Goal: Information Seeking & Learning: Learn about a topic

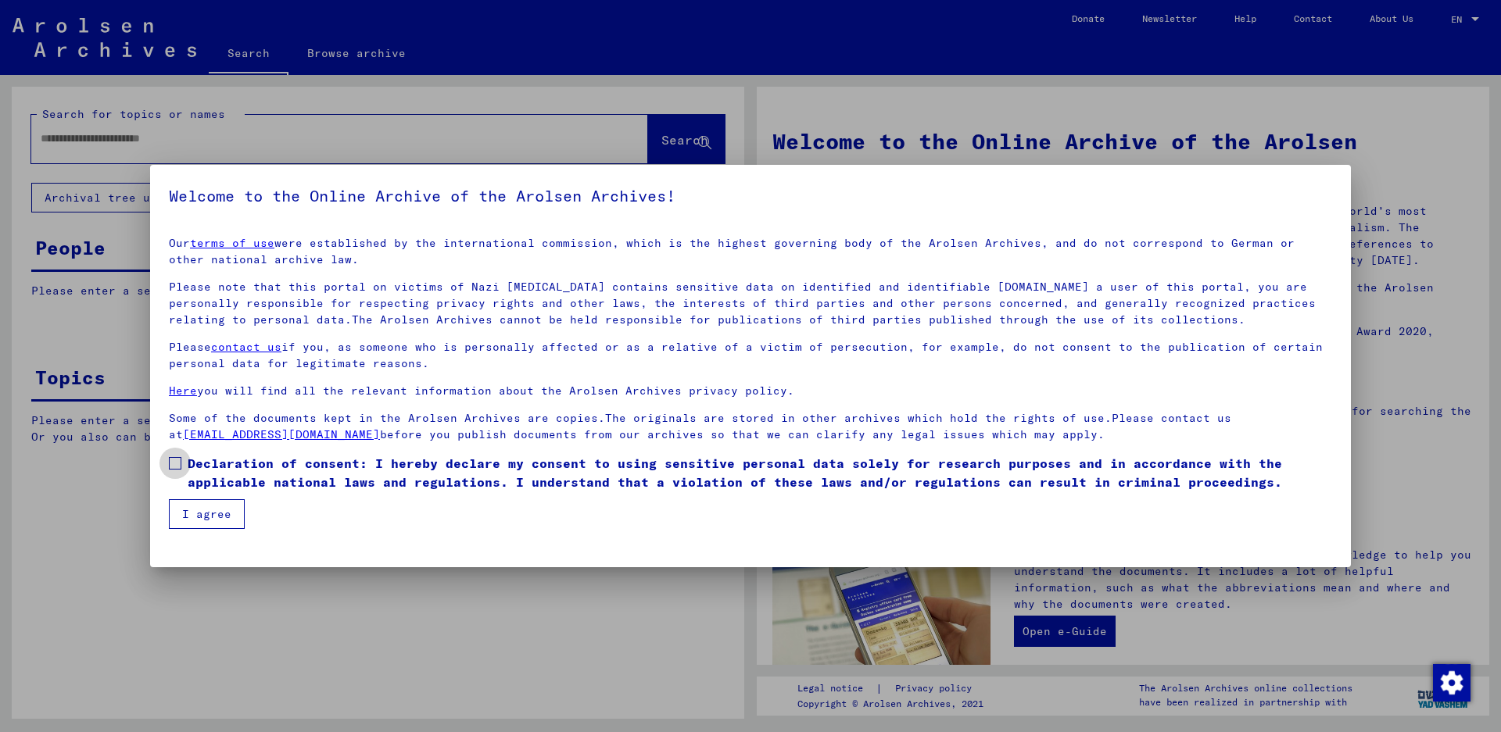
click at [170, 464] on span at bounding box center [175, 463] width 13 height 13
click at [198, 517] on button "I agree" at bounding box center [207, 515] width 76 height 30
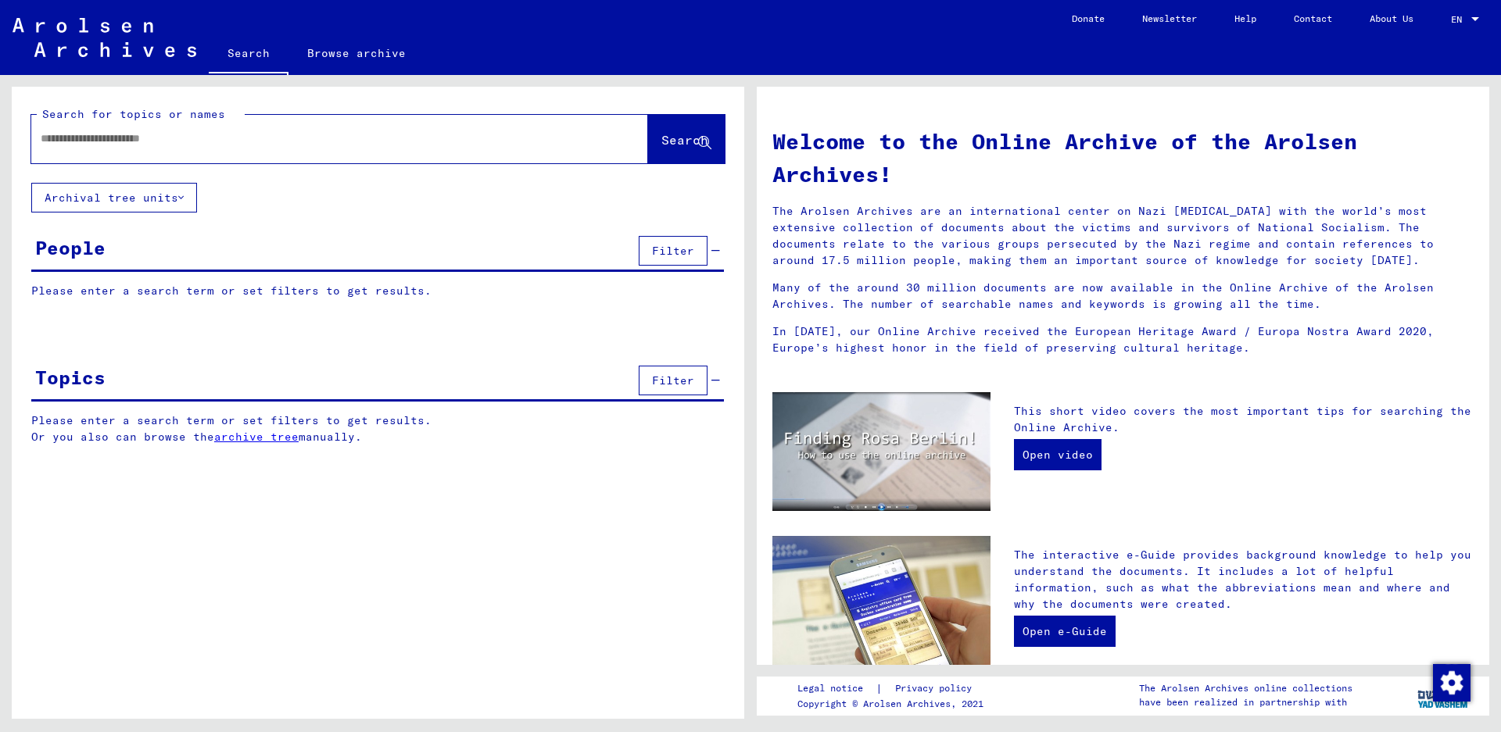
click at [287, 443] on link "archive tree" at bounding box center [256, 437] width 84 height 14
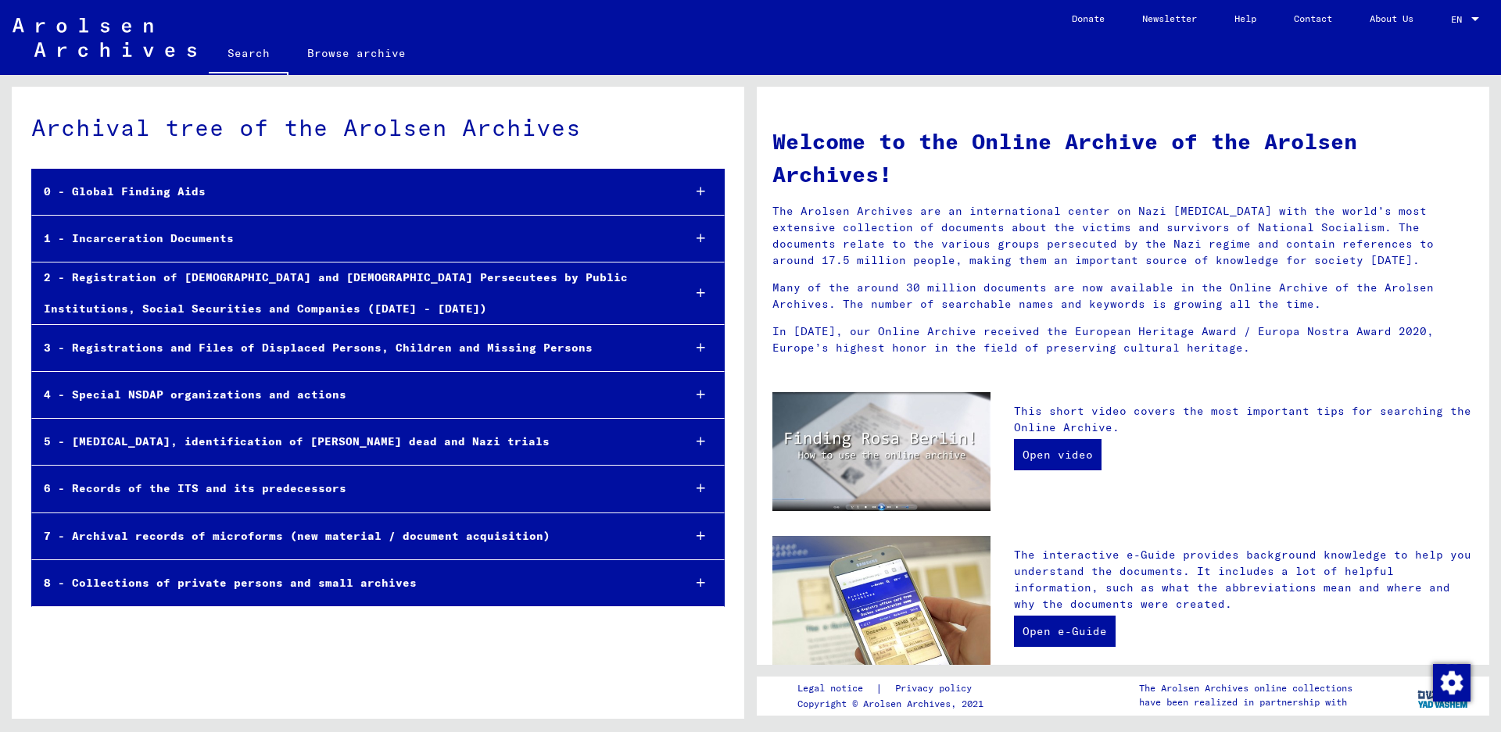
click at [279, 239] on div "1 - Incarceration Documents" at bounding box center [351, 239] width 638 height 30
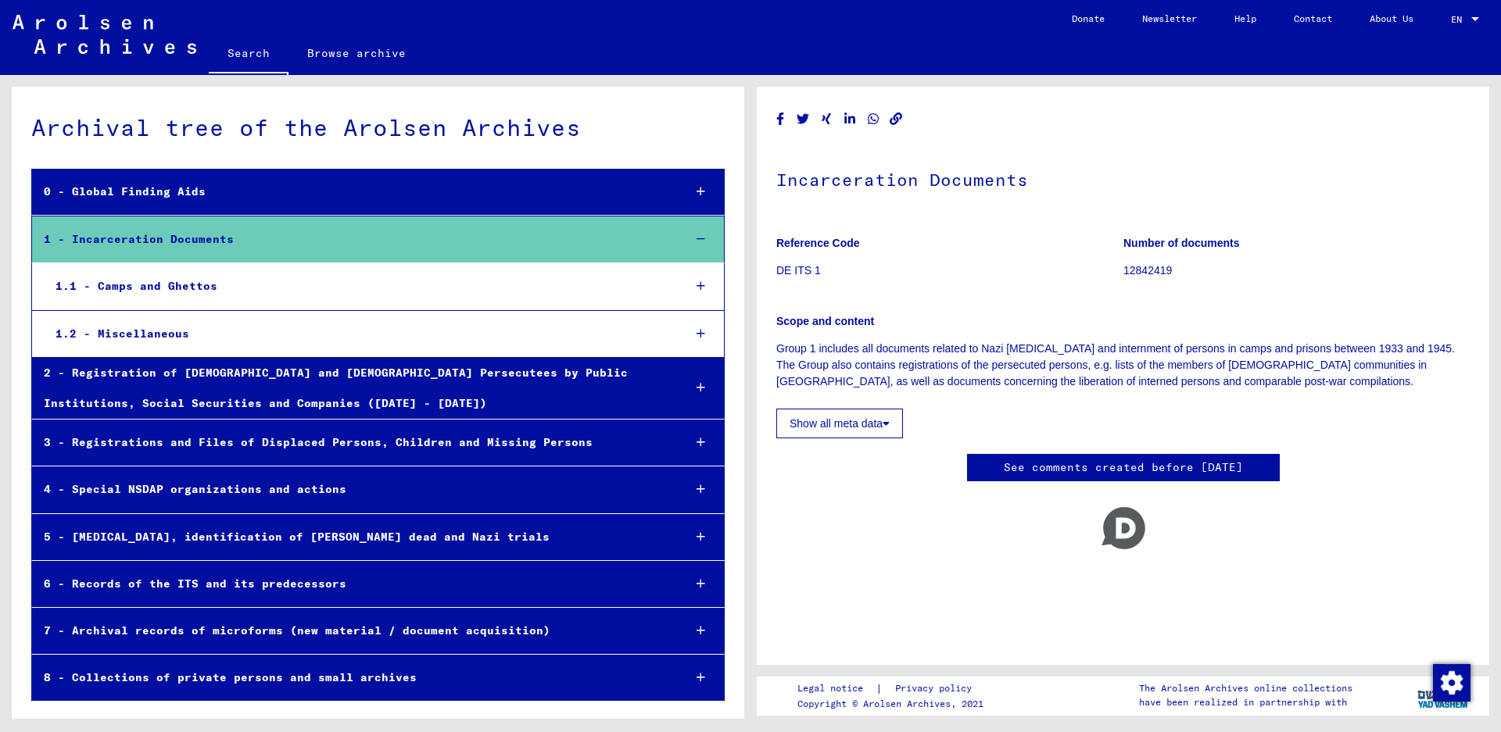
click at [224, 285] on div "1.1 - Camps and Ghettos" at bounding box center [357, 286] width 627 height 30
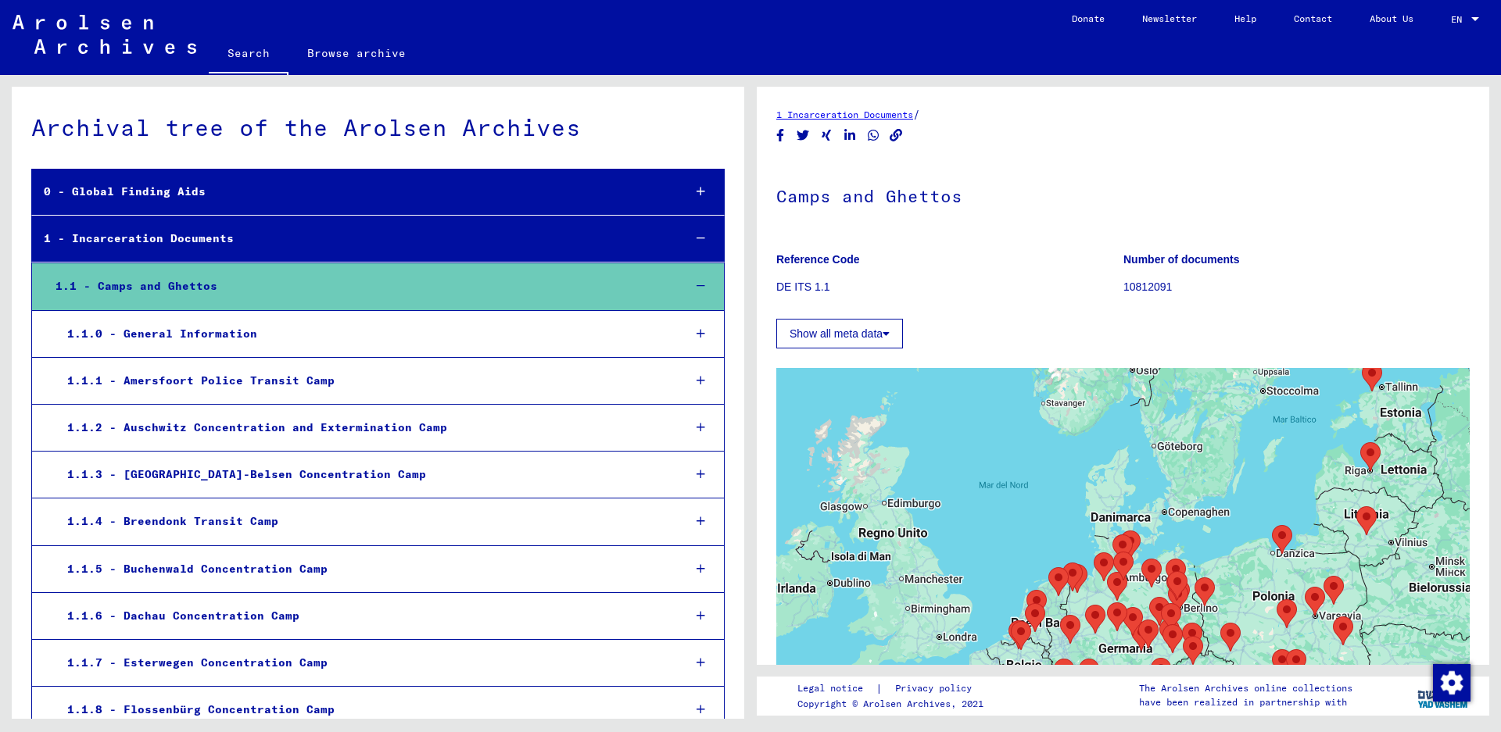
click at [179, 429] on div "1.1.2 - Auschwitz Concentration and Extermination Camp" at bounding box center [363, 428] width 615 height 30
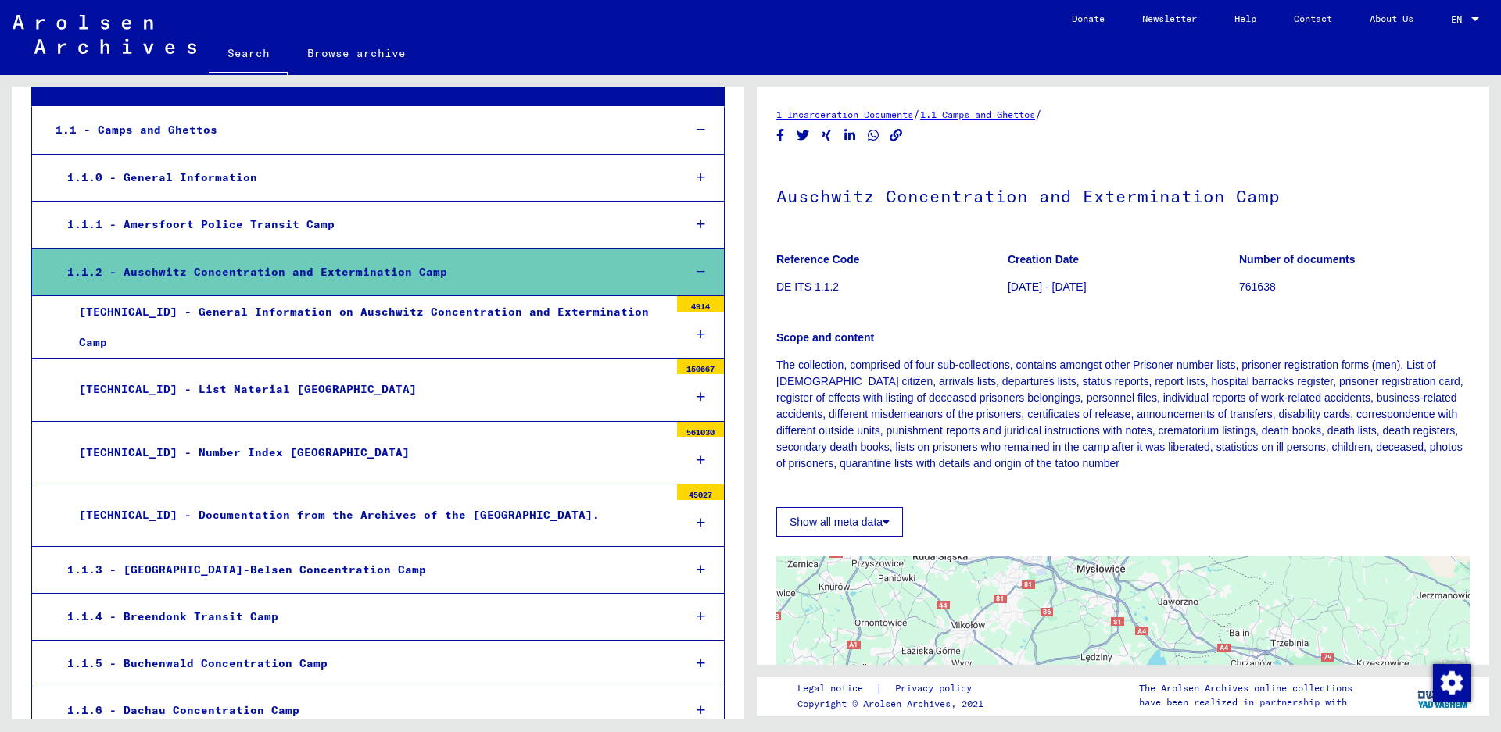
scroll to position [156, 0]
click at [249, 446] on div "[TECHNICAL_ID] - Number Index [GEOGRAPHIC_DATA]" at bounding box center [368, 452] width 602 height 30
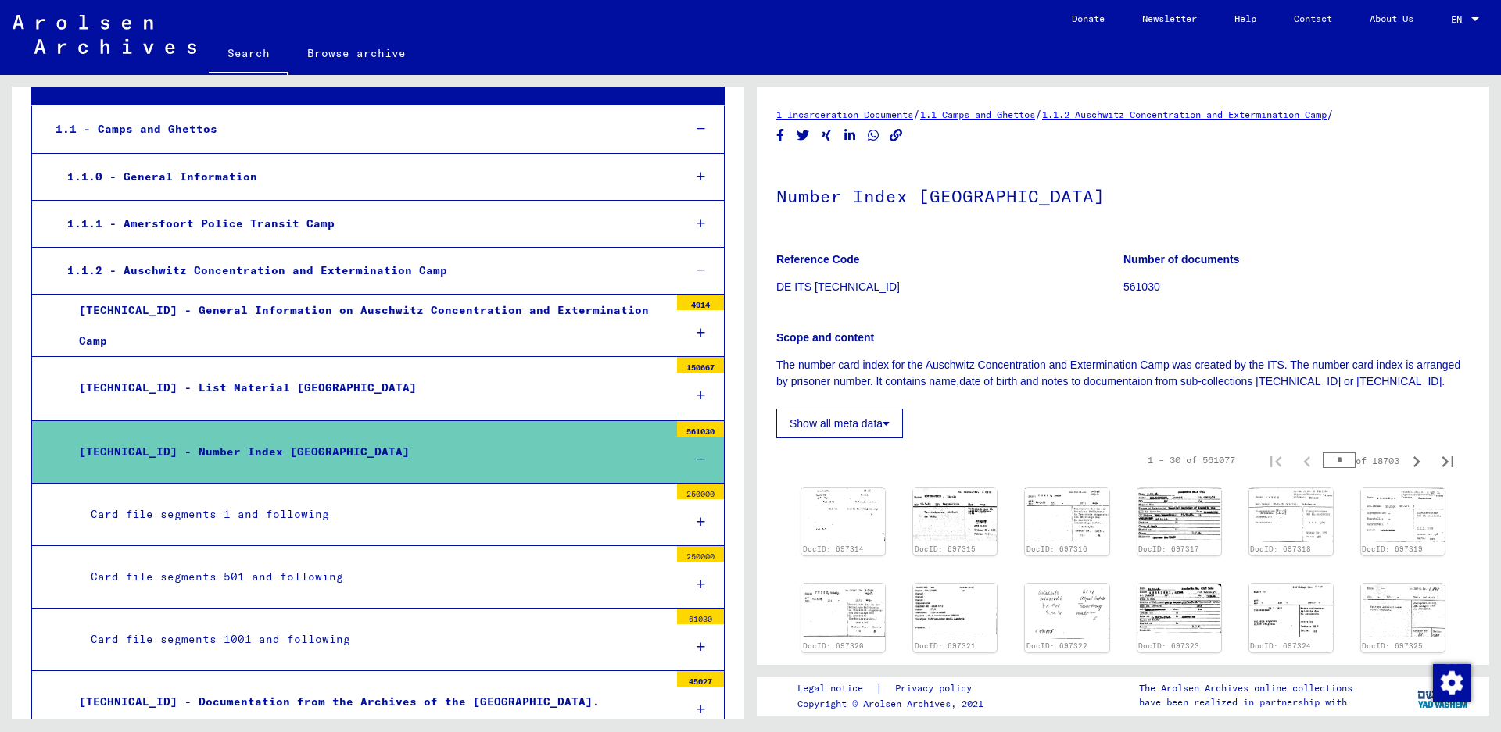
click at [287, 516] on div "Card file segments 1 and following" at bounding box center [374, 515] width 590 height 30
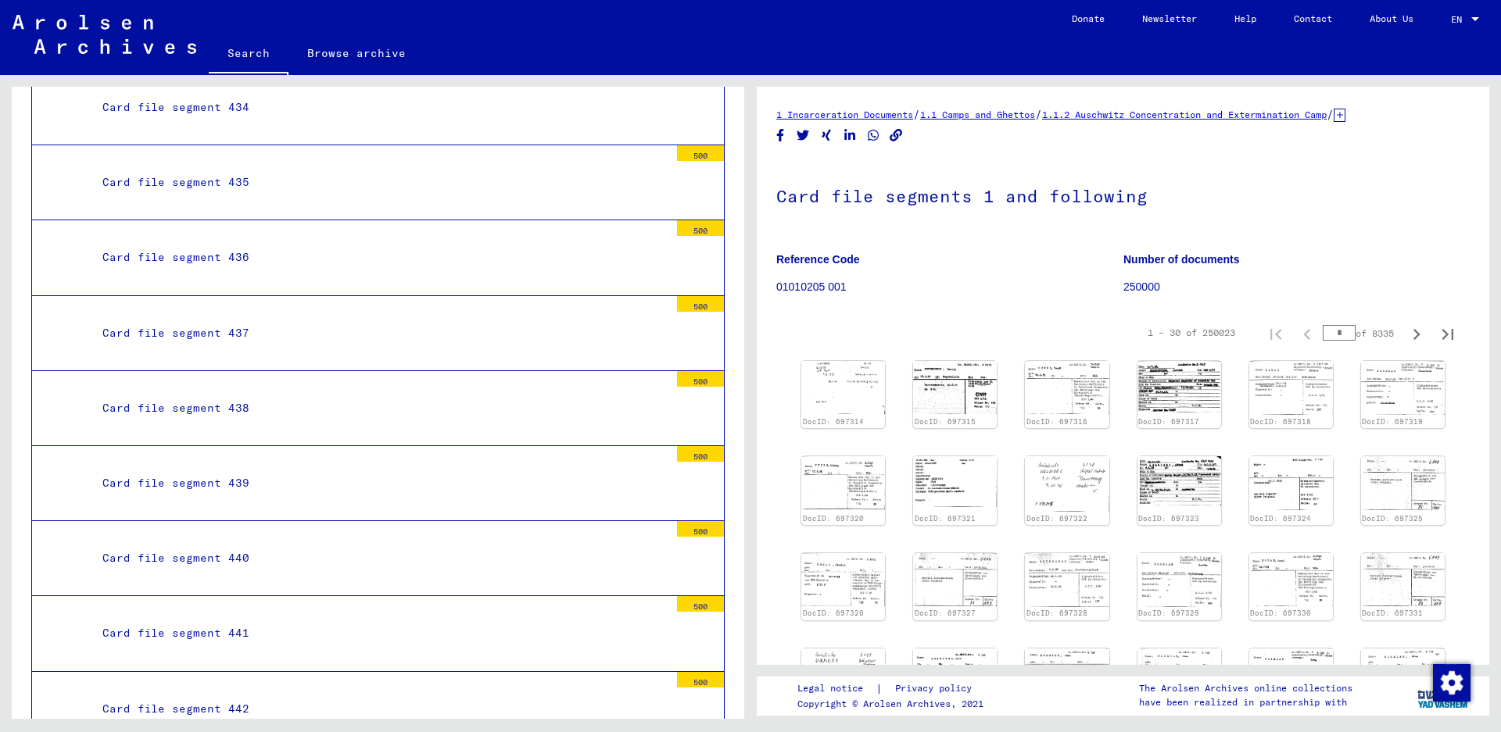
scroll to position [33186, 0]
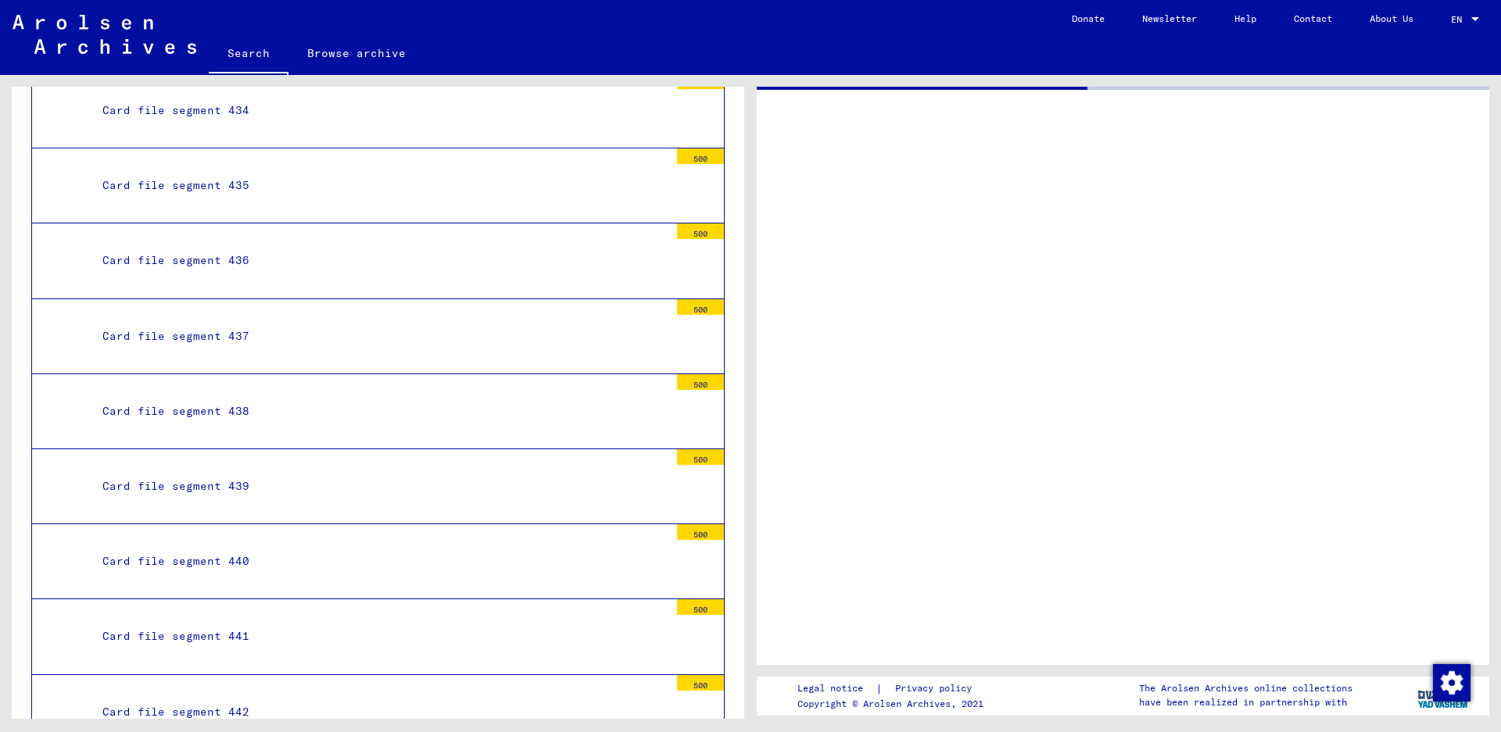
scroll to position [33185, 0]
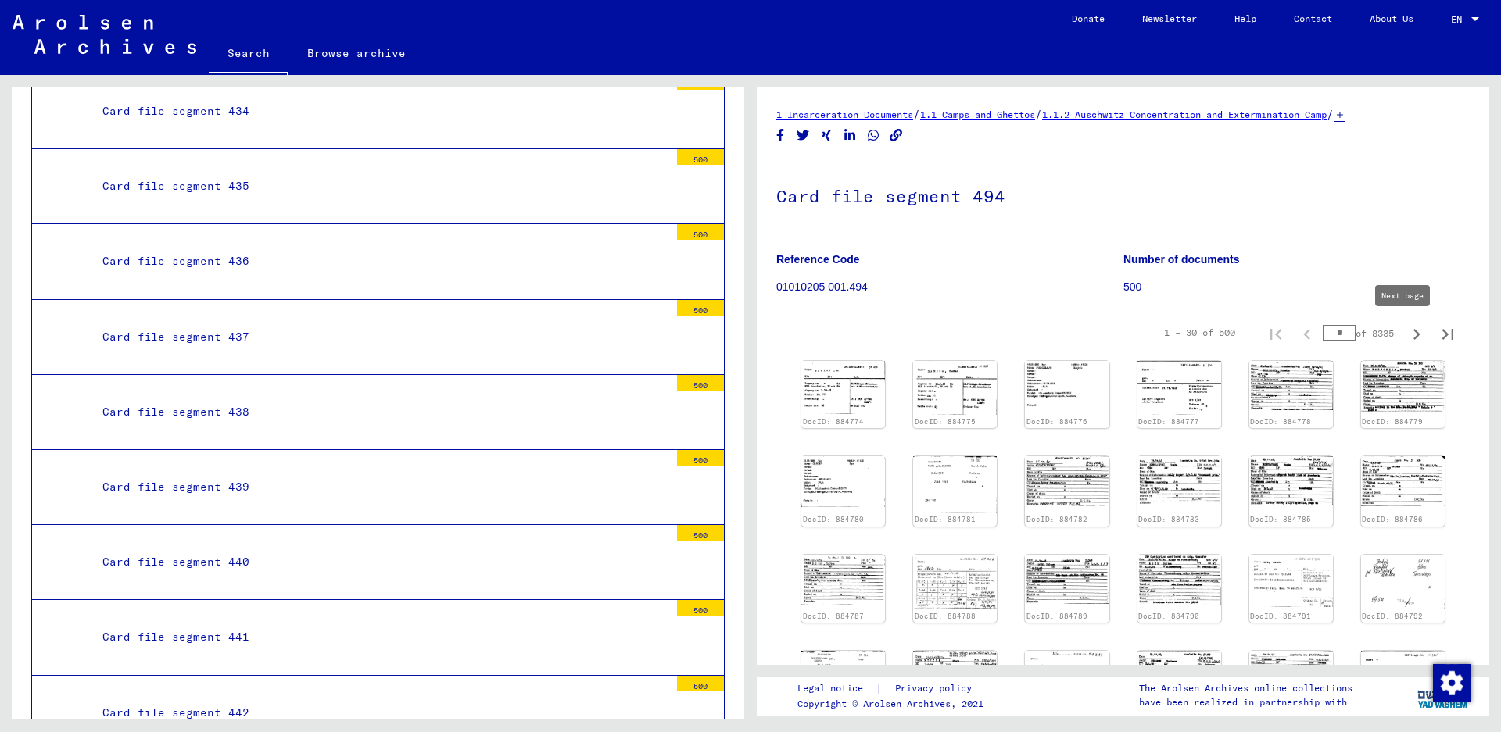
click at [1406, 331] on icon "Next page" at bounding box center [1417, 335] width 22 height 22
type input "*"
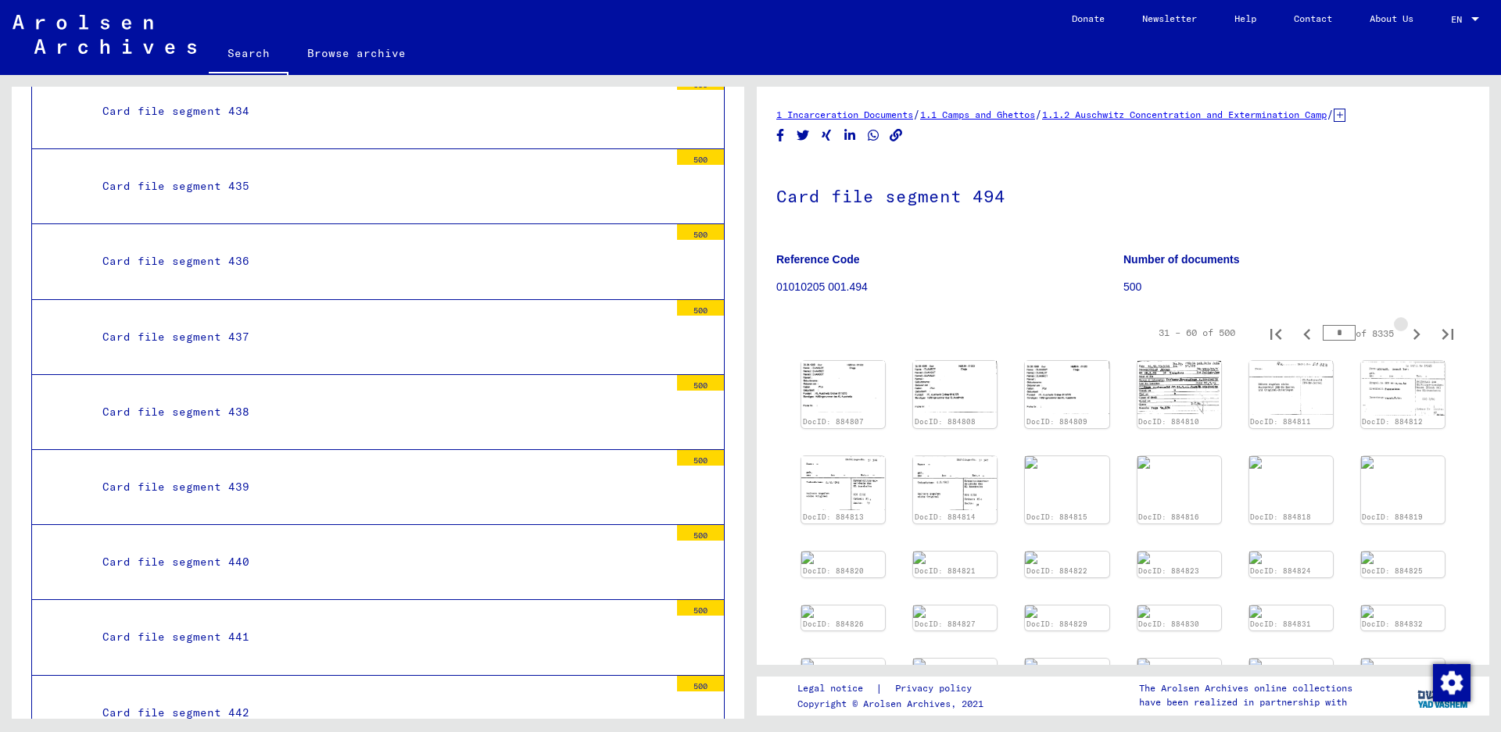
click at [1406, 331] on icon "Next page" at bounding box center [1417, 335] width 22 height 22
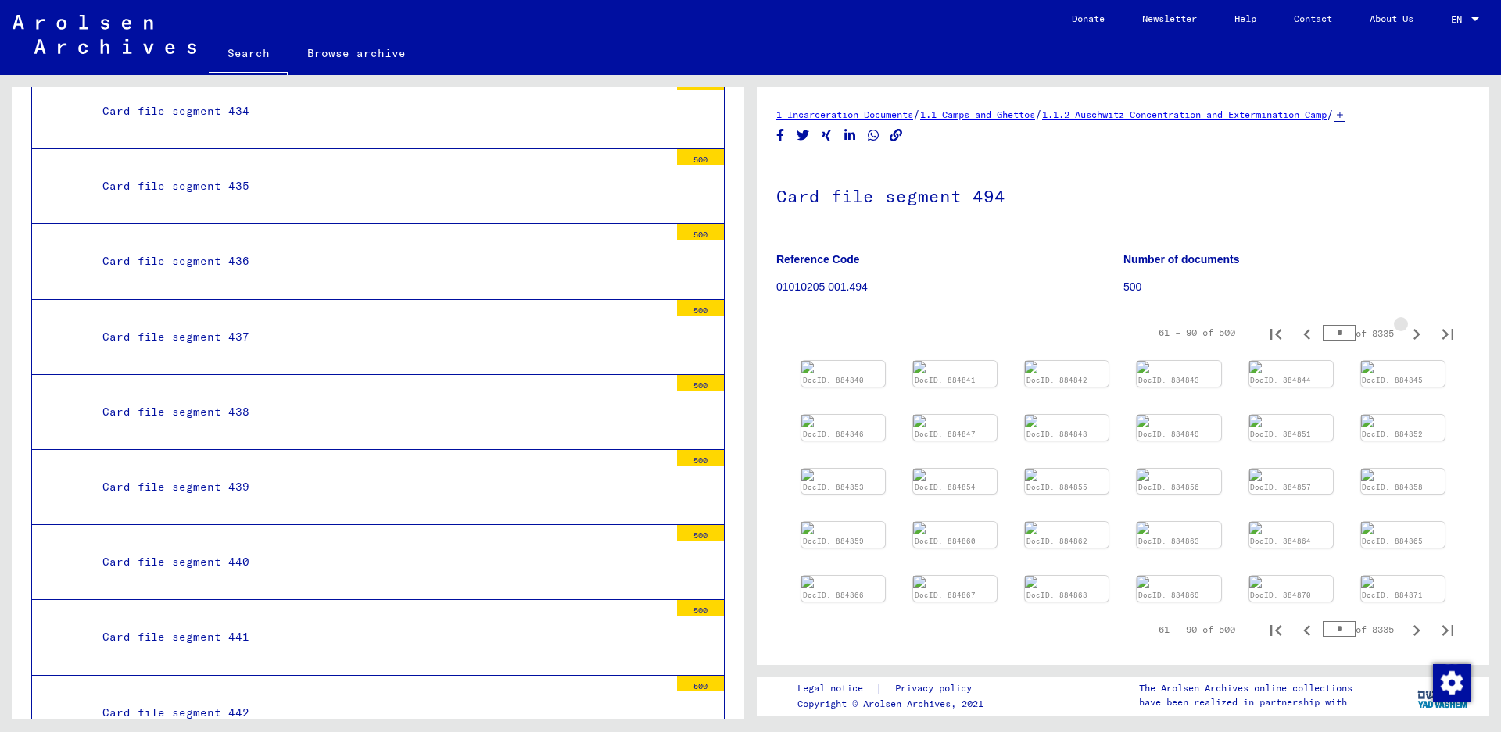
type input "*"
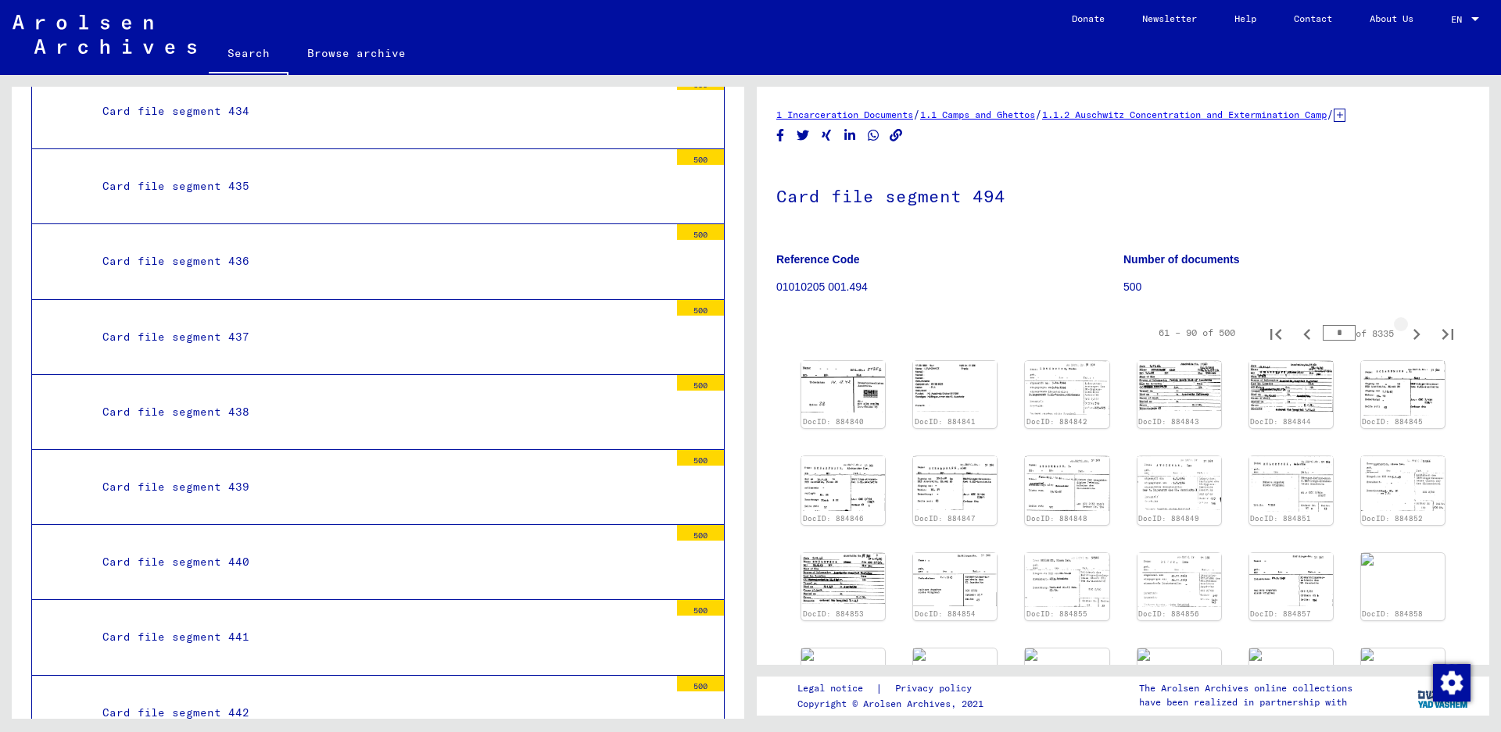
click at [1406, 331] on icon "Next page" at bounding box center [1417, 335] width 22 height 22
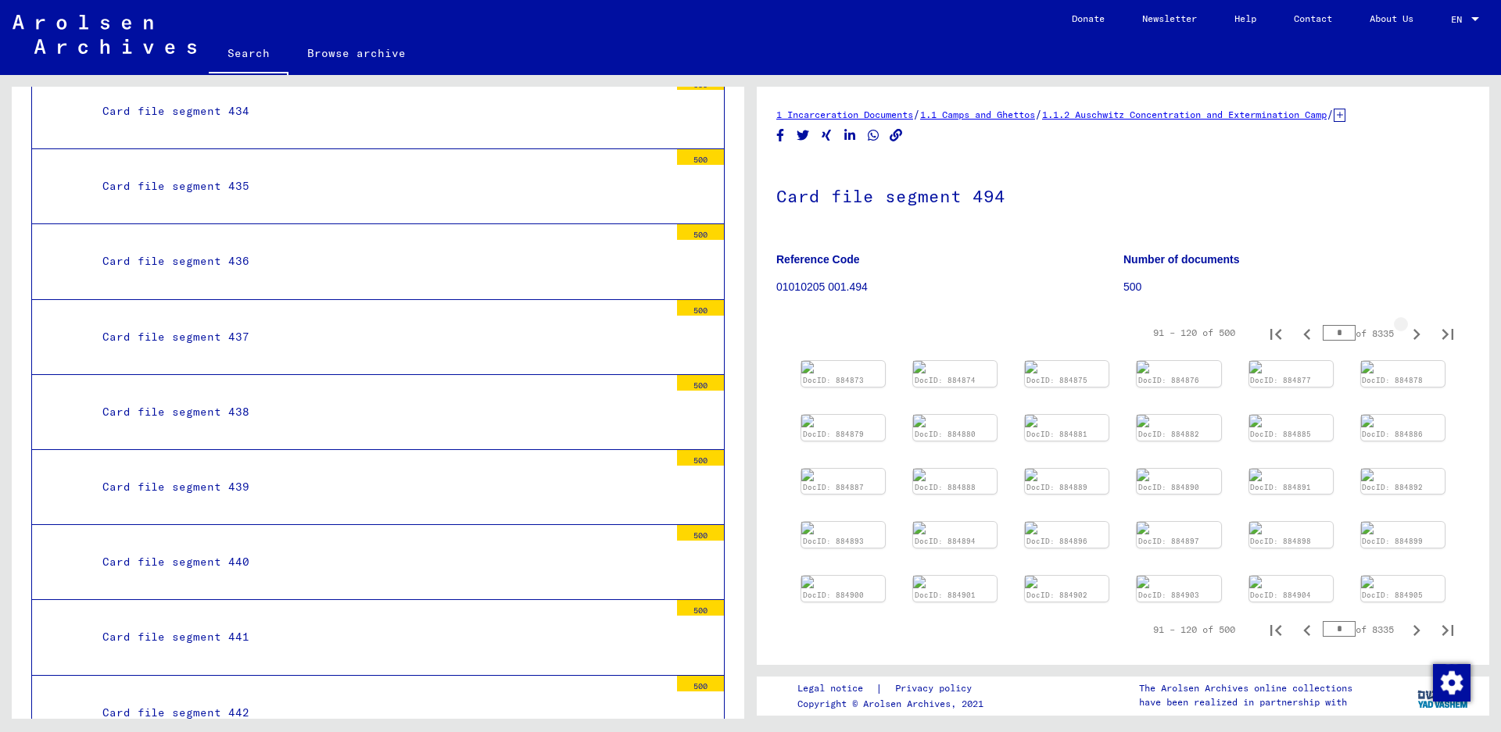
type input "*"
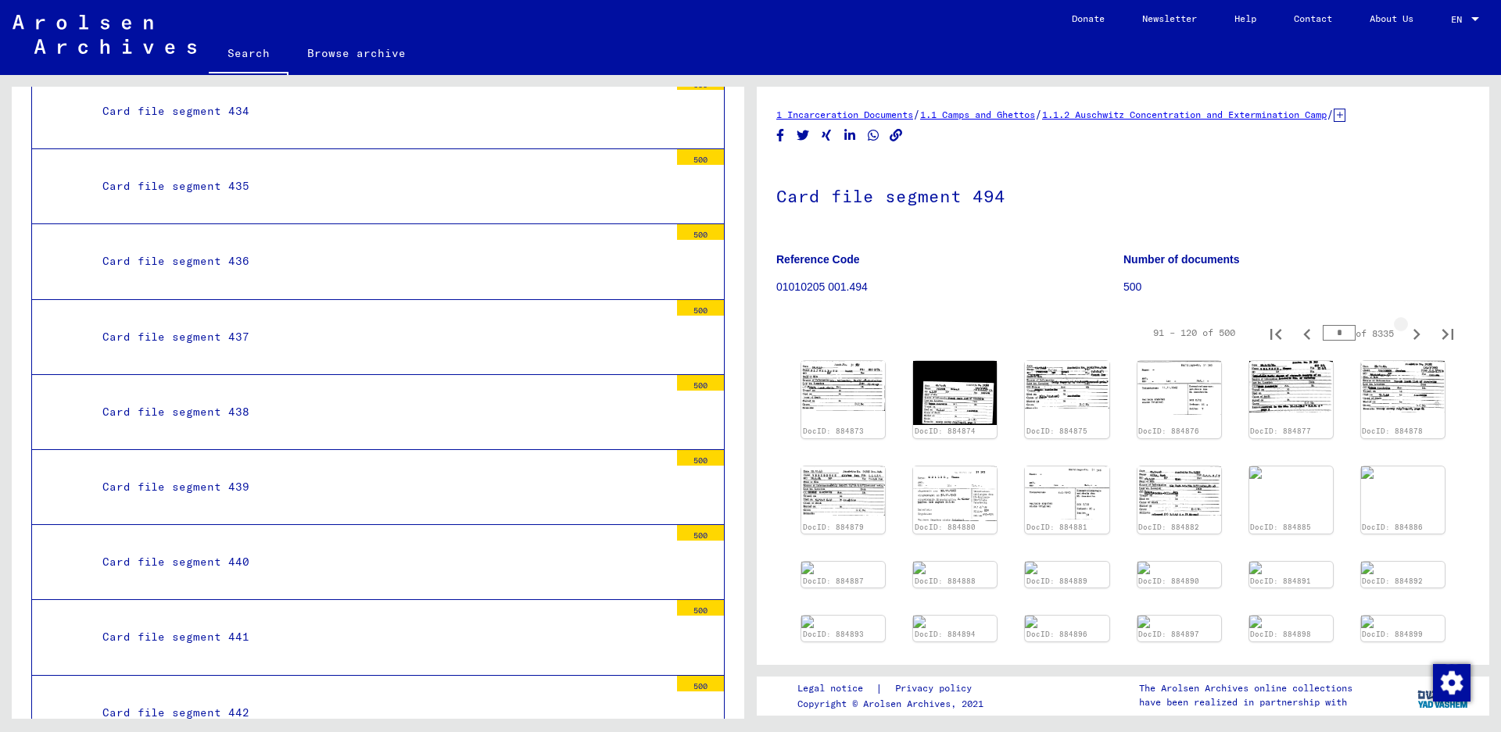
click at [1406, 331] on icon "Next page" at bounding box center [1417, 335] width 22 height 22
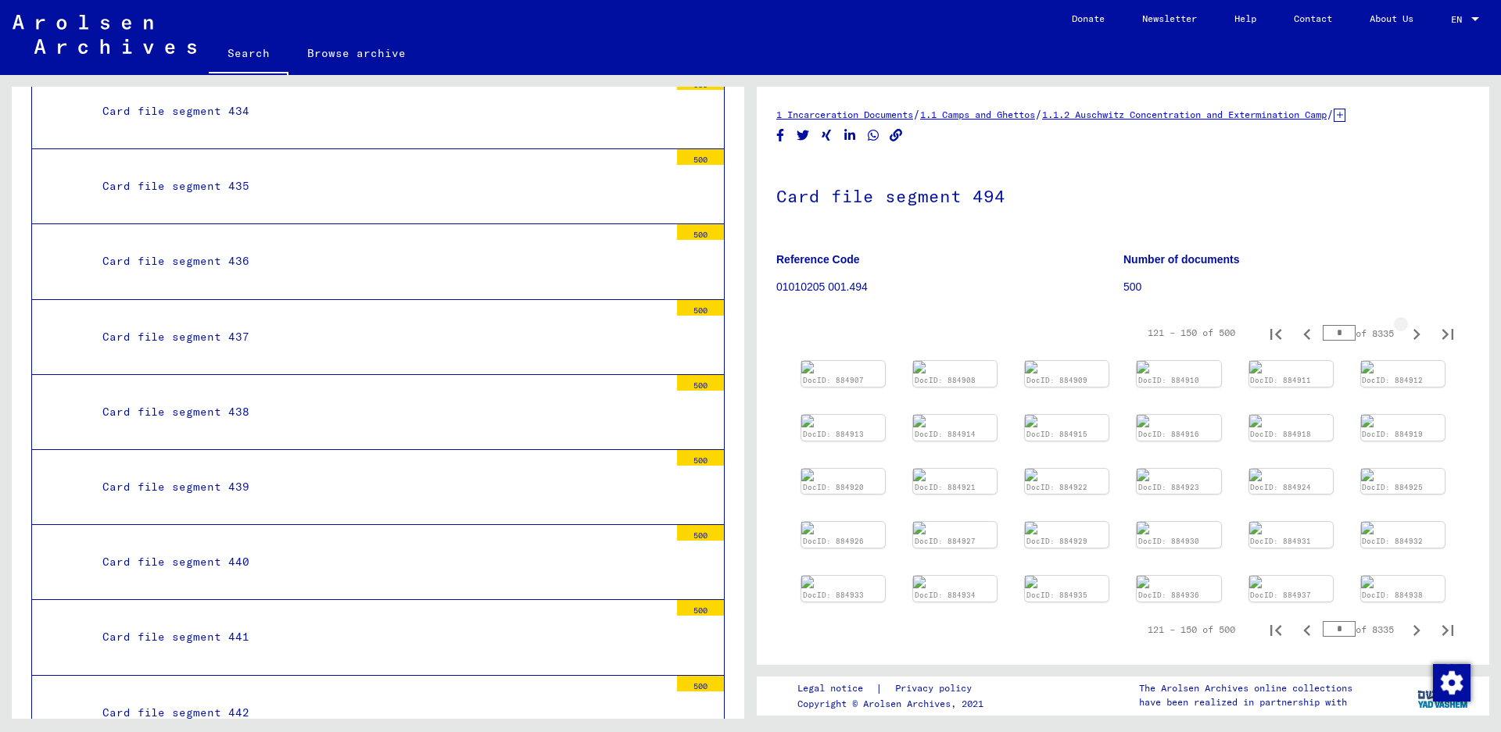
type input "*"
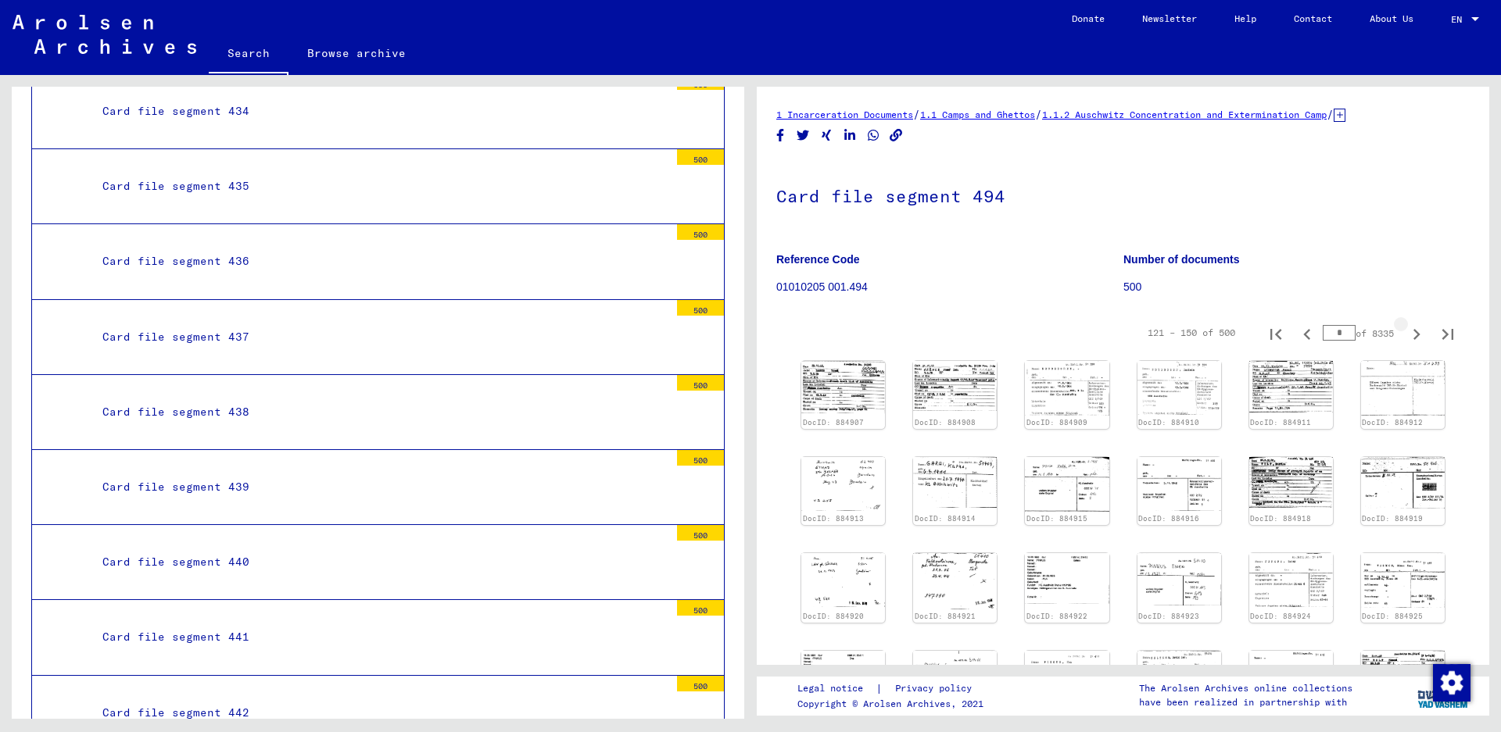
click at [1406, 331] on icon "Next page" at bounding box center [1417, 335] width 22 height 22
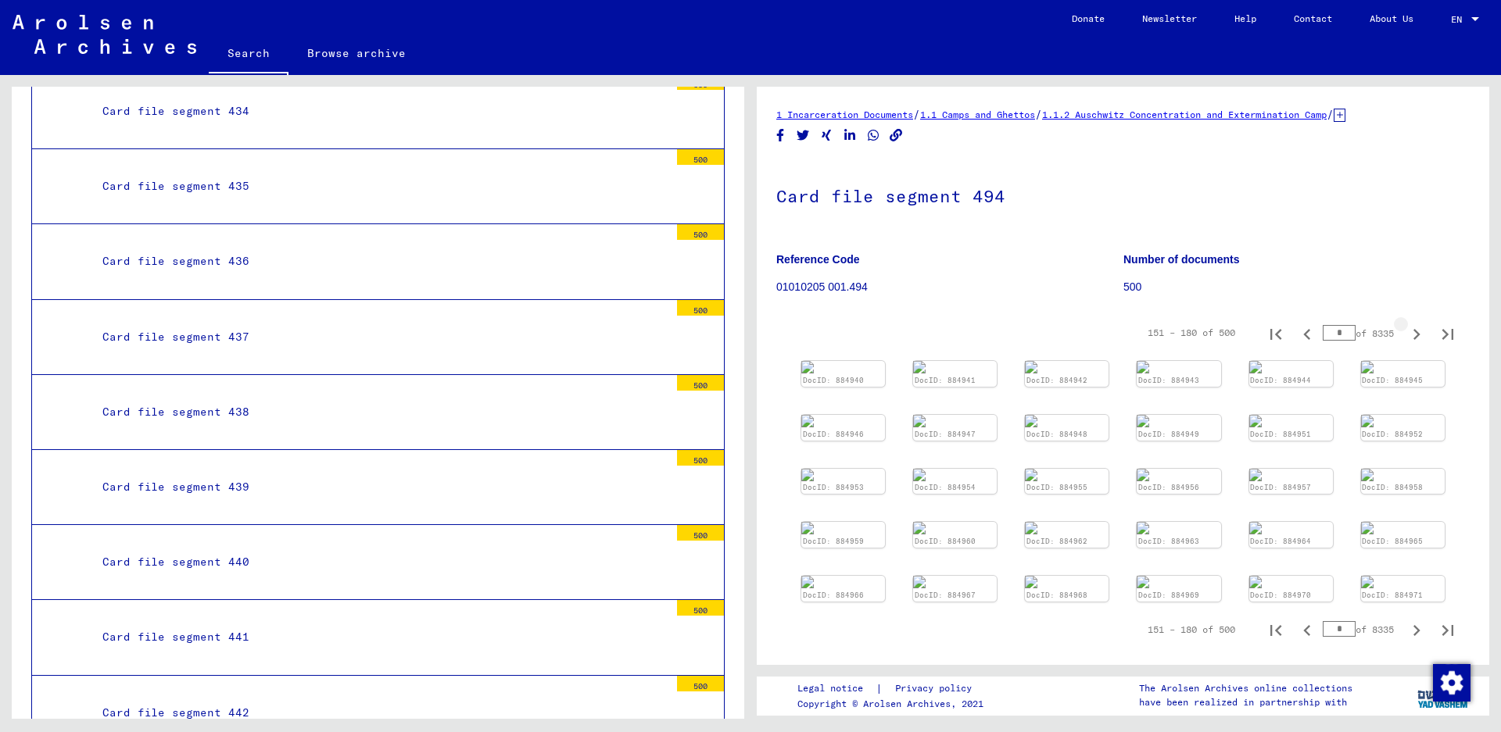
type input "*"
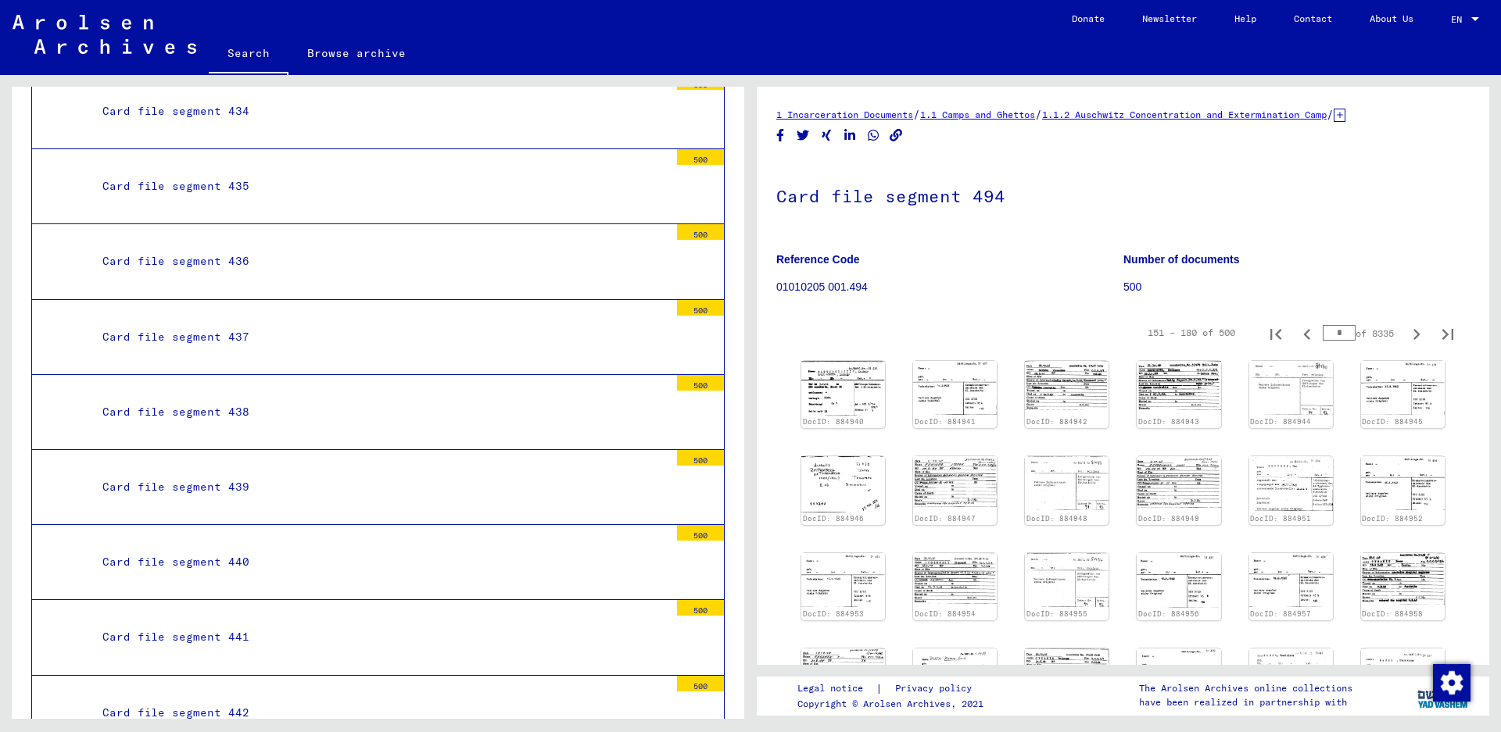
click at [1406, 331] on icon "Next page" at bounding box center [1417, 335] width 22 height 22
type input "*"
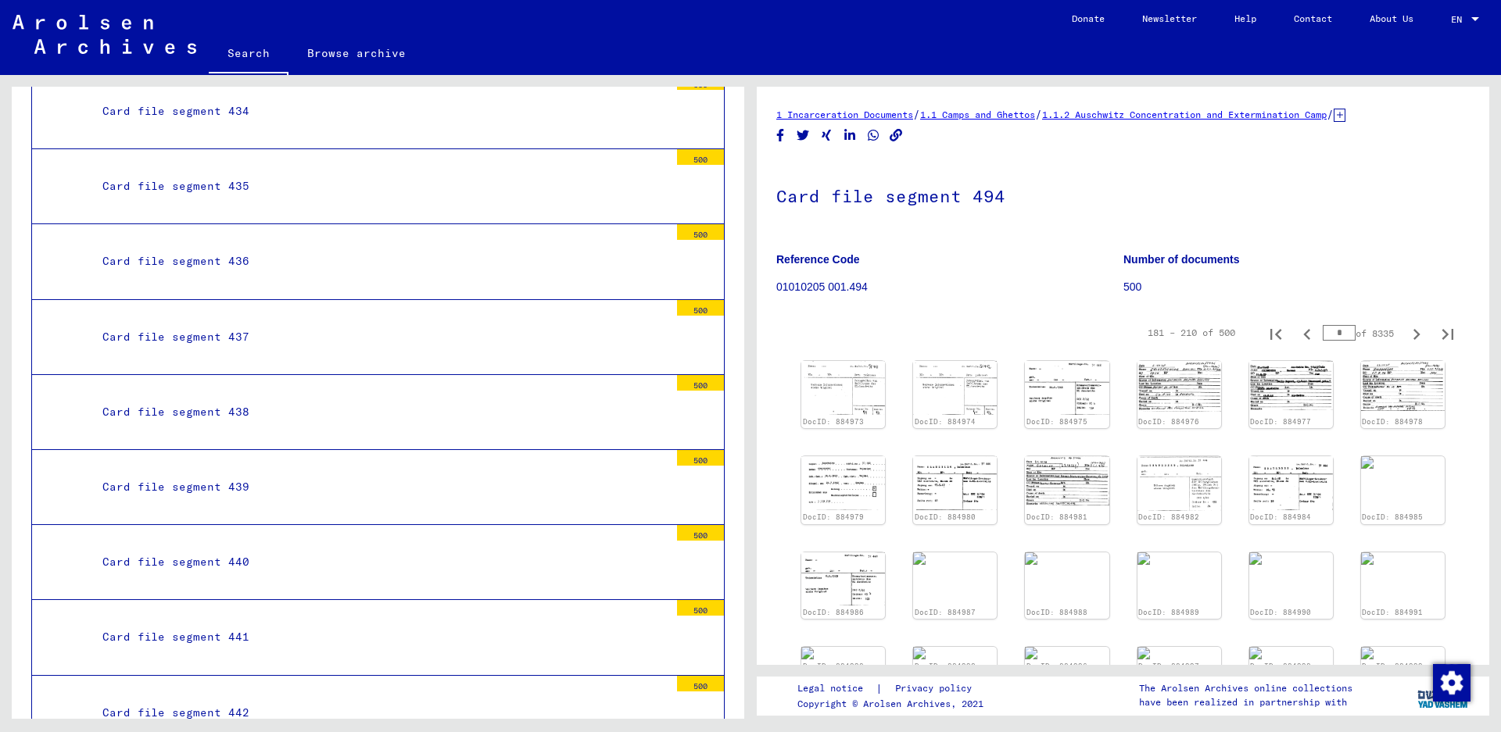
click at [1406, 331] on icon "Next page" at bounding box center [1417, 335] width 22 height 22
type input "*"
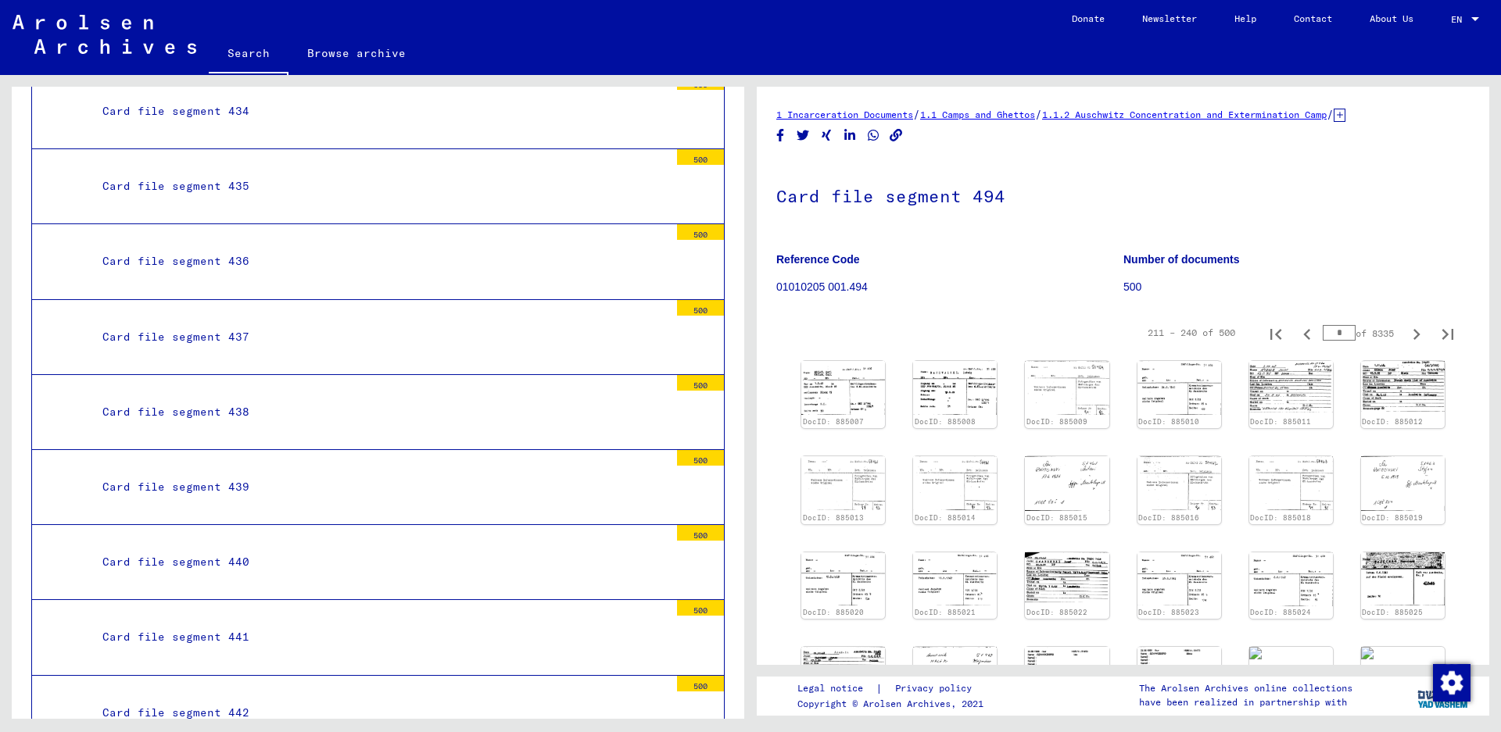
click at [1406, 335] on icon "Next page" at bounding box center [1417, 335] width 22 height 22
type input "*"
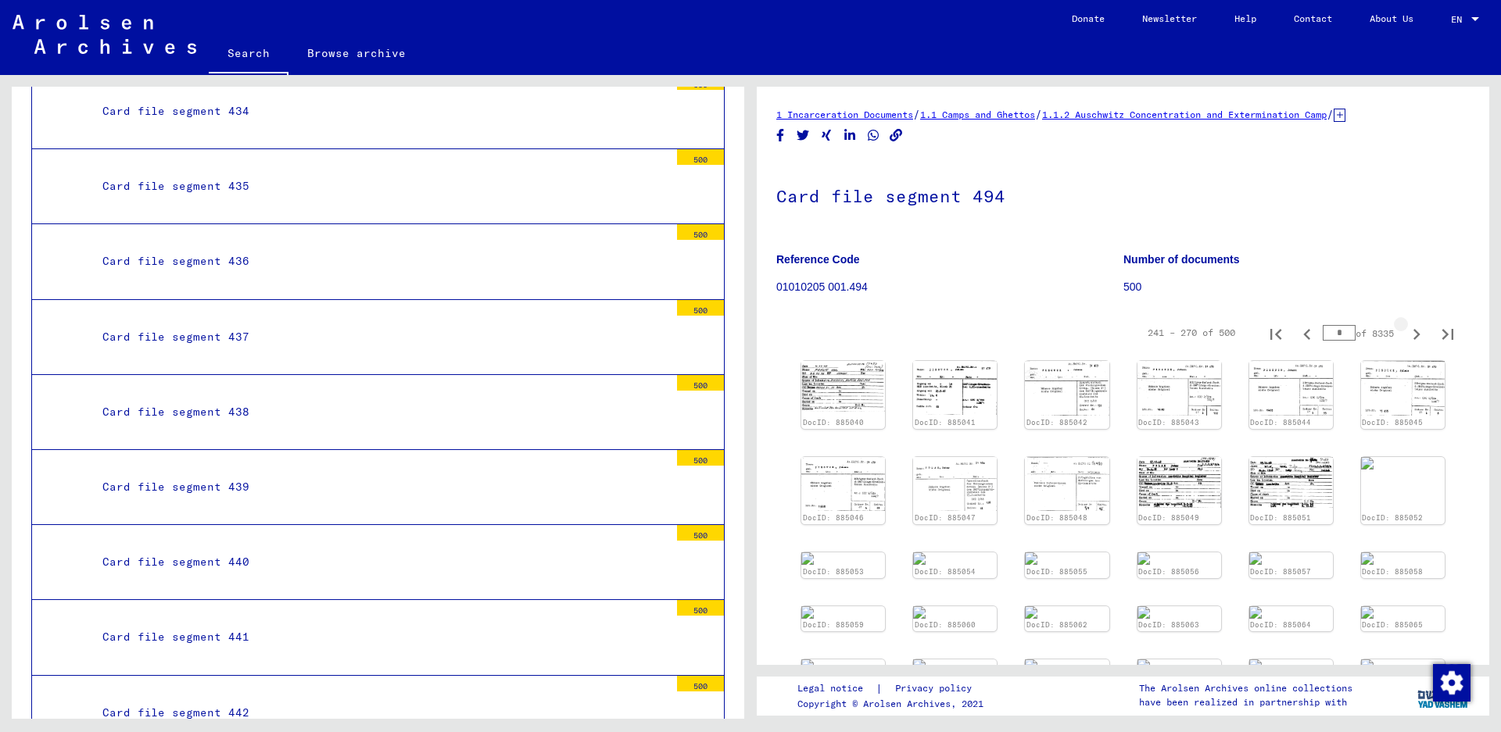
click at [1406, 335] on icon "Next page" at bounding box center [1417, 335] width 22 height 22
type input "**"
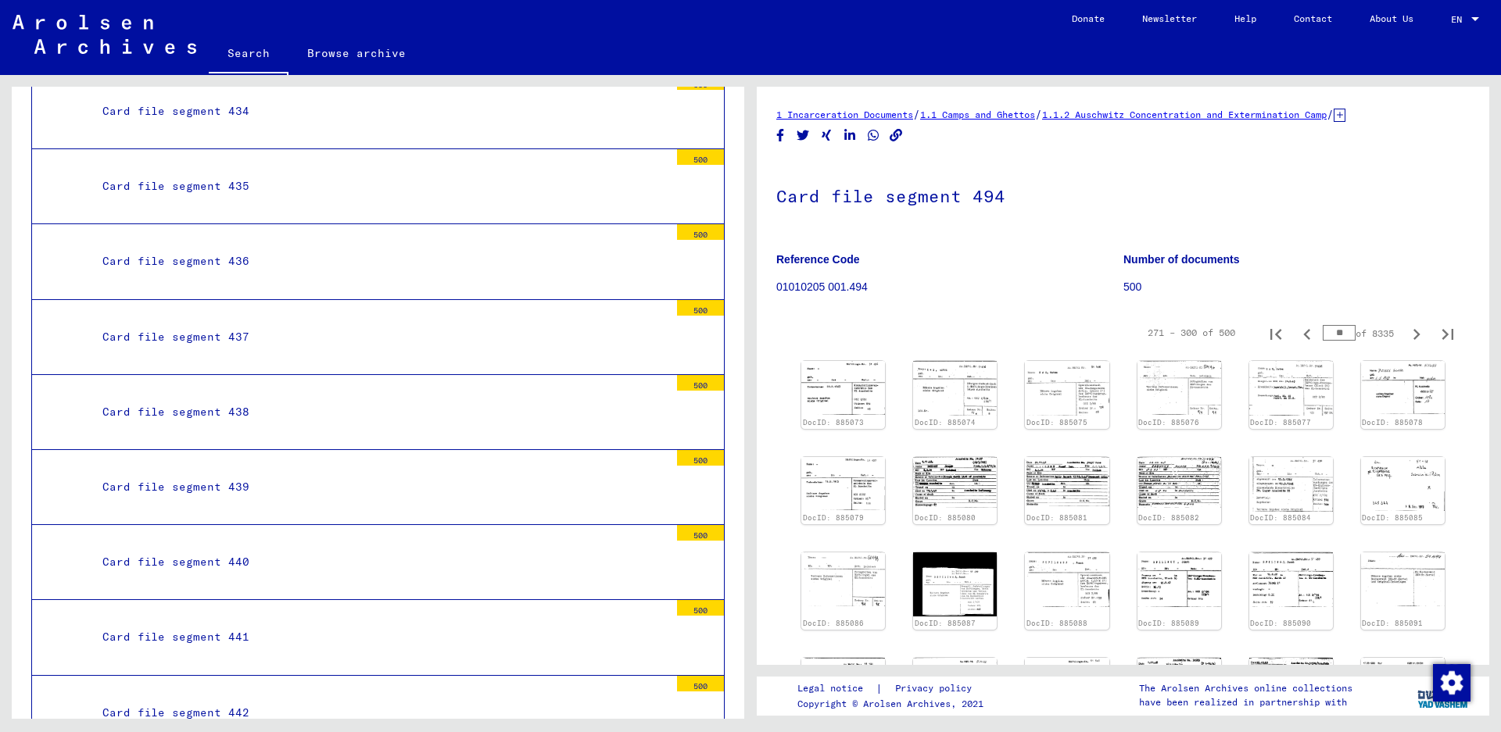
click at [1406, 335] on icon "Next page" at bounding box center [1417, 335] width 22 height 22
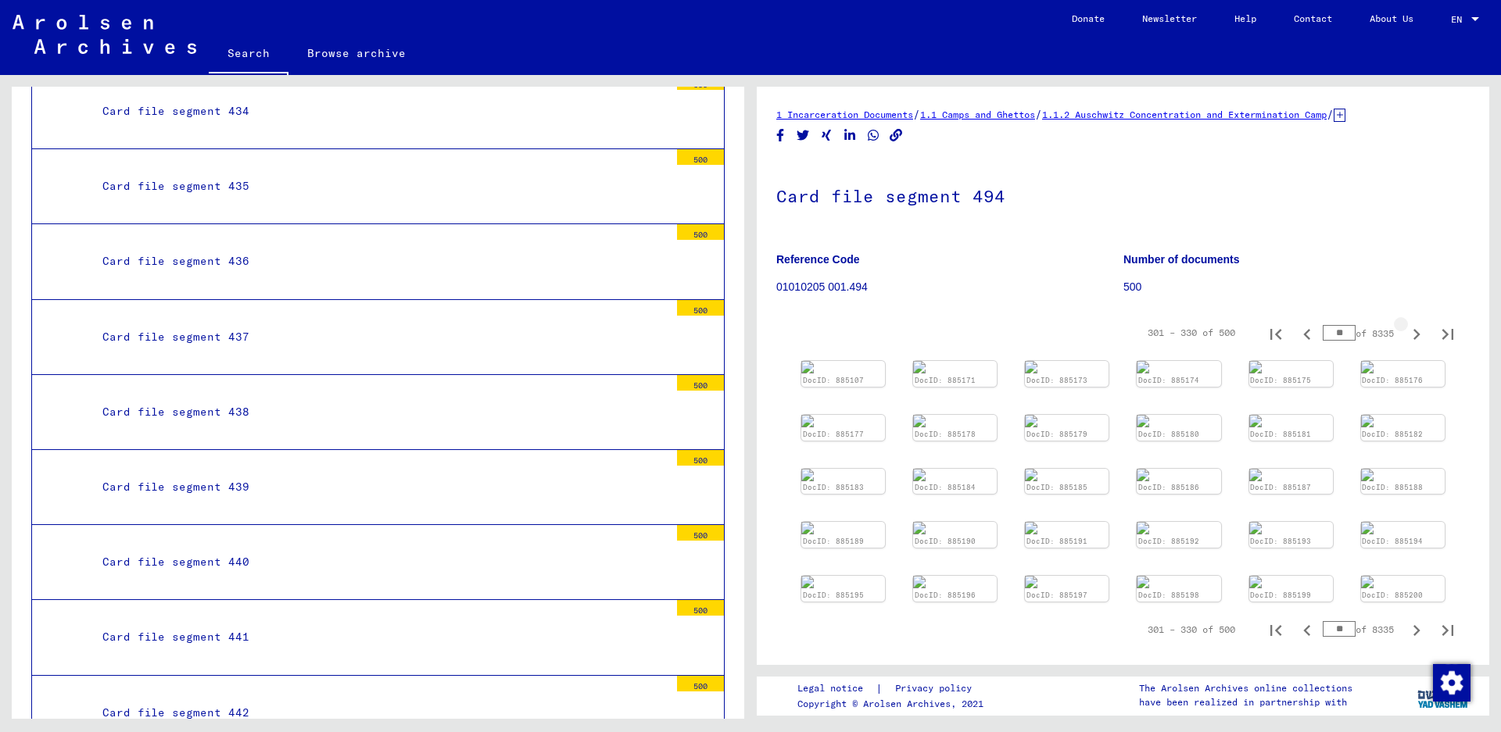
type input "**"
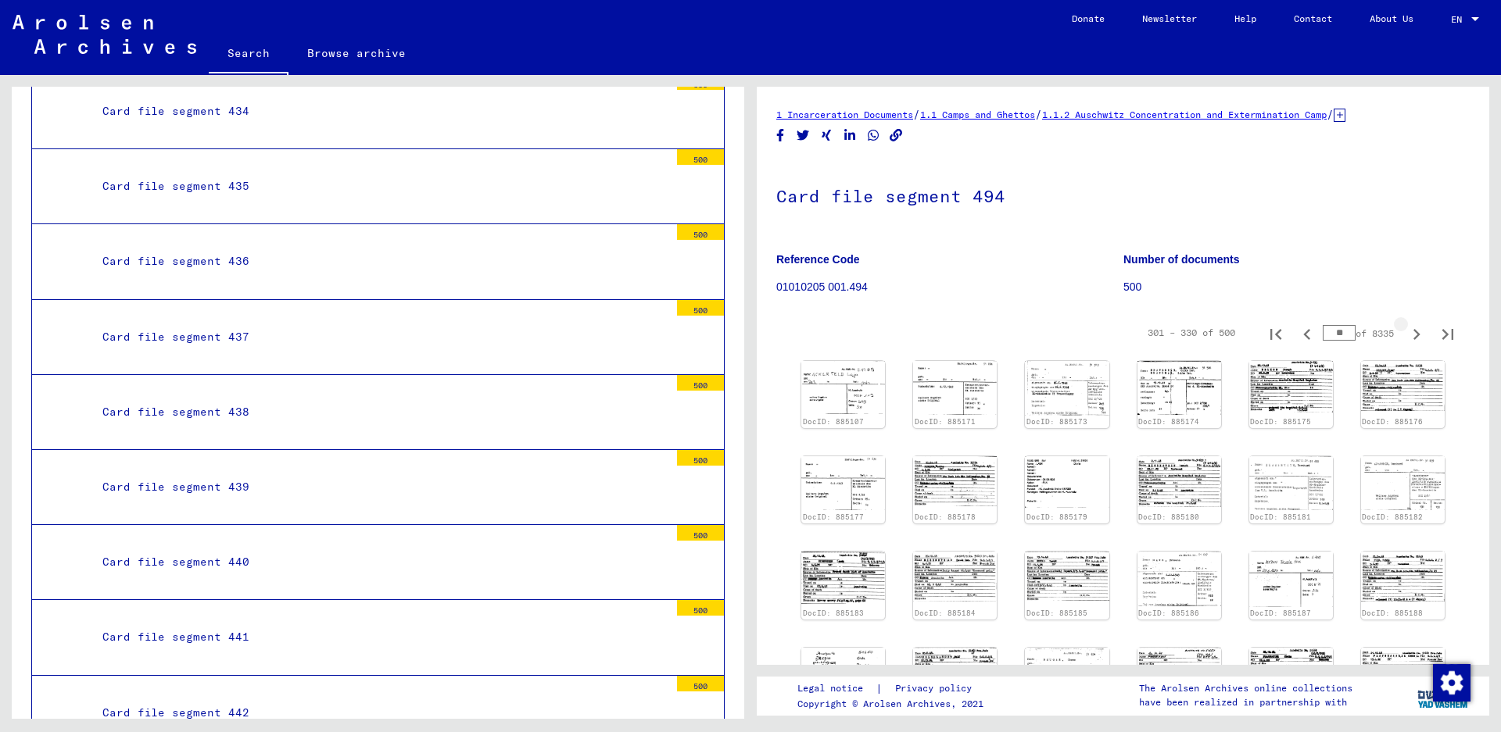
click at [1406, 335] on icon "Next page" at bounding box center [1417, 335] width 22 height 22
type input "**"
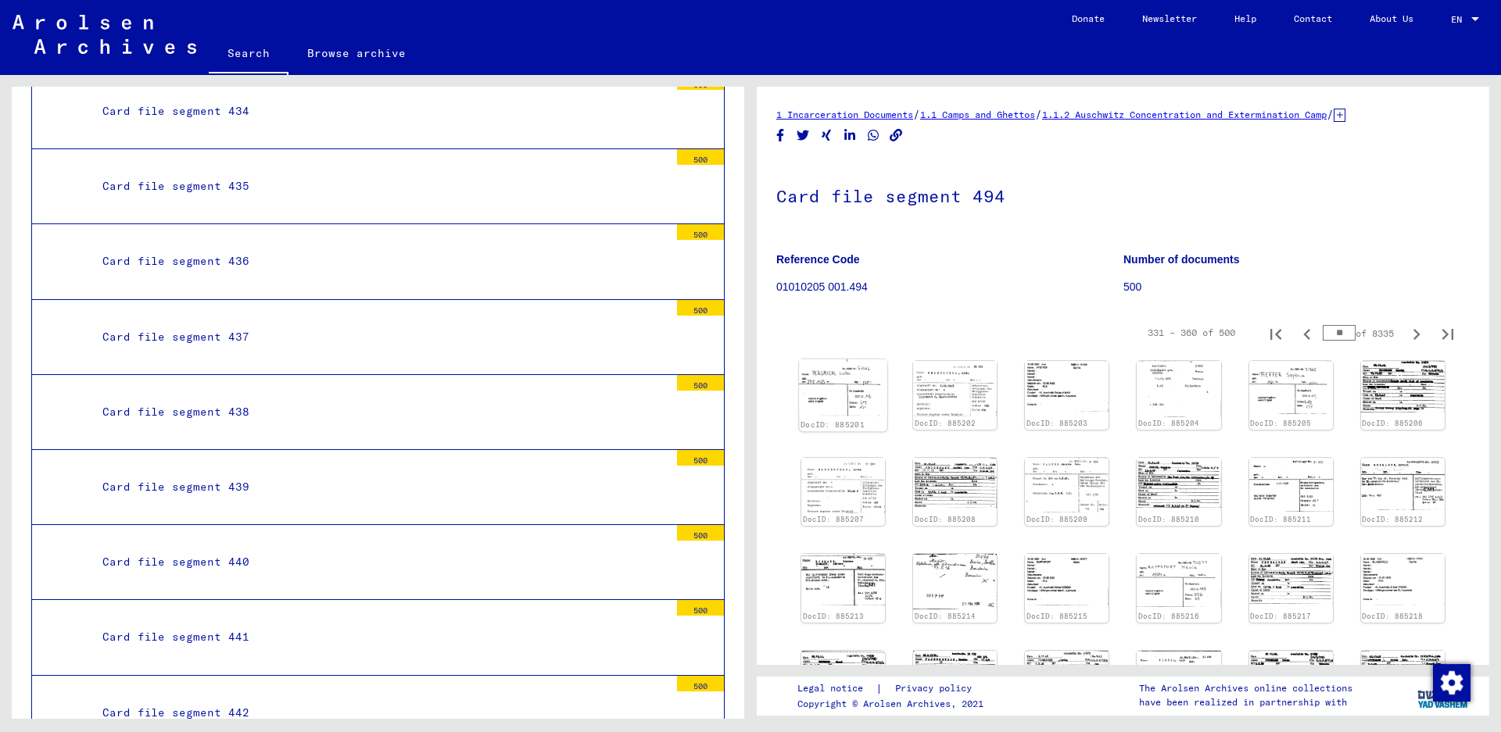
click at [832, 385] on img at bounding box center [843, 388] width 88 height 56
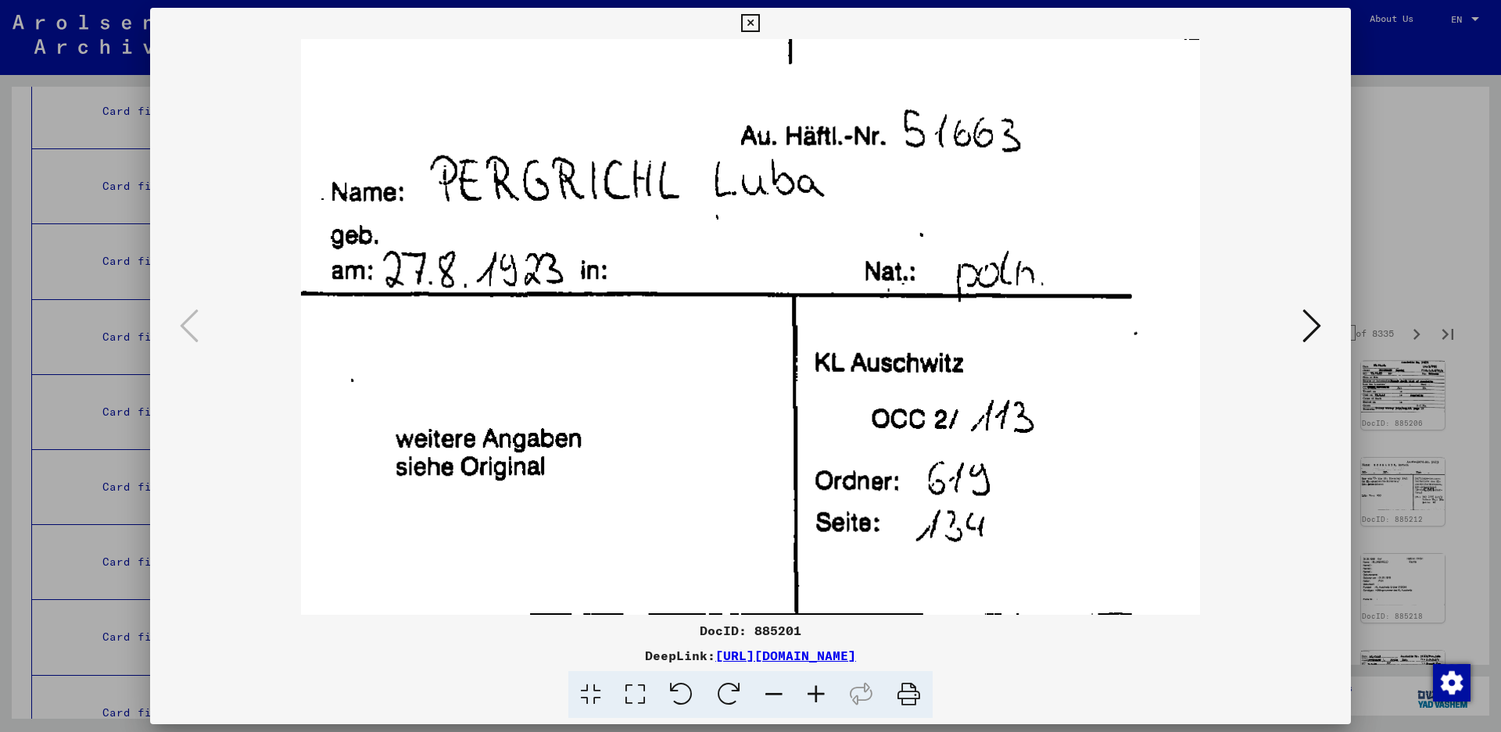
click at [759, 27] on icon at bounding box center [750, 23] width 18 height 19
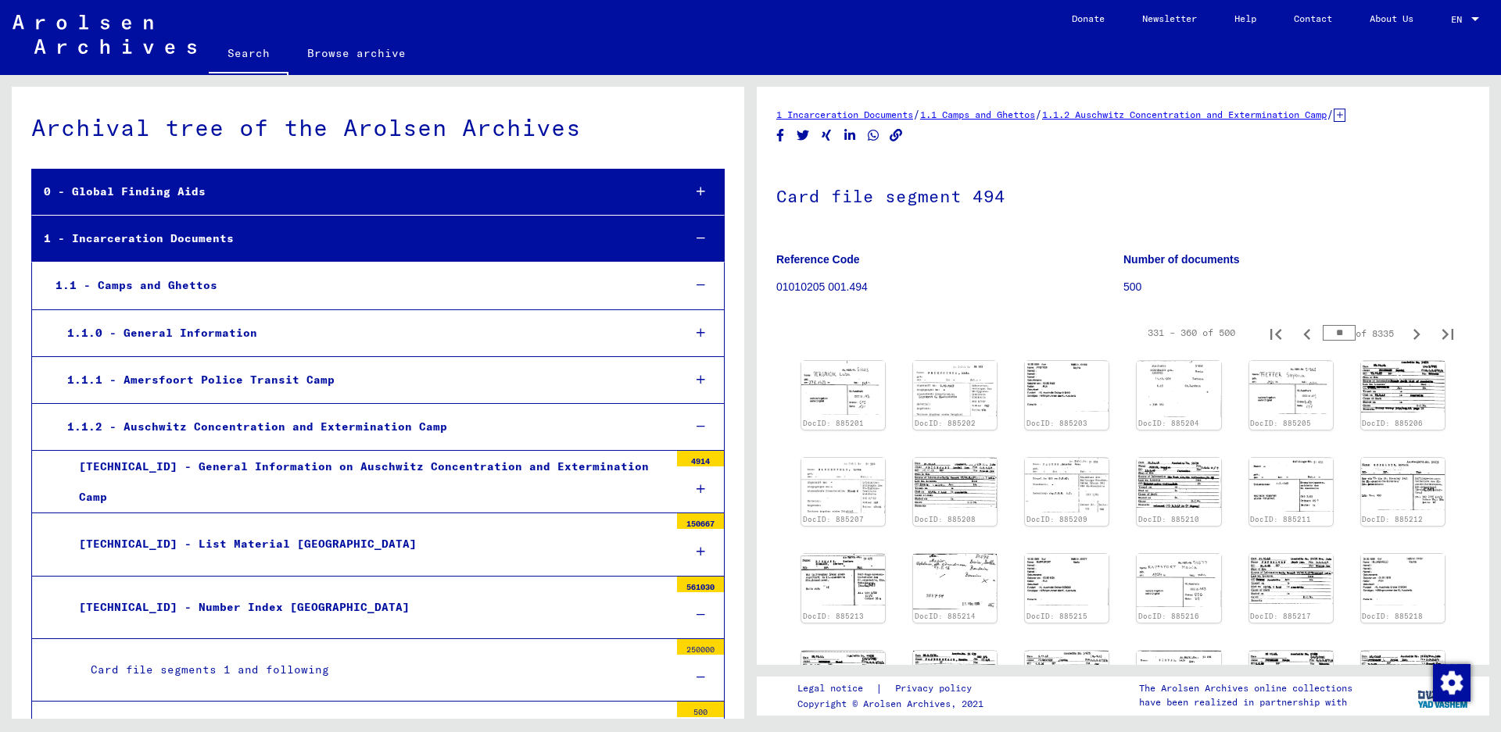
scroll to position [33185, 0]
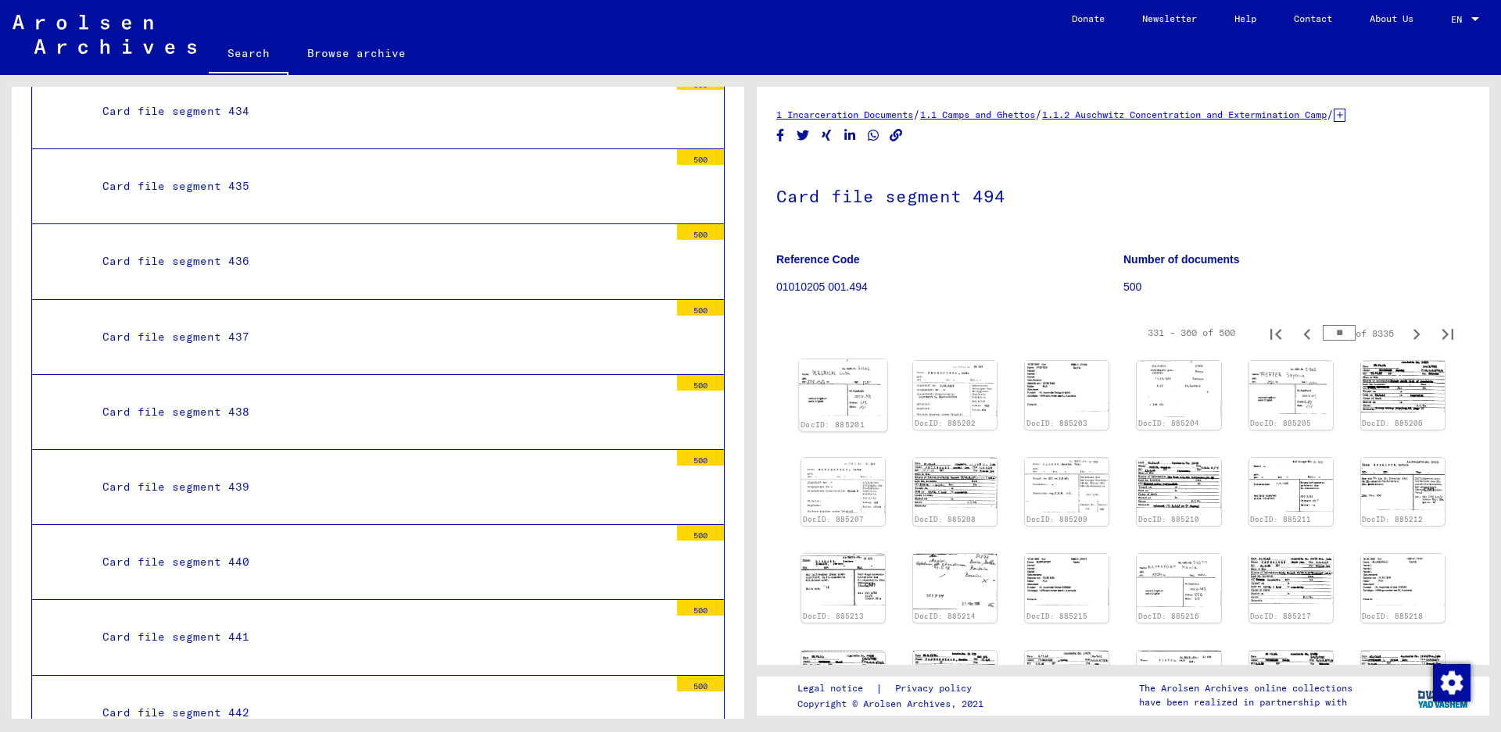
click at [813, 374] on img at bounding box center [843, 388] width 88 height 56
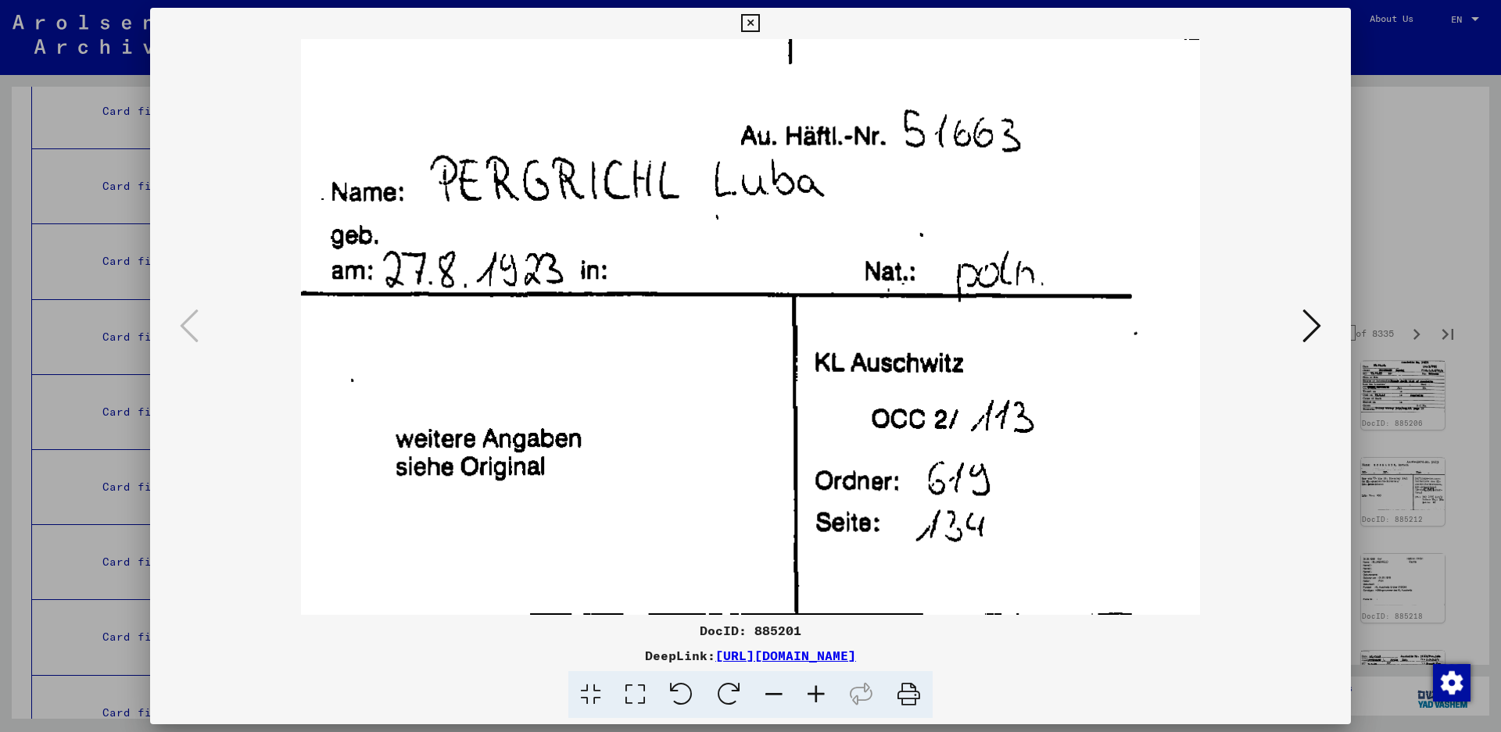
click at [1296, 328] on img at bounding box center [750, 327] width 1094 height 576
click at [1297, 321] on img at bounding box center [750, 327] width 1094 height 576
click at [1308, 321] on icon at bounding box center [1311, 326] width 19 height 38
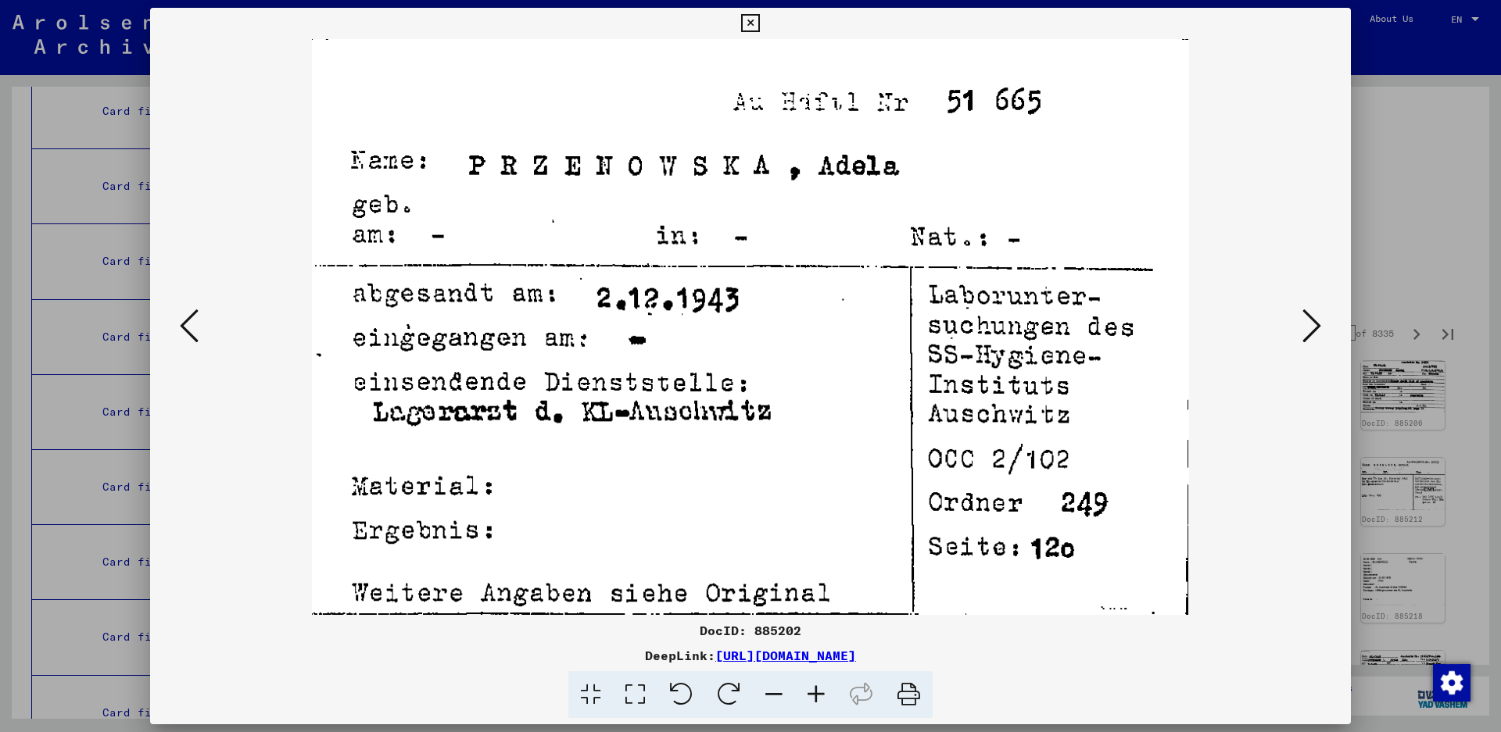
click at [1302, 325] on button at bounding box center [1312, 327] width 28 height 45
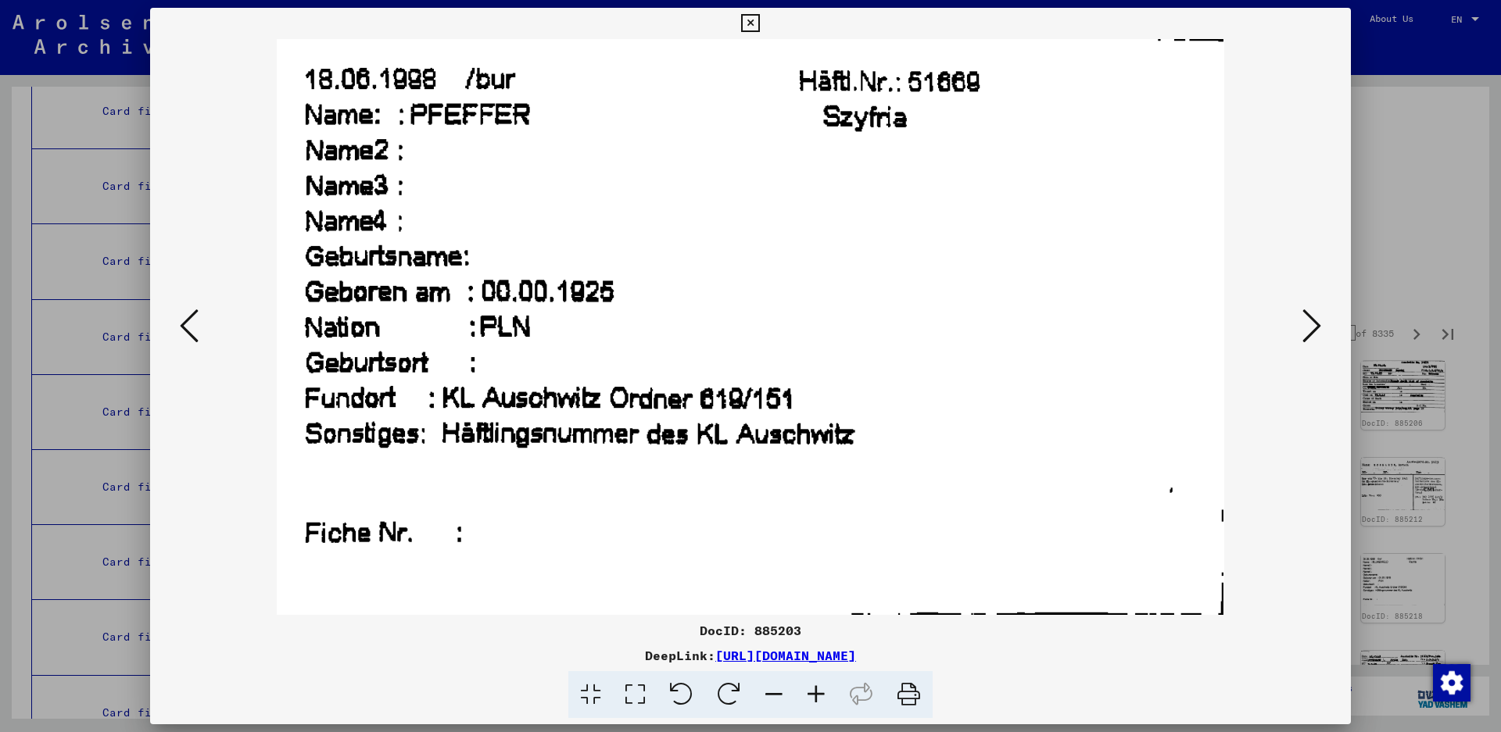
click at [1309, 321] on icon at bounding box center [1311, 326] width 19 height 38
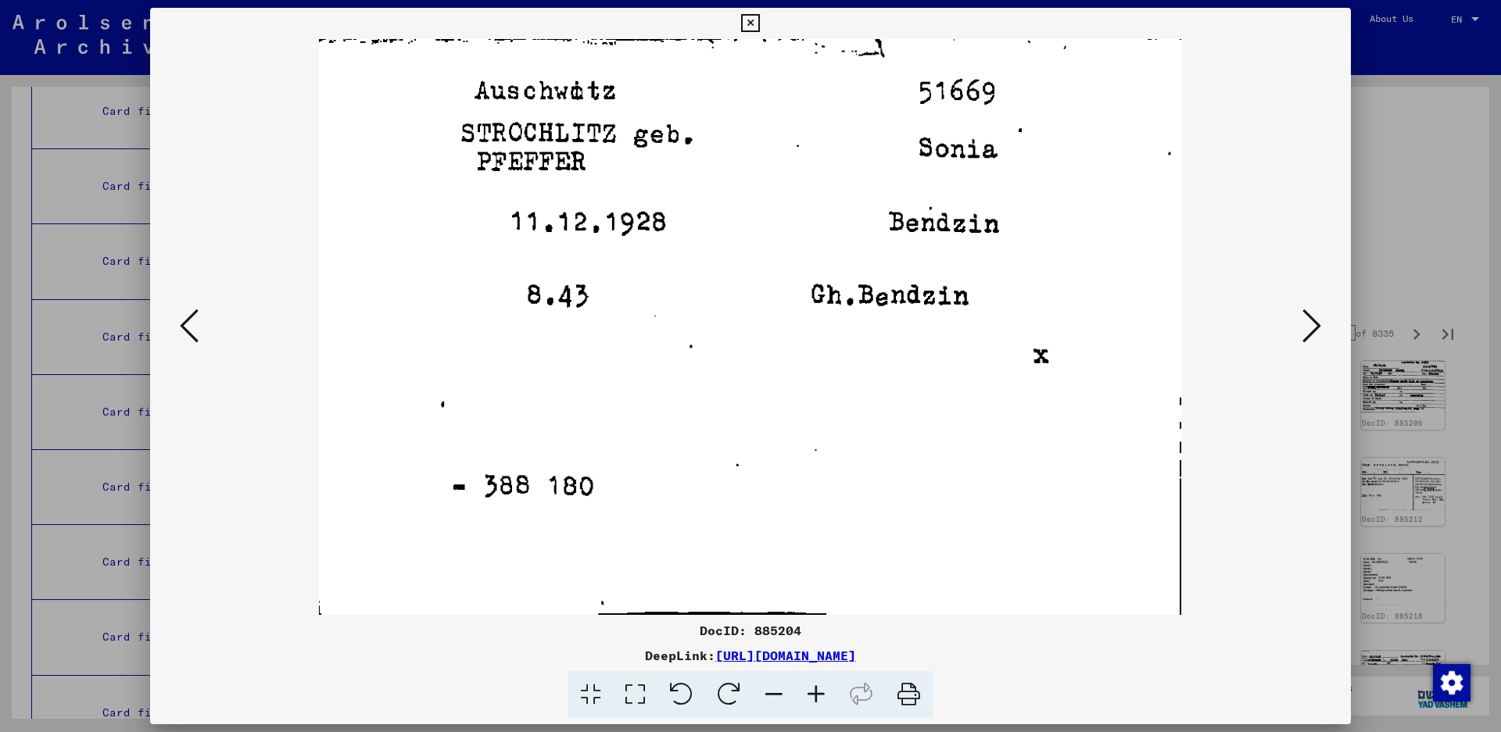
click at [1308, 321] on icon at bounding box center [1311, 326] width 19 height 38
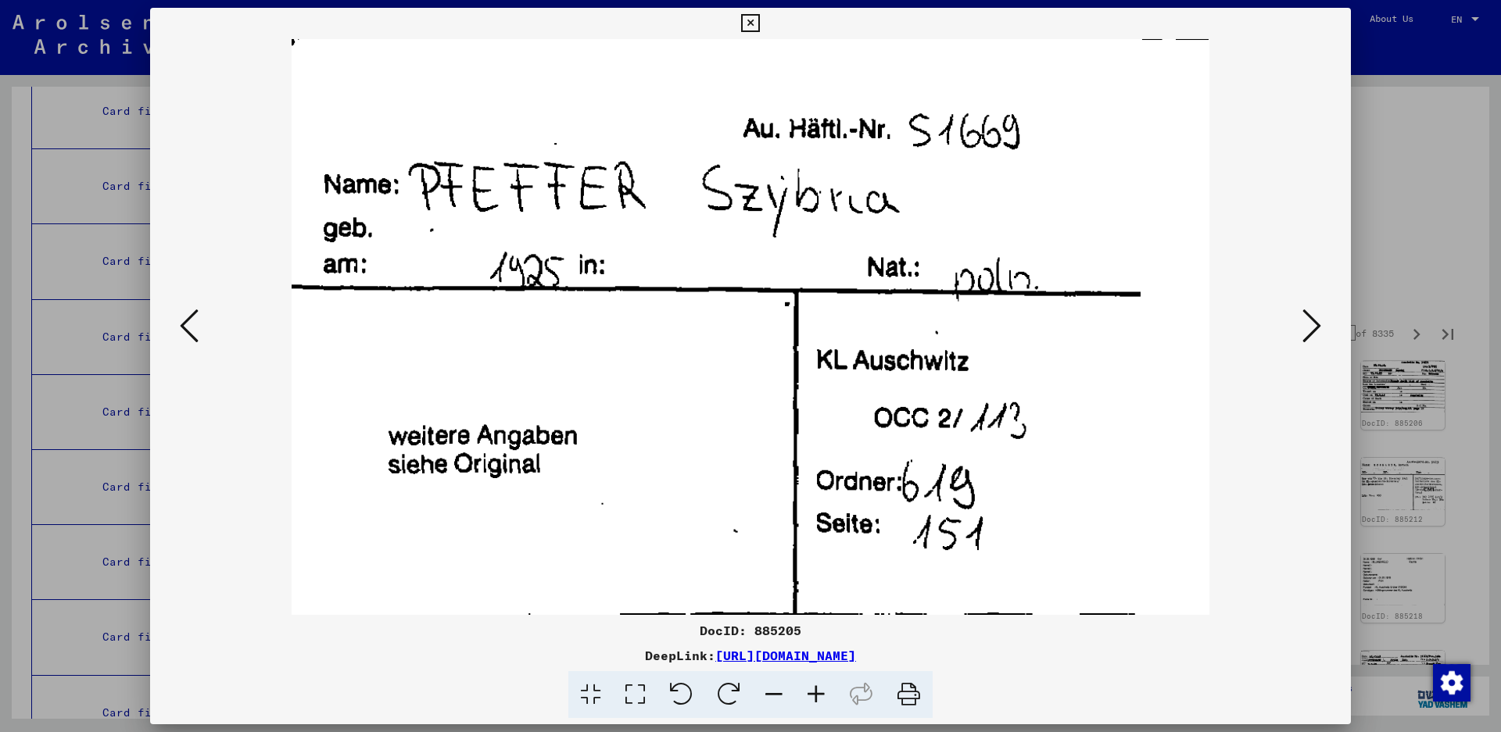
click at [1308, 321] on icon at bounding box center [1311, 326] width 19 height 38
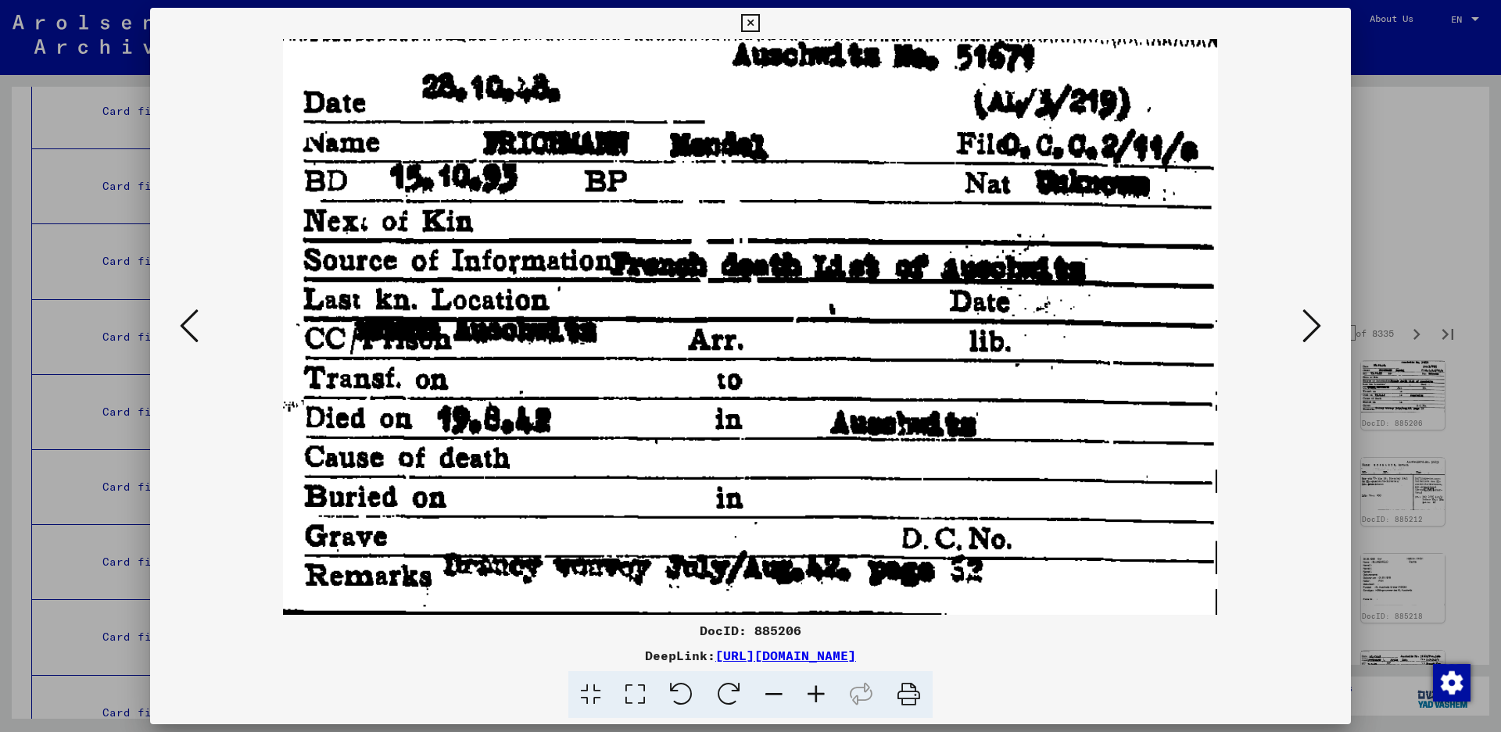
click at [1298, 331] on button at bounding box center [1312, 327] width 28 height 45
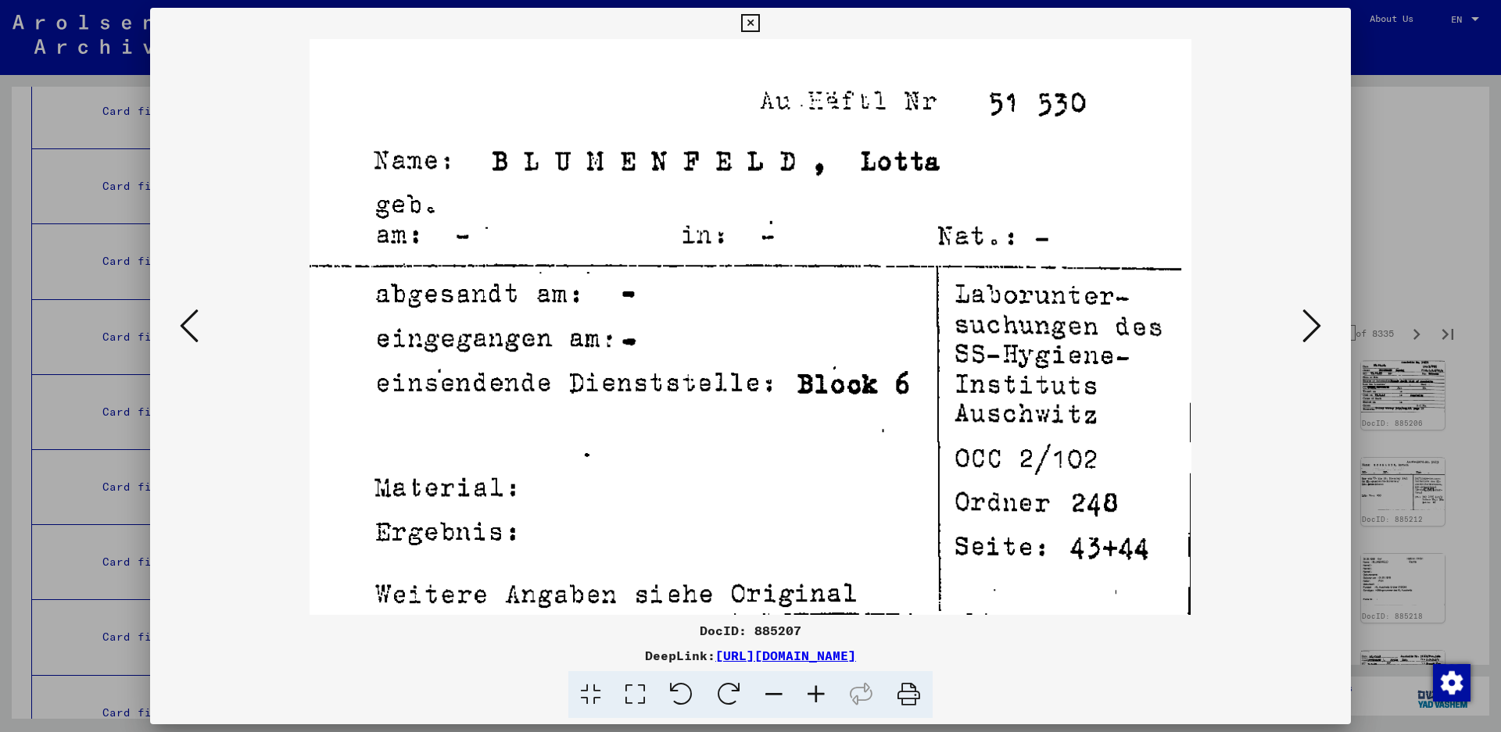
click at [1309, 322] on icon at bounding box center [1311, 326] width 19 height 38
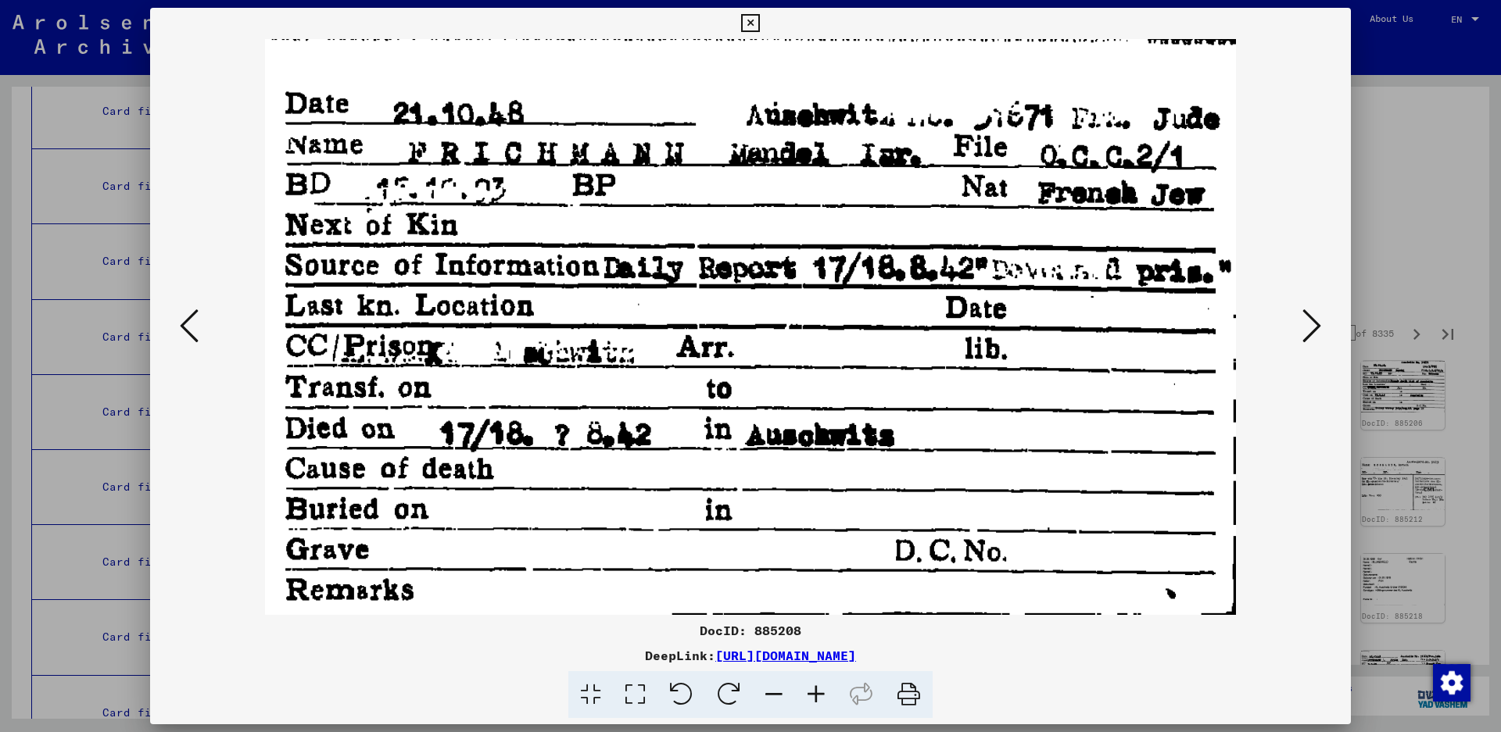
click at [1315, 326] on icon at bounding box center [1311, 326] width 19 height 38
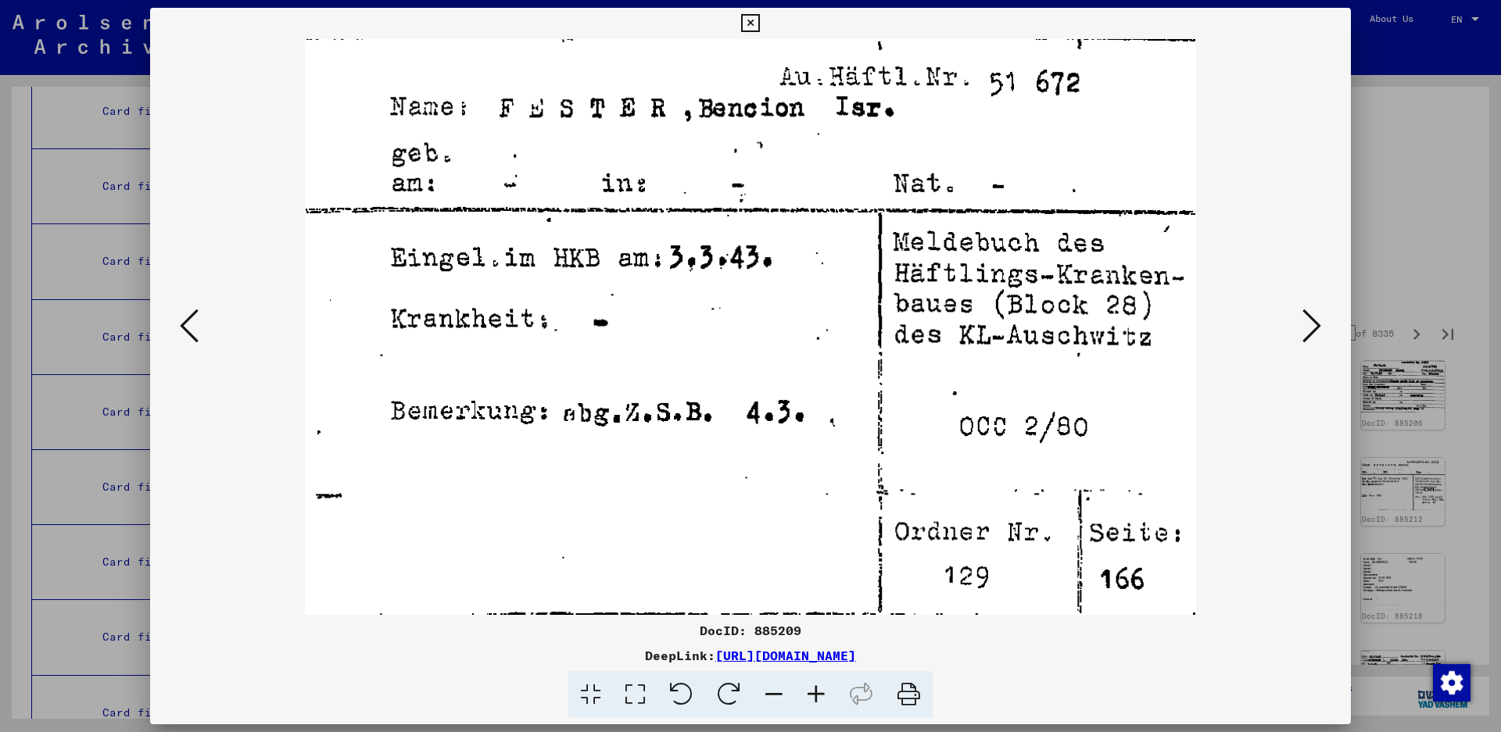
click at [184, 328] on icon at bounding box center [189, 326] width 19 height 38
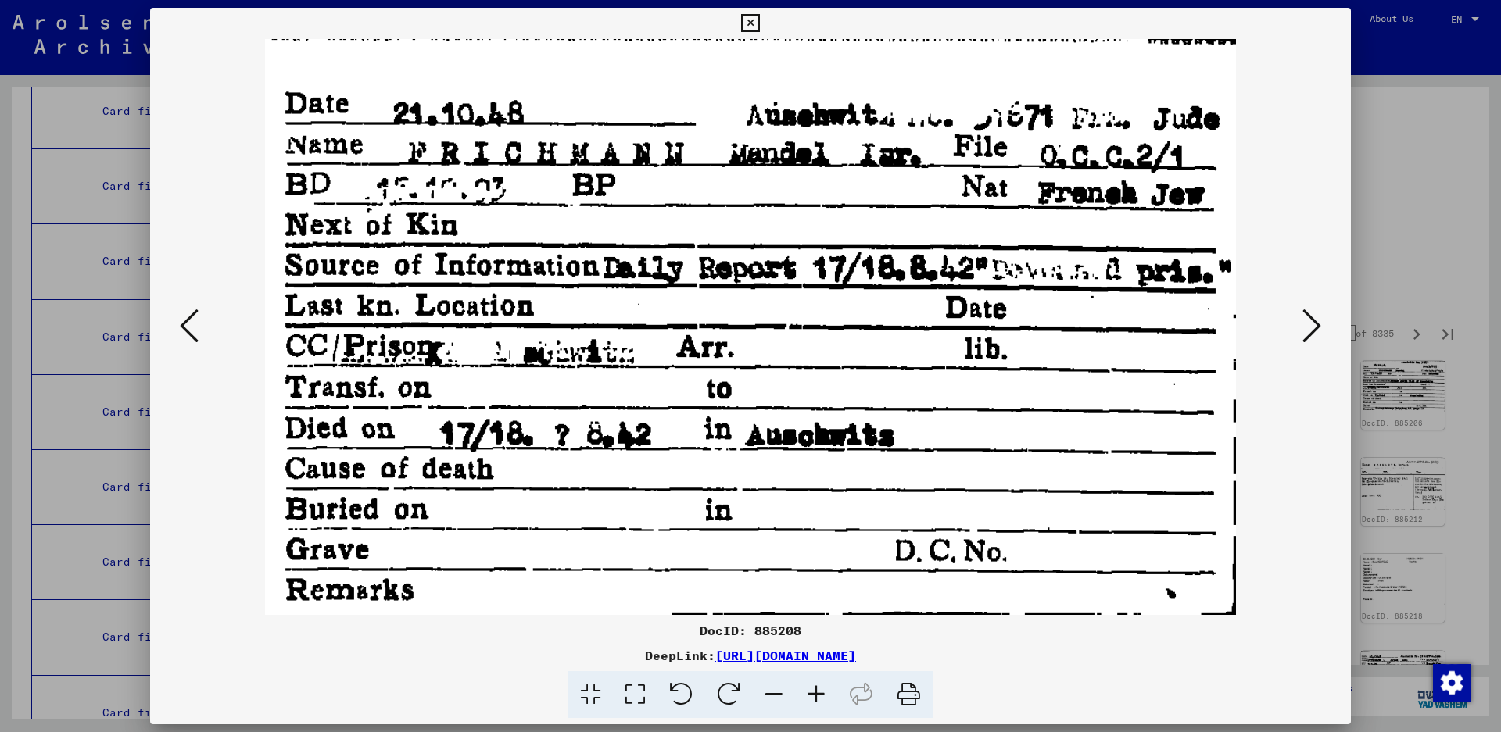
click at [1305, 308] on icon at bounding box center [1311, 326] width 19 height 38
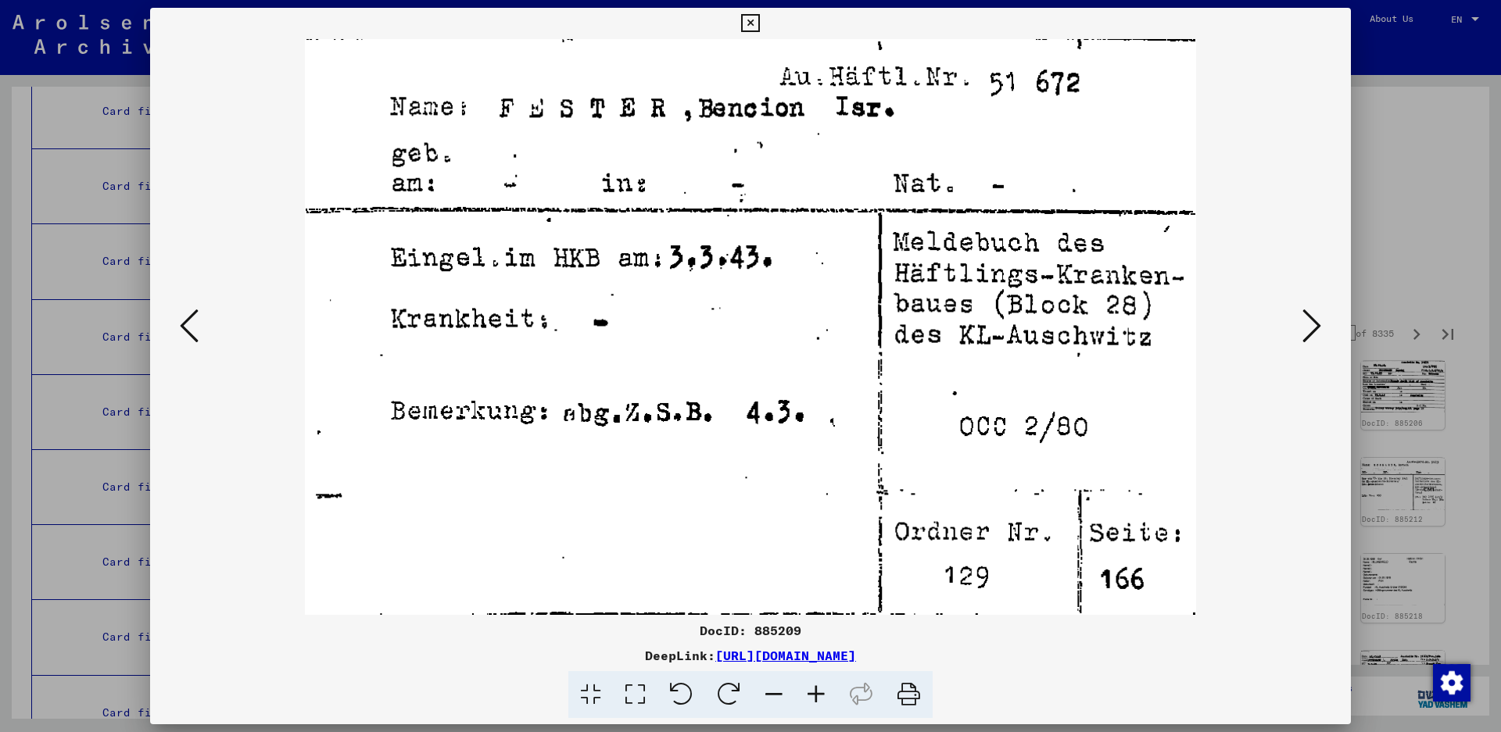
click at [1300, 317] on button at bounding box center [1312, 327] width 28 height 45
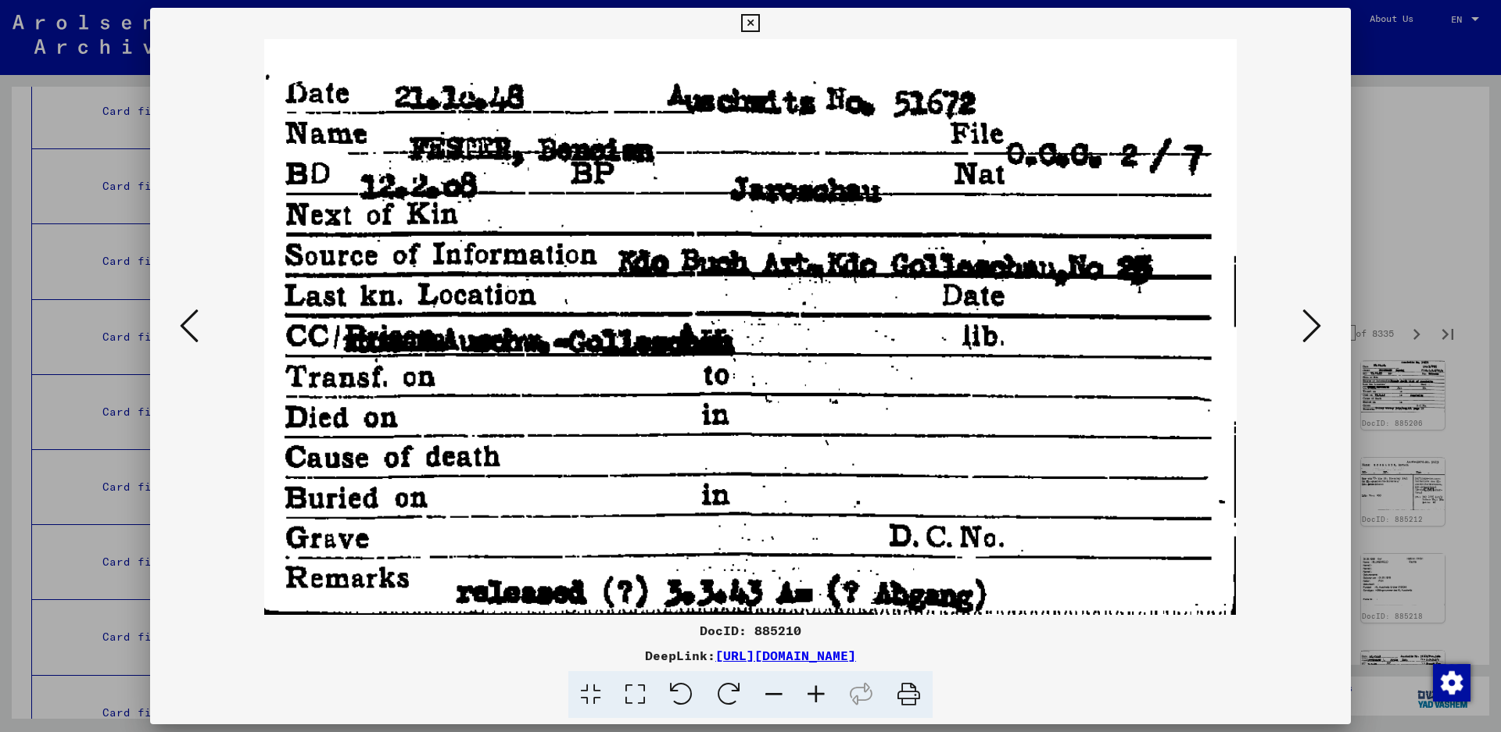
click at [1299, 318] on button at bounding box center [1312, 327] width 28 height 45
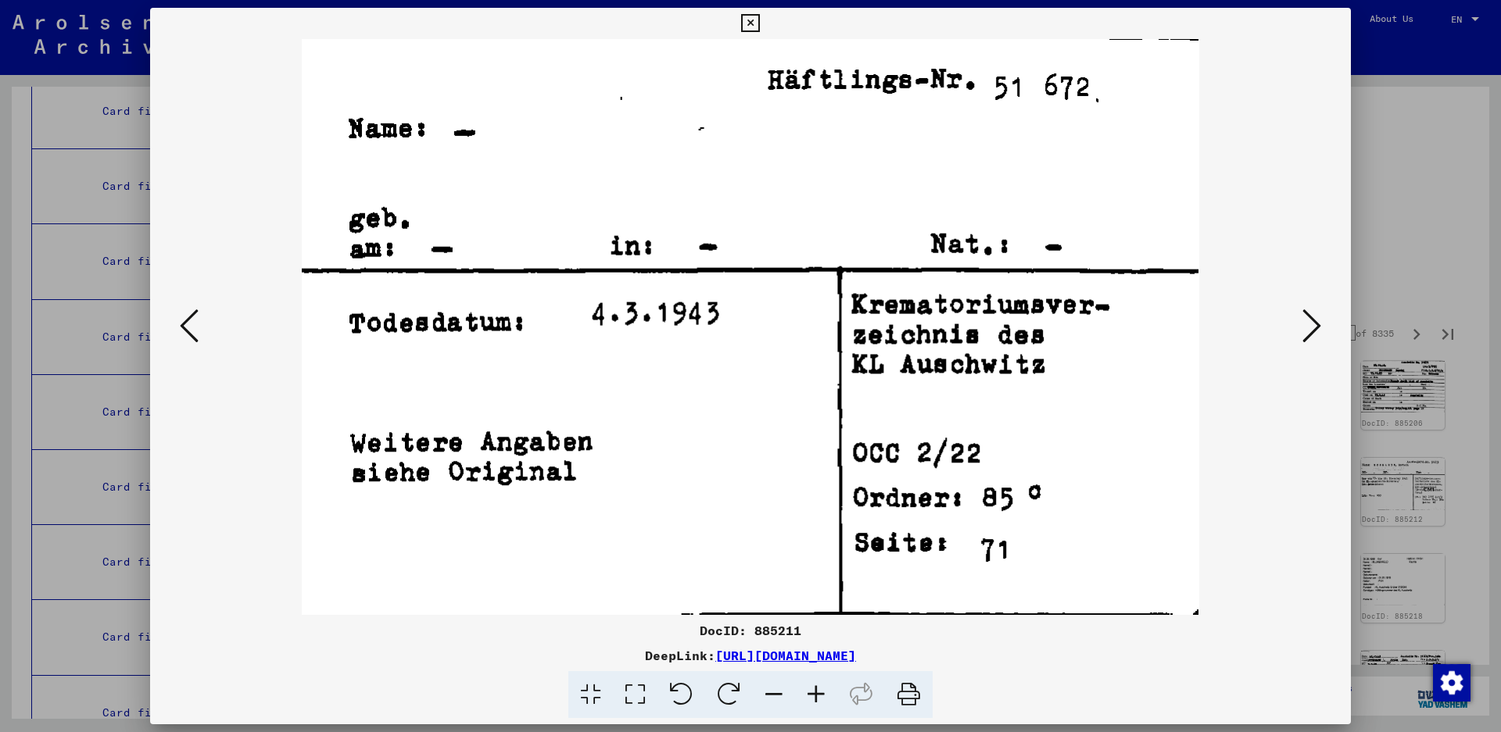
click at [1299, 318] on button at bounding box center [1312, 327] width 28 height 45
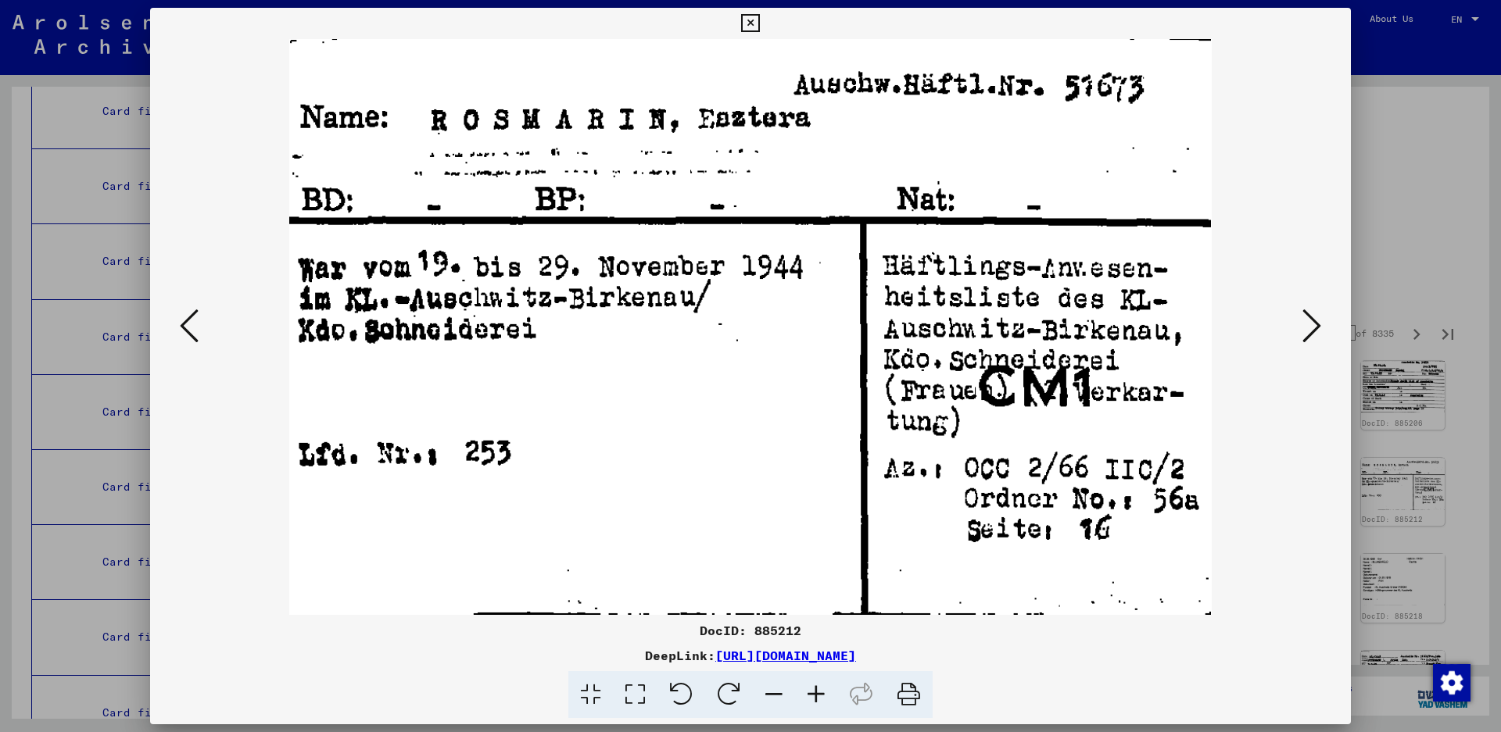
click at [1315, 322] on icon at bounding box center [1311, 326] width 19 height 38
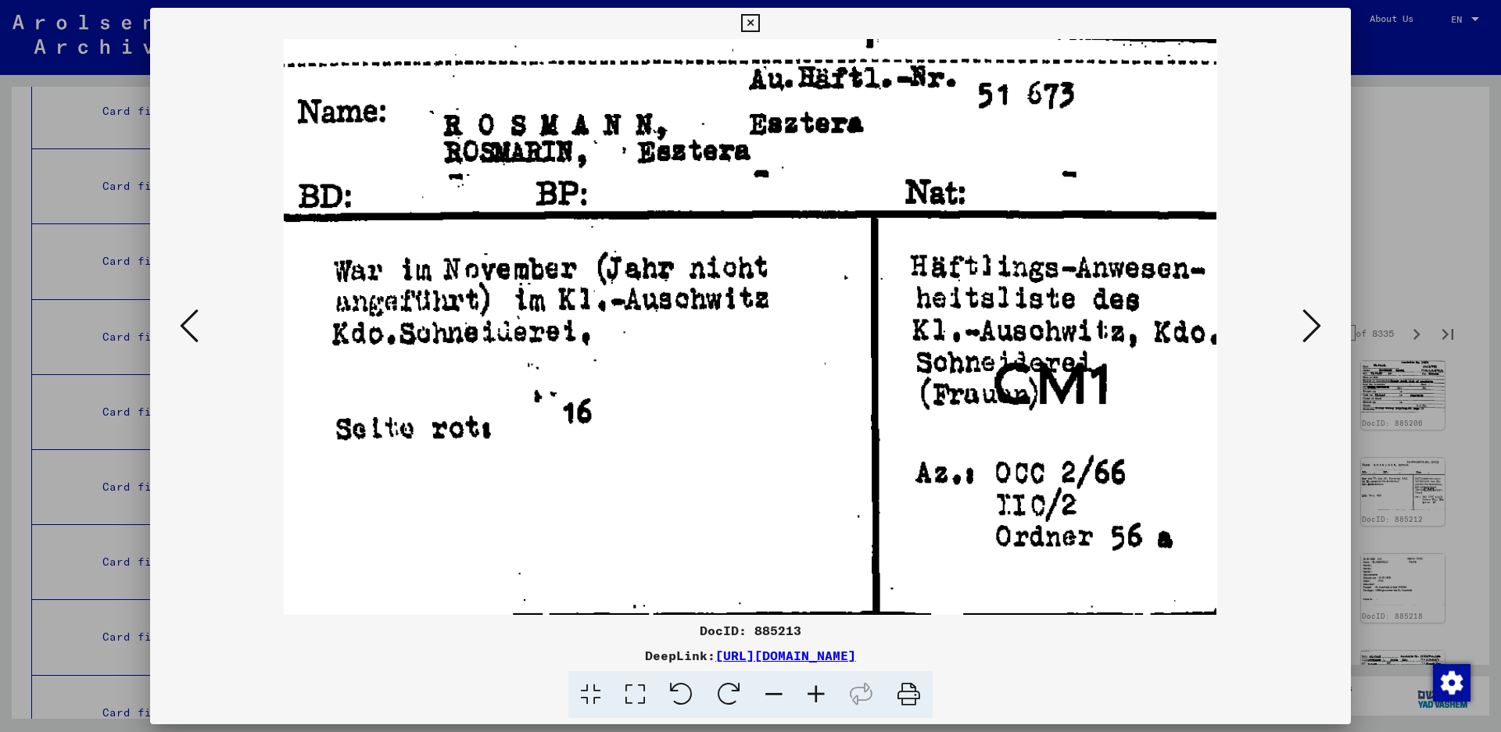
click at [1311, 313] on icon at bounding box center [1311, 326] width 19 height 38
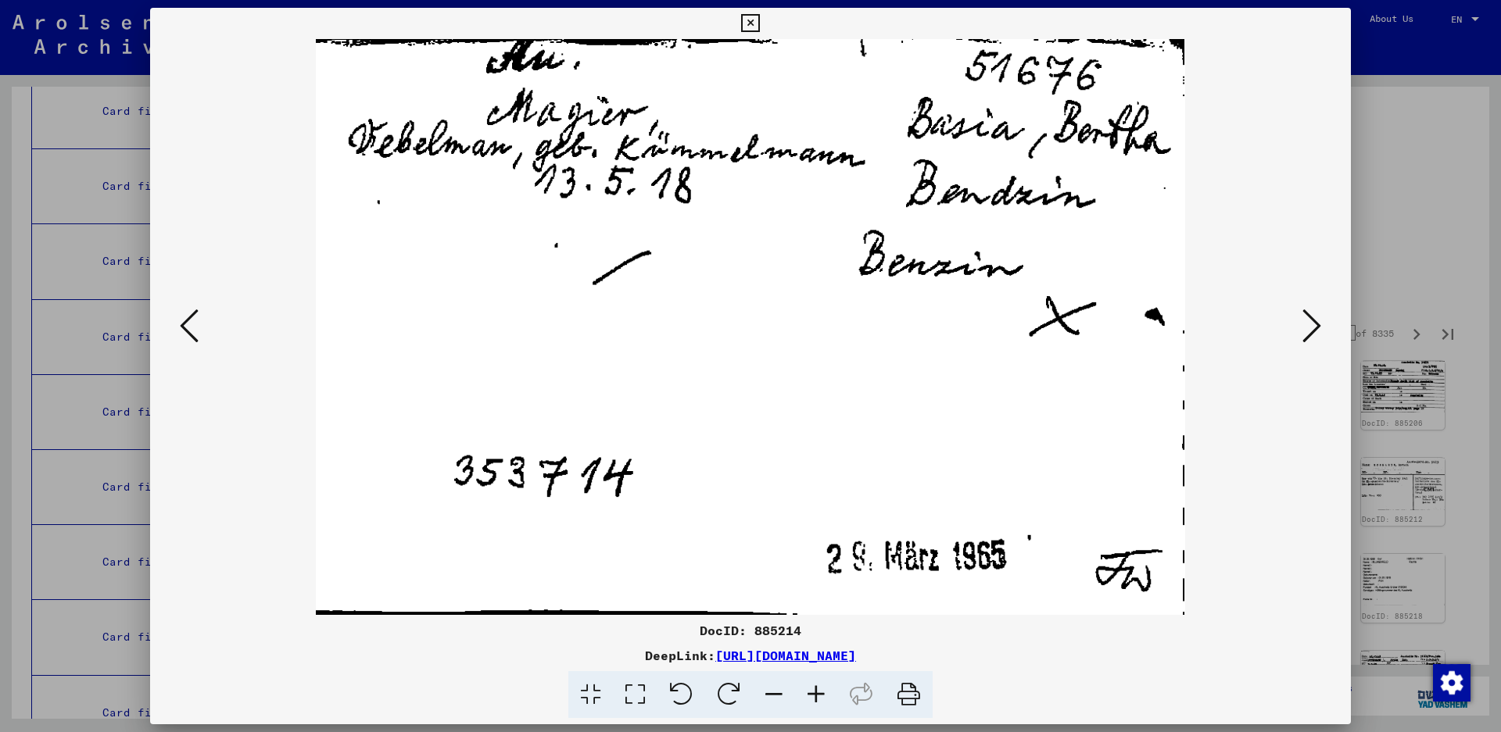
click at [1312, 324] on icon at bounding box center [1311, 326] width 19 height 38
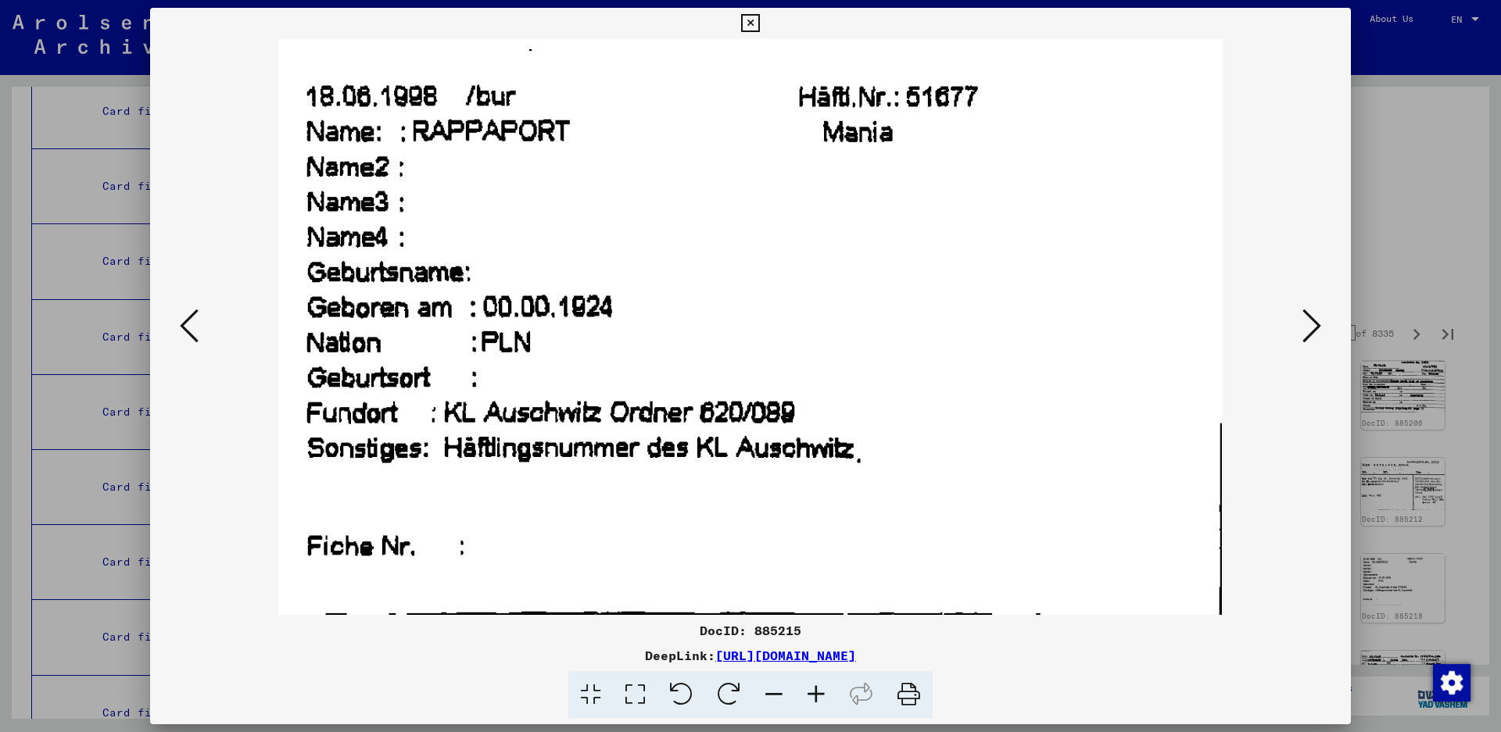
click at [1309, 333] on icon at bounding box center [1311, 326] width 19 height 38
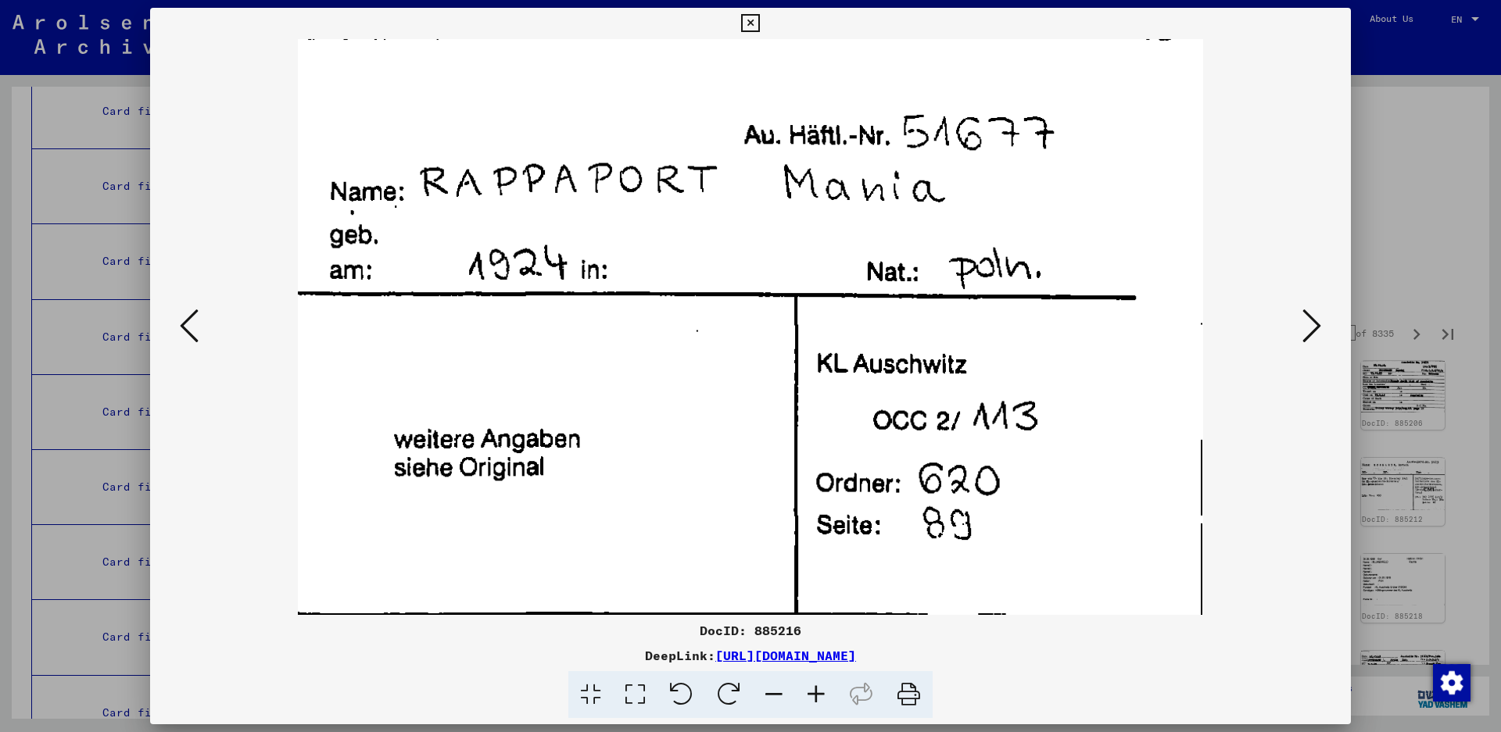
click at [1309, 333] on icon at bounding box center [1311, 326] width 19 height 38
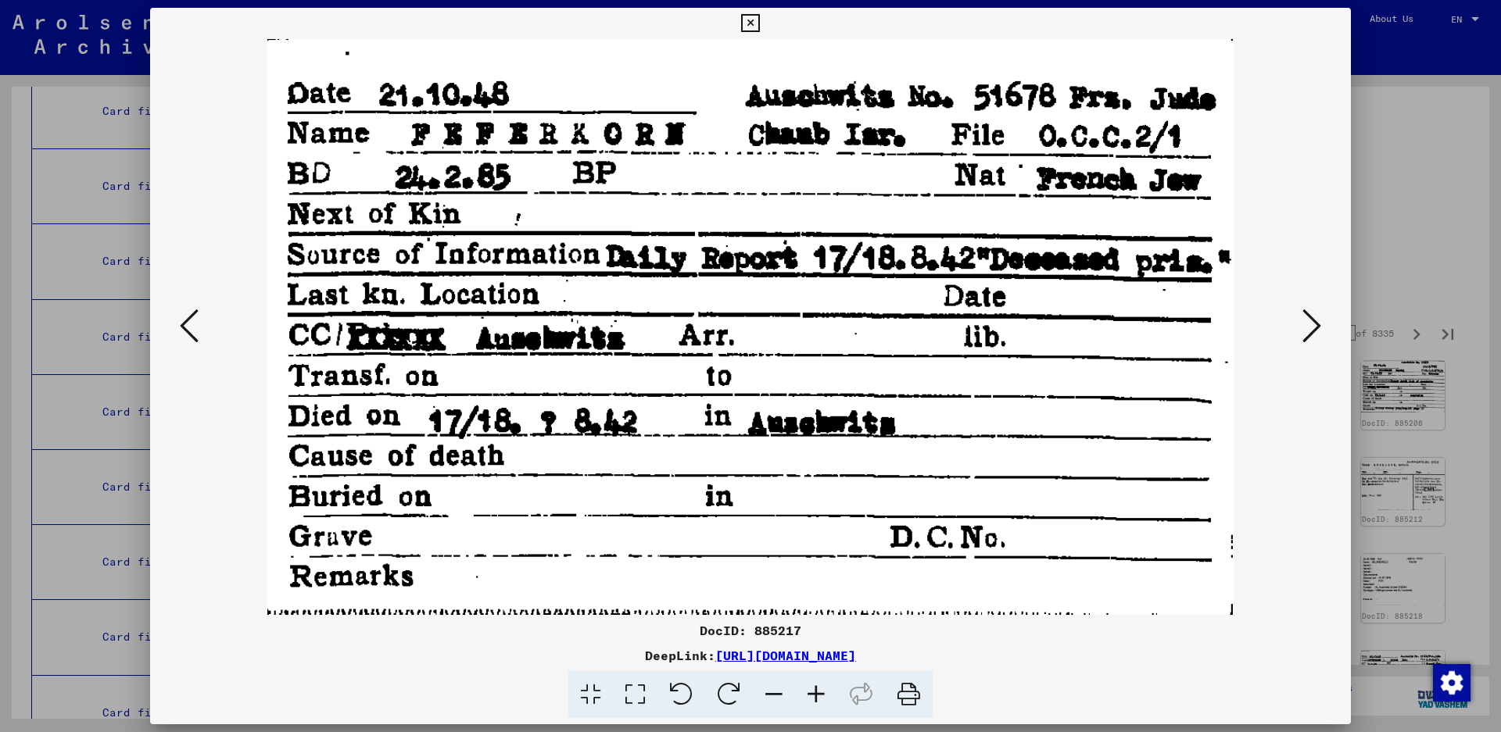
click at [1312, 311] on icon at bounding box center [1311, 326] width 19 height 38
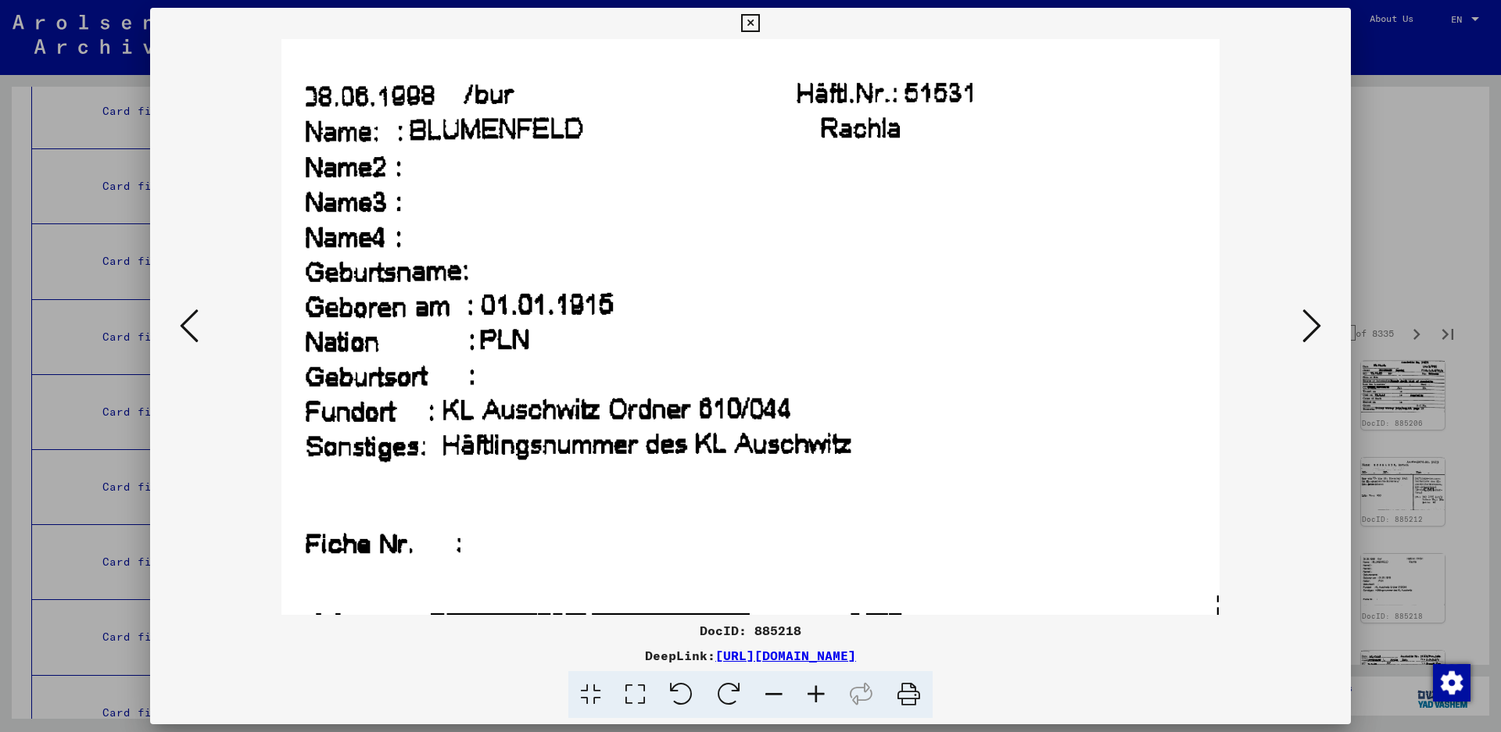
click at [1313, 319] on icon at bounding box center [1311, 326] width 19 height 38
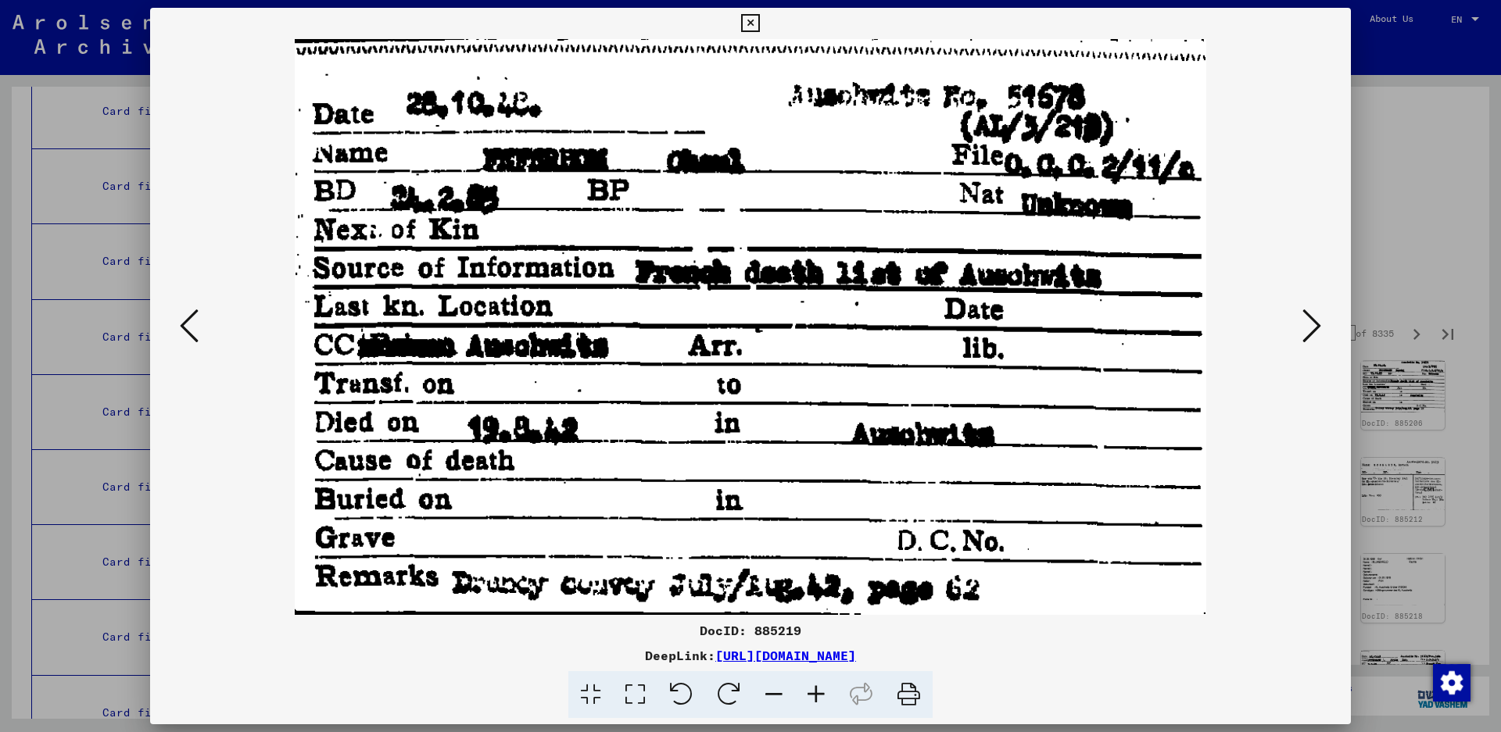
click at [1316, 313] on icon at bounding box center [1311, 326] width 19 height 38
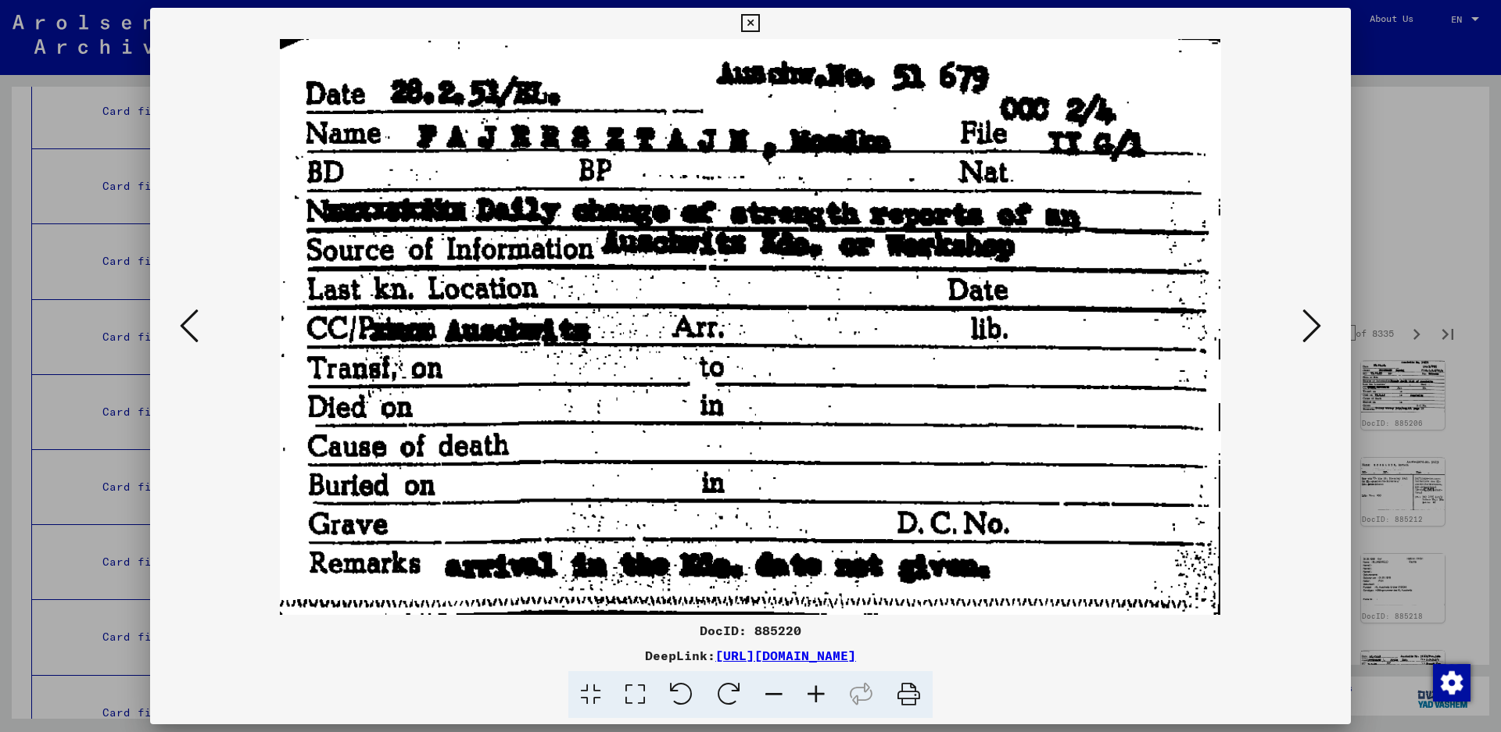
click at [1309, 324] on icon at bounding box center [1311, 326] width 19 height 38
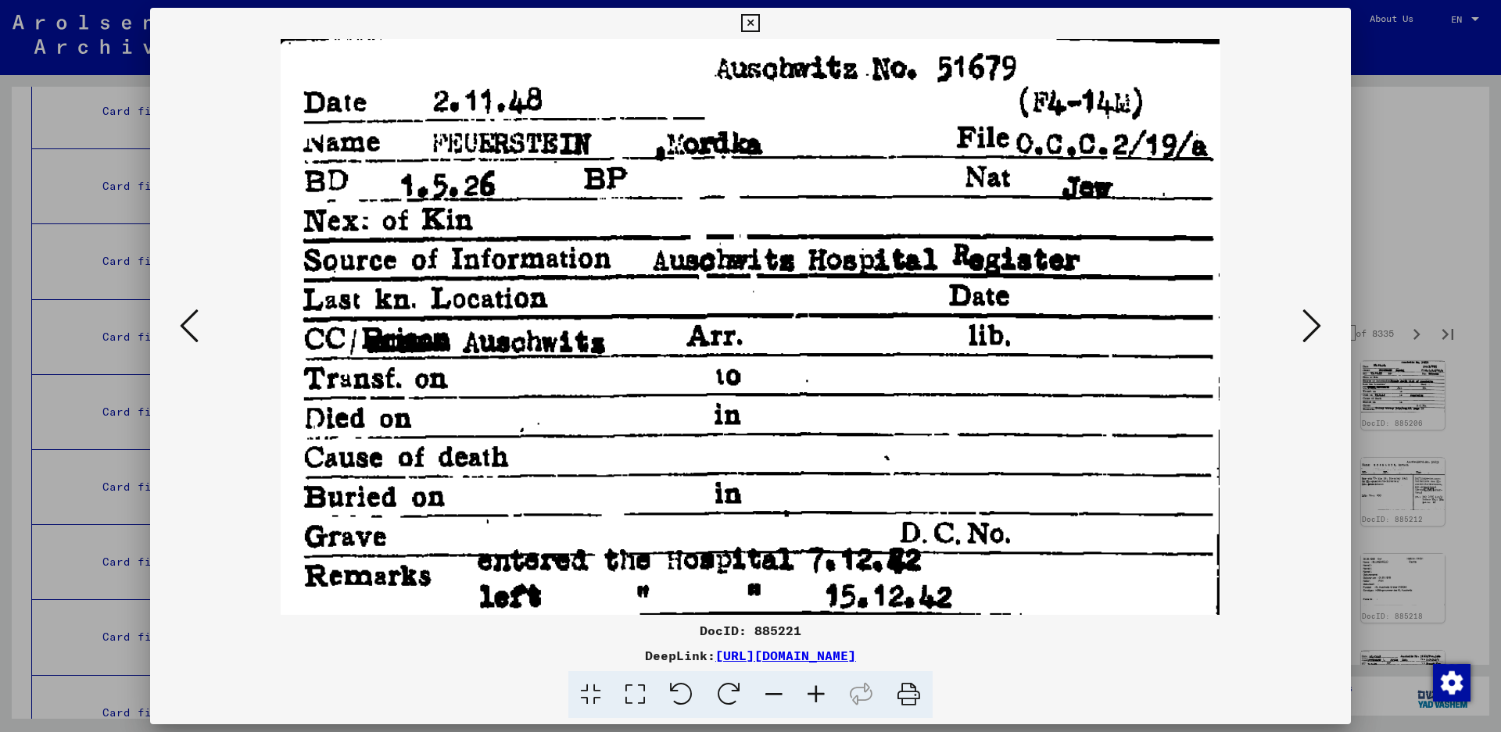
click at [1310, 327] on icon at bounding box center [1311, 326] width 19 height 38
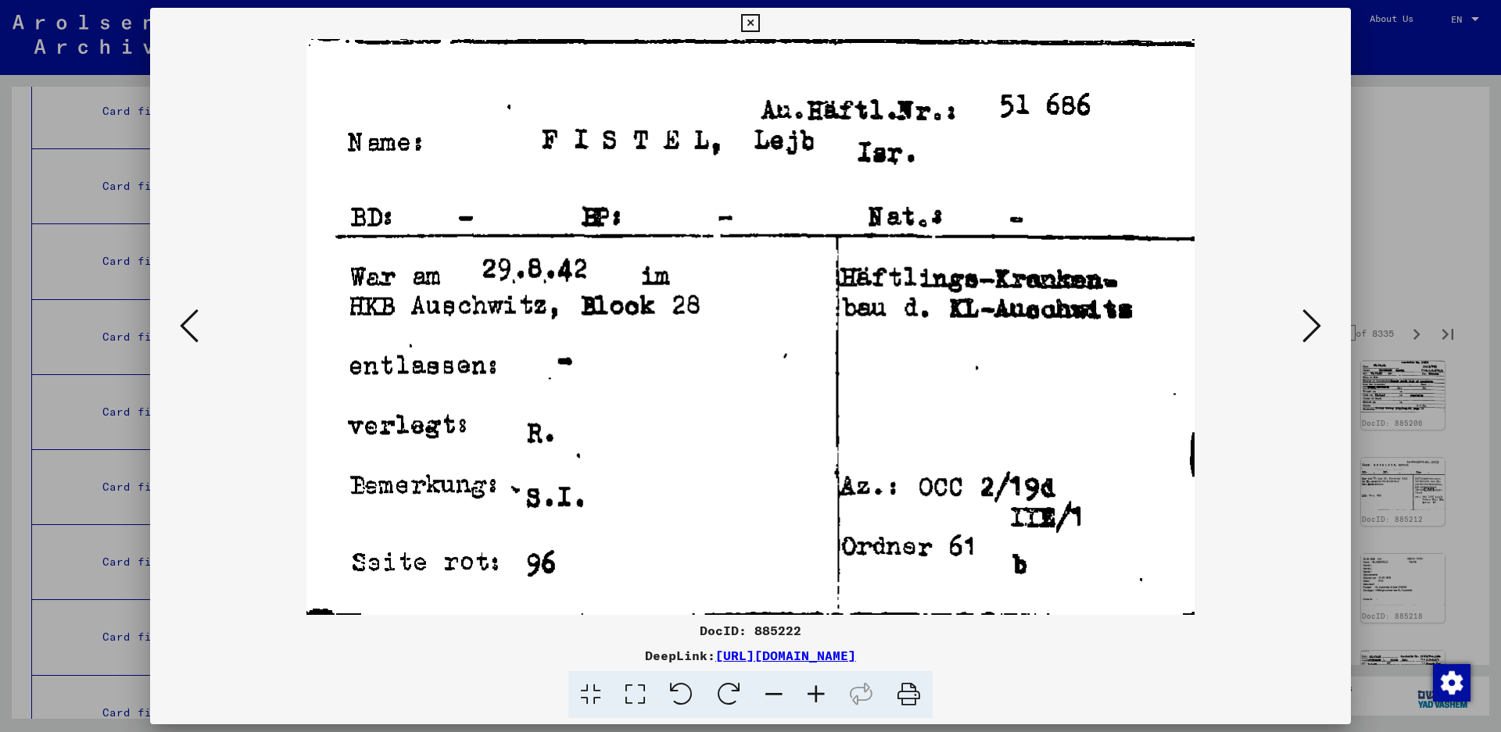
click at [1312, 328] on icon at bounding box center [1311, 326] width 19 height 38
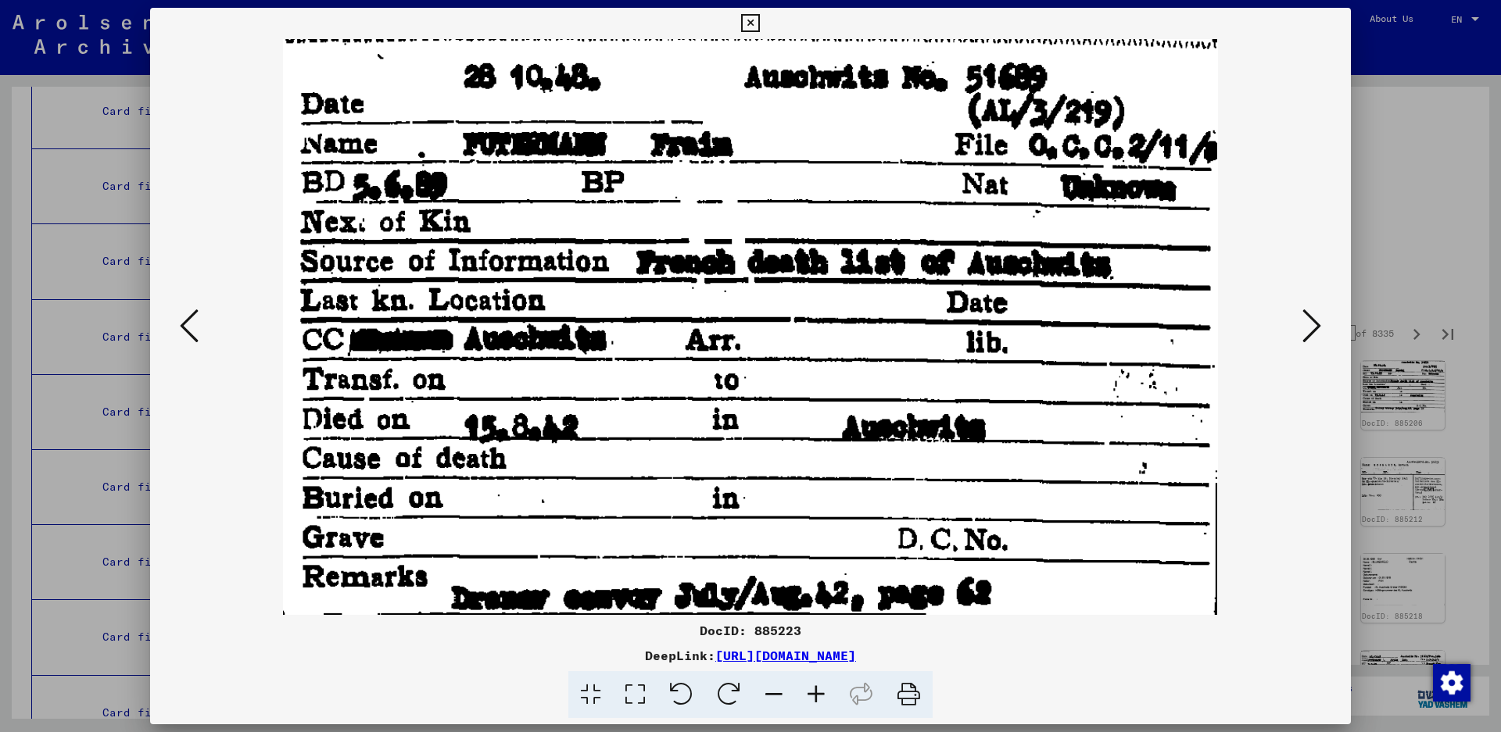
click at [1306, 324] on icon at bounding box center [1311, 326] width 19 height 38
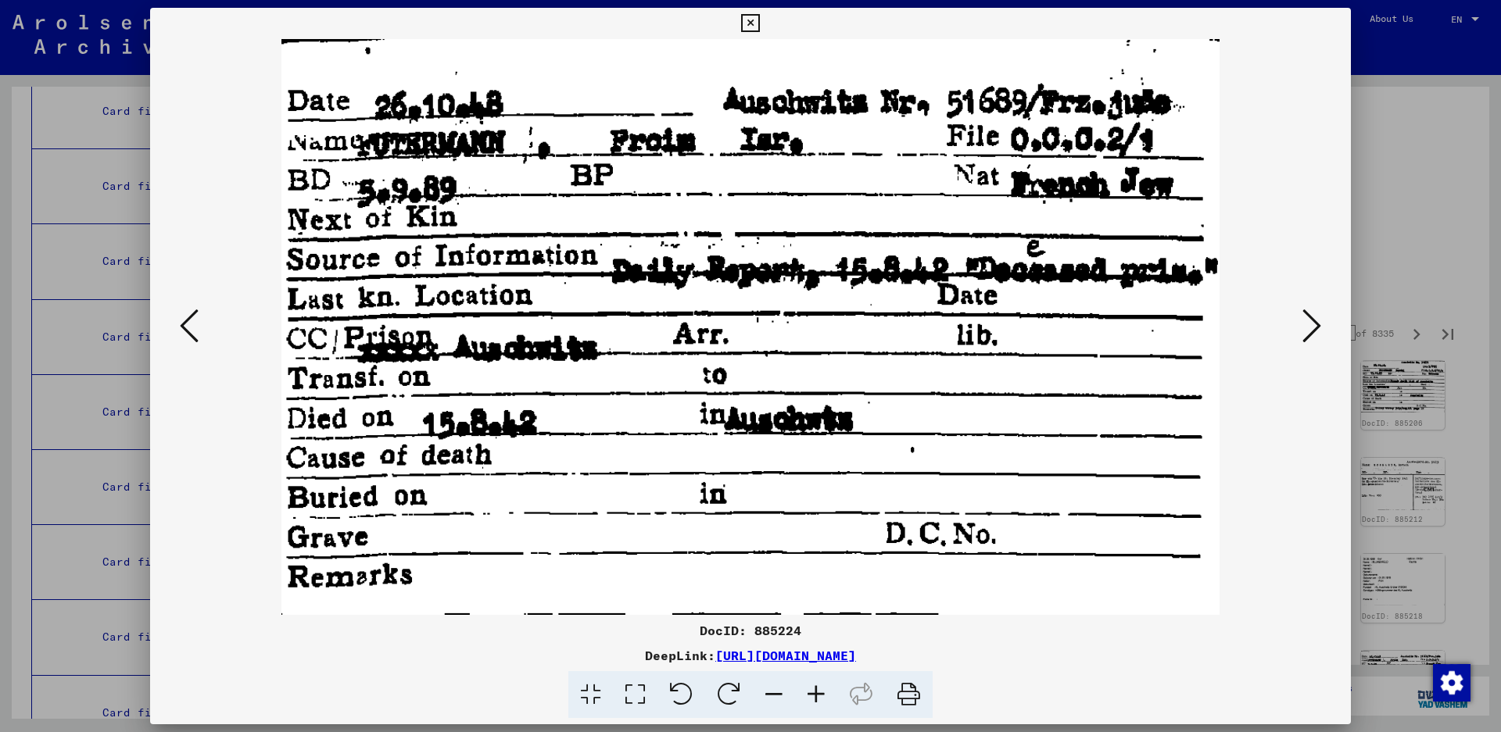
click at [1306, 324] on icon at bounding box center [1311, 326] width 19 height 38
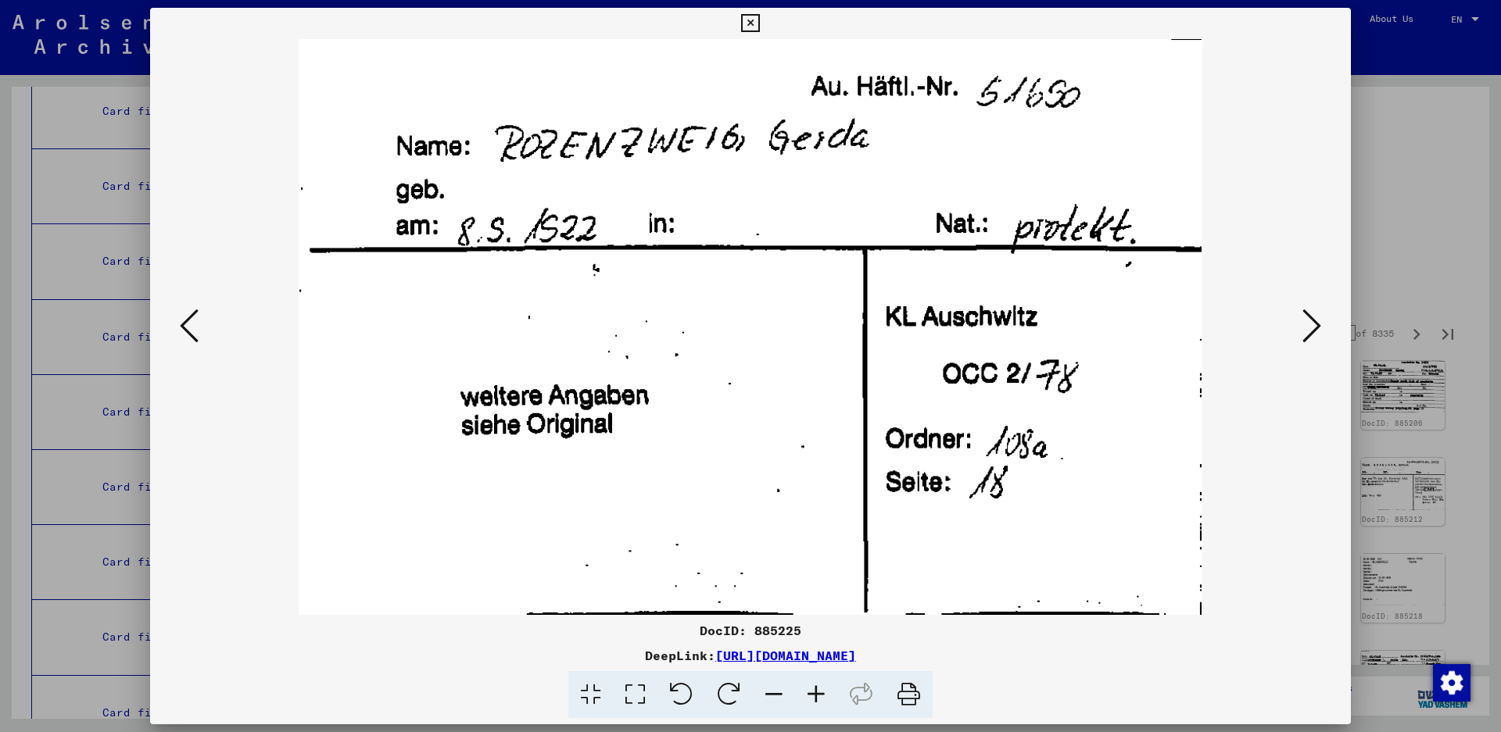
click at [1301, 320] on button at bounding box center [1312, 327] width 28 height 45
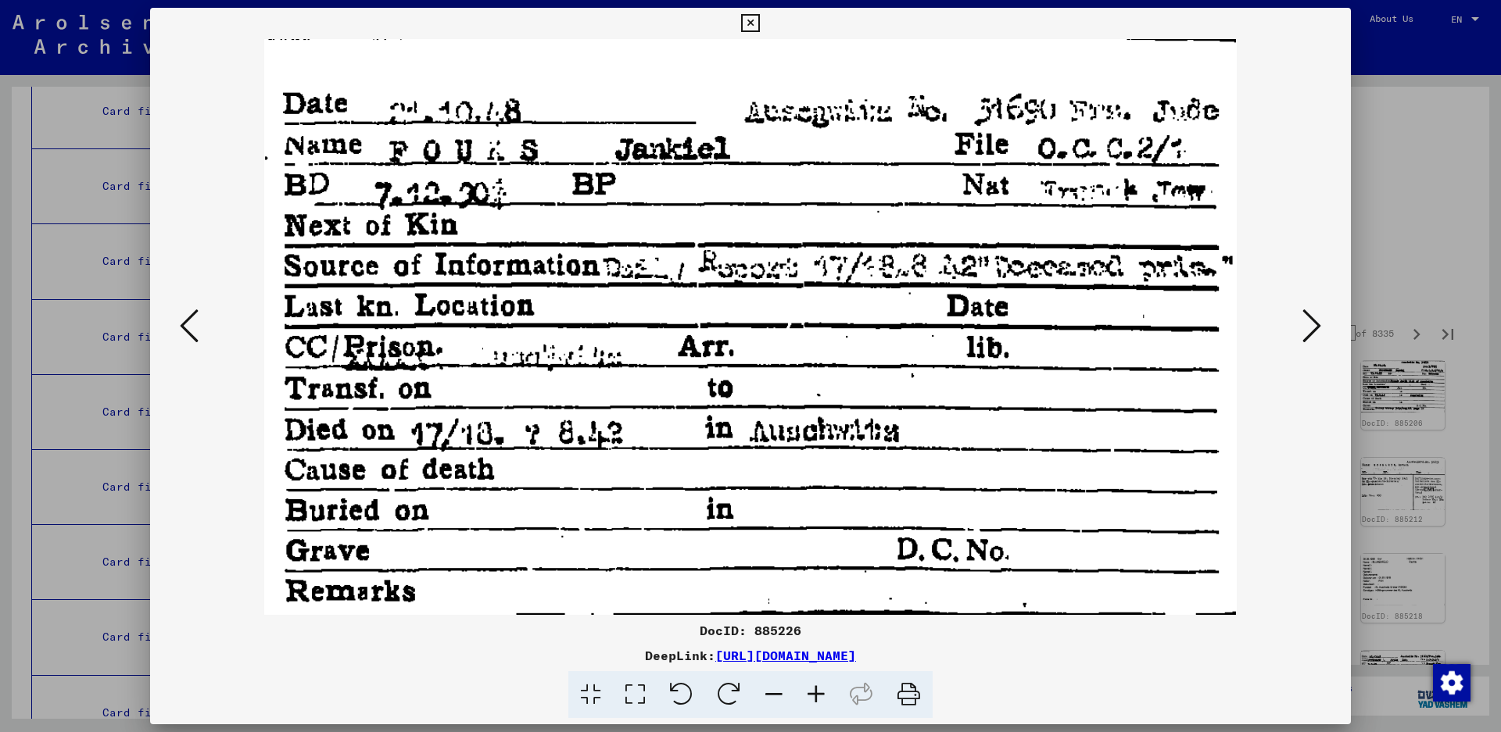
click at [1301, 320] on button at bounding box center [1312, 327] width 28 height 45
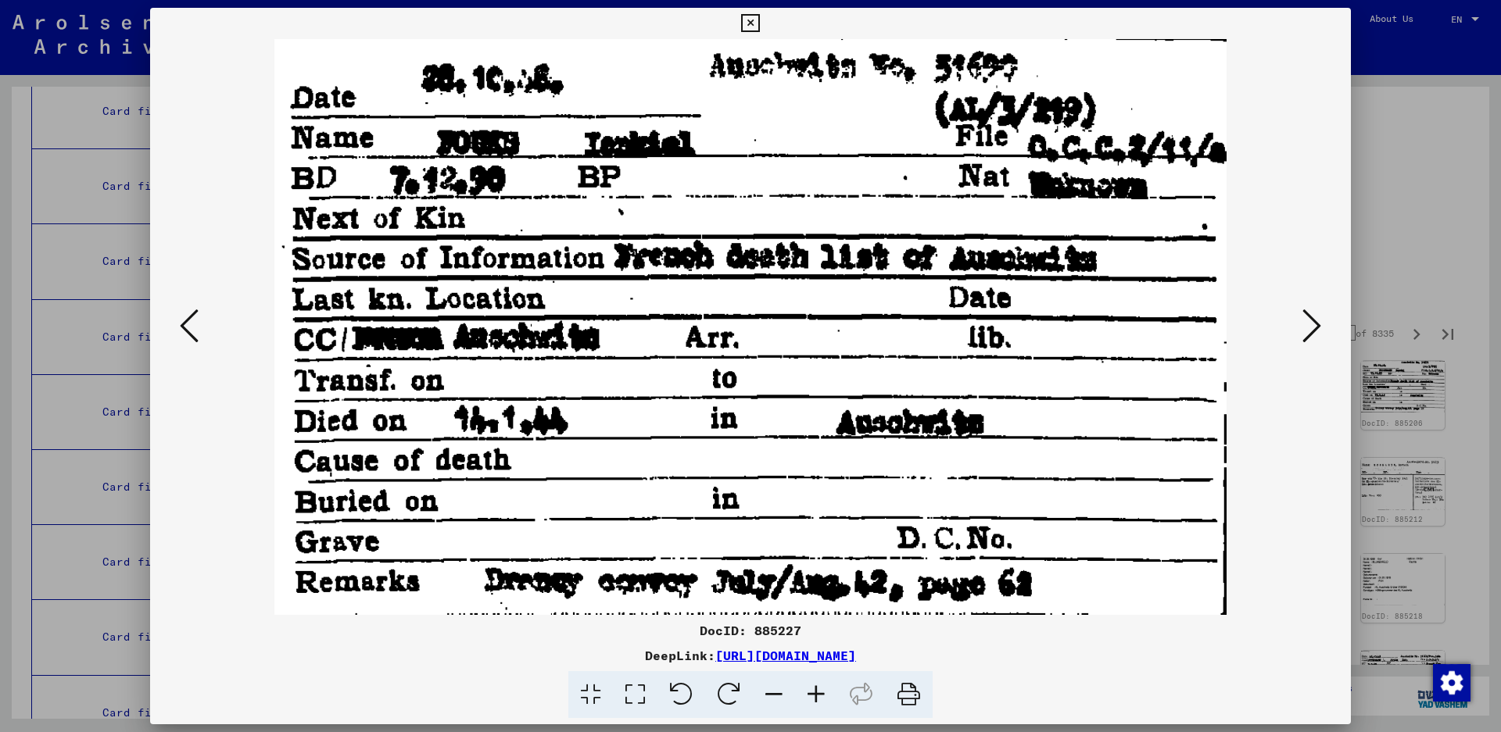
click at [1301, 320] on button at bounding box center [1312, 327] width 28 height 45
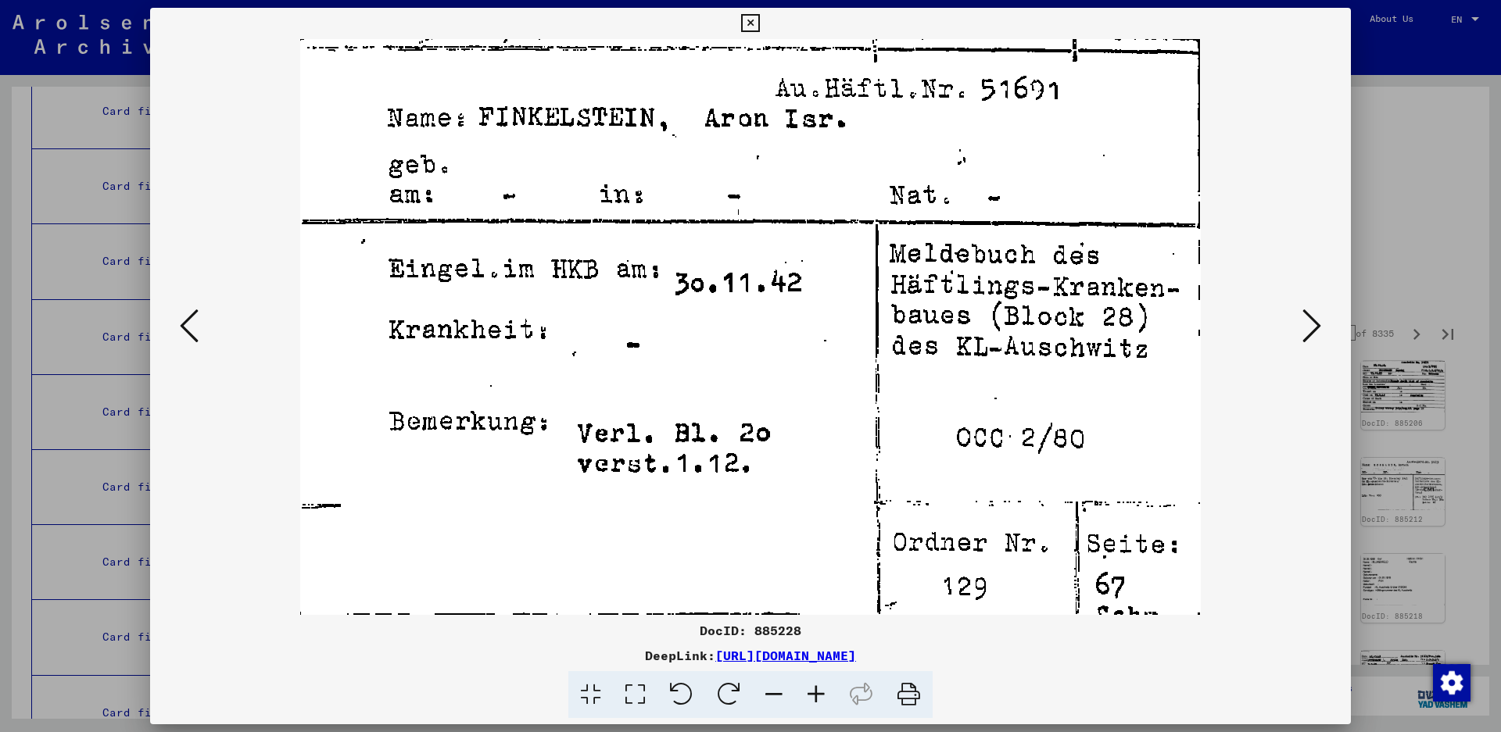
click at [1306, 321] on icon at bounding box center [1311, 326] width 19 height 38
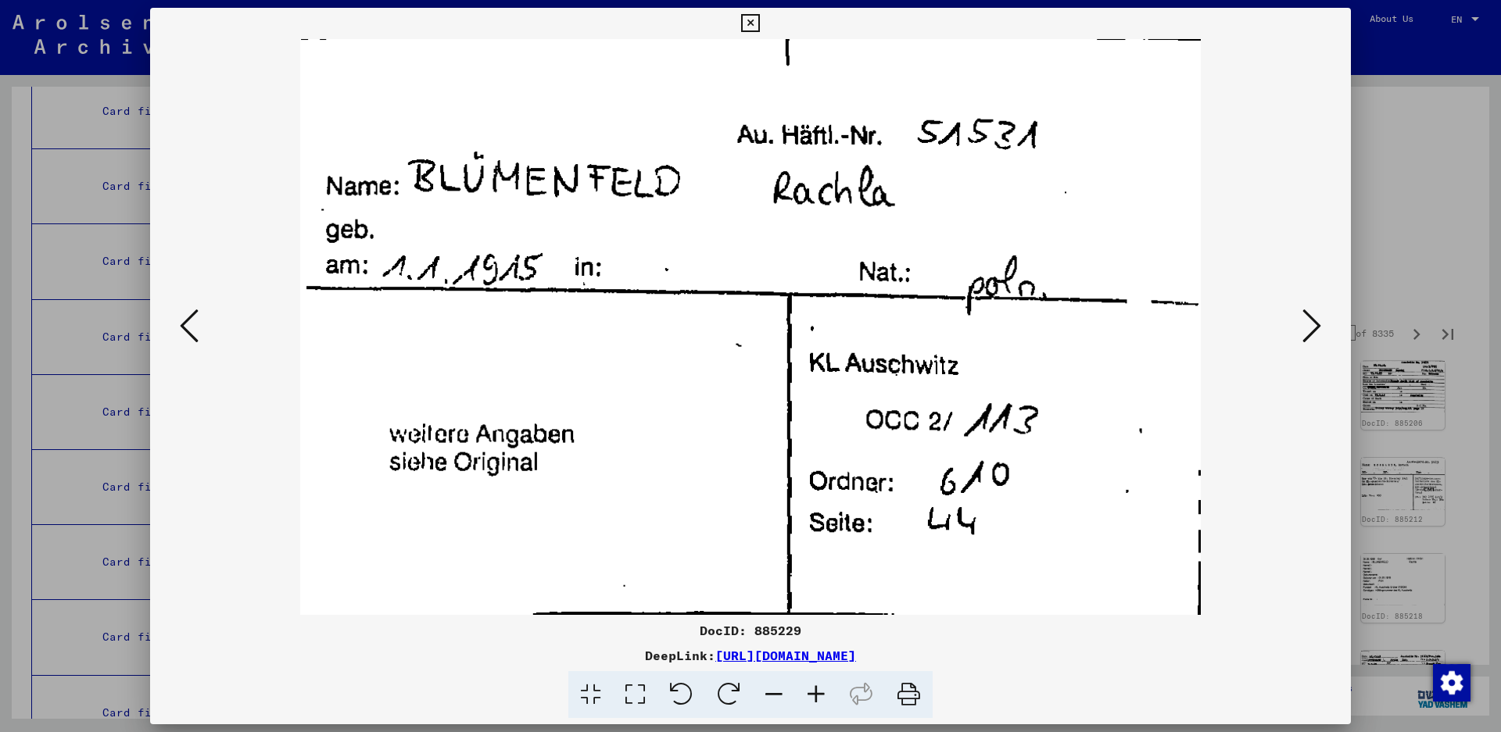
click at [1312, 332] on icon at bounding box center [1311, 326] width 19 height 38
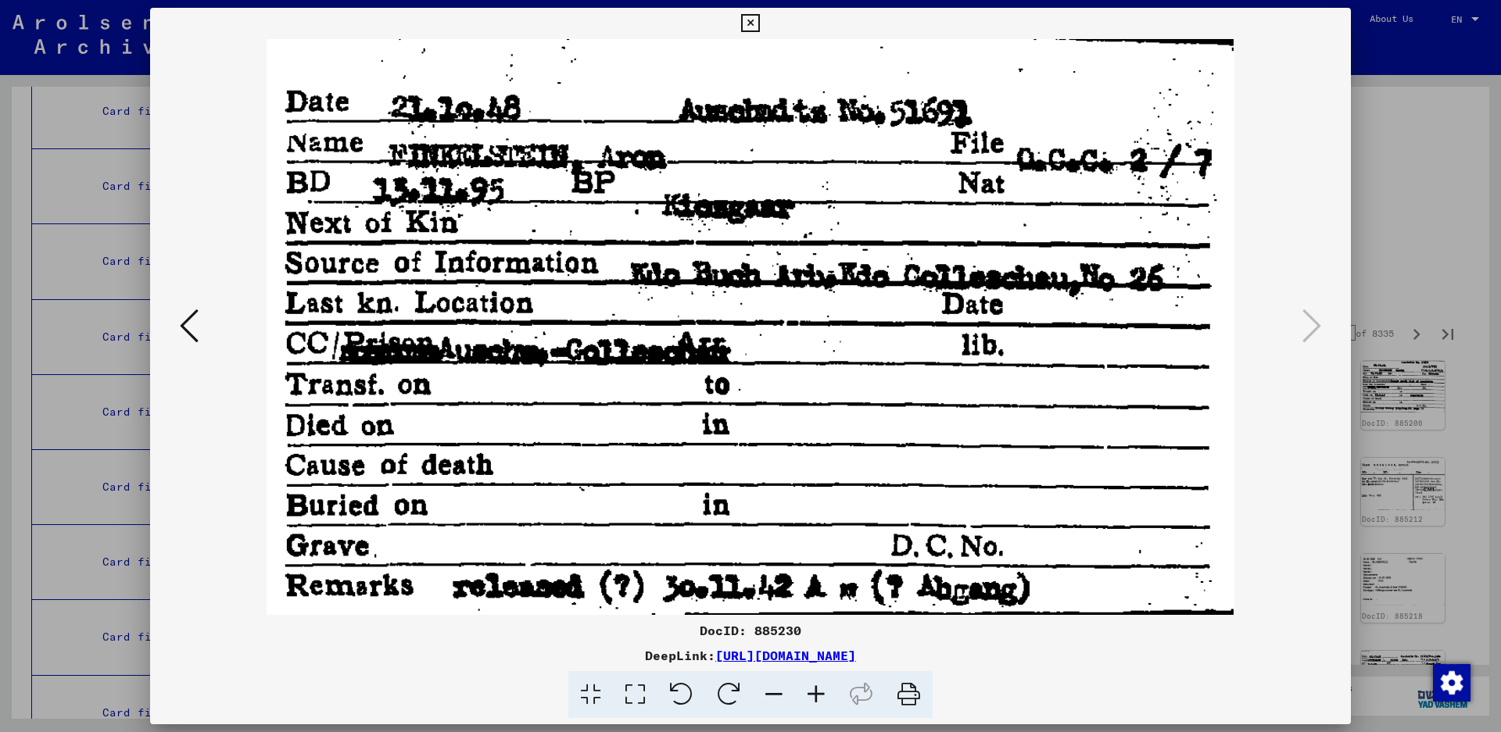
click at [1312, 332] on icon at bounding box center [1311, 326] width 19 height 38
click at [759, 23] on icon at bounding box center [750, 23] width 18 height 19
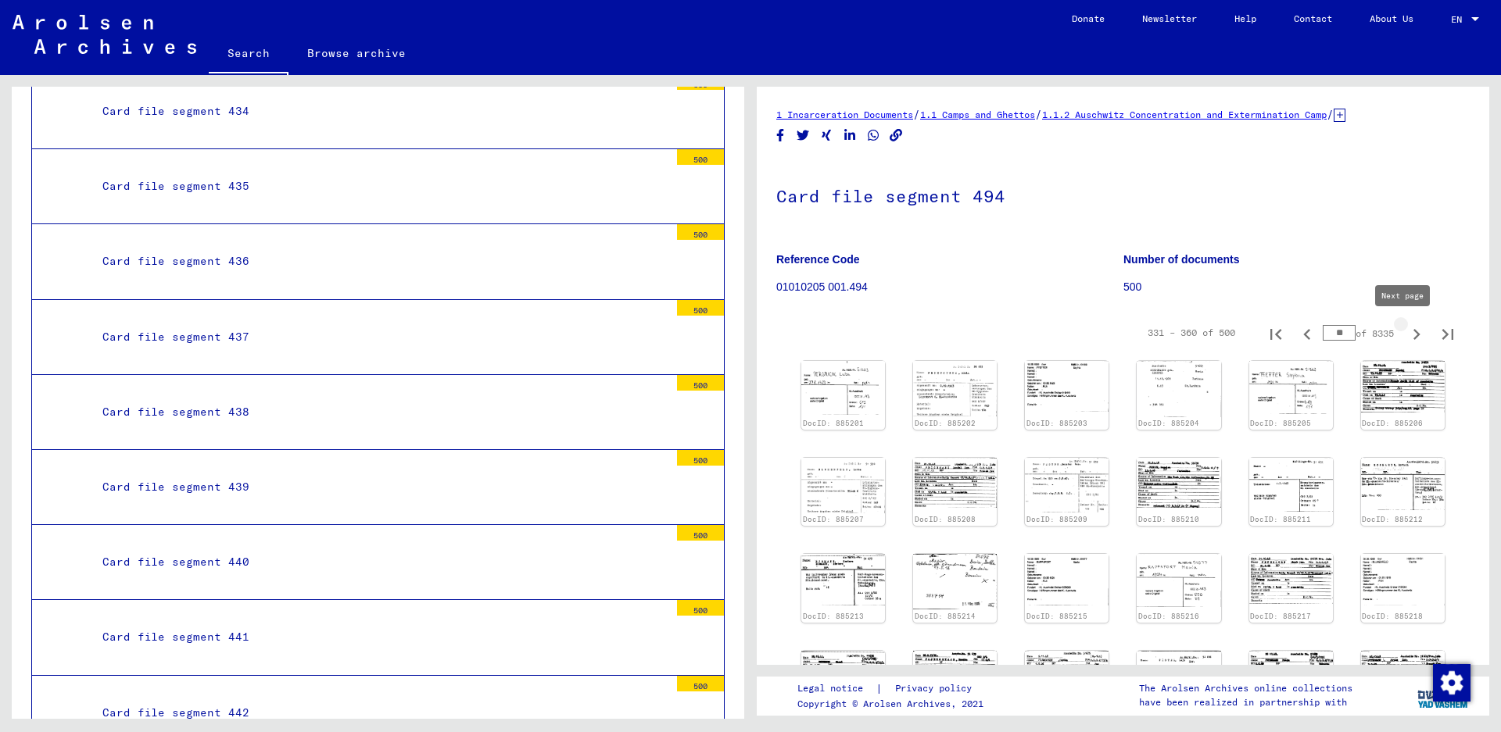
click at [1406, 336] on icon "Next page" at bounding box center [1417, 335] width 22 height 22
type input "**"
click at [828, 388] on img at bounding box center [843, 388] width 88 height 56
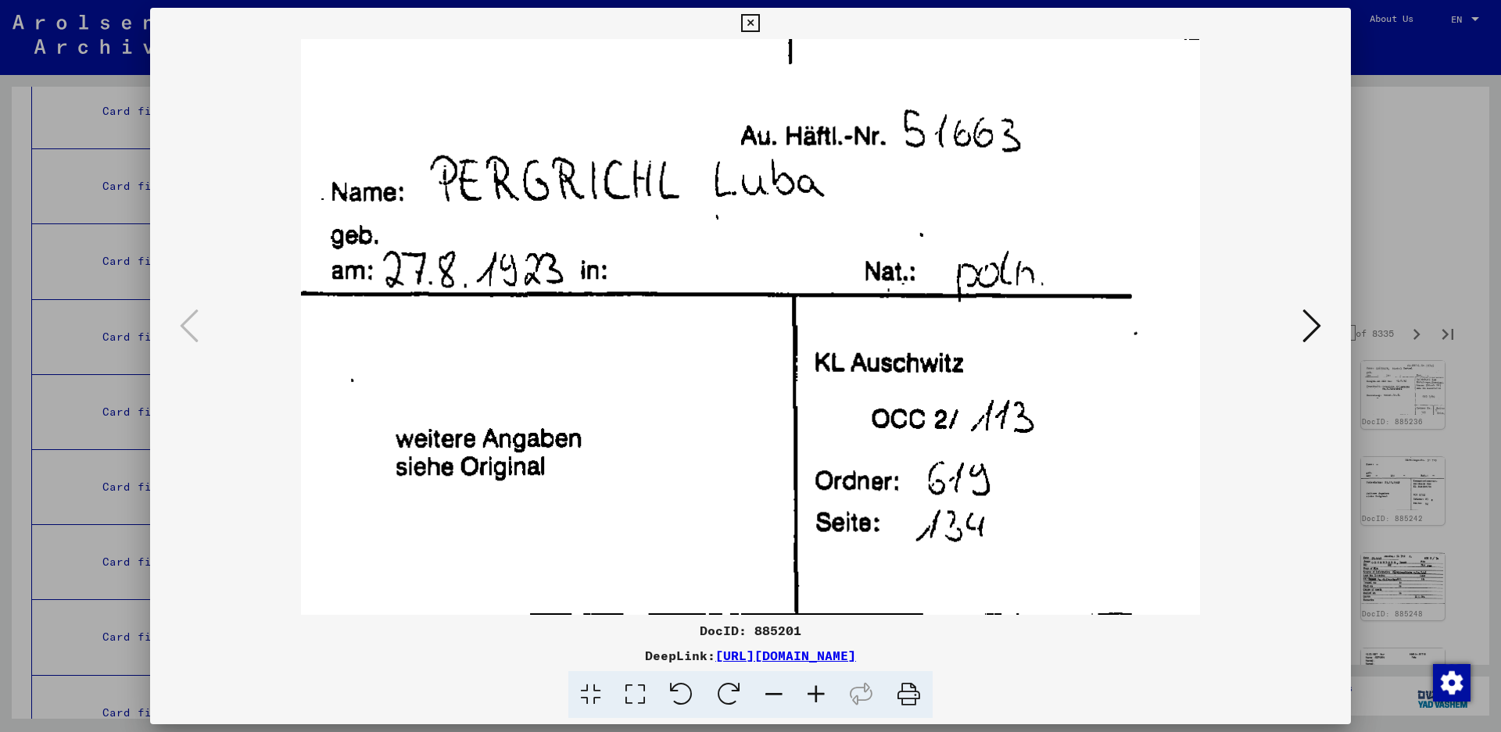
click at [1321, 330] on button at bounding box center [1312, 327] width 28 height 45
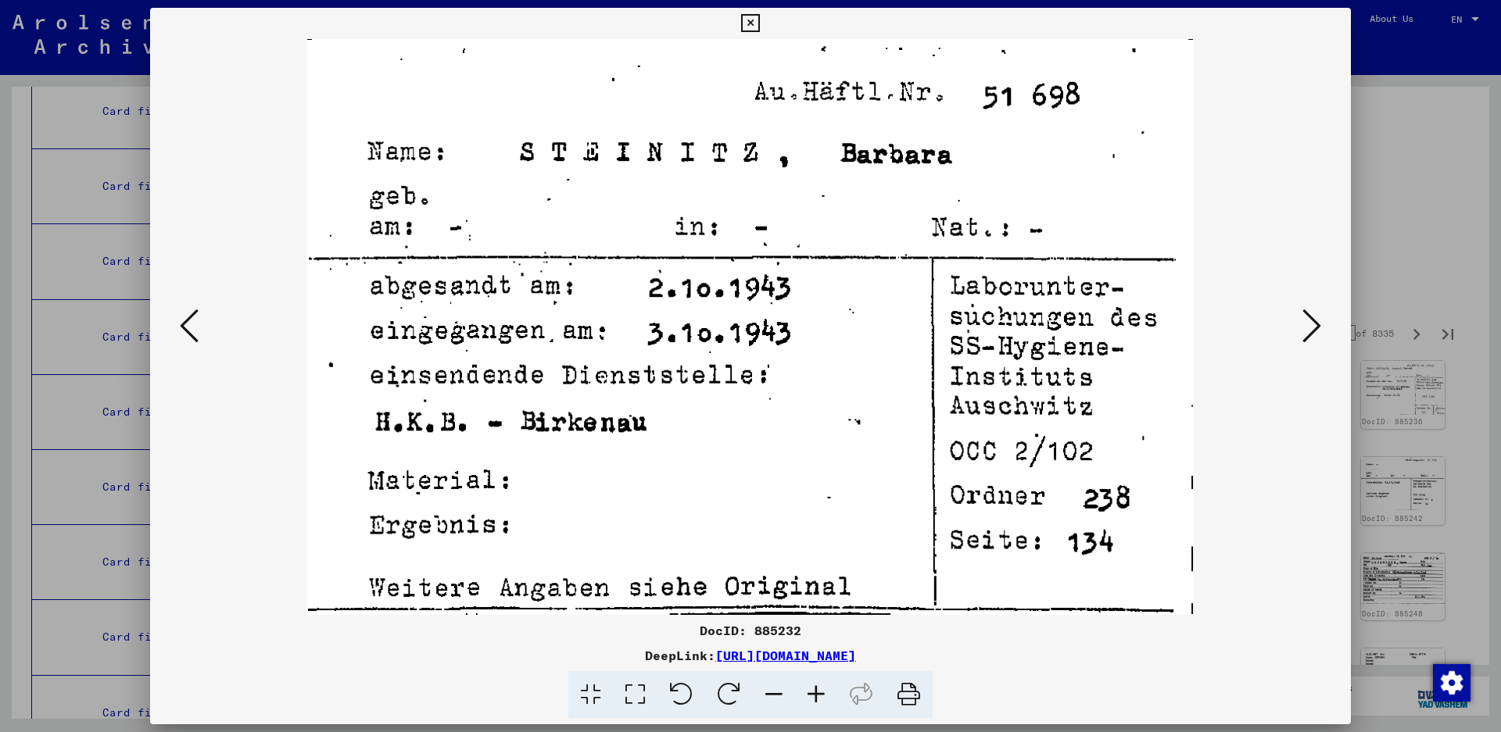
click at [1313, 328] on icon at bounding box center [1311, 326] width 19 height 38
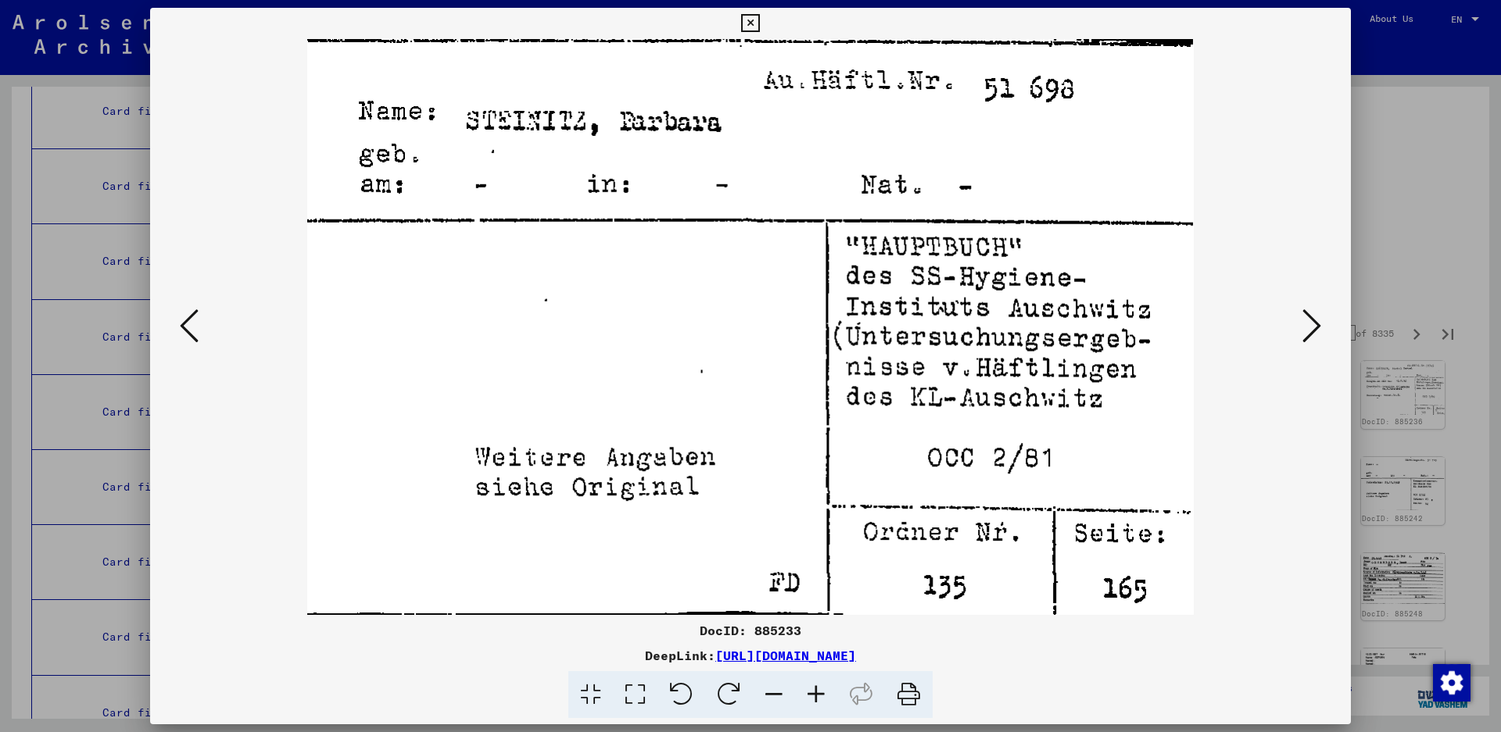
click at [1313, 328] on icon at bounding box center [1311, 326] width 19 height 38
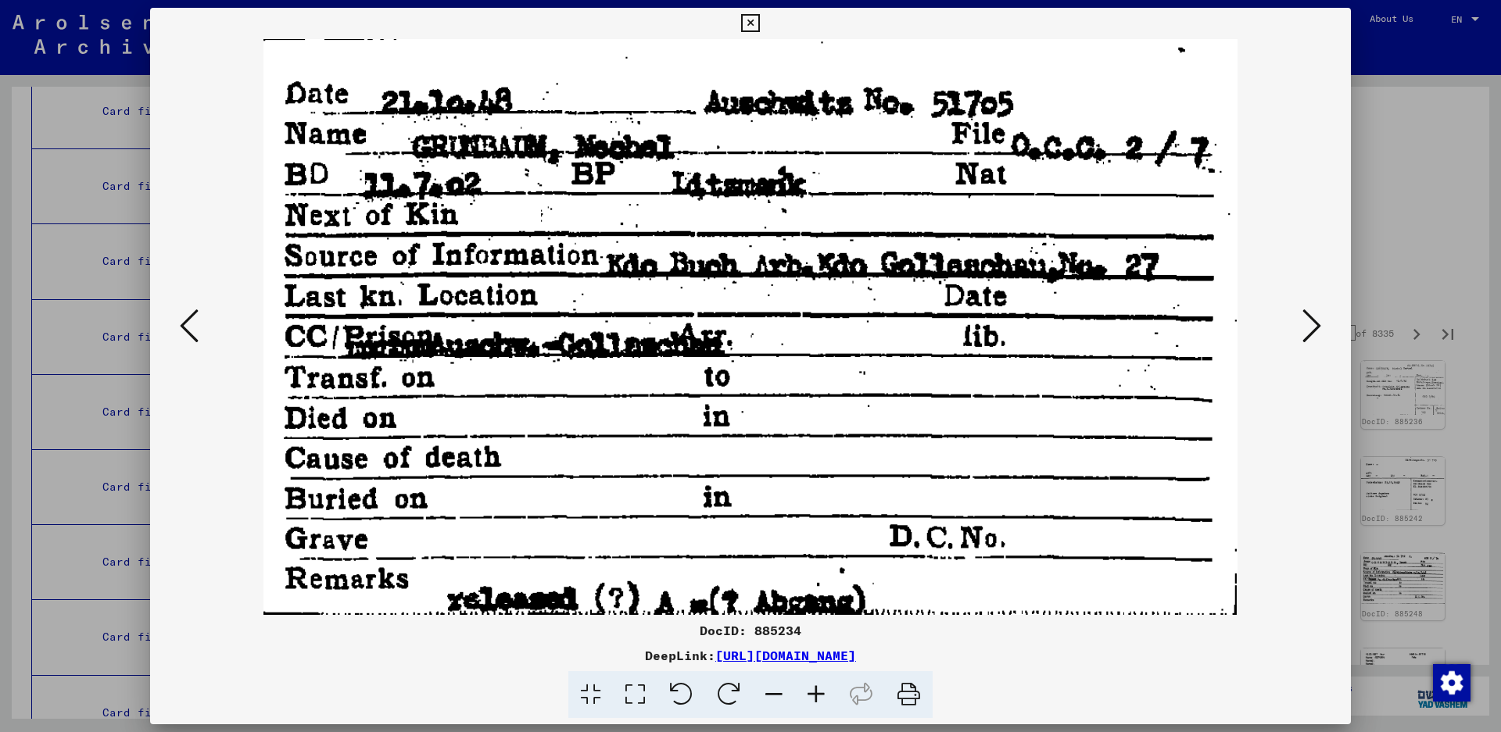
click at [1308, 321] on icon at bounding box center [1311, 326] width 19 height 38
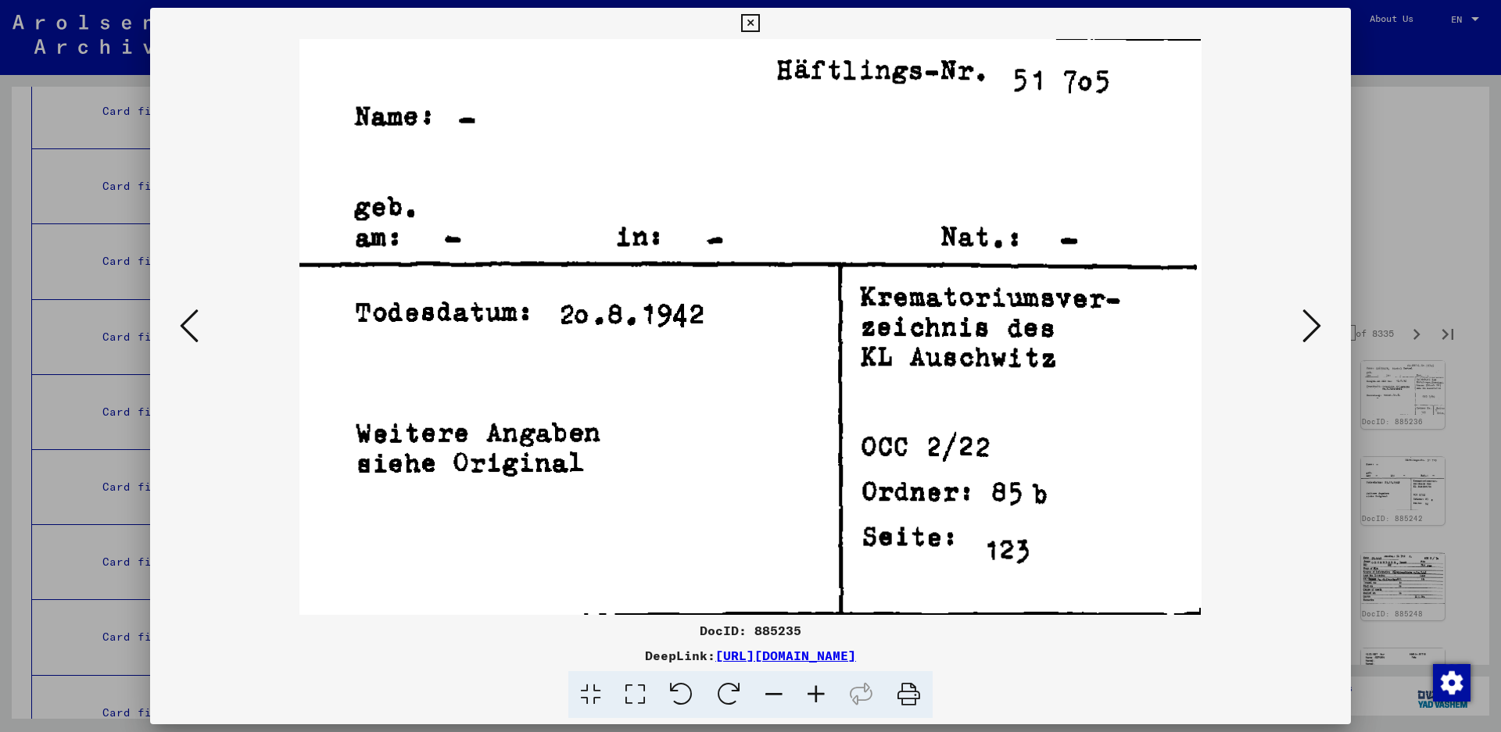
click at [1308, 321] on icon at bounding box center [1311, 326] width 19 height 38
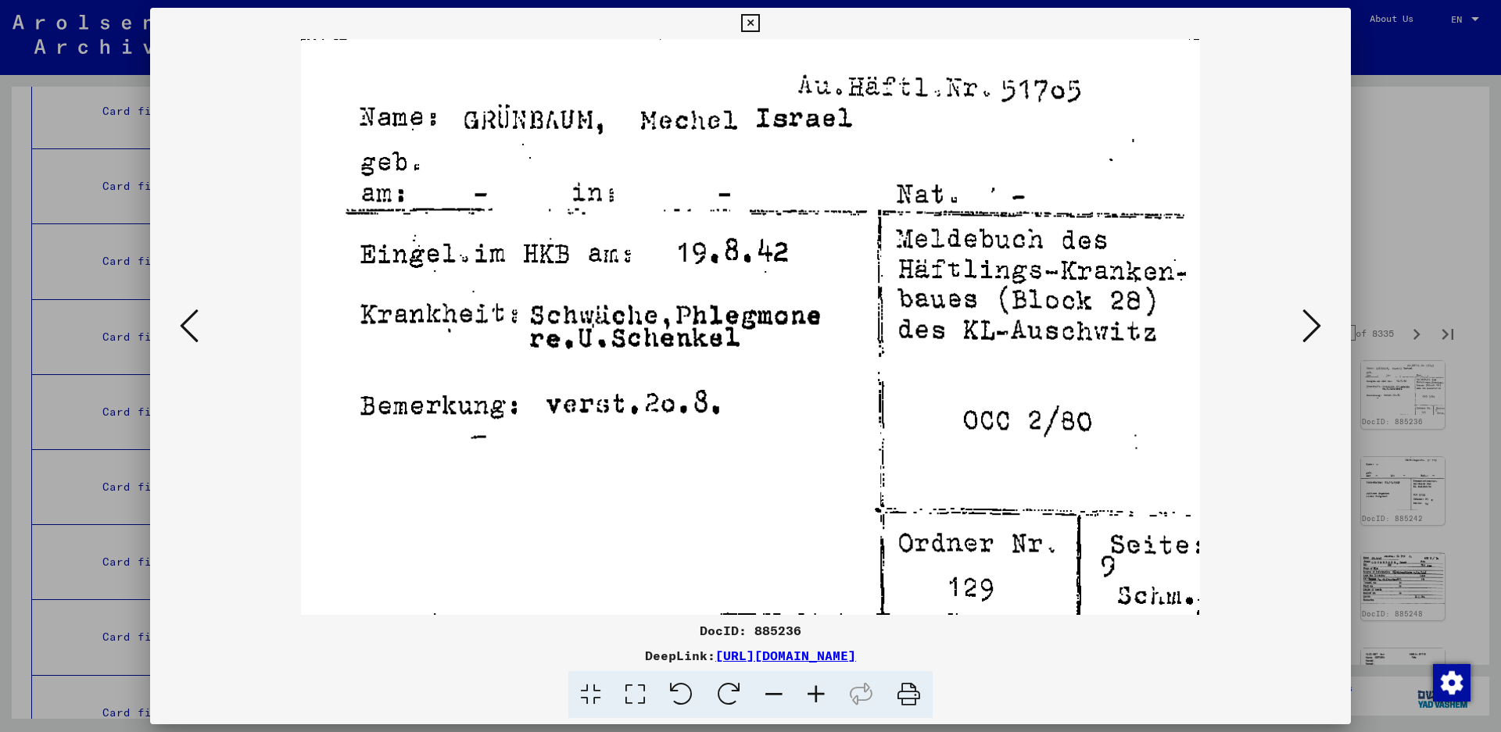
click at [1308, 321] on icon at bounding box center [1311, 326] width 19 height 38
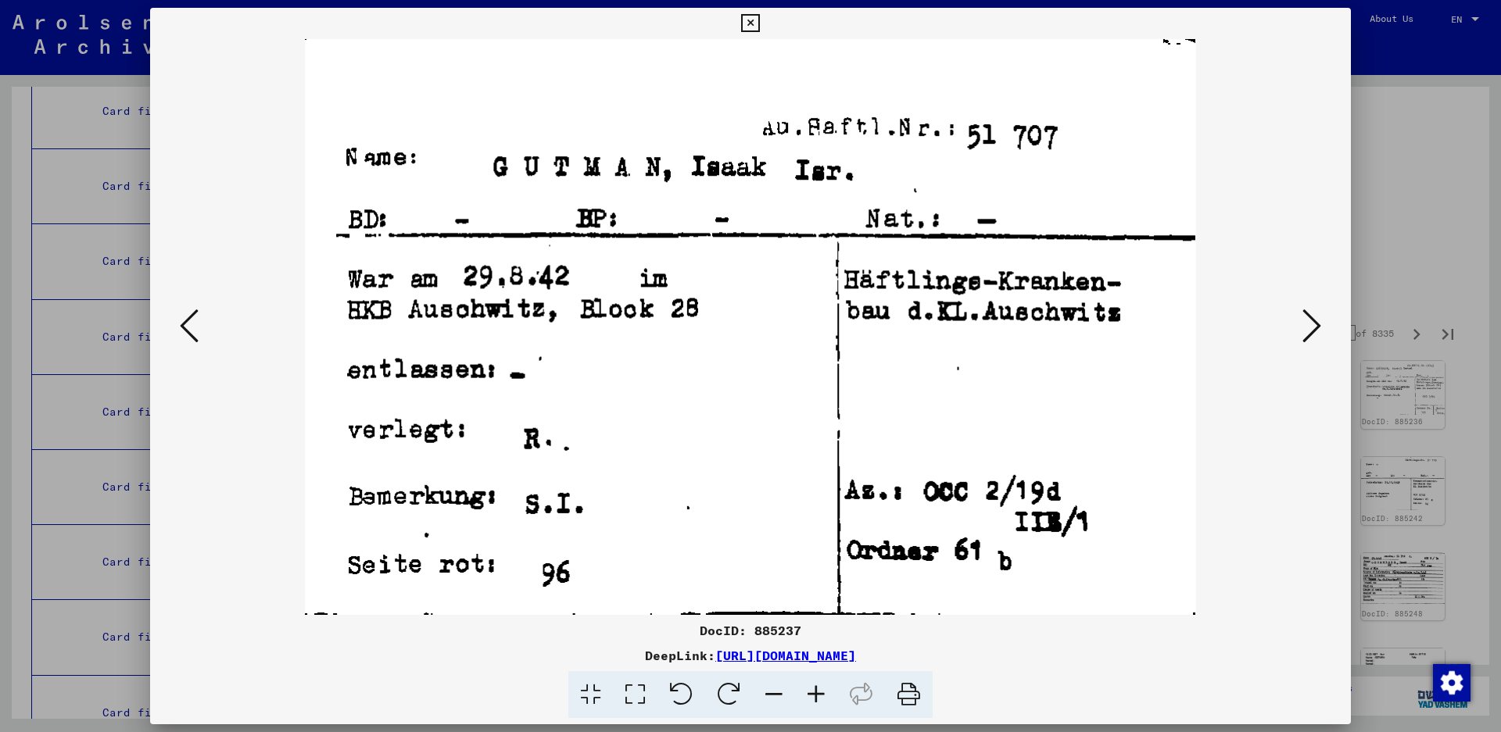
click at [1311, 329] on icon at bounding box center [1311, 326] width 19 height 38
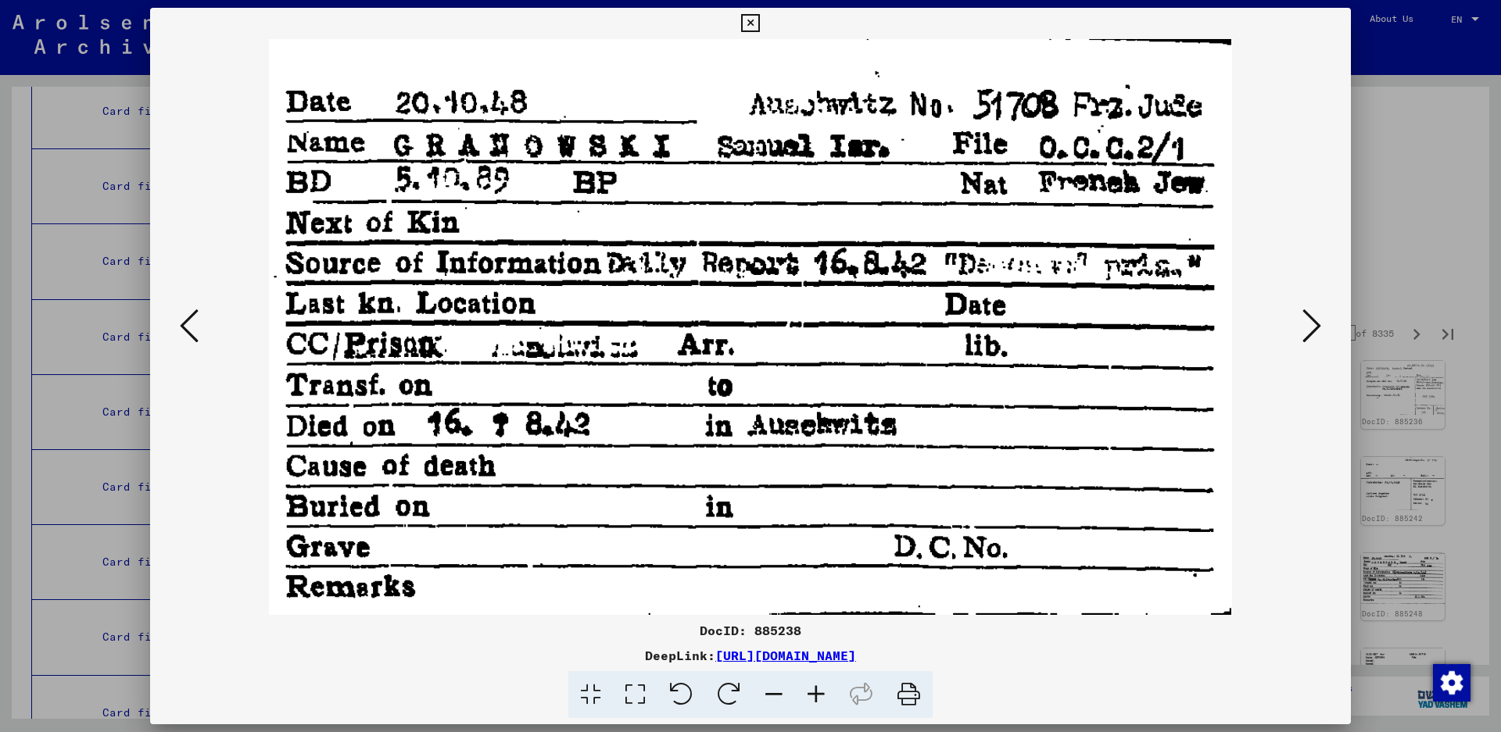
click at [1310, 321] on icon at bounding box center [1311, 326] width 19 height 38
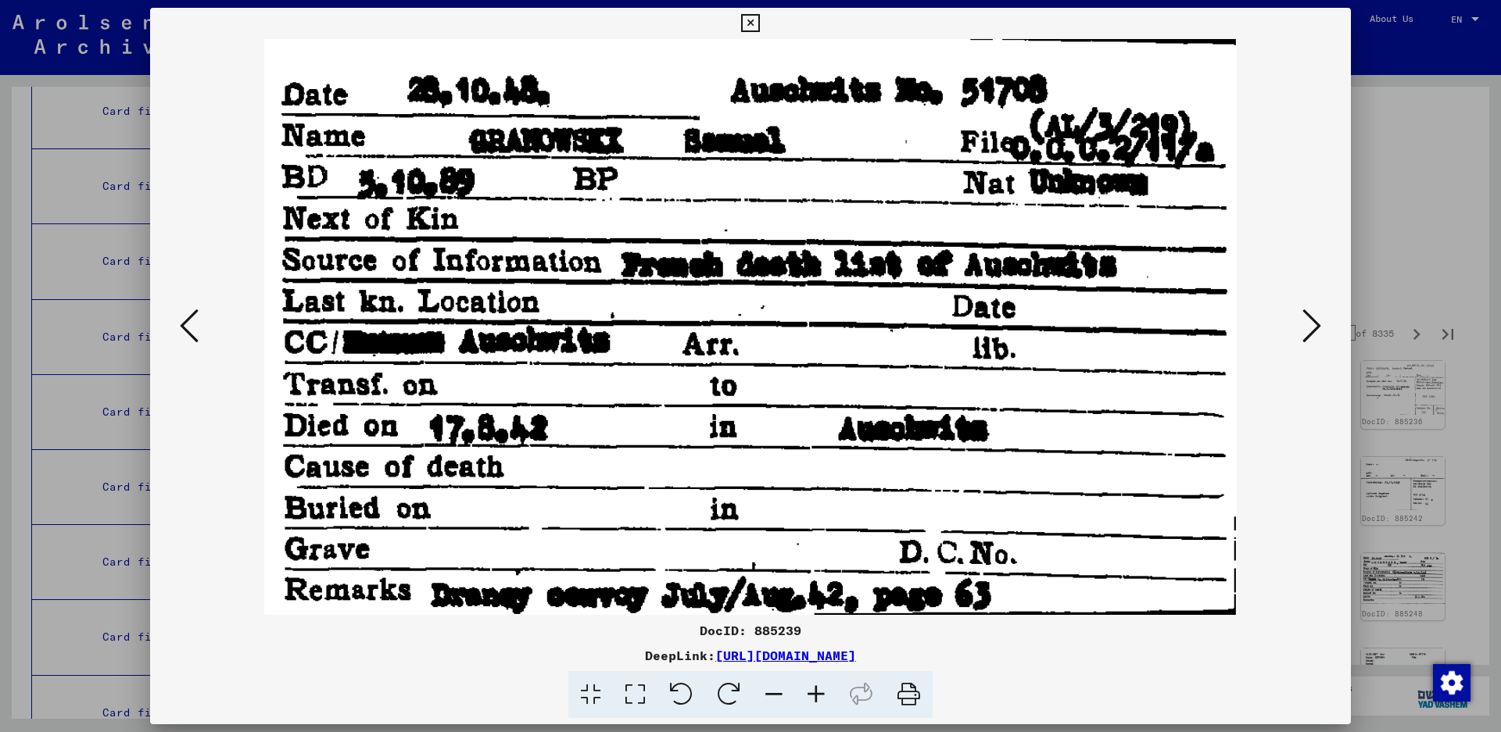
click at [1310, 321] on icon at bounding box center [1311, 326] width 19 height 38
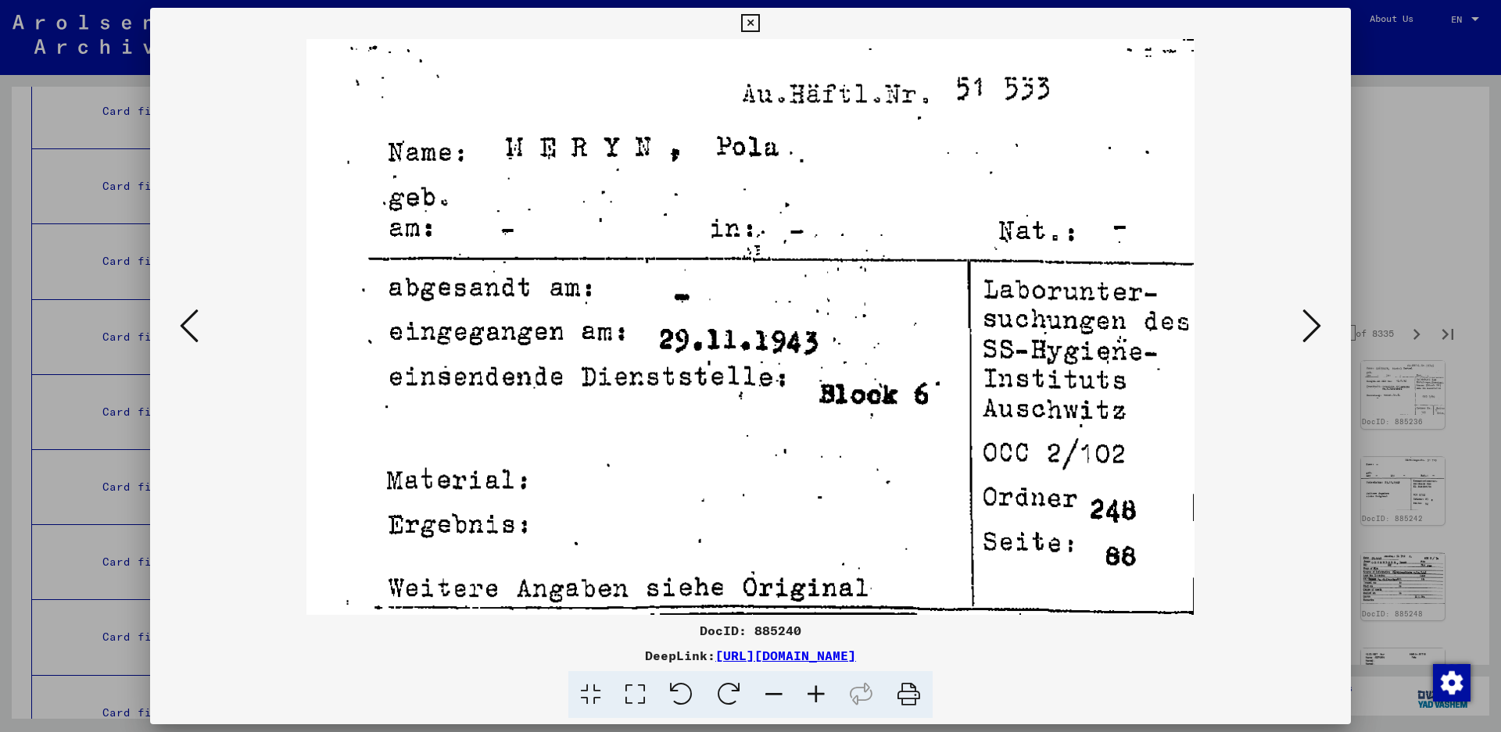
click at [1320, 325] on icon at bounding box center [1311, 326] width 19 height 38
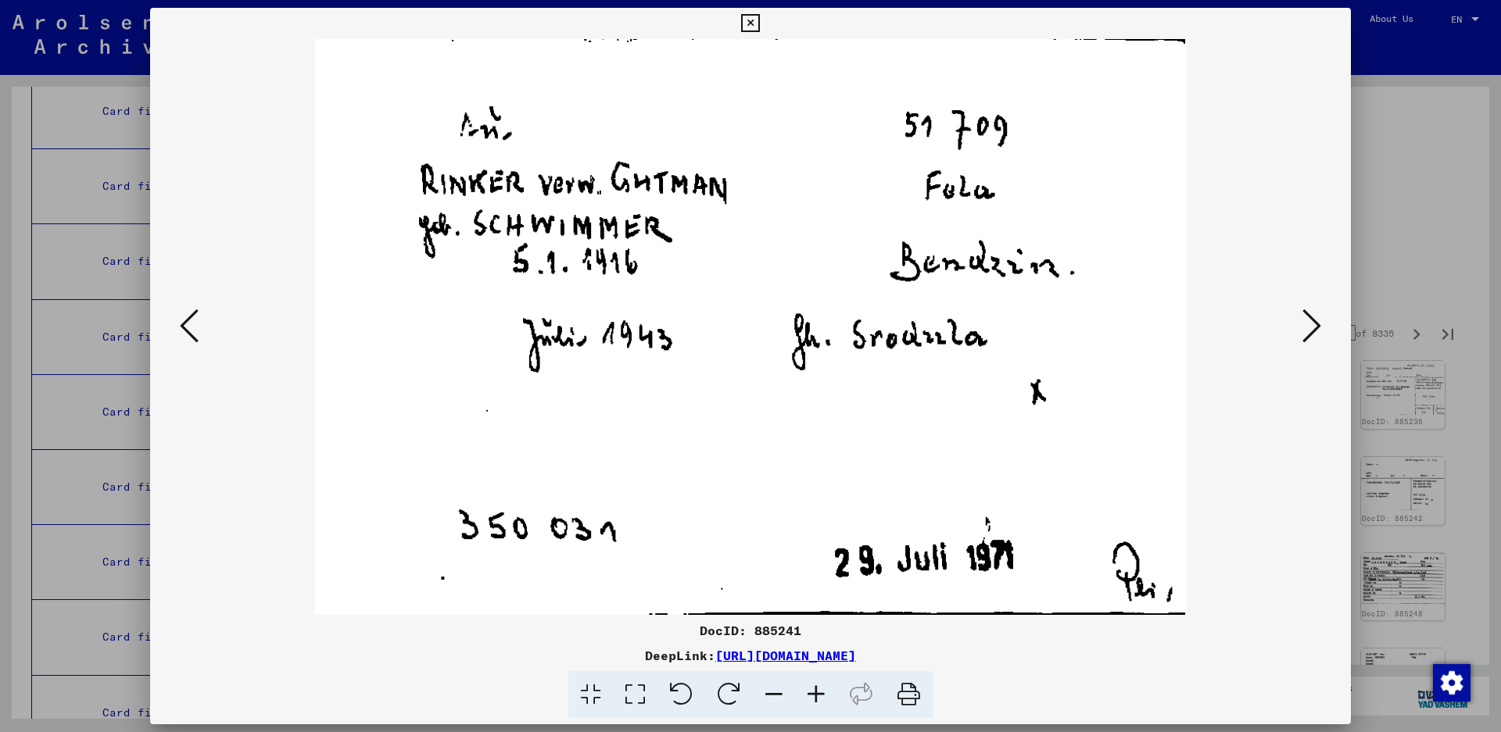
click at [1304, 313] on icon at bounding box center [1311, 326] width 19 height 38
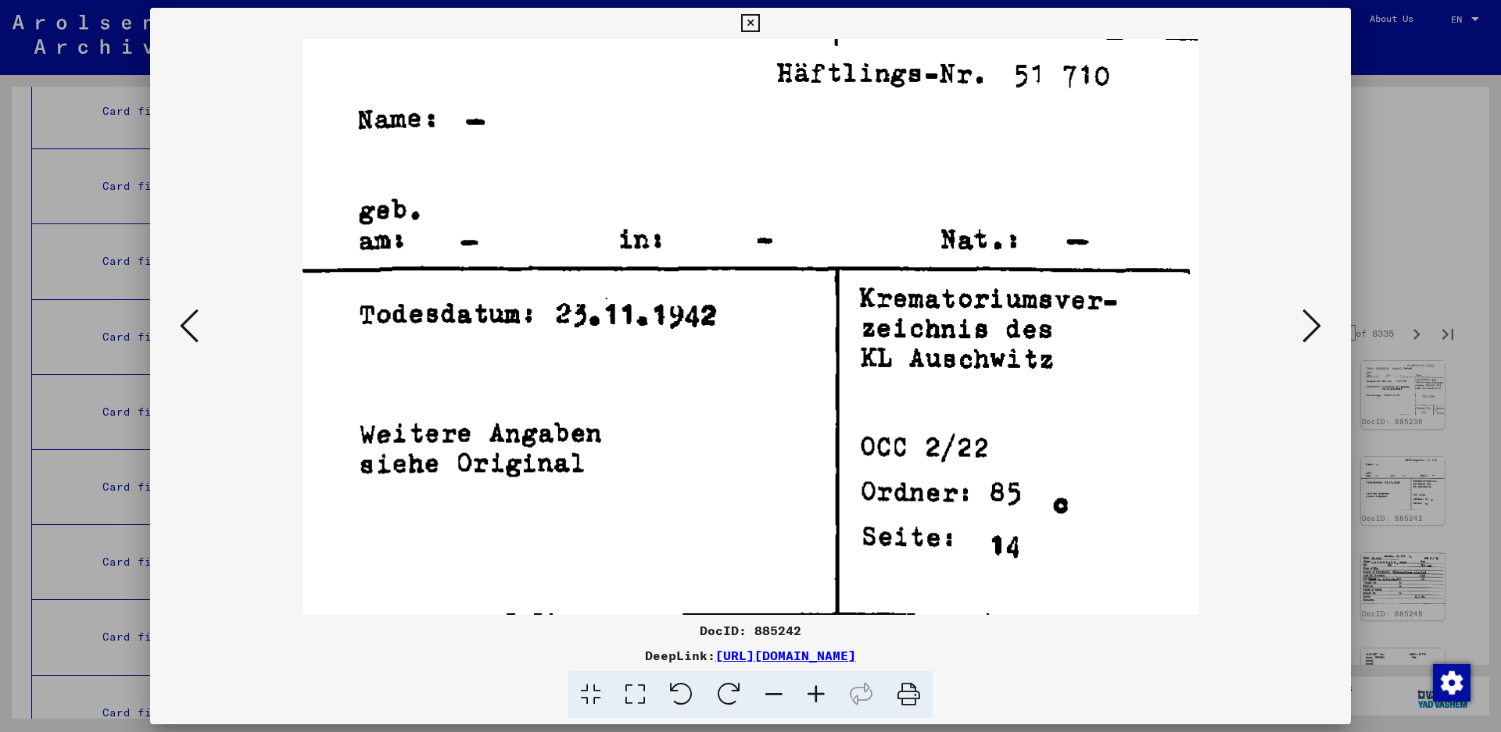
click at [1304, 313] on icon at bounding box center [1311, 326] width 19 height 38
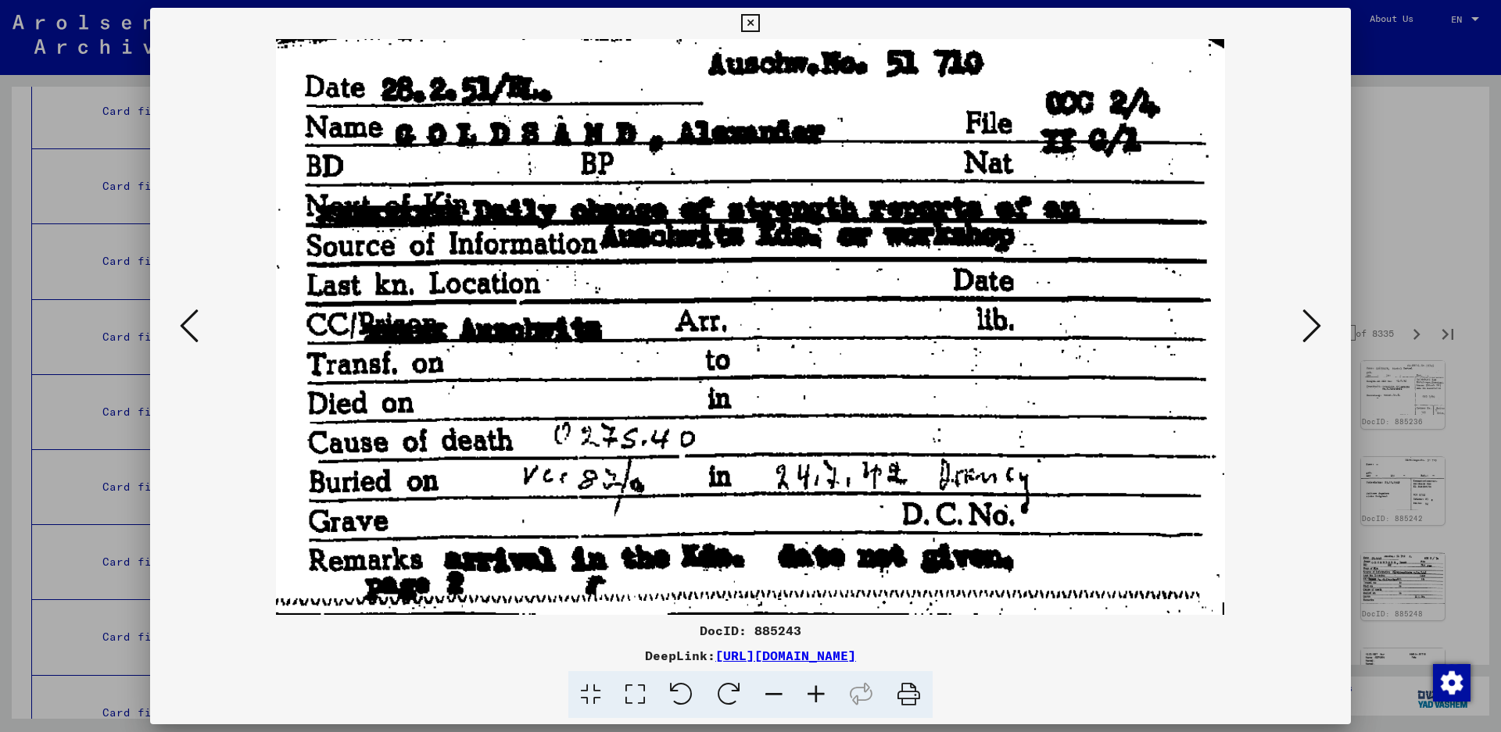
click at [1313, 334] on icon at bounding box center [1311, 326] width 19 height 38
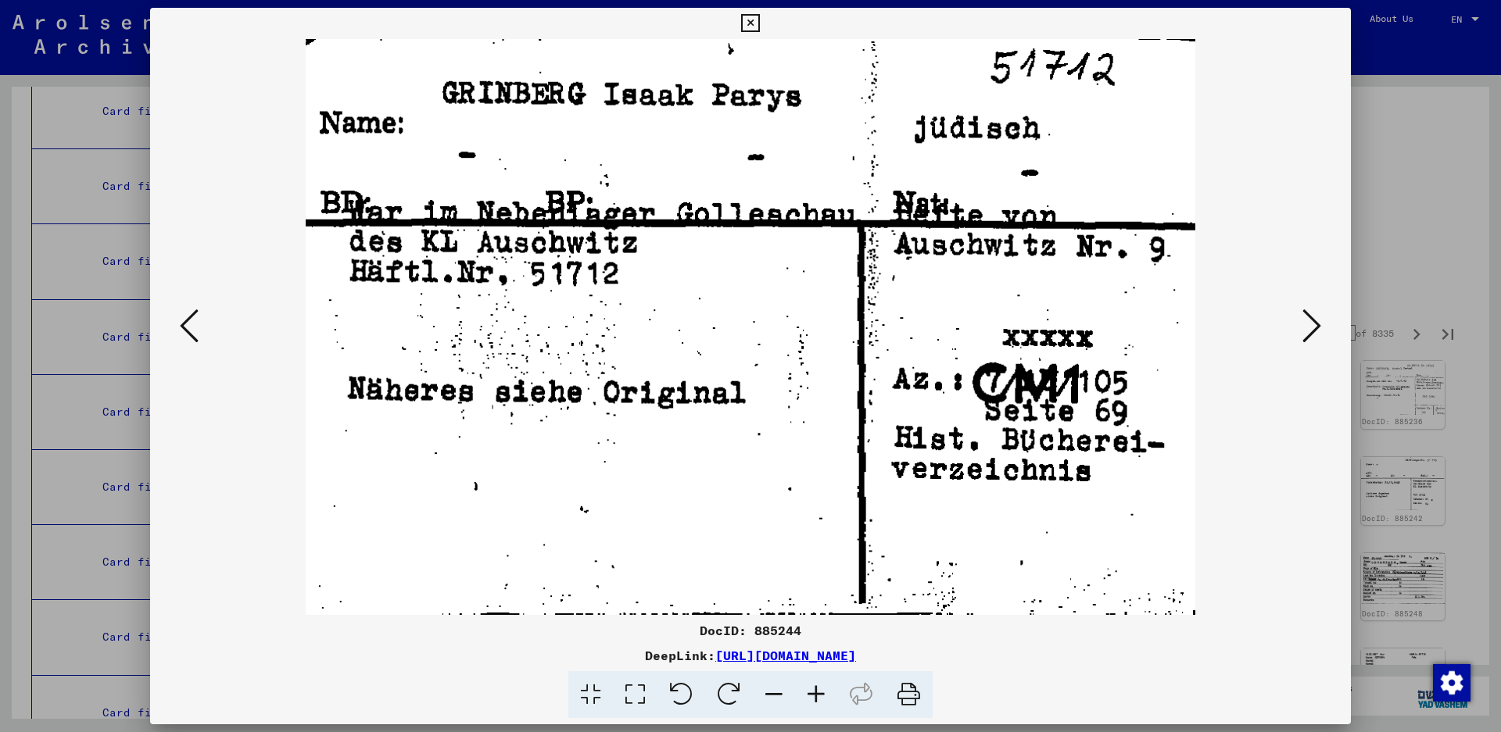
click at [1305, 326] on icon at bounding box center [1311, 326] width 19 height 38
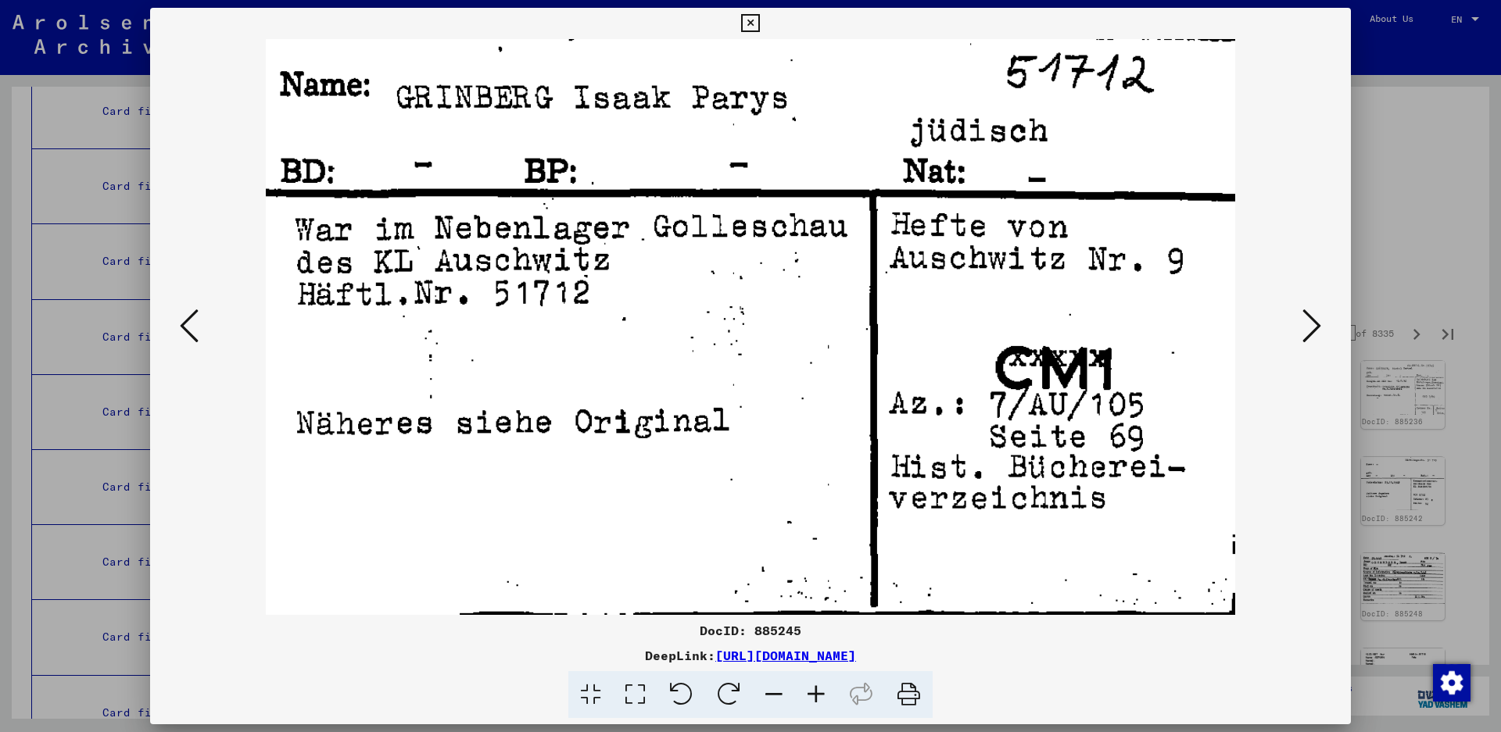
click at [1305, 326] on icon at bounding box center [1311, 326] width 19 height 38
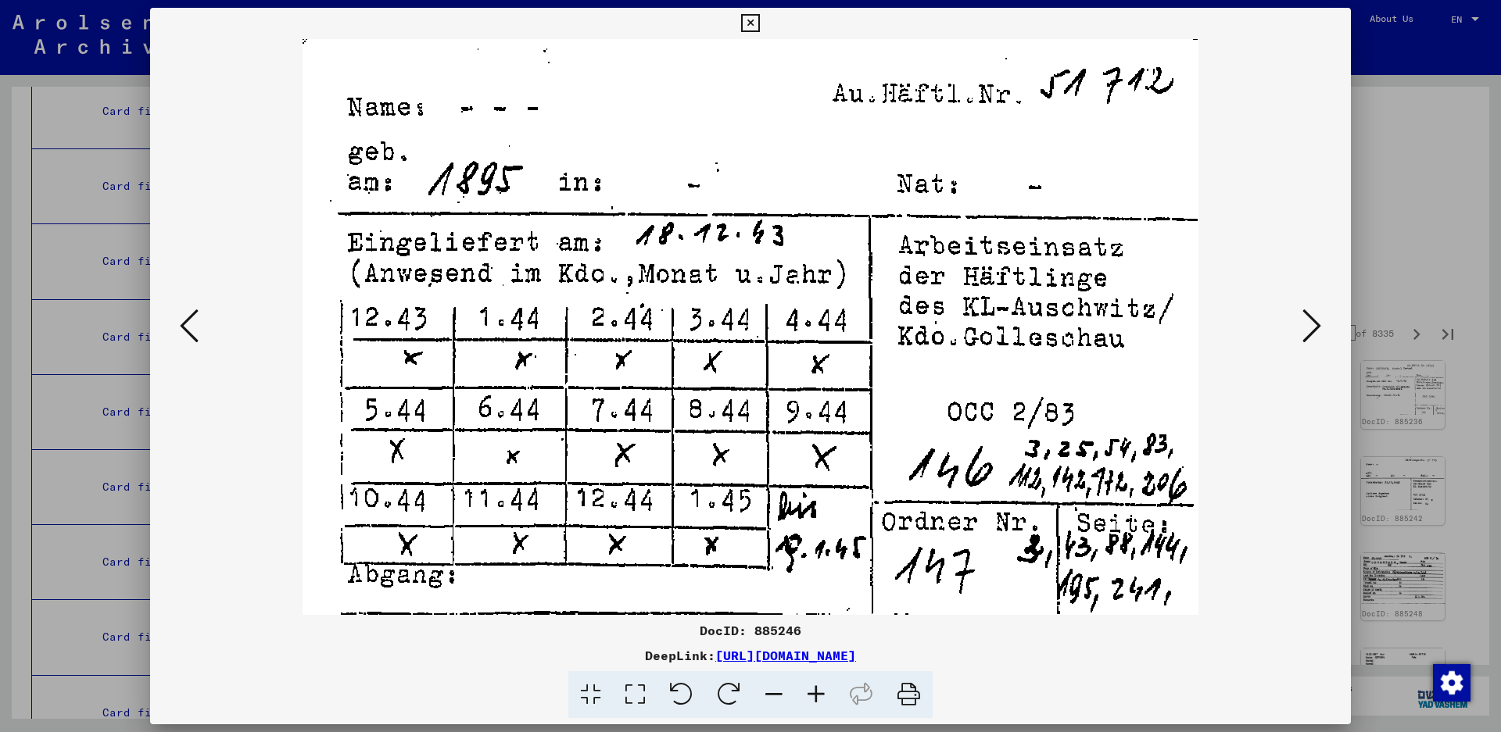
click at [1305, 326] on icon at bounding box center [1311, 326] width 19 height 38
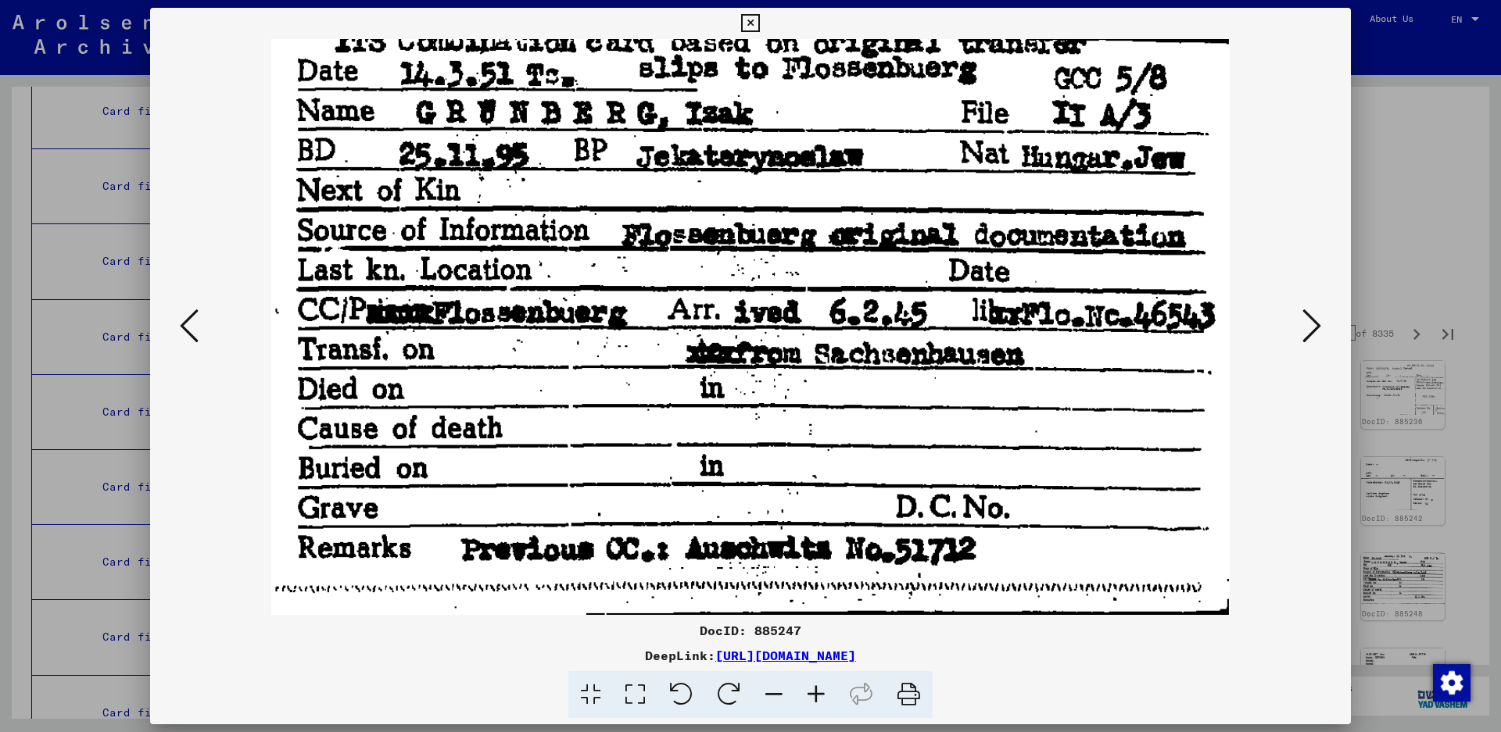
click at [1305, 340] on icon at bounding box center [1311, 326] width 19 height 38
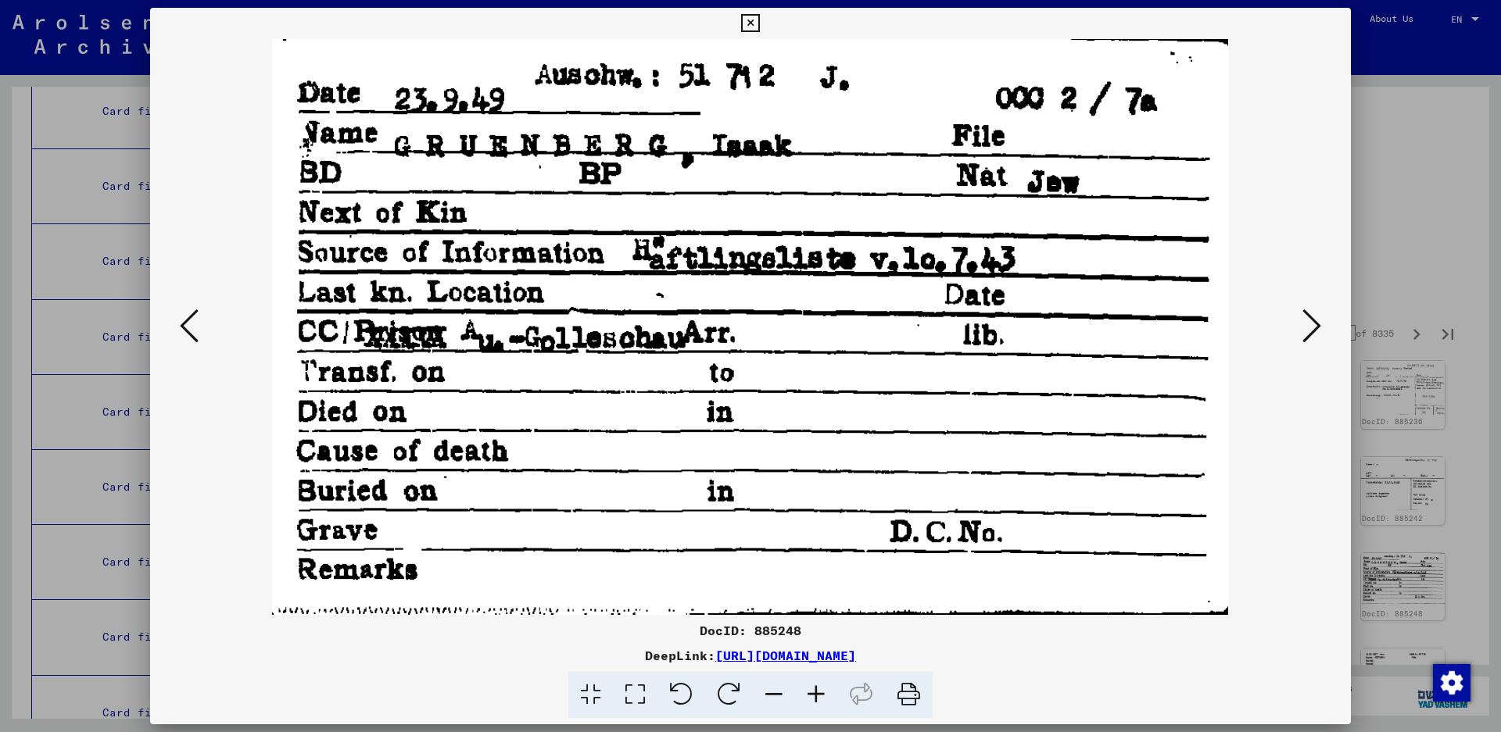
click at [1314, 331] on icon at bounding box center [1311, 326] width 19 height 38
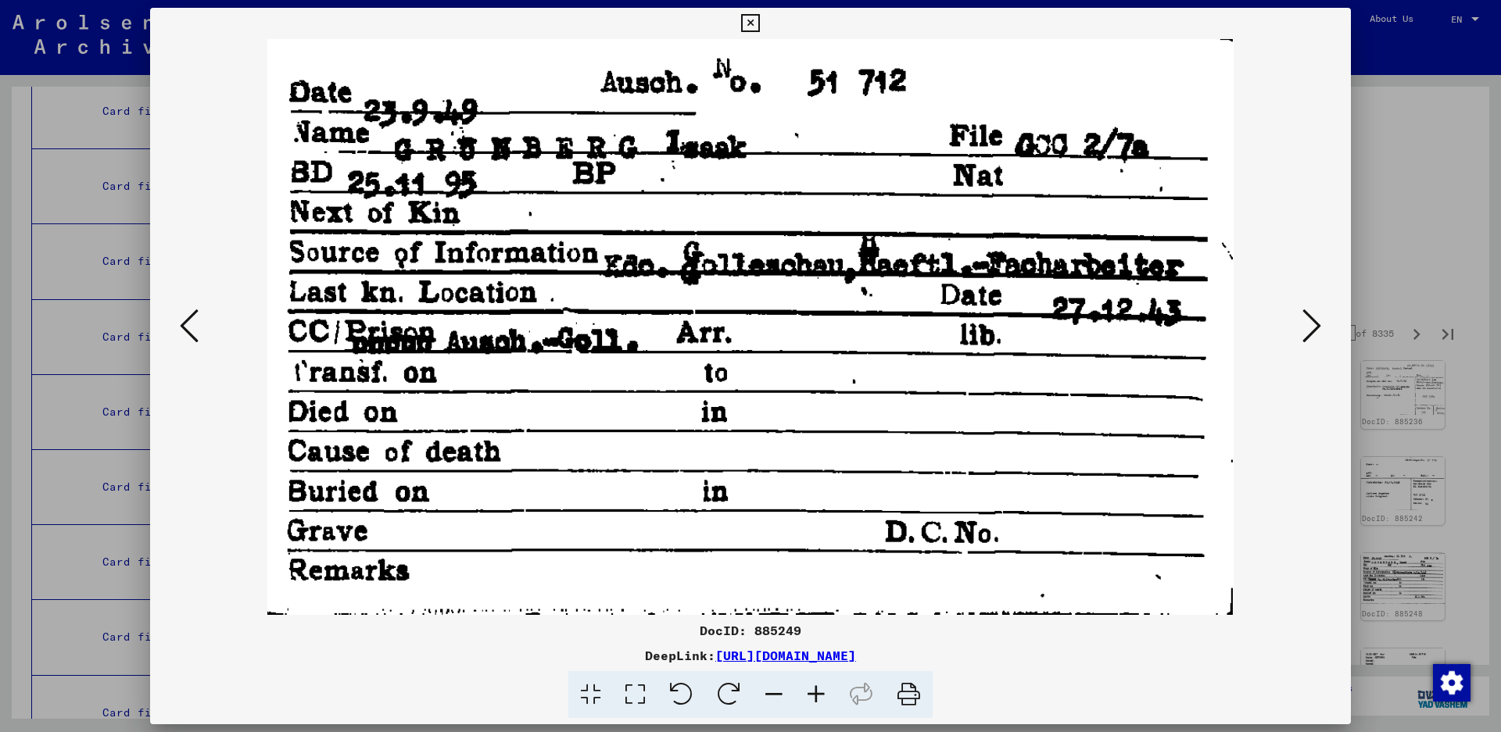
click at [1314, 331] on icon at bounding box center [1311, 326] width 19 height 38
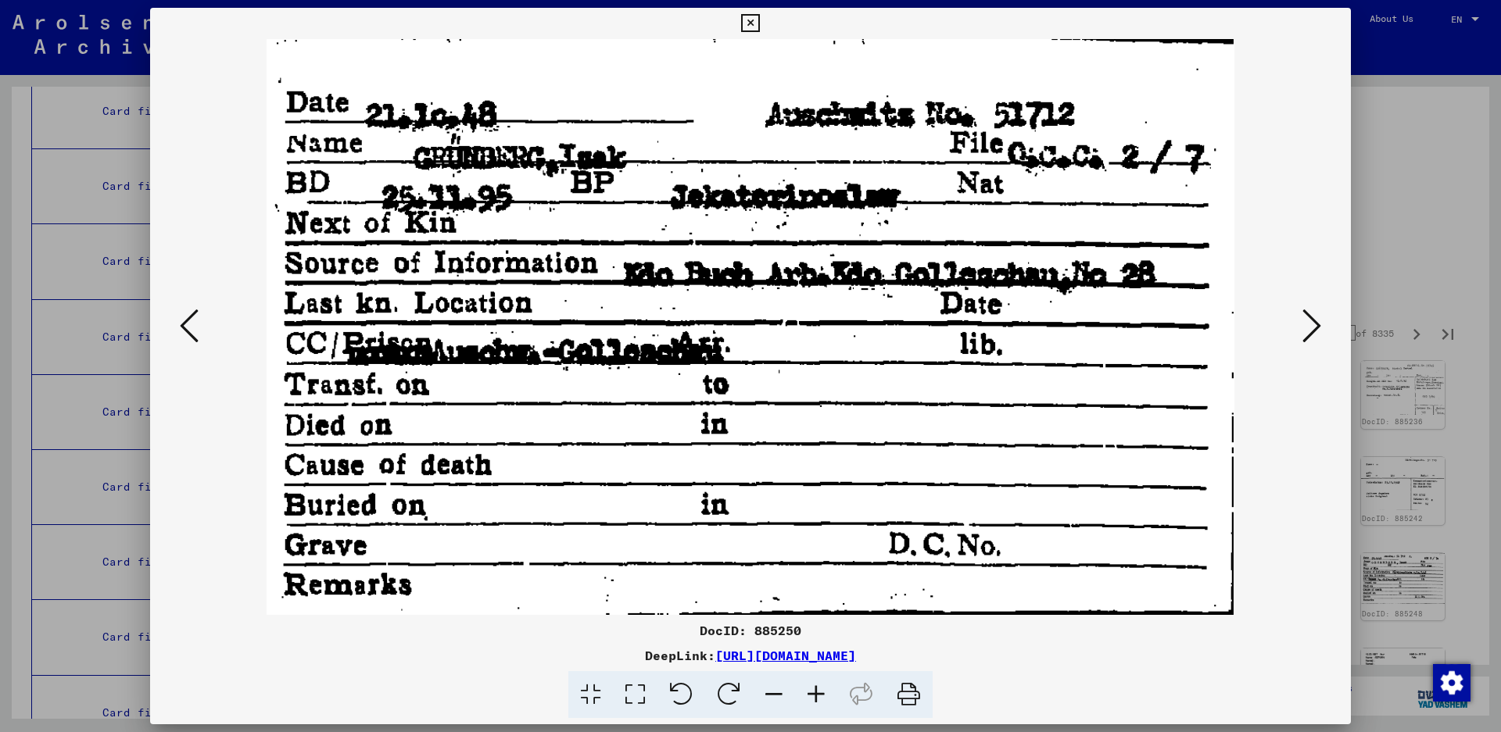
click at [1314, 331] on icon at bounding box center [1311, 326] width 19 height 38
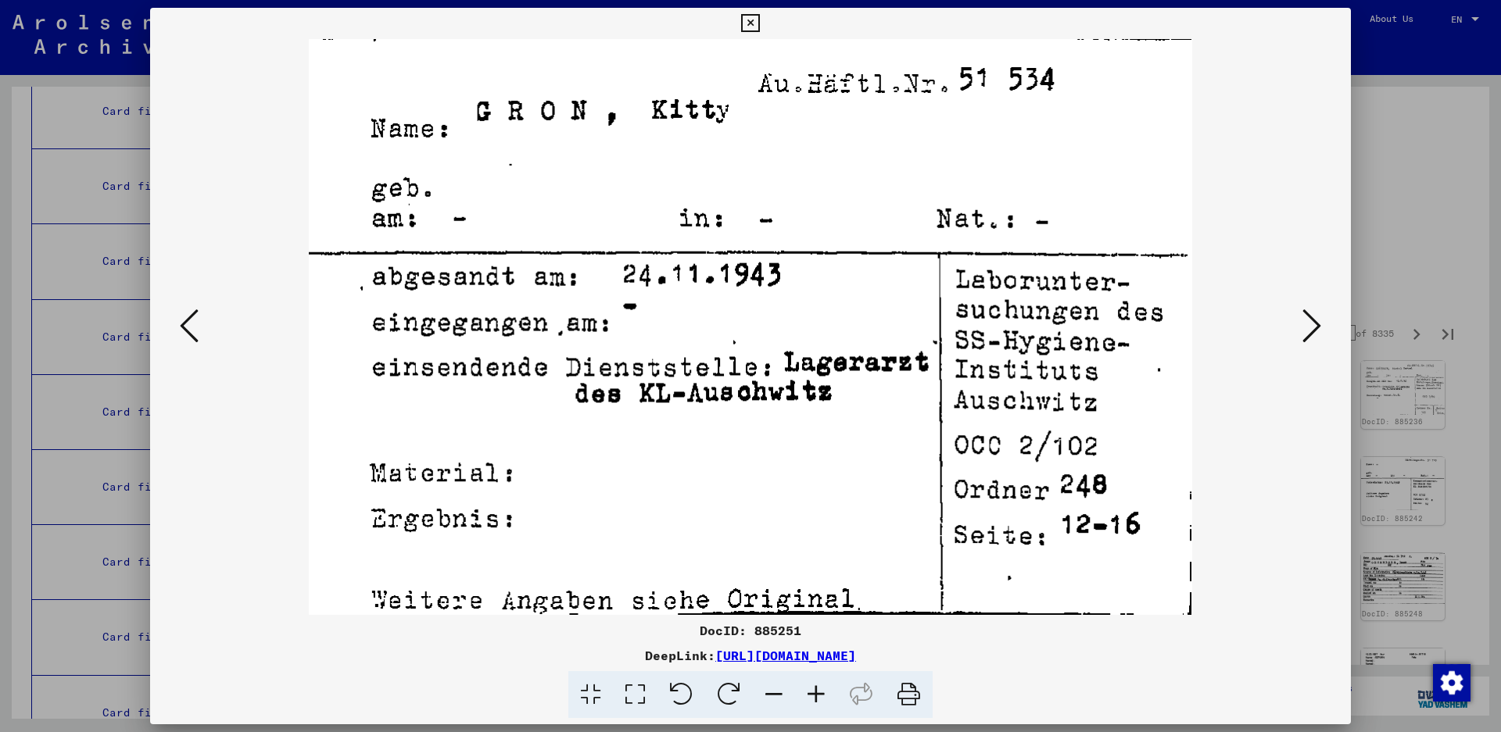
click at [1308, 330] on icon at bounding box center [1311, 326] width 19 height 38
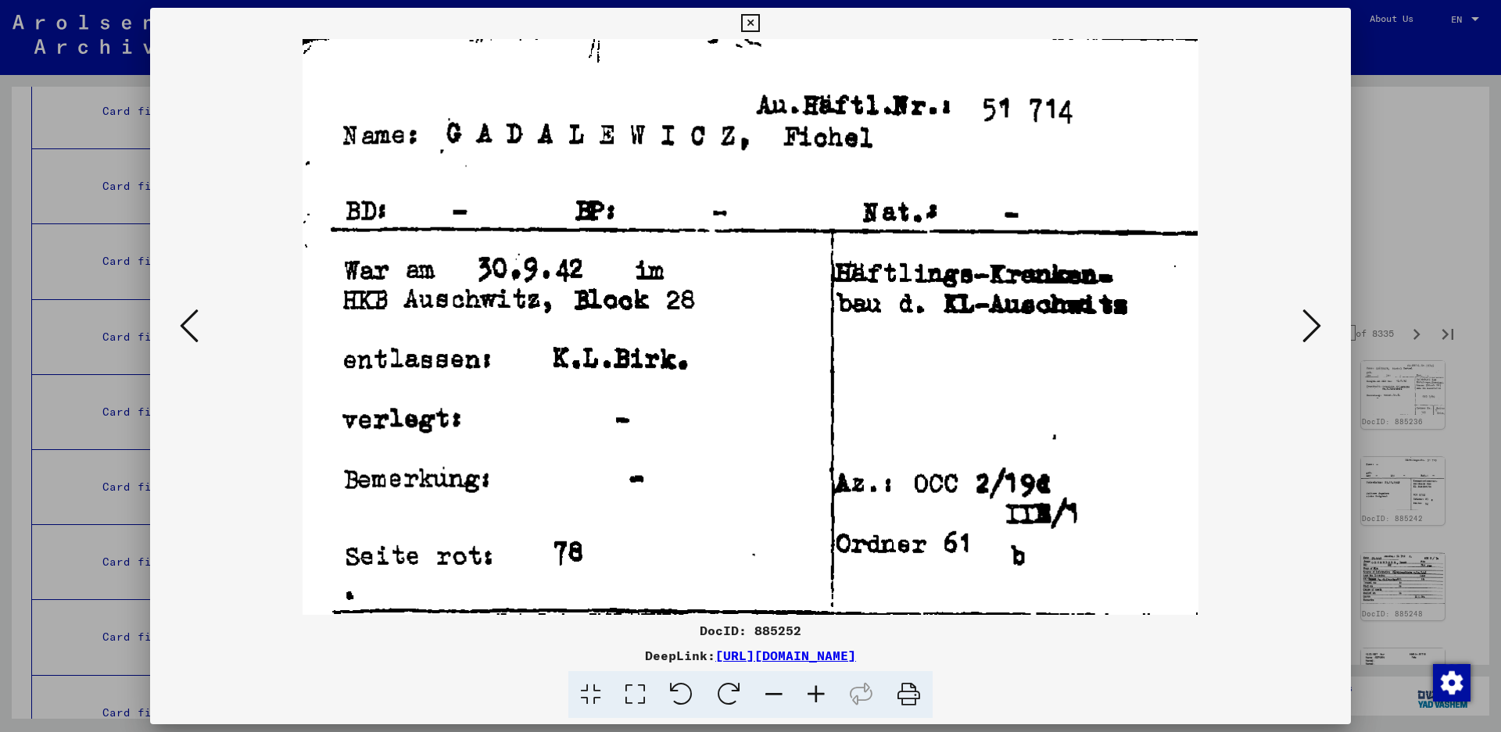
click at [1307, 323] on icon at bounding box center [1311, 326] width 19 height 38
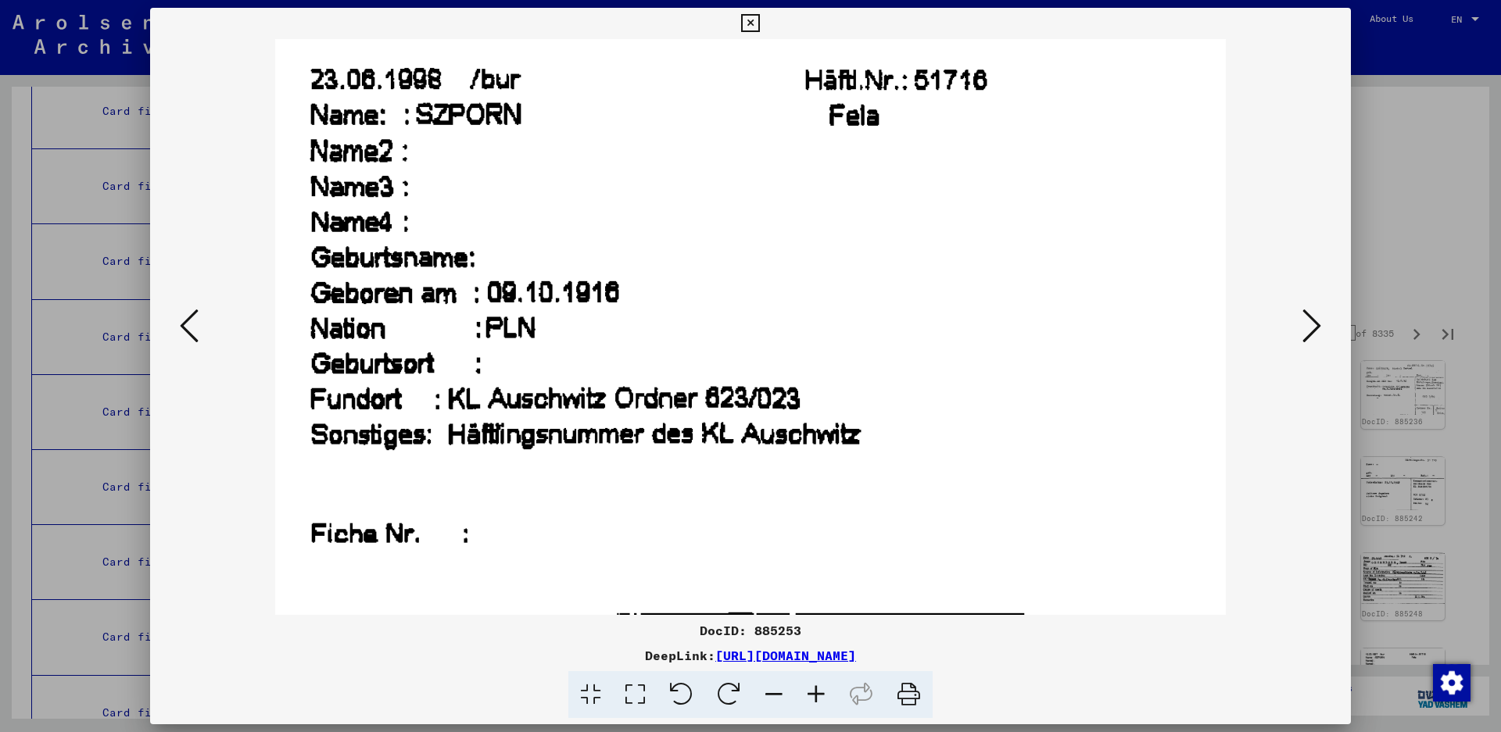
click at [1306, 313] on icon at bounding box center [1311, 326] width 19 height 38
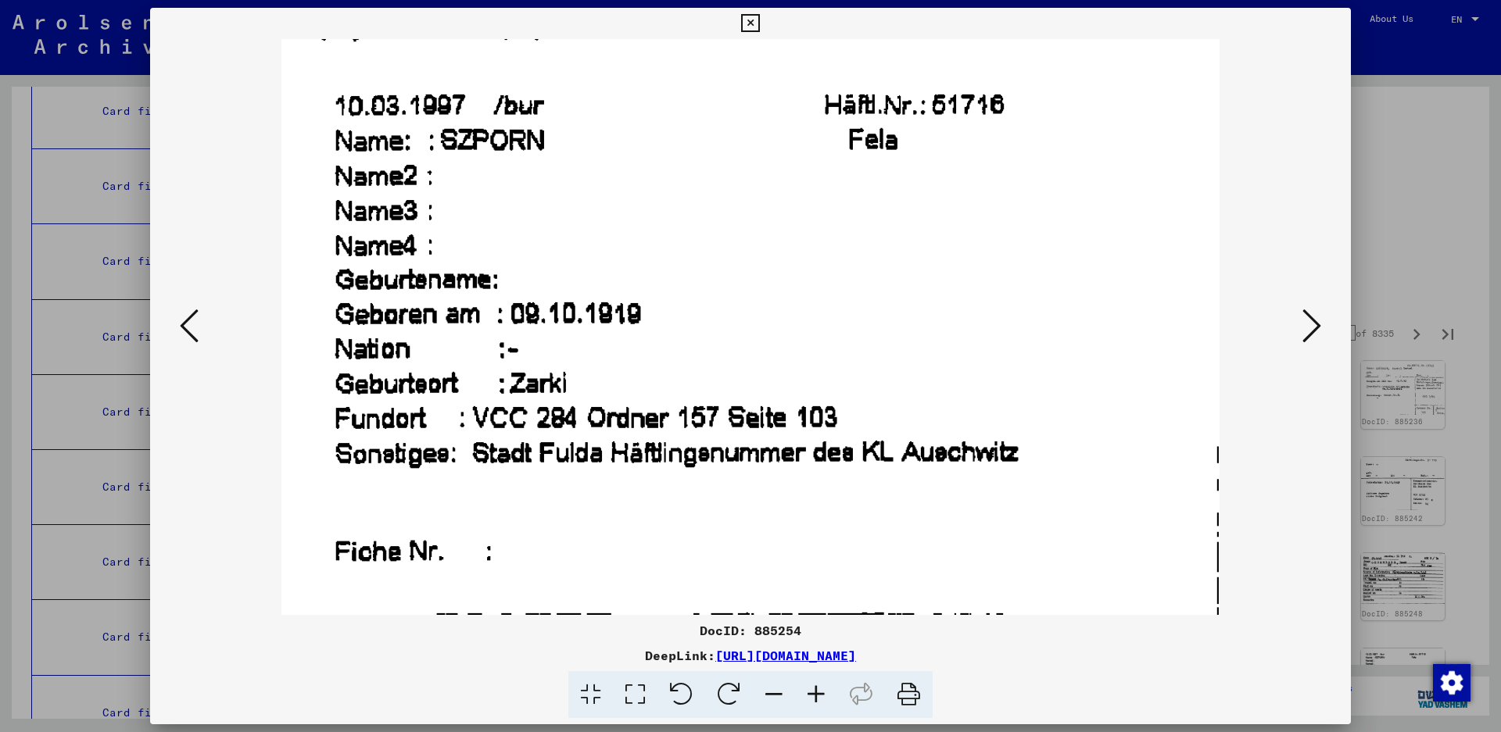
click at [1306, 313] on icon at bounding box center [1311, 326] width 19 height 38
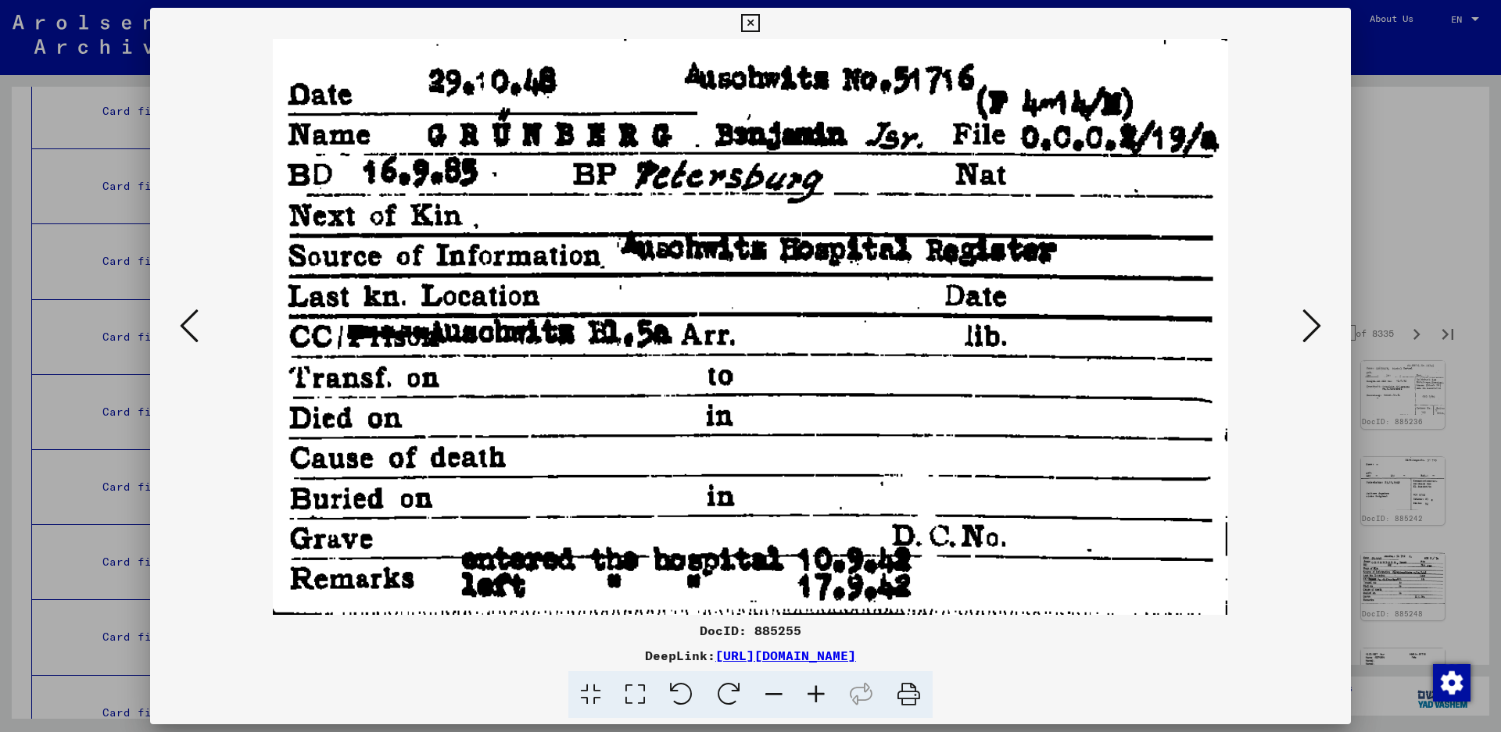
click at [1305, 328] on icon at bounding box center [1311, 326] width 19 height 38
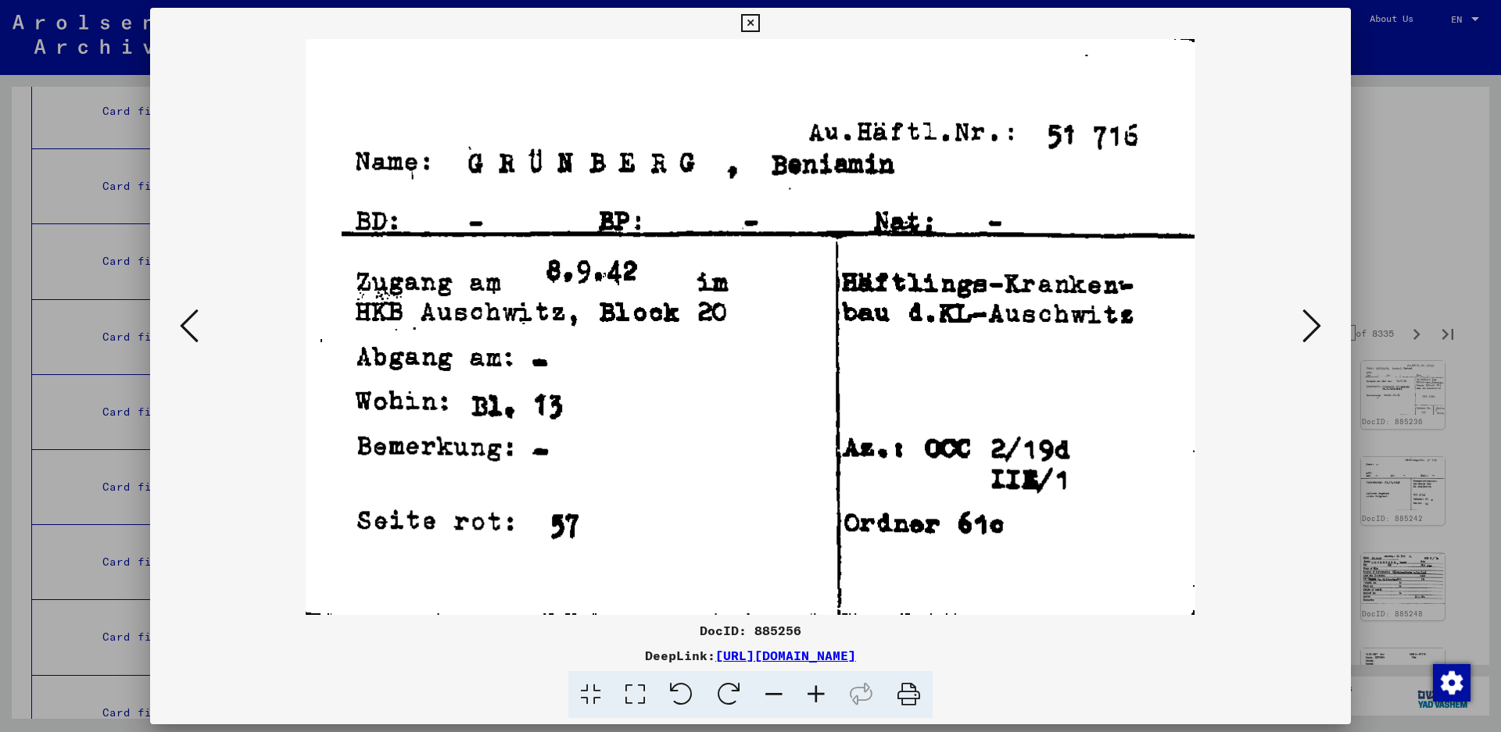
click at [1303, 328] on icon at bounding box center [1311, 326] width 19 height 38
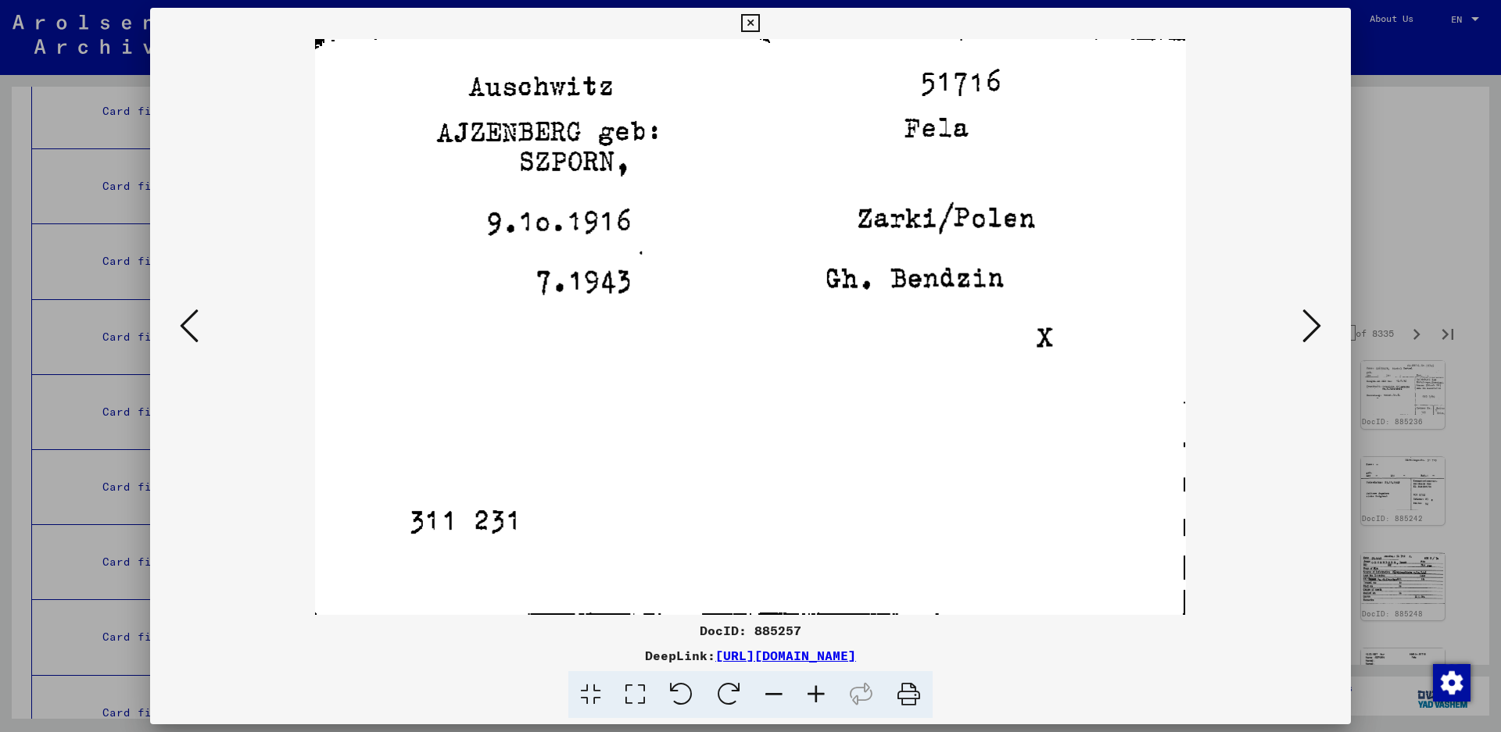
click at [189, 333] on icon at bounding box center [189, 326] width 19 height 38
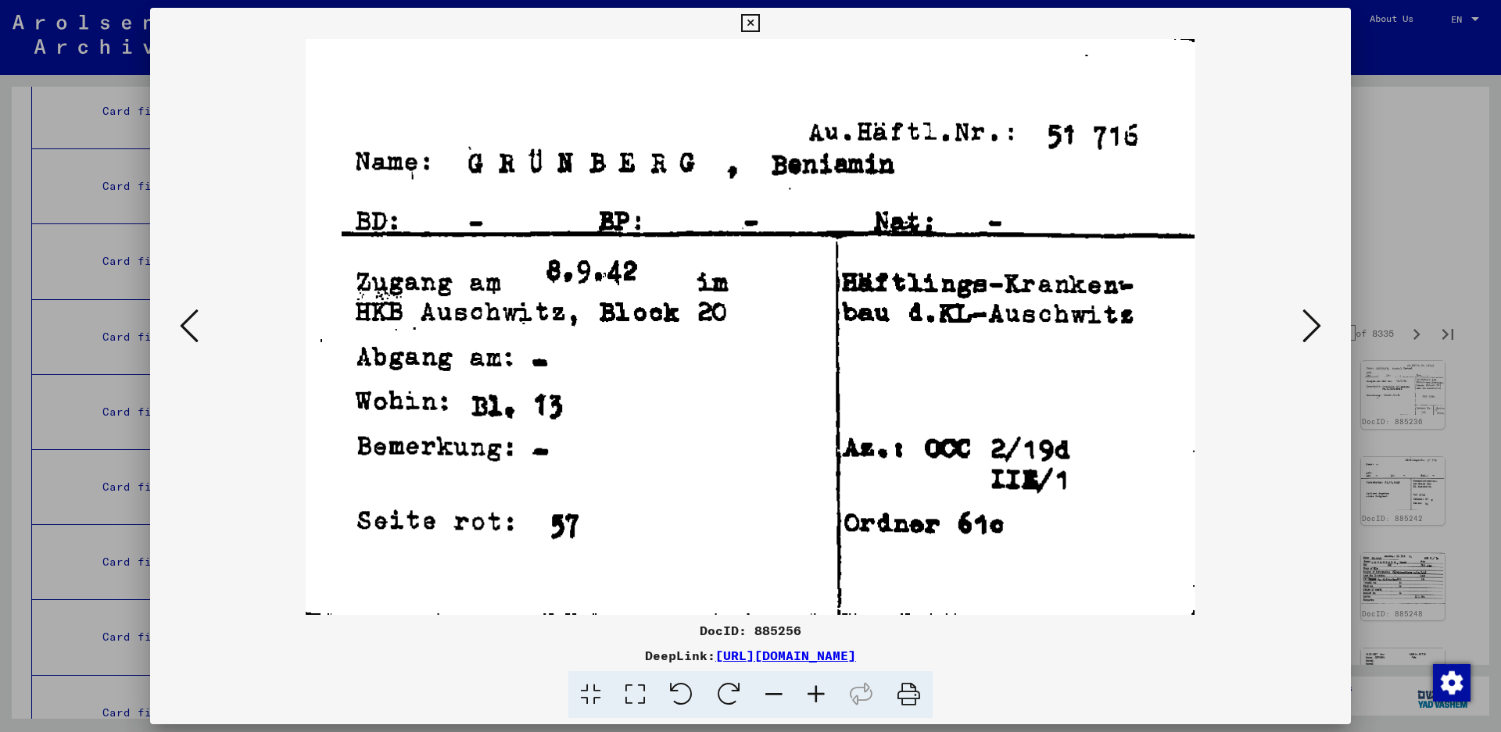
click at [1319, 324] on icon at bounding box center [1311, 326] width 19 height 38
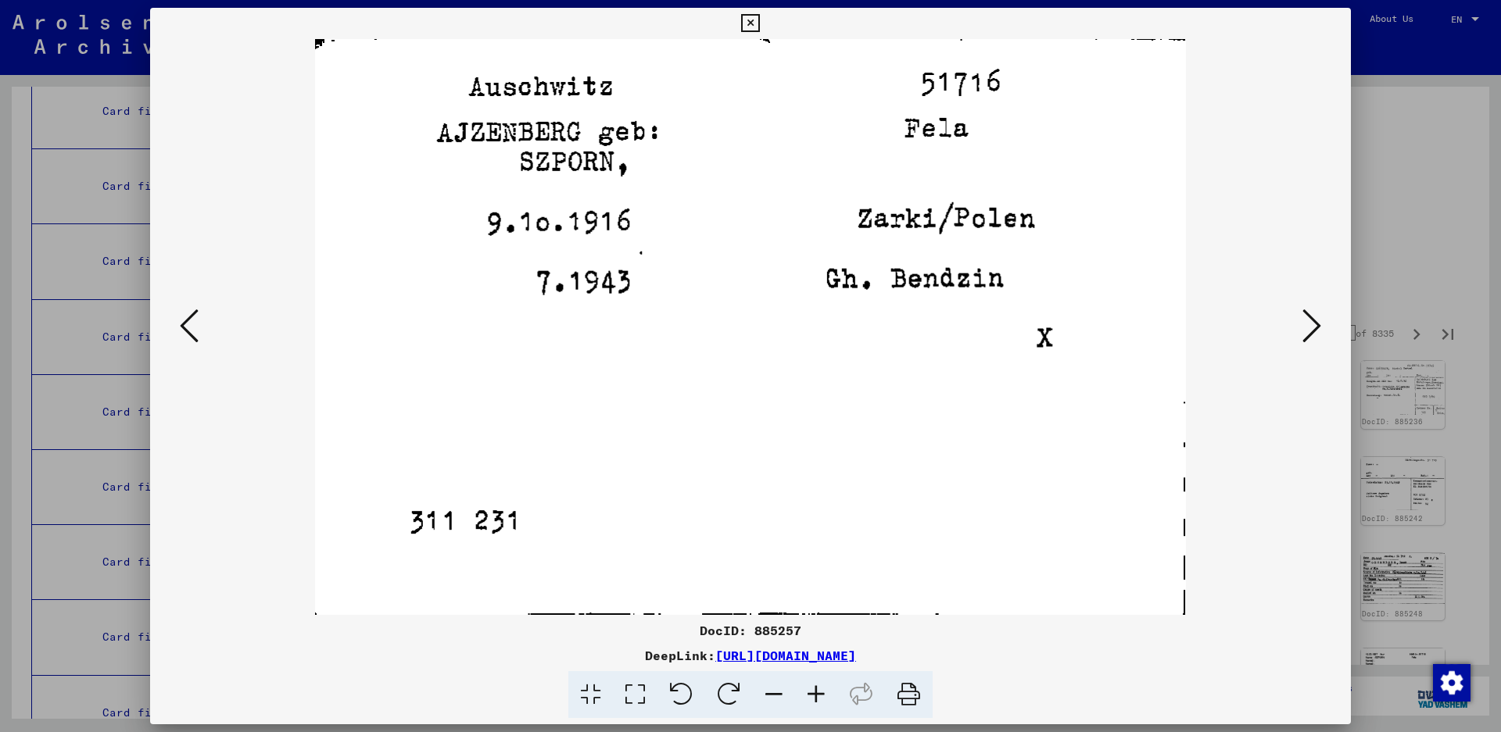
click at [1312, 328] on icon at bounding box center [1311, 326] width 19 height 38
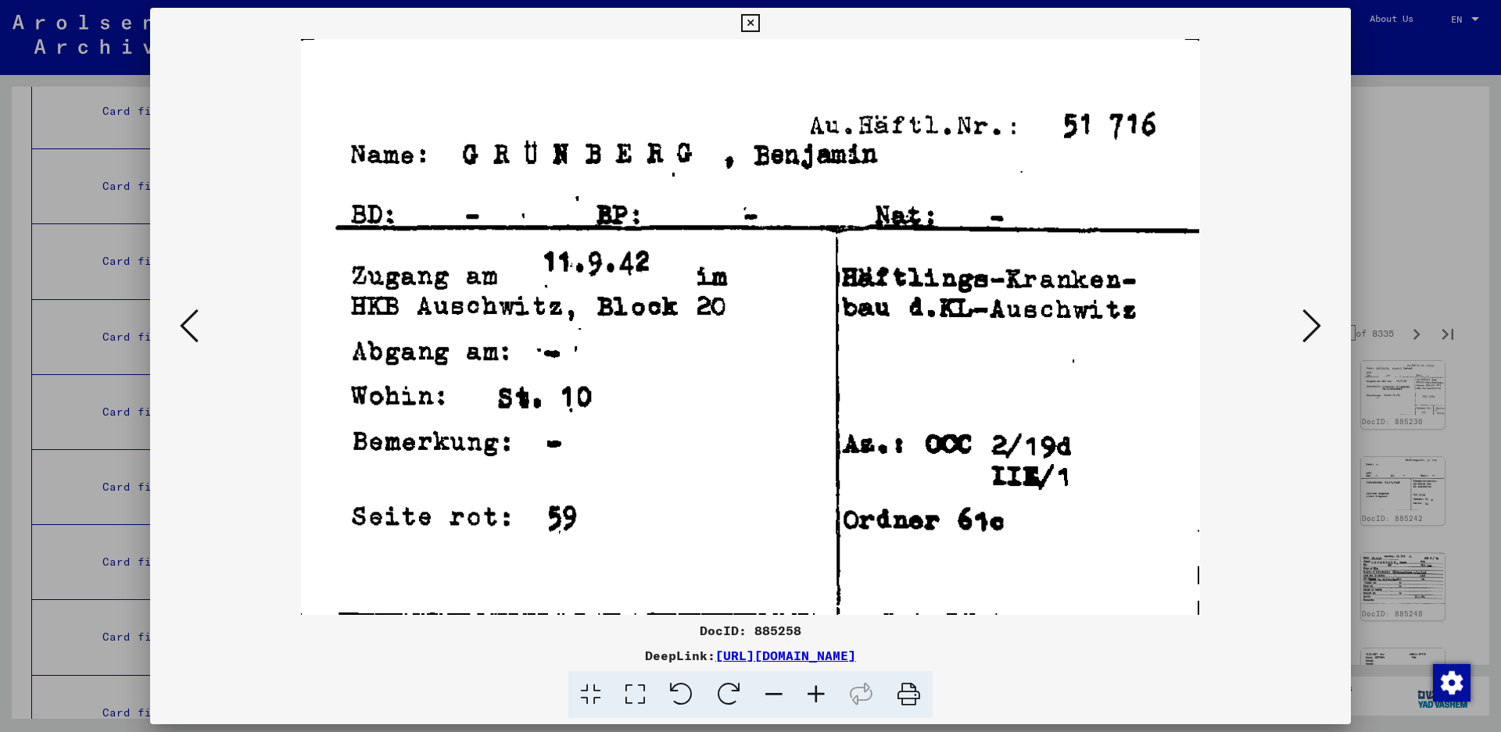
click at [1312, 328] on icon at bounding box center [1311, 326] width 19 height 38
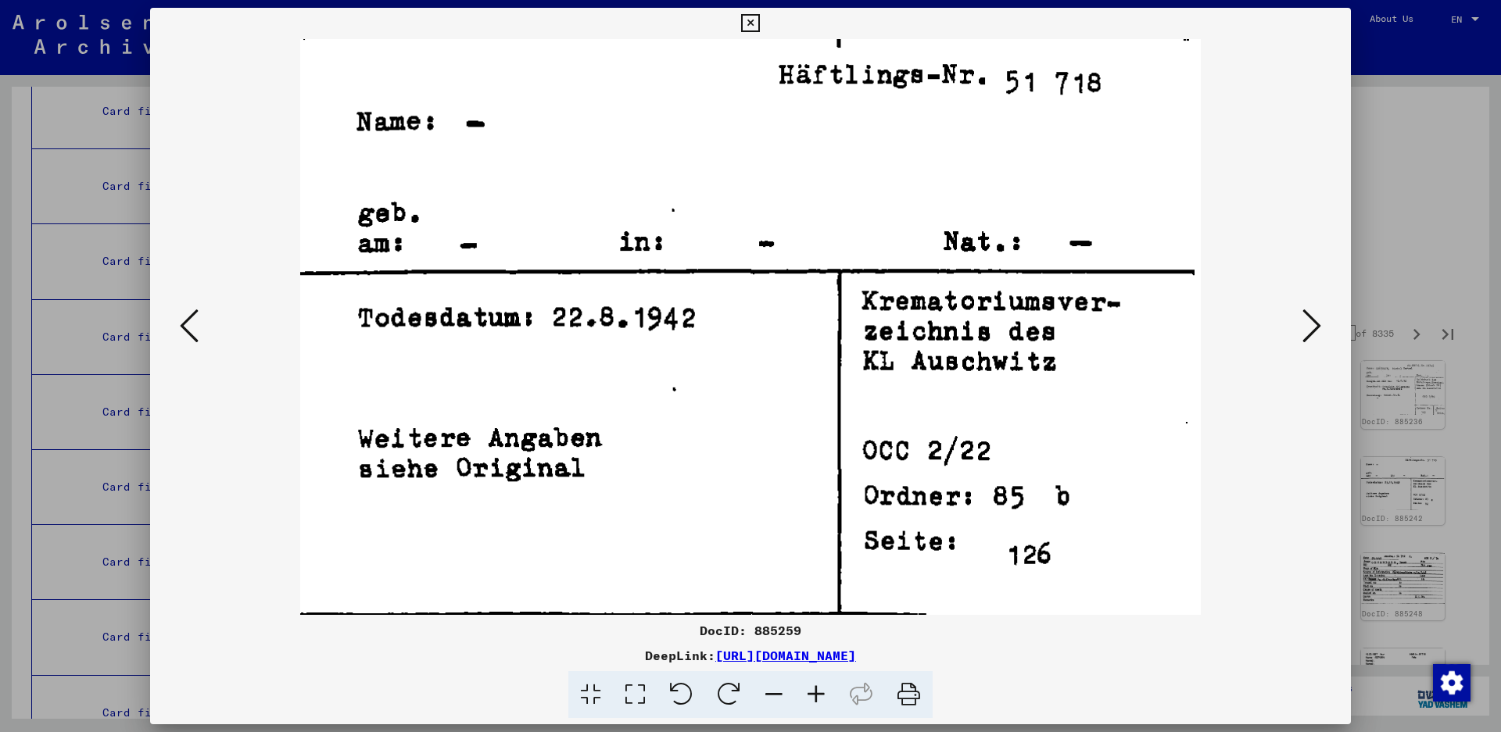
click at [1312, 328] on icon at bounding box center [1311, 326] width 19 height 38
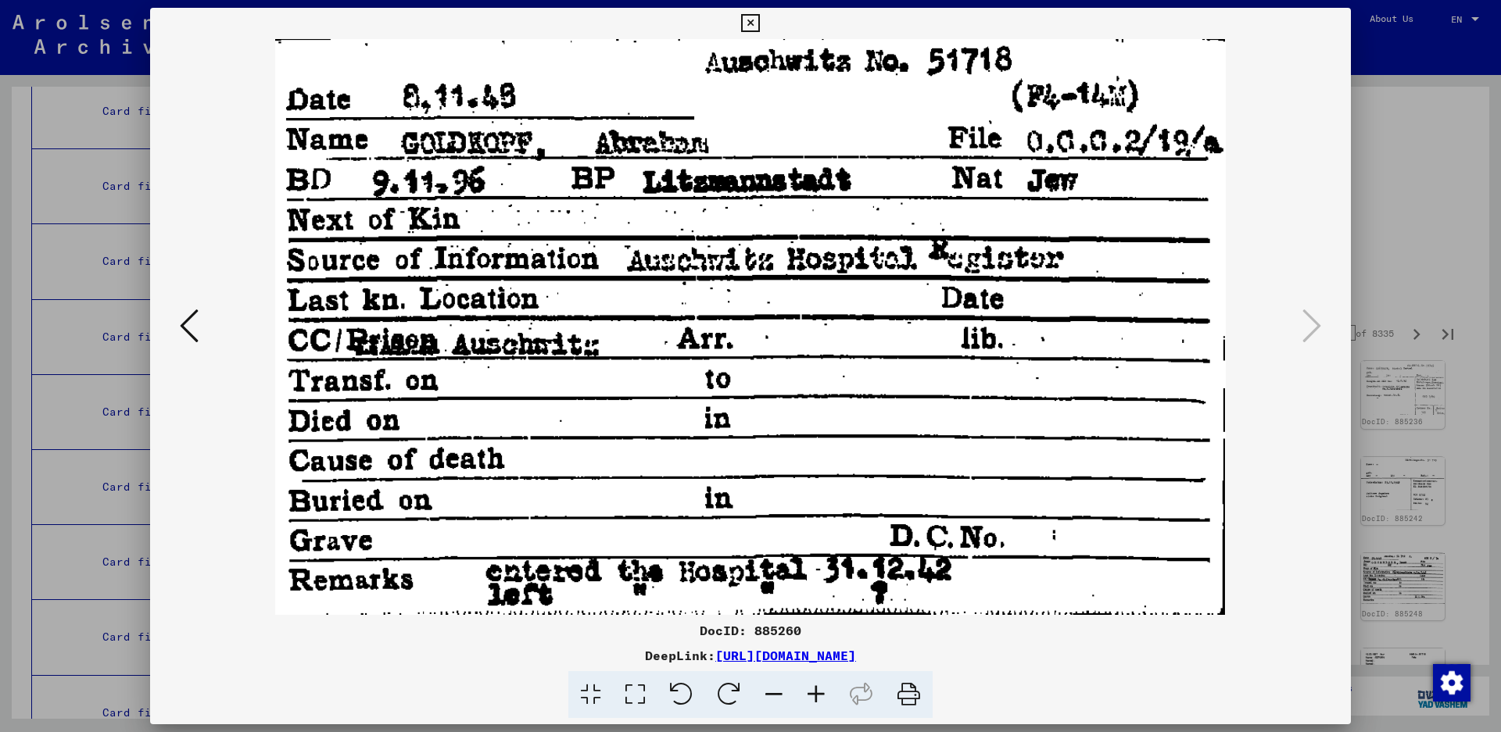
click at [759, 30] on icon at bounding box center [750, 23] width 18 height 19
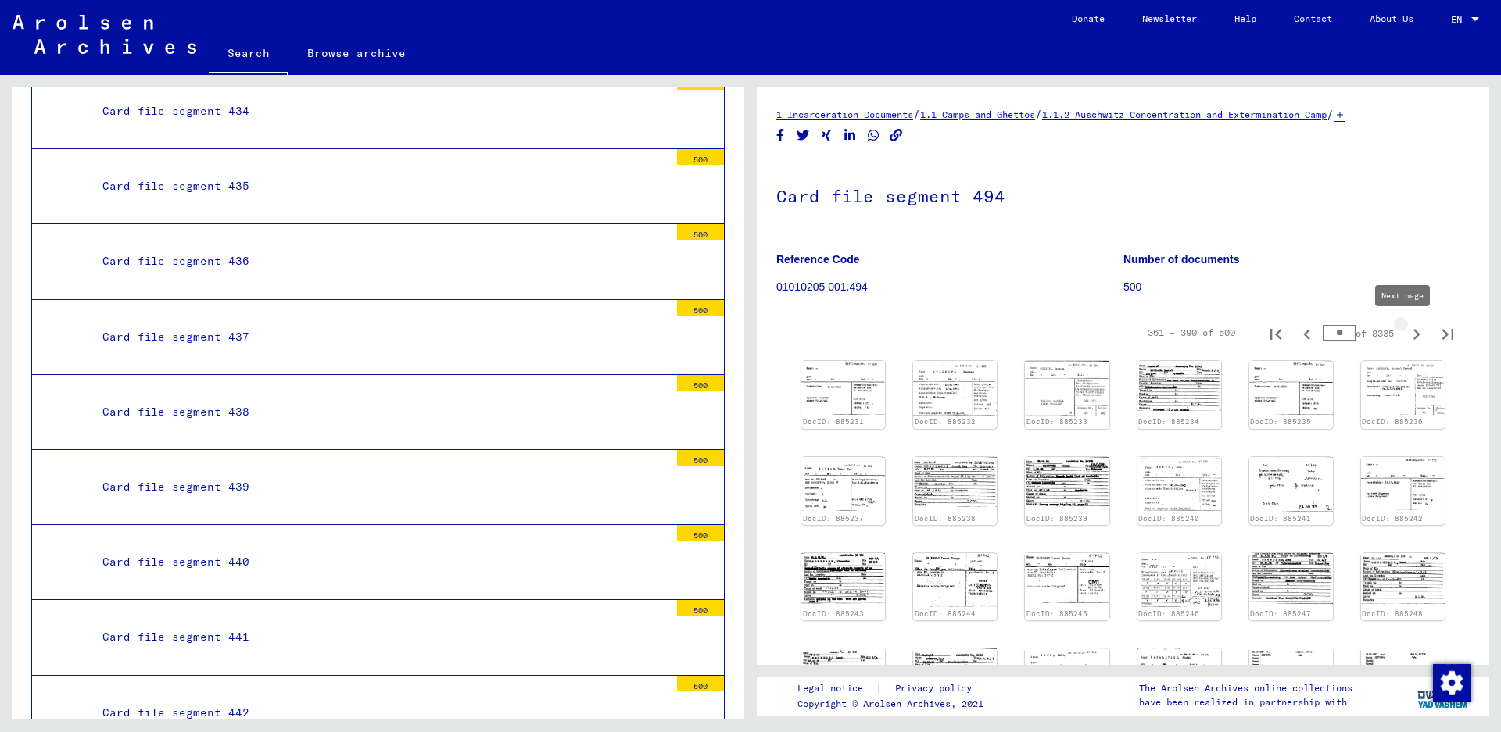
click at [1413, 336] on icon "Next page" at bounding box center [1416, 334] width 7 height 11
type input "**"
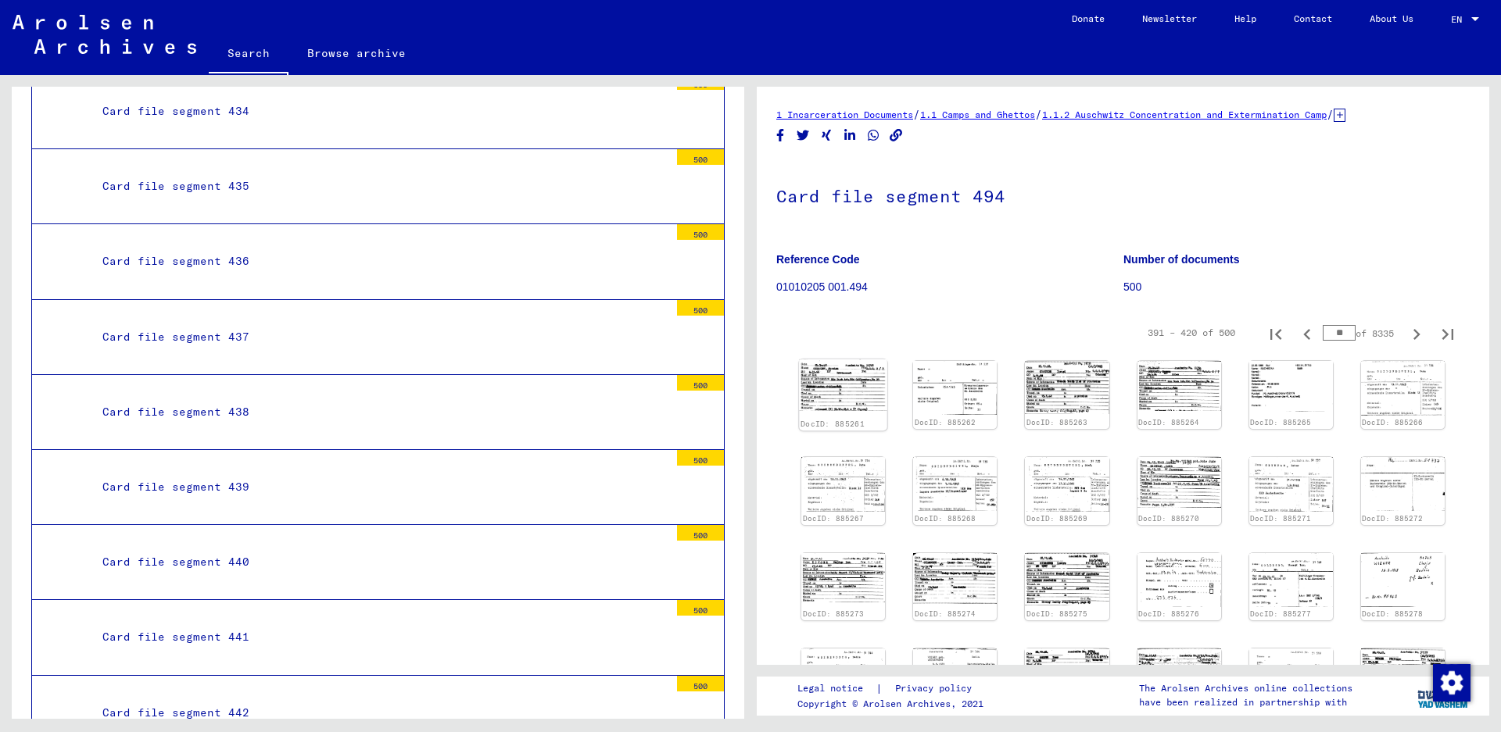
click at [834, 385] on img at bounding box center [843, 386] width 88 height 52
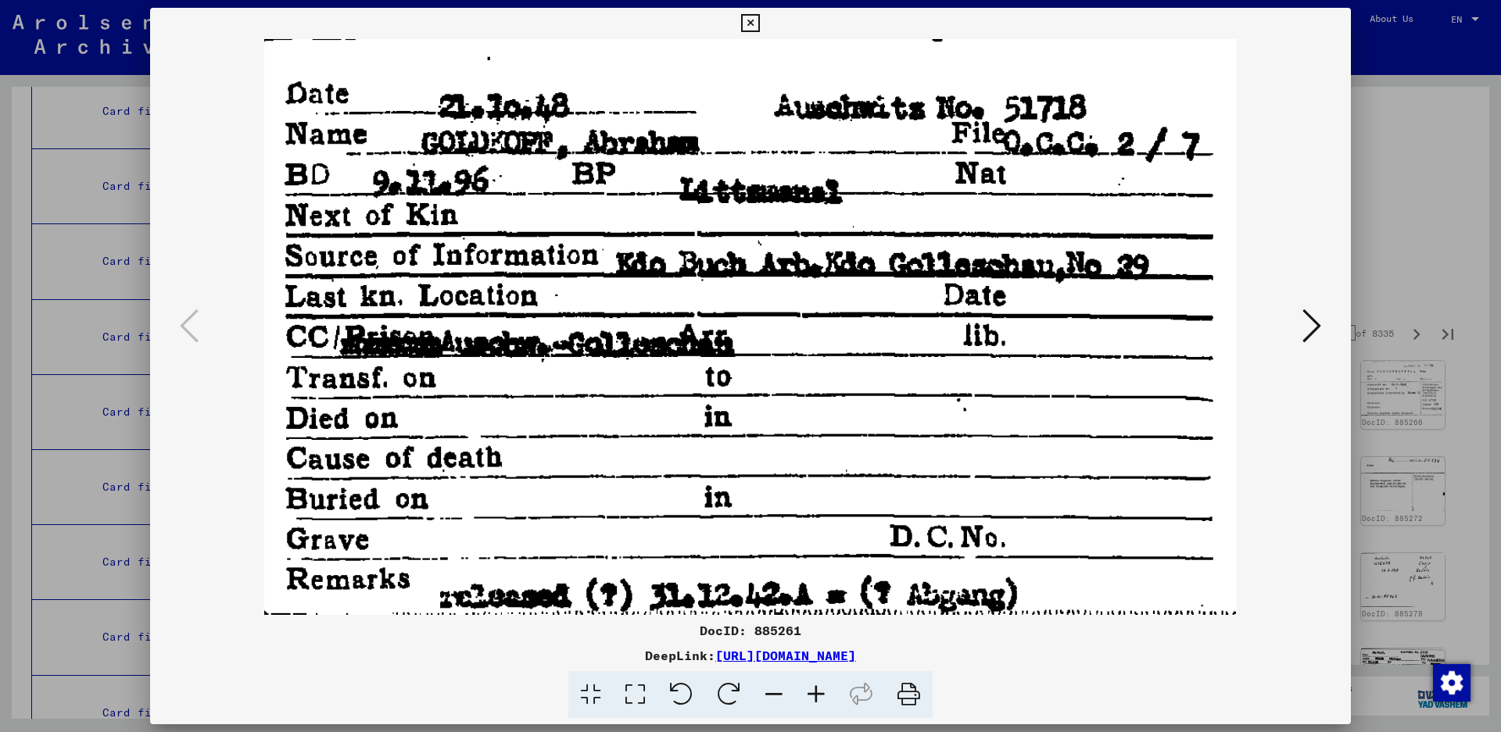
click at [1302, 312] on icon at bounding box center [1311, 326] width 19 height 38
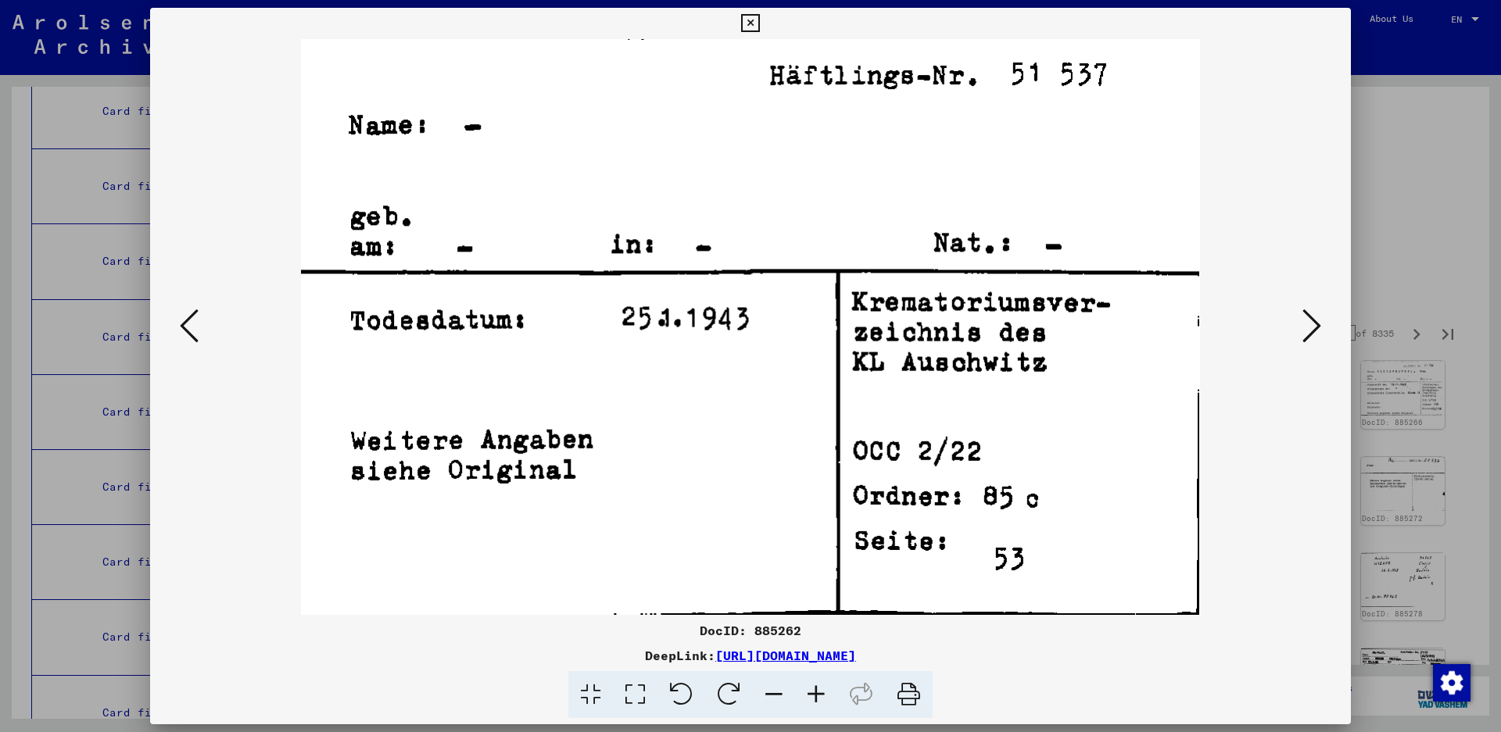
click at [1302, 312] on icon at bounding box center [1311, 326] width 19 height 38
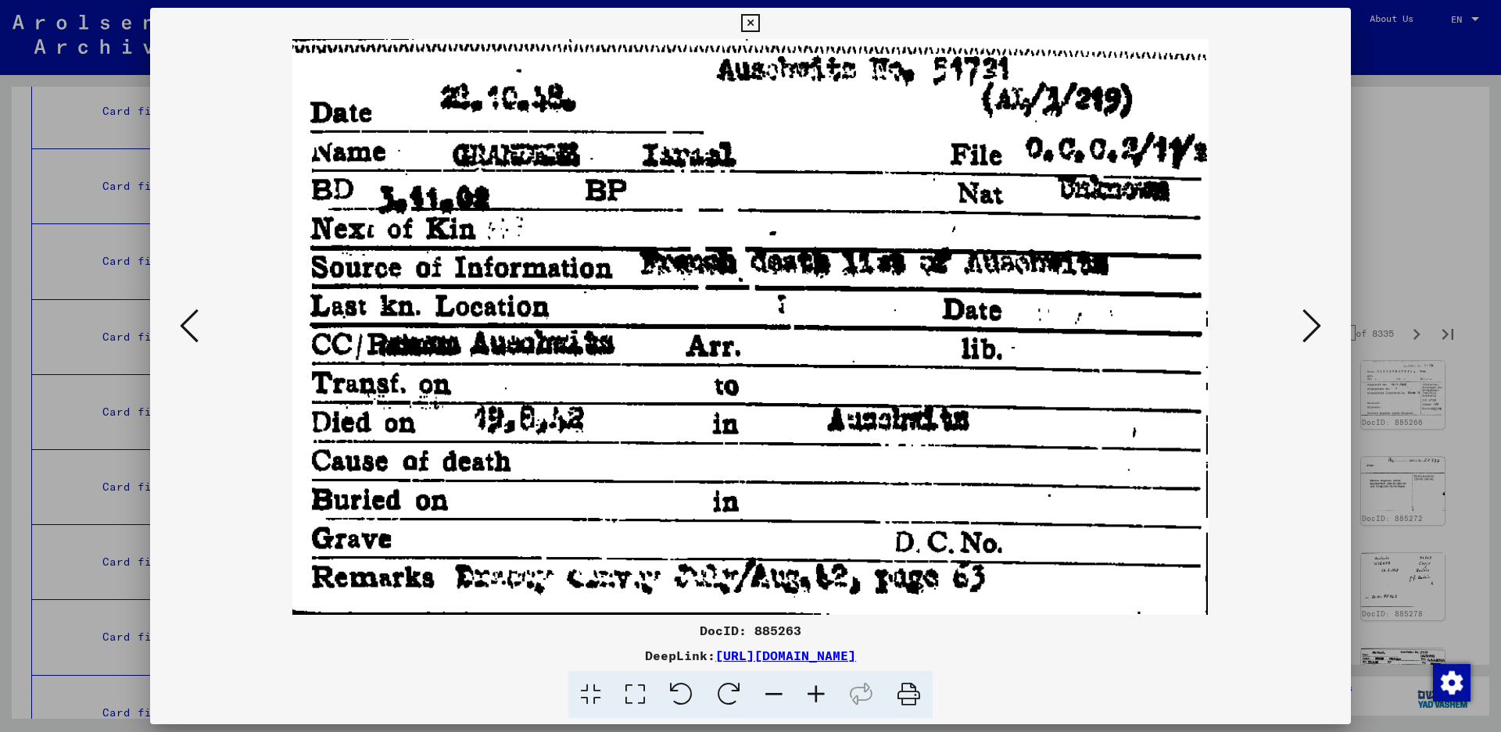
click at [1312, 319] on icon at bounding box center [1311, 326] width 19 height 38
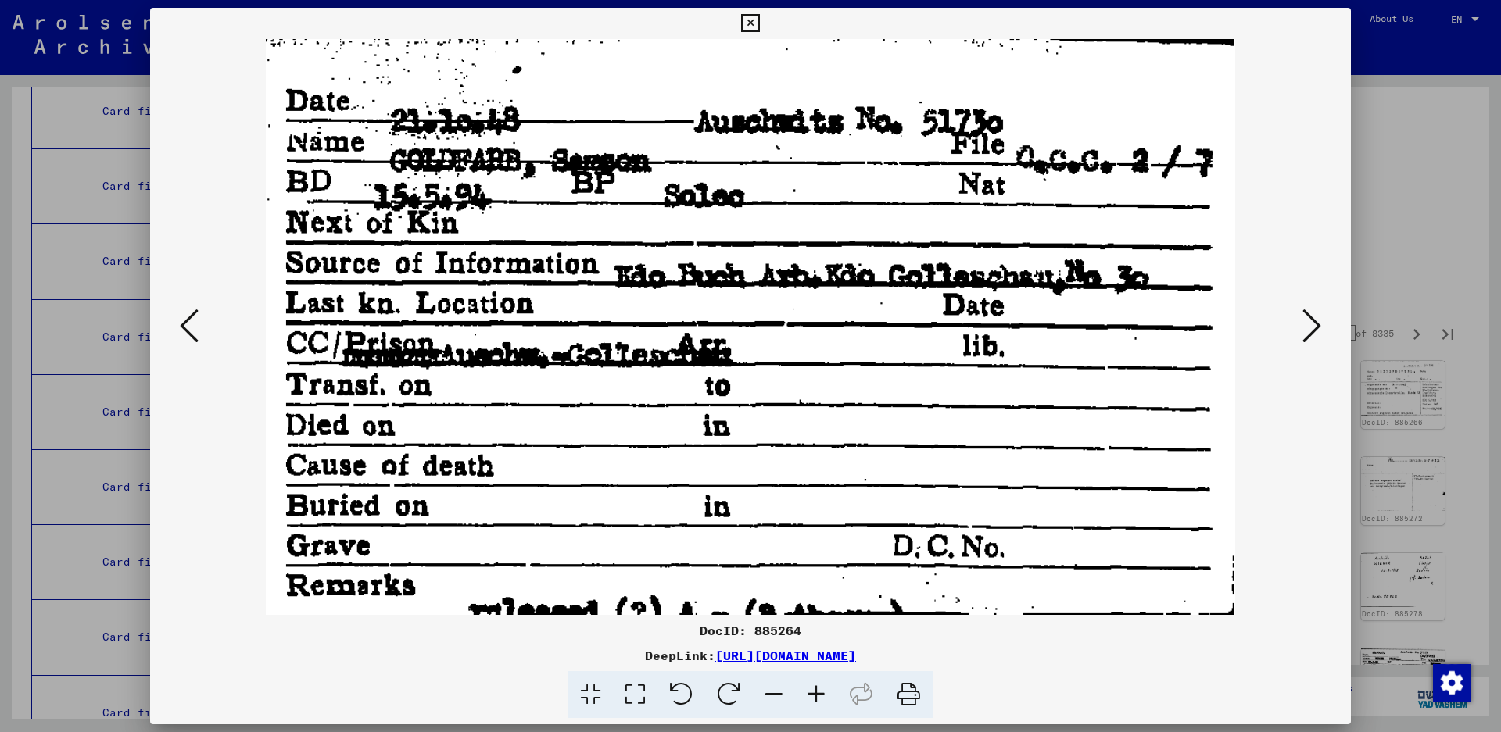
click at [1312, 319] on icon at bounding box center [1311, 326] width 19 height 38
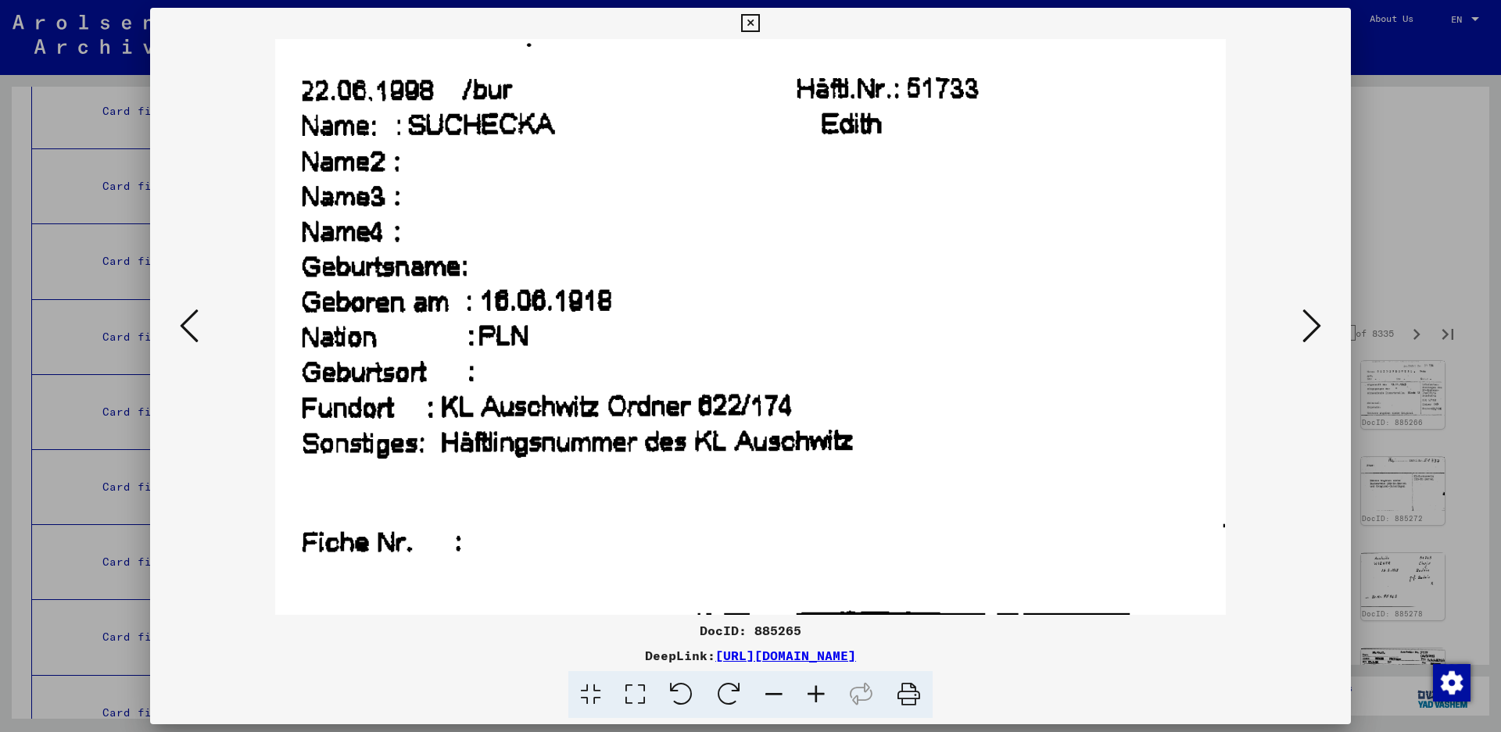
click at [1310, 317] on icon at bounding box center [1311, 326] width 19 height 38
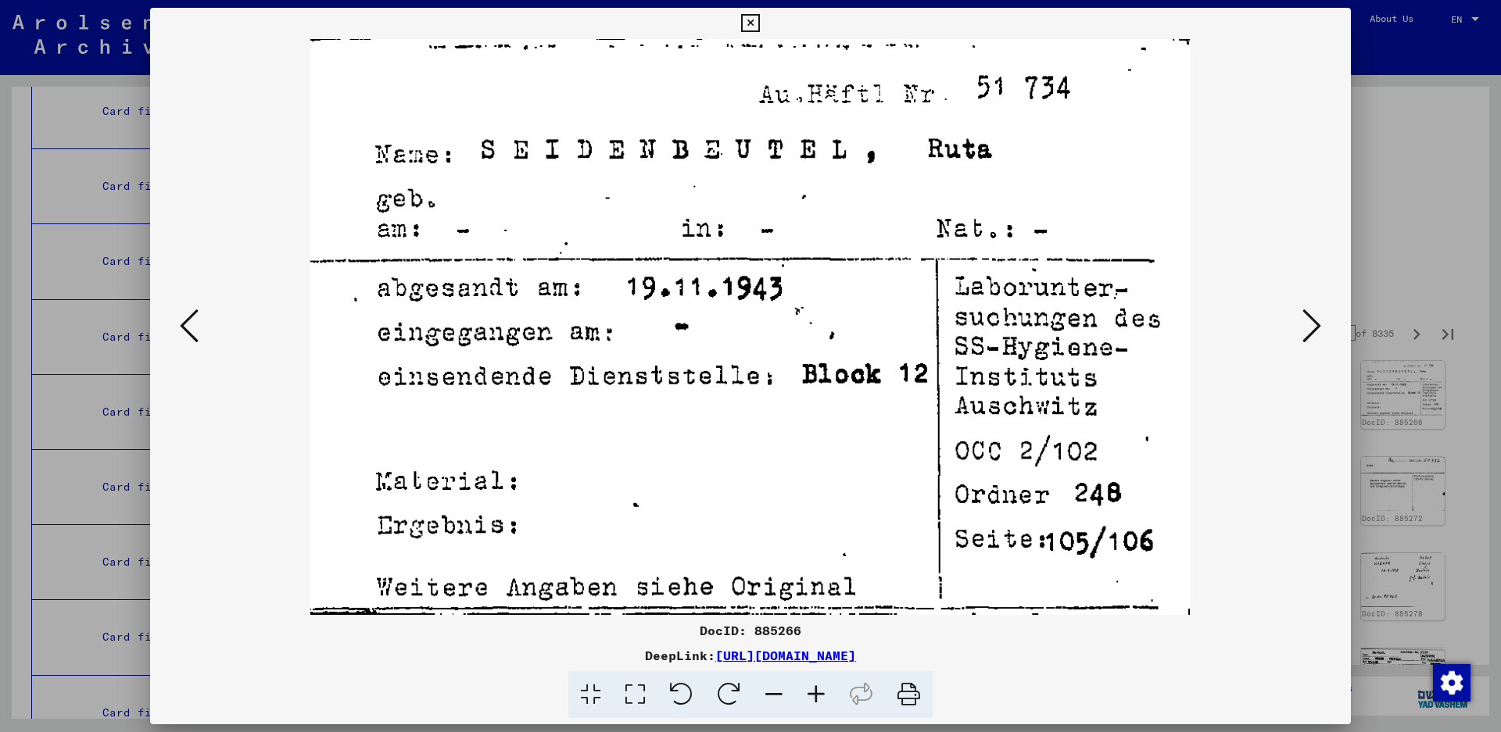
click at [1302, 331] on button at bounding box center [1312, 327] width 28 height 45
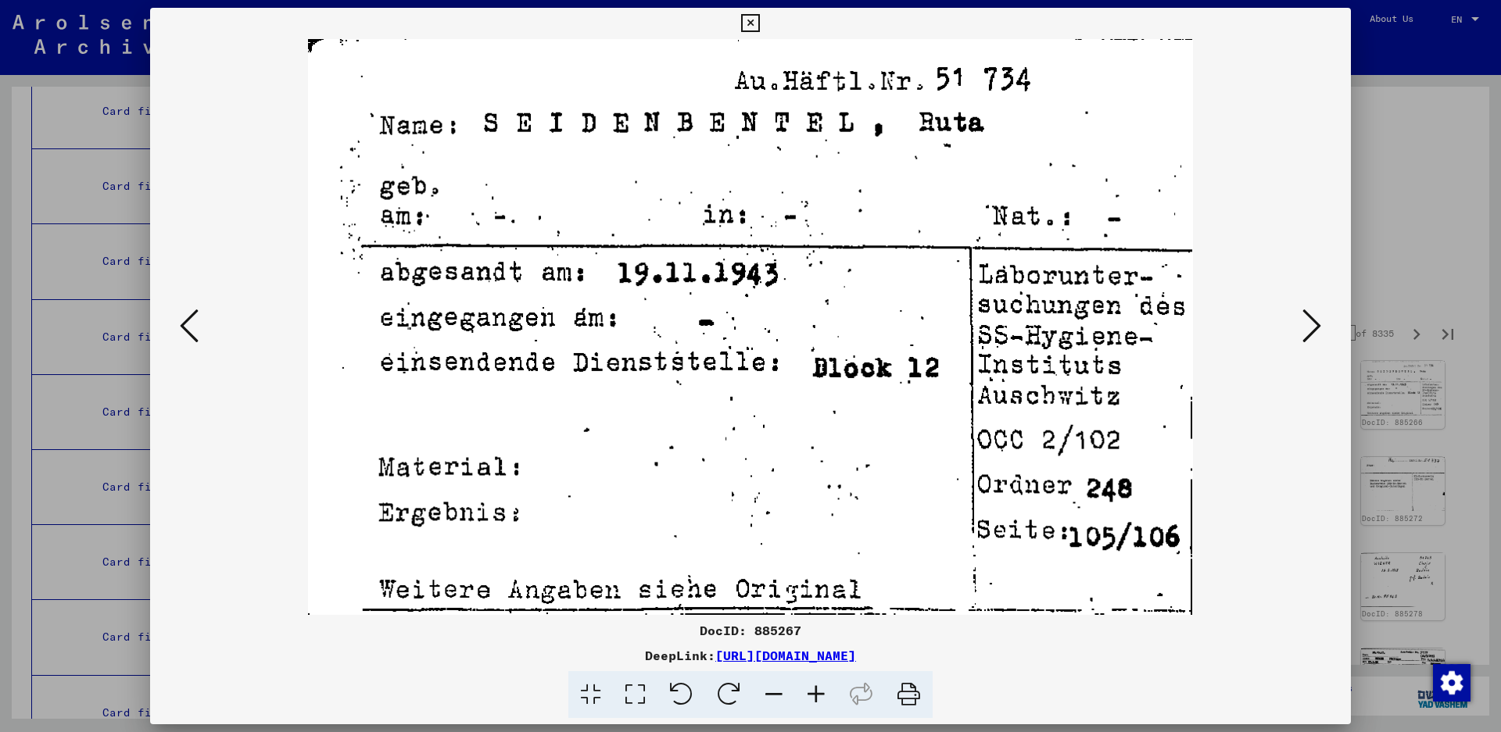
click at [1302, 331] on button at bounding box center [1312, 327] width 28 height 45
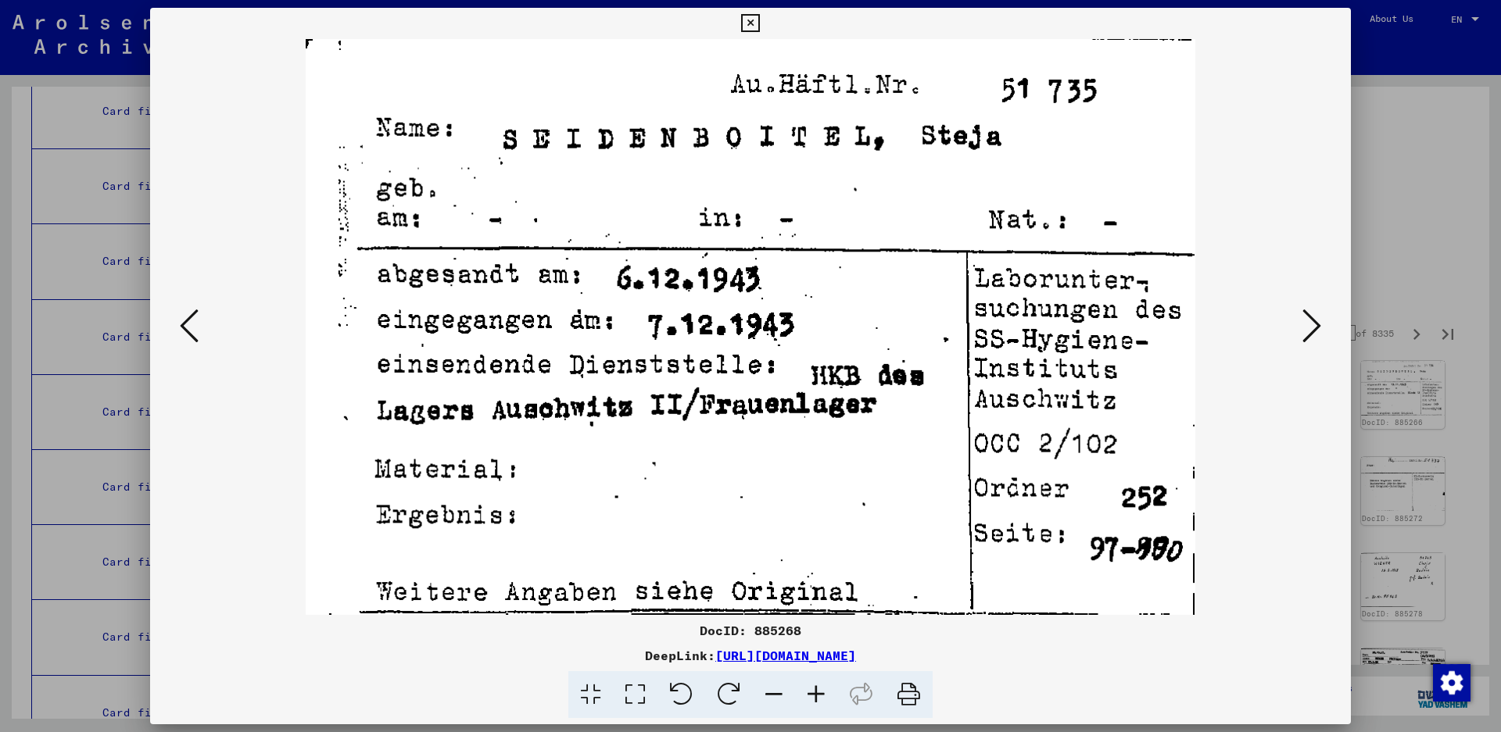
click at [1302, 331] on button at bounding box center [1312, 327] width 28 height 45
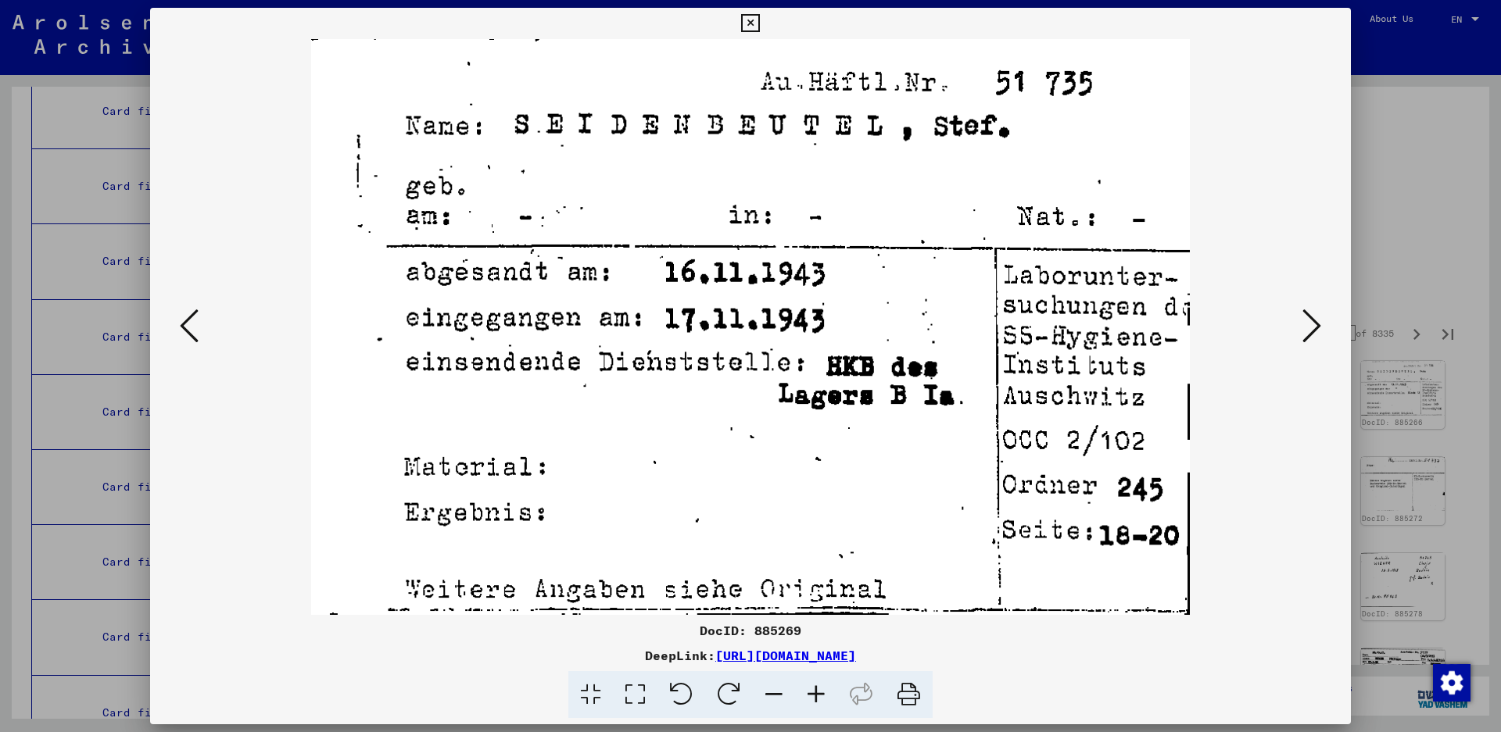
click at [1302, 331] on button at bounding box center [1312, 327] width 28 height 45
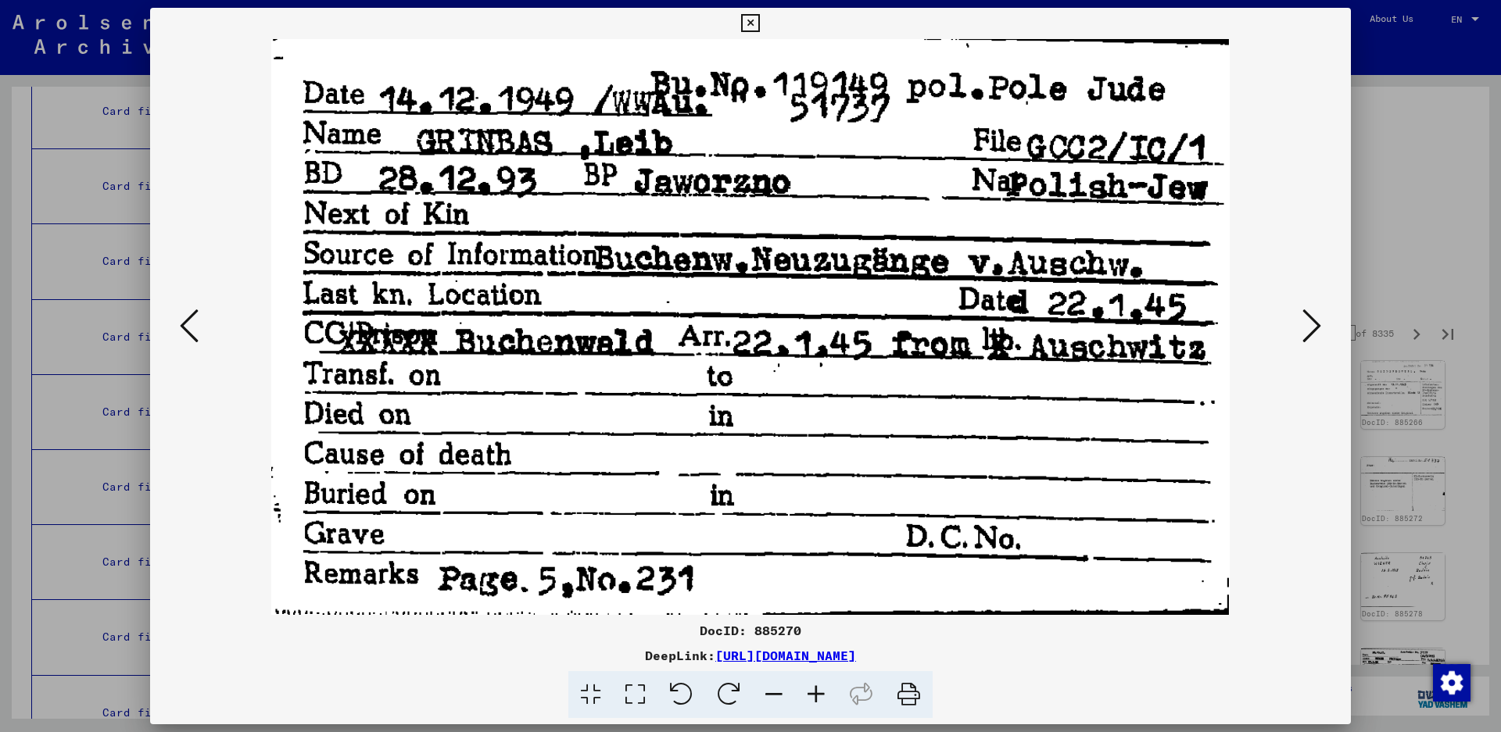
click at [181, 321] on icon at bounding box center [189, 326] width 19 height 38
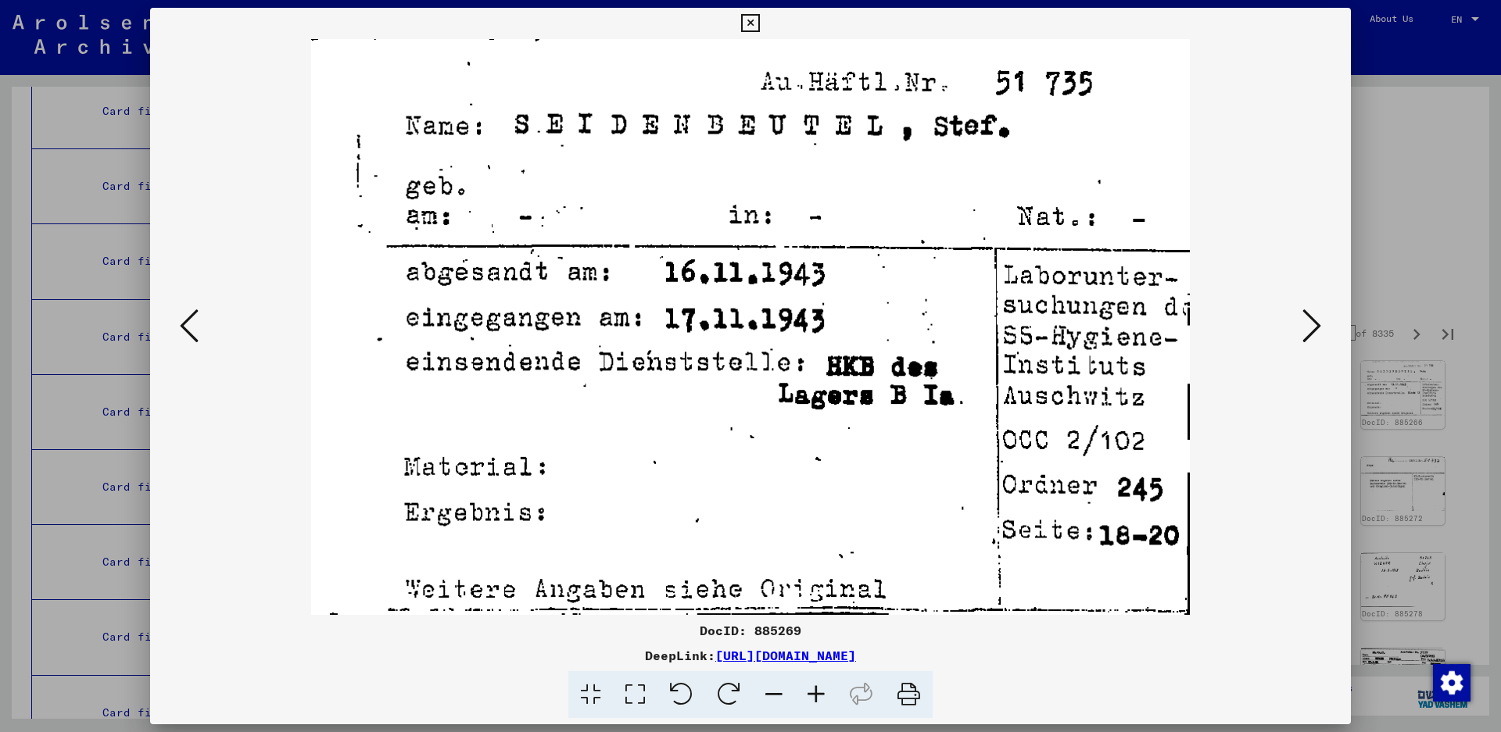
click at [181, 321] on icon at bounding box center [189, 326] width 19 height 38
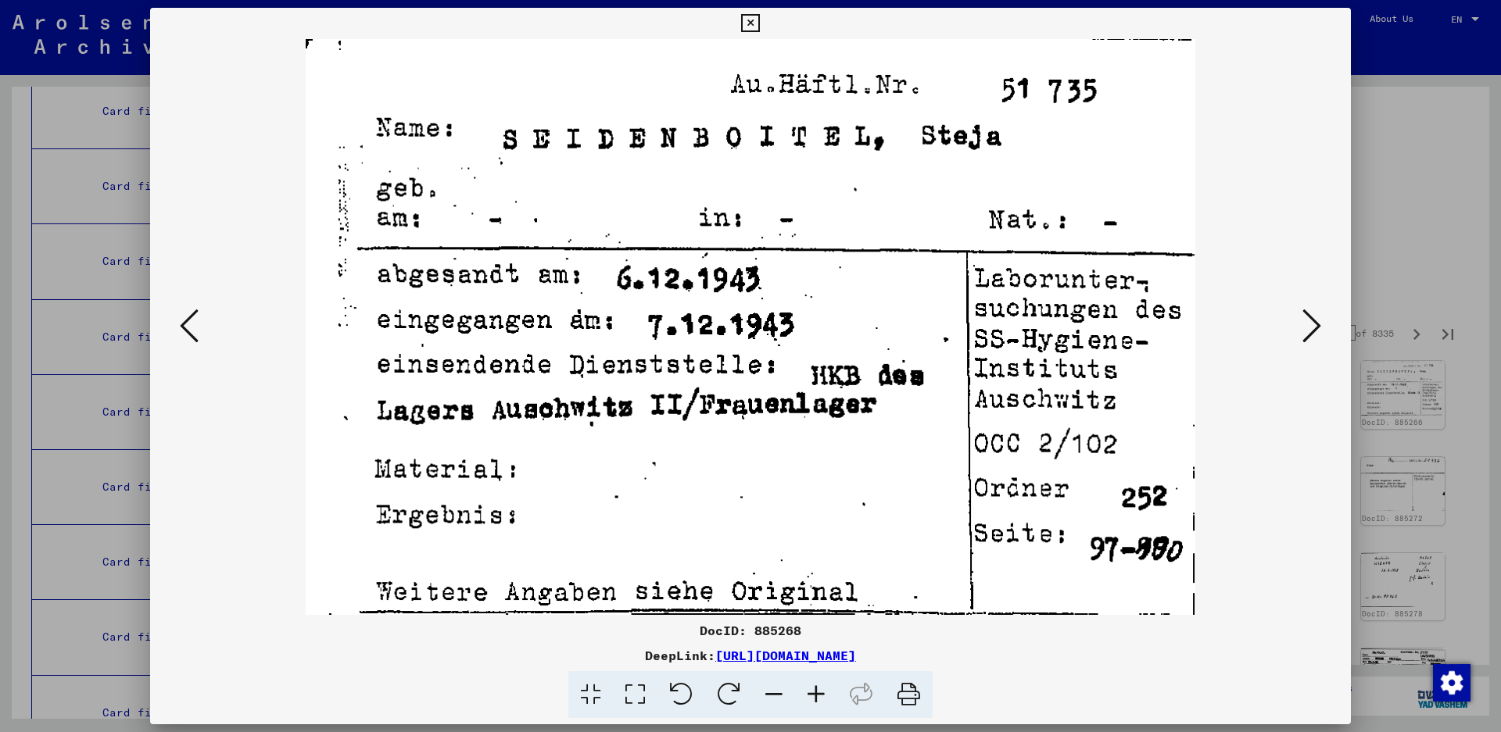
click at [1315, 336] on icon at bounding box center [1311, 326] width 19 height 38
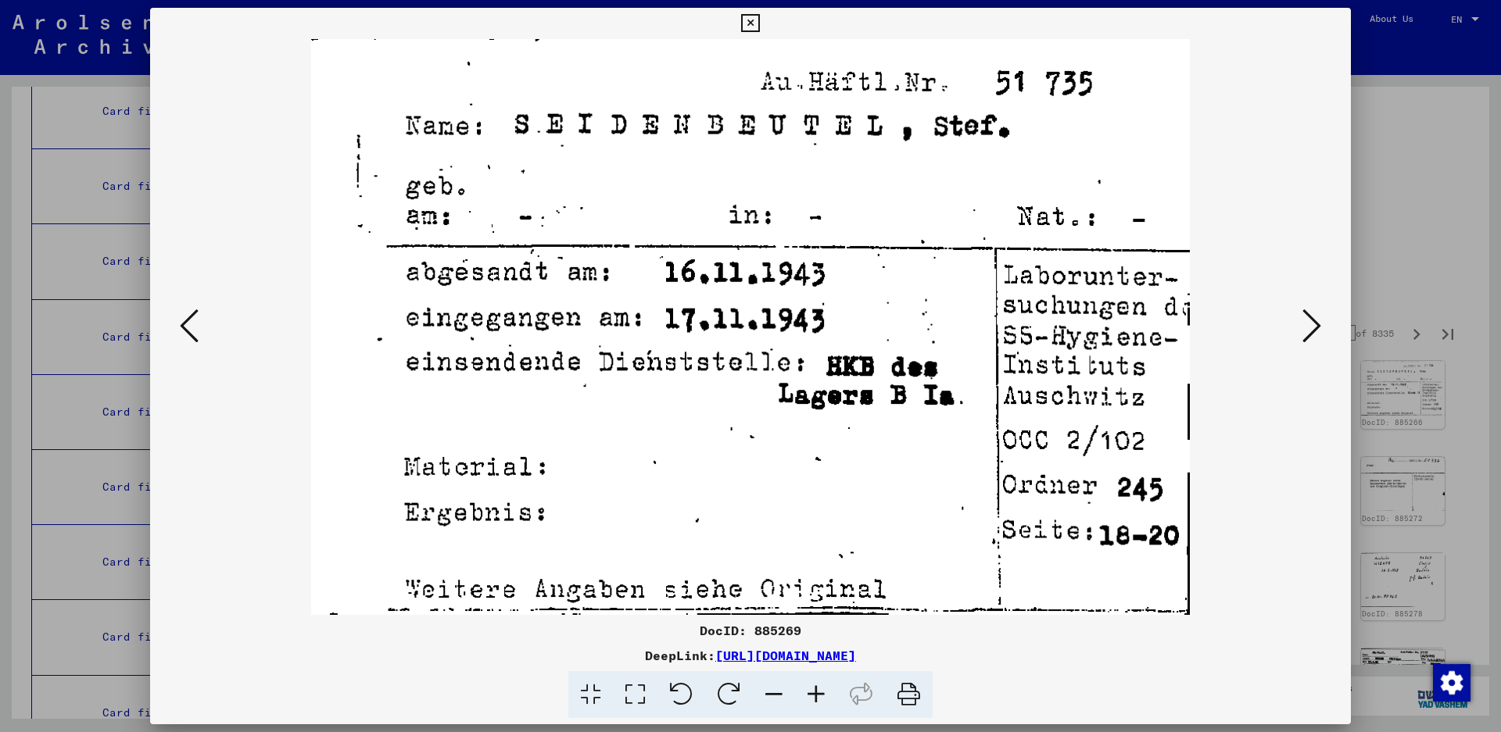
click at [1315, 336] on icon at bounding box center [1311, 326] width 19 height 38
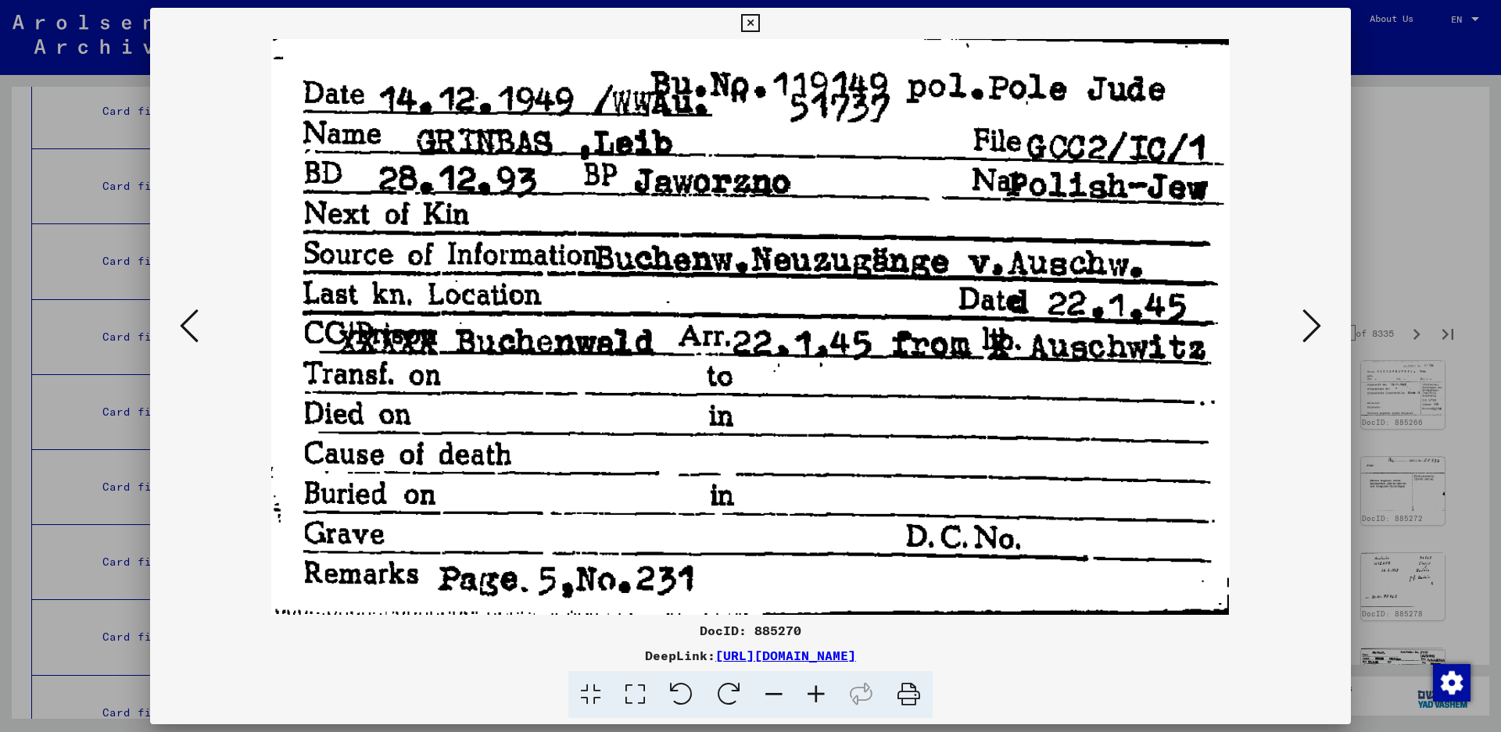
click at [1306, 321] on icon at bounding box center [1311, 326] width 19 height 38
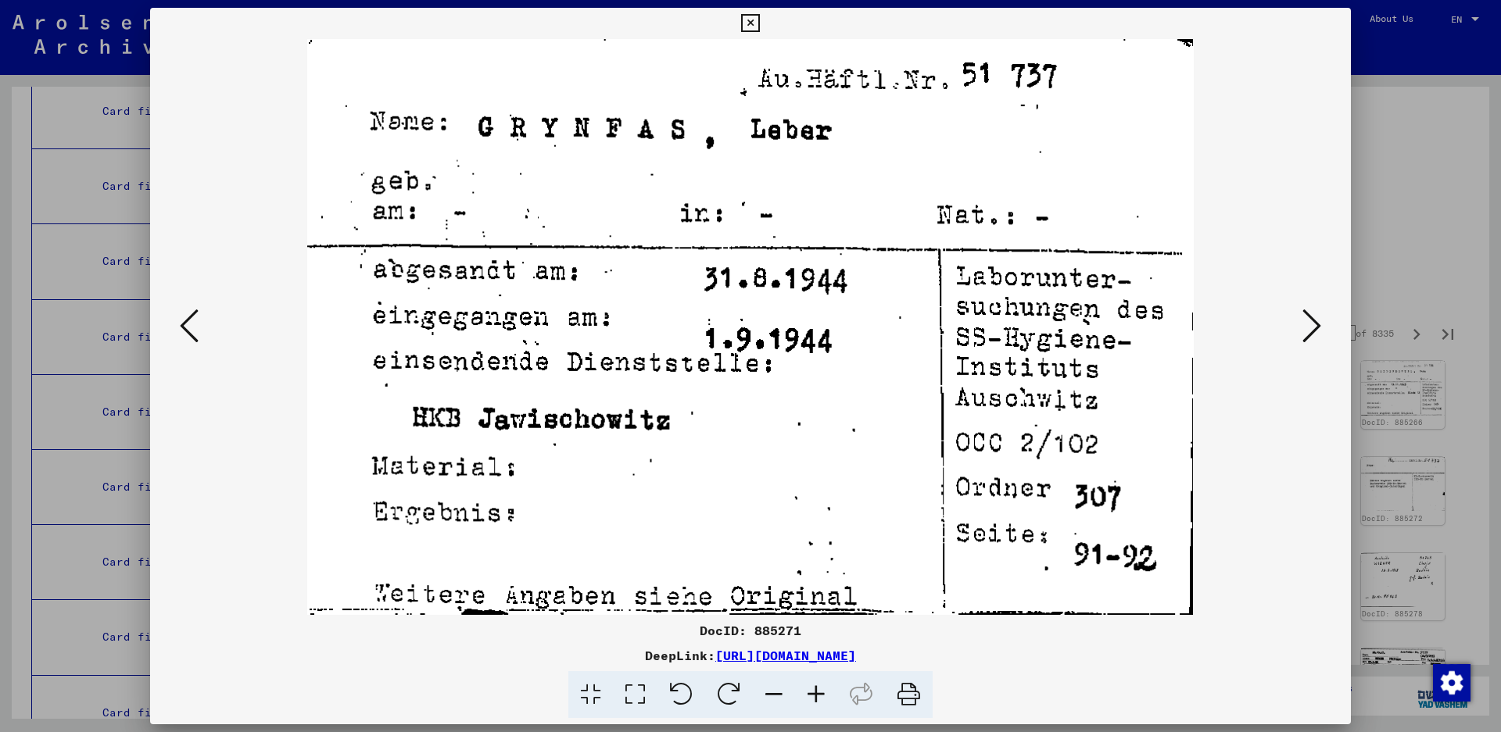
click at [1306, 321] on icon at bounding box center [1311, 326] width 19 height 38
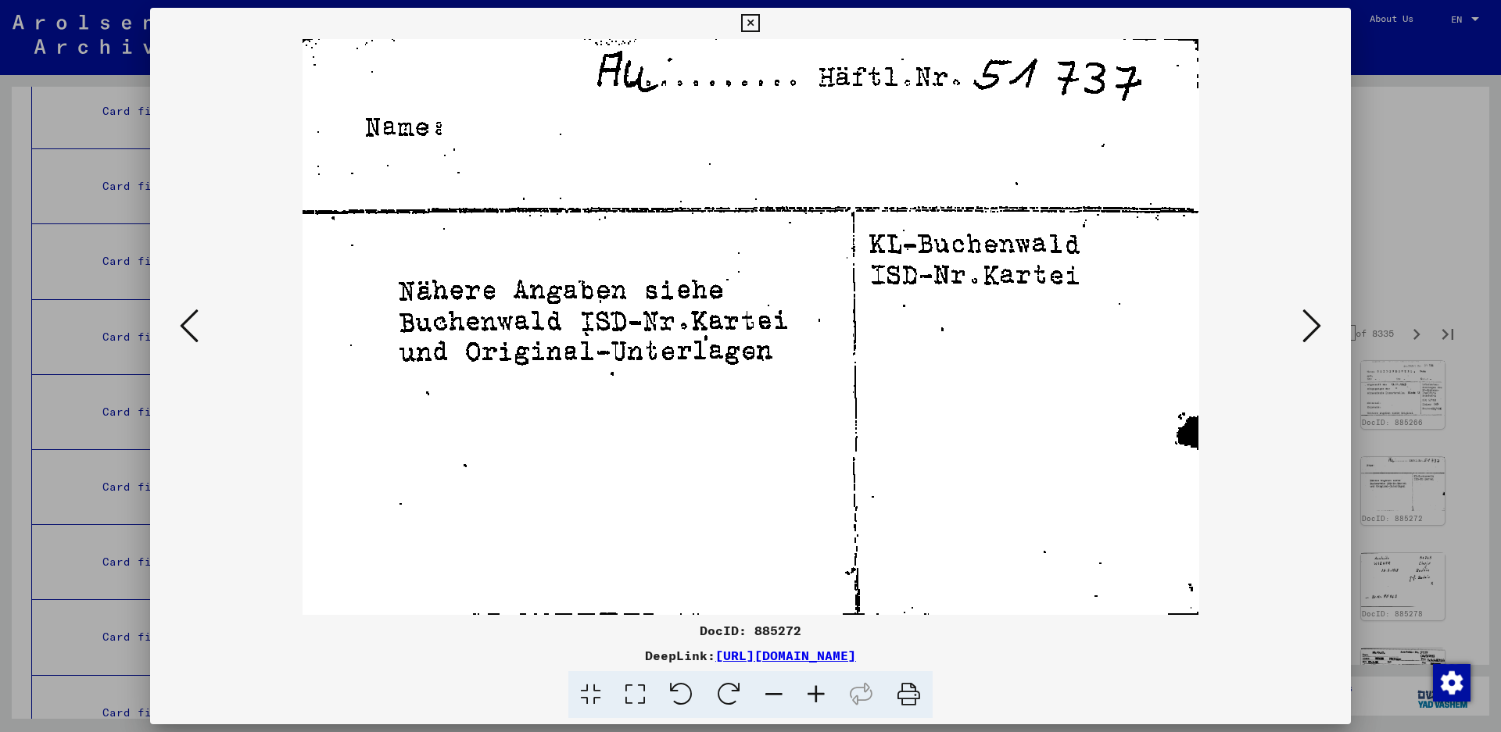
click at [1306, 321] on icon at bounding box center [1311, 326] width 19 height 38
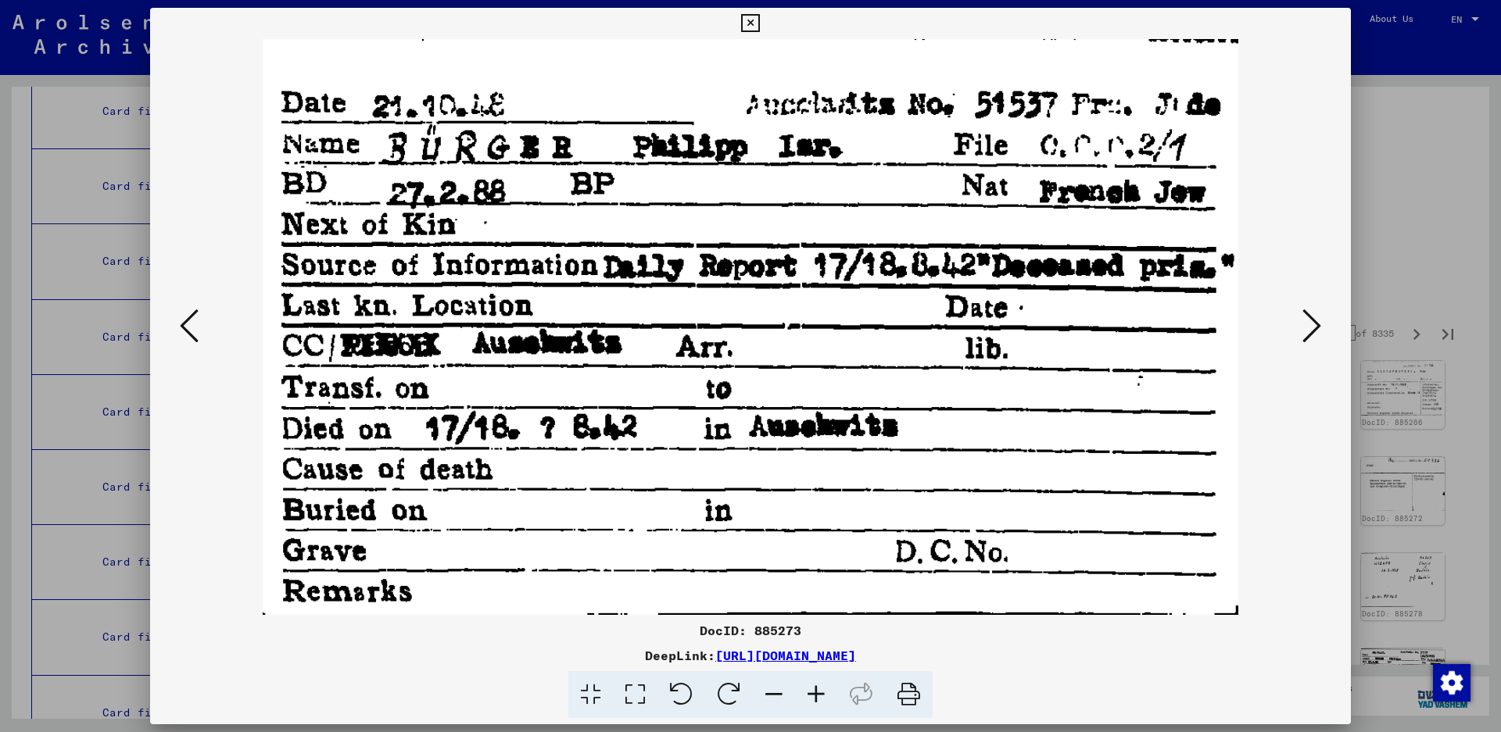
click at [1313, 321] on icon at bounding box center [1311, 326] width 19 height 38
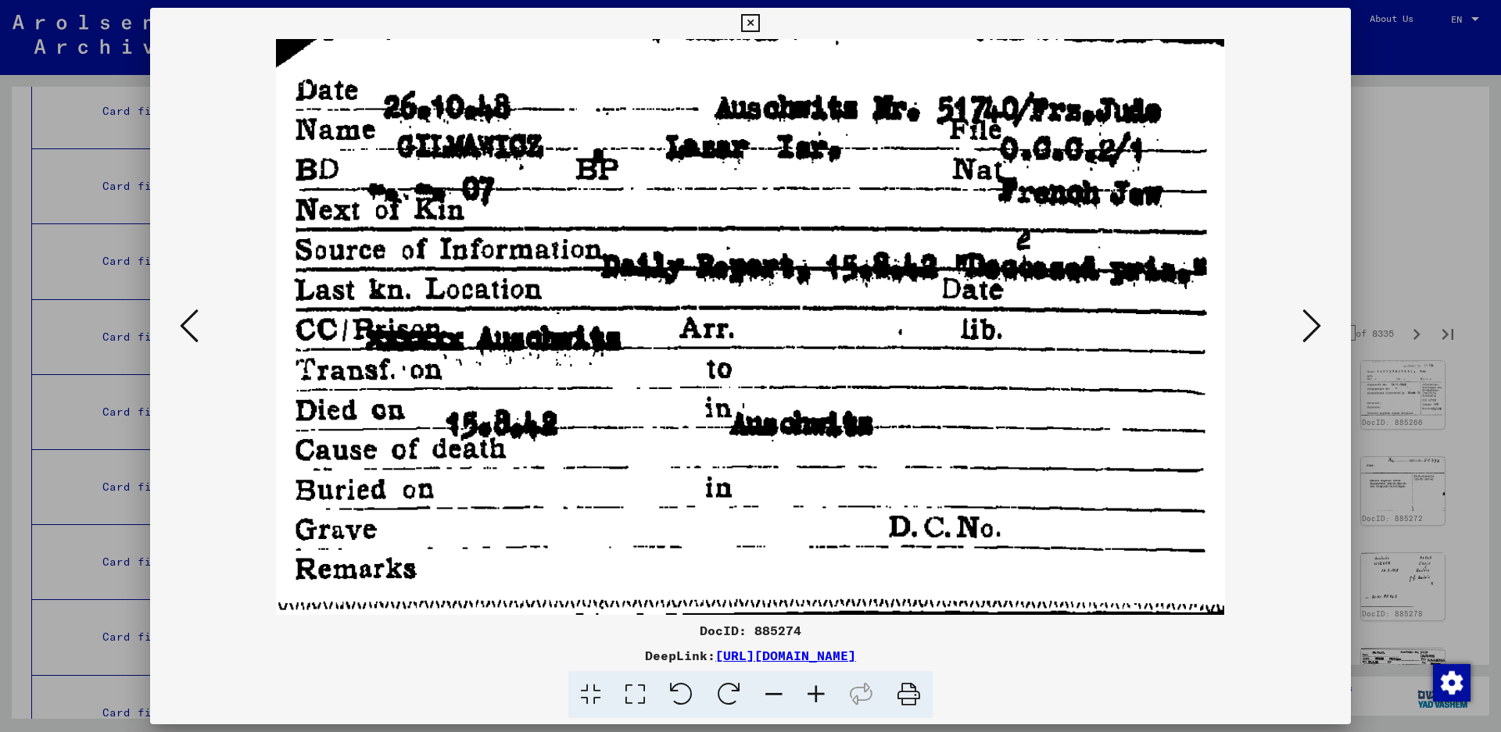
click at [1302, 325] on icon at bounding box center [1311, 326] width 19 height 38
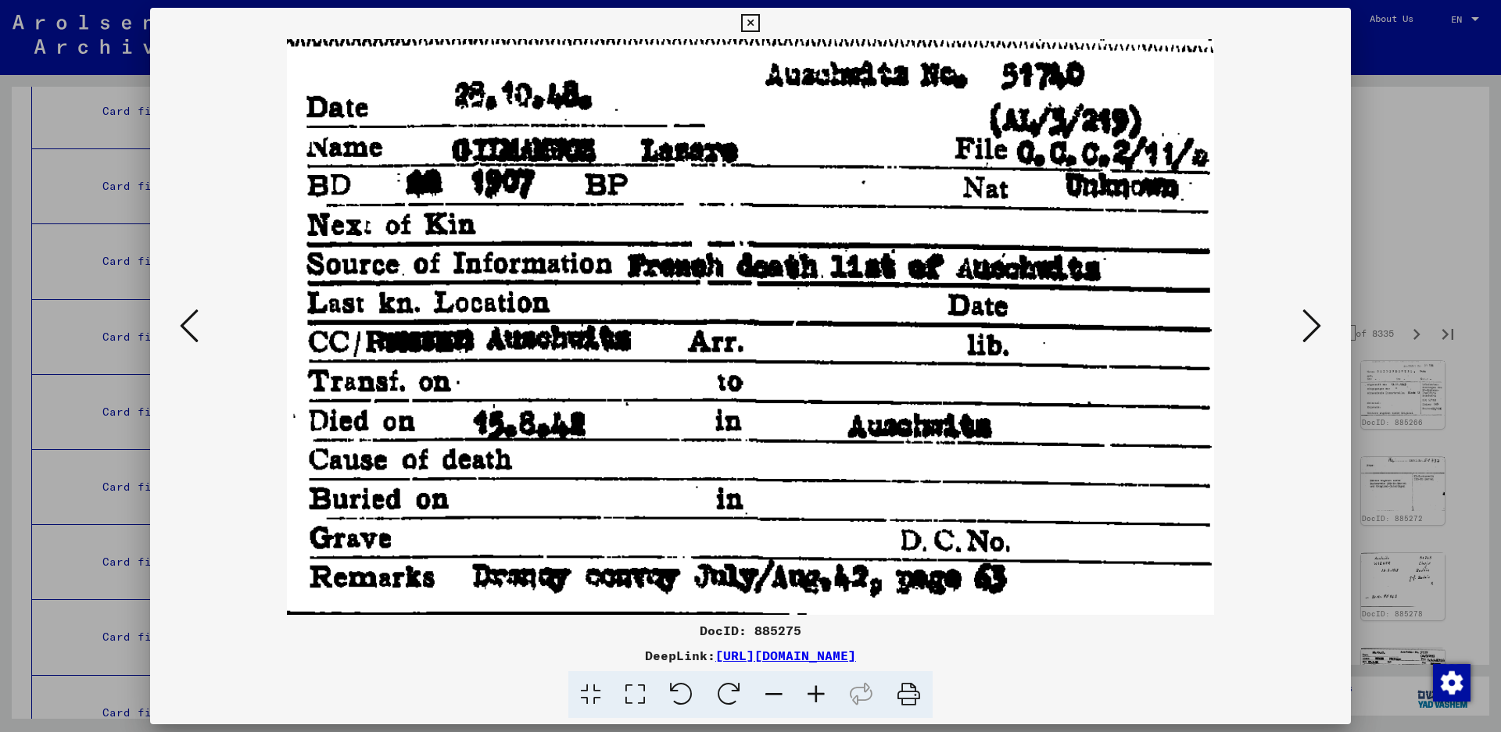
click at [1302, 325] on icon at bounding box center [1311, 326] width 19 height 38
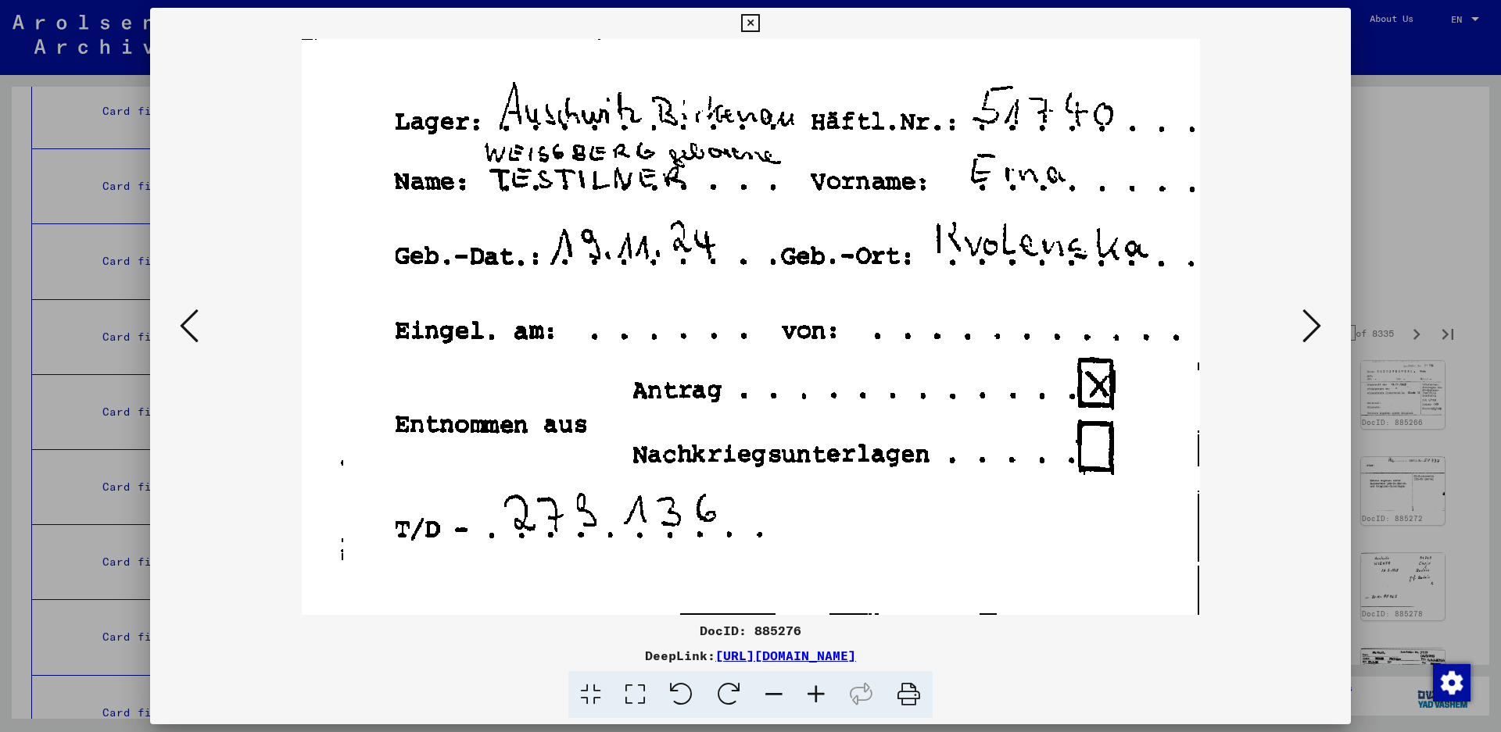
click at [1308, 326] on icon at bounding box center [1311, 326] width 19 height 38
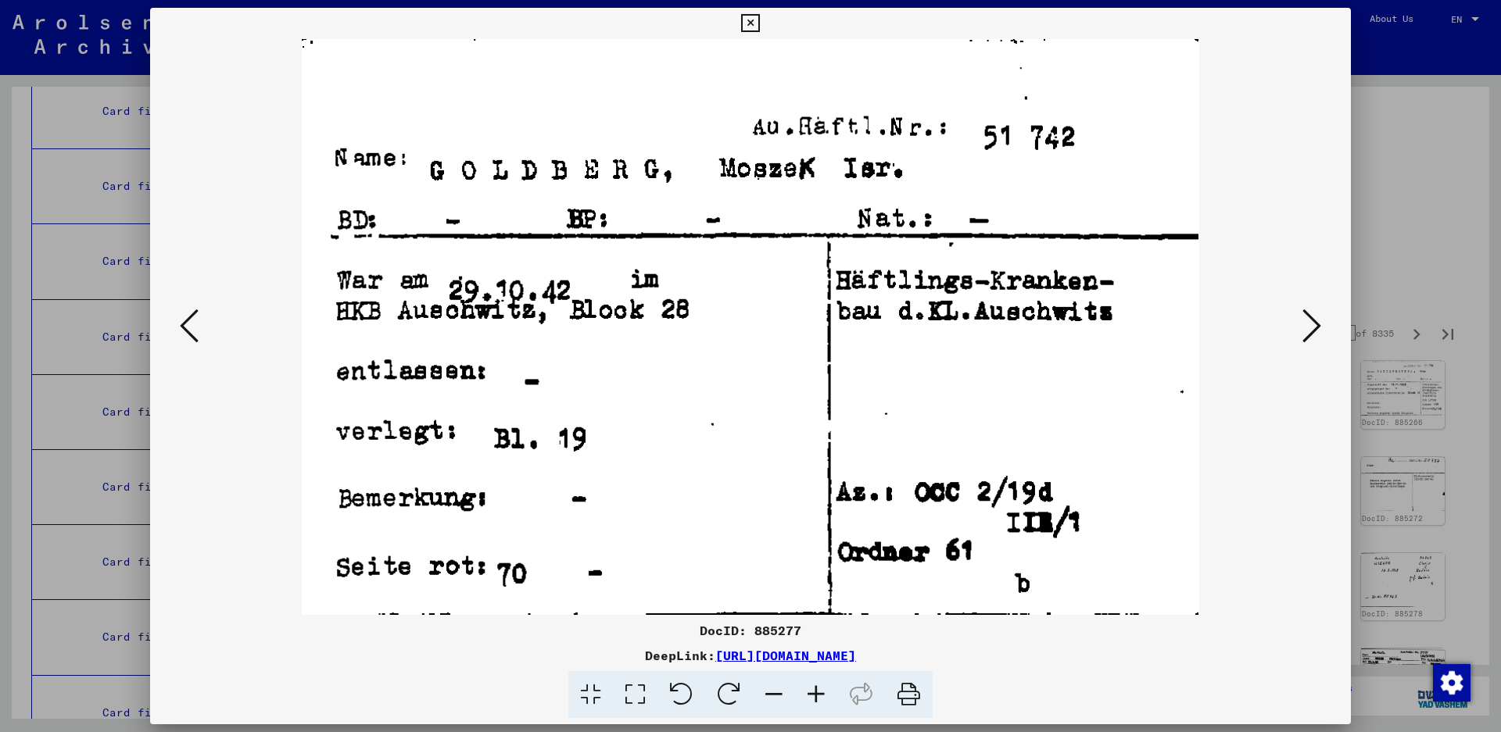
click at [1303, 325] on icon at bounding box center [1311, 326] width 19 height 38
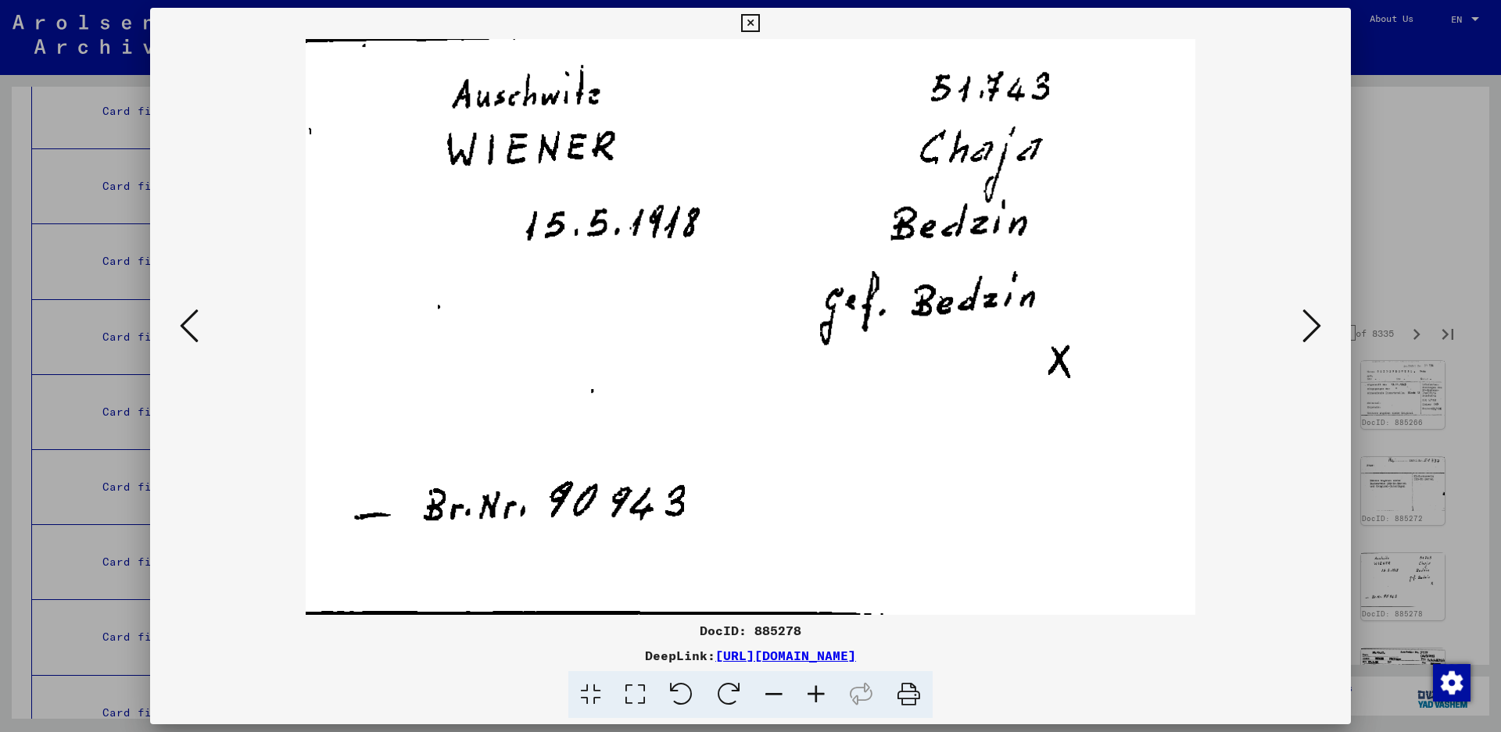
click at [1312, 324] on icon at bounding box center [1311, 326] width 19 height 38
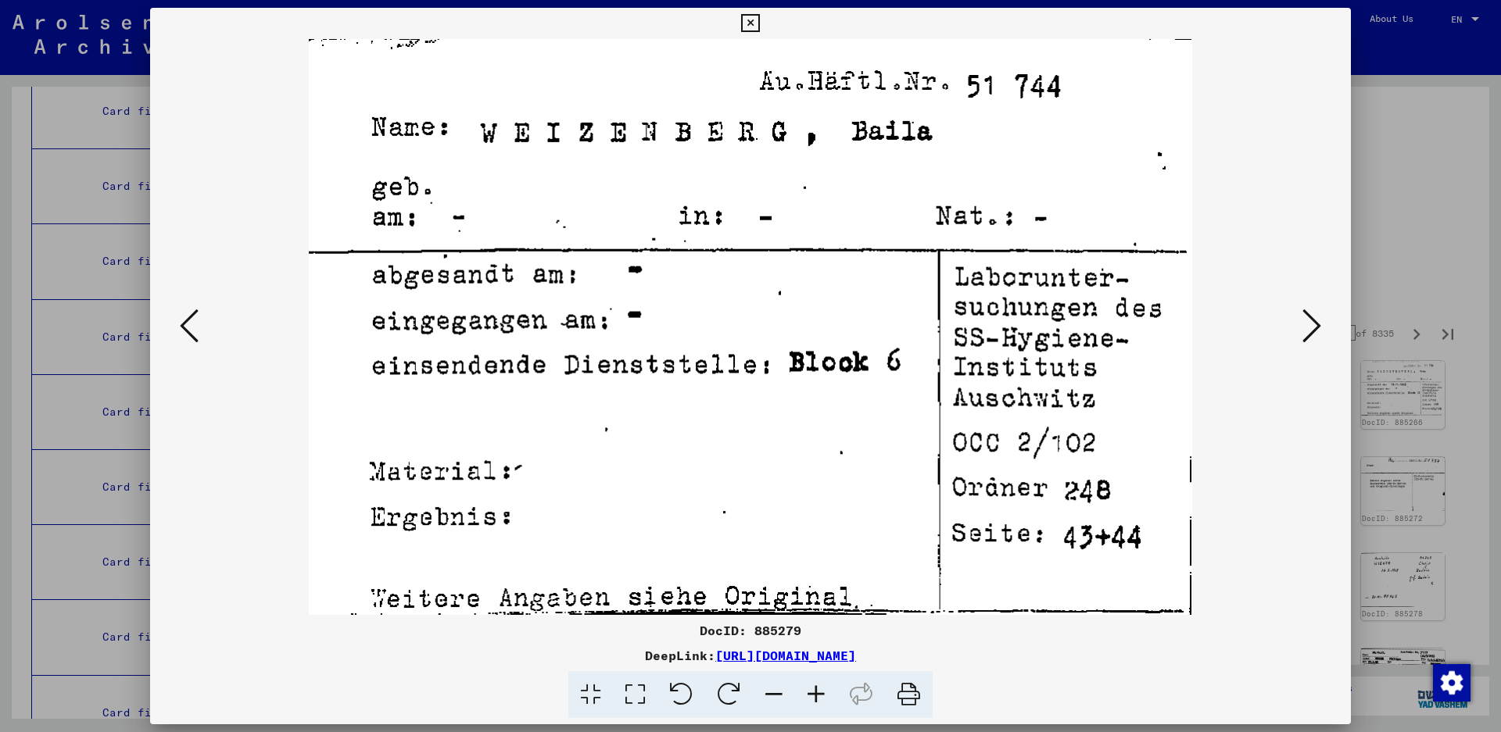
click at [1309, 319] on icon at bounding box center [1311, 326] width 19 height 38
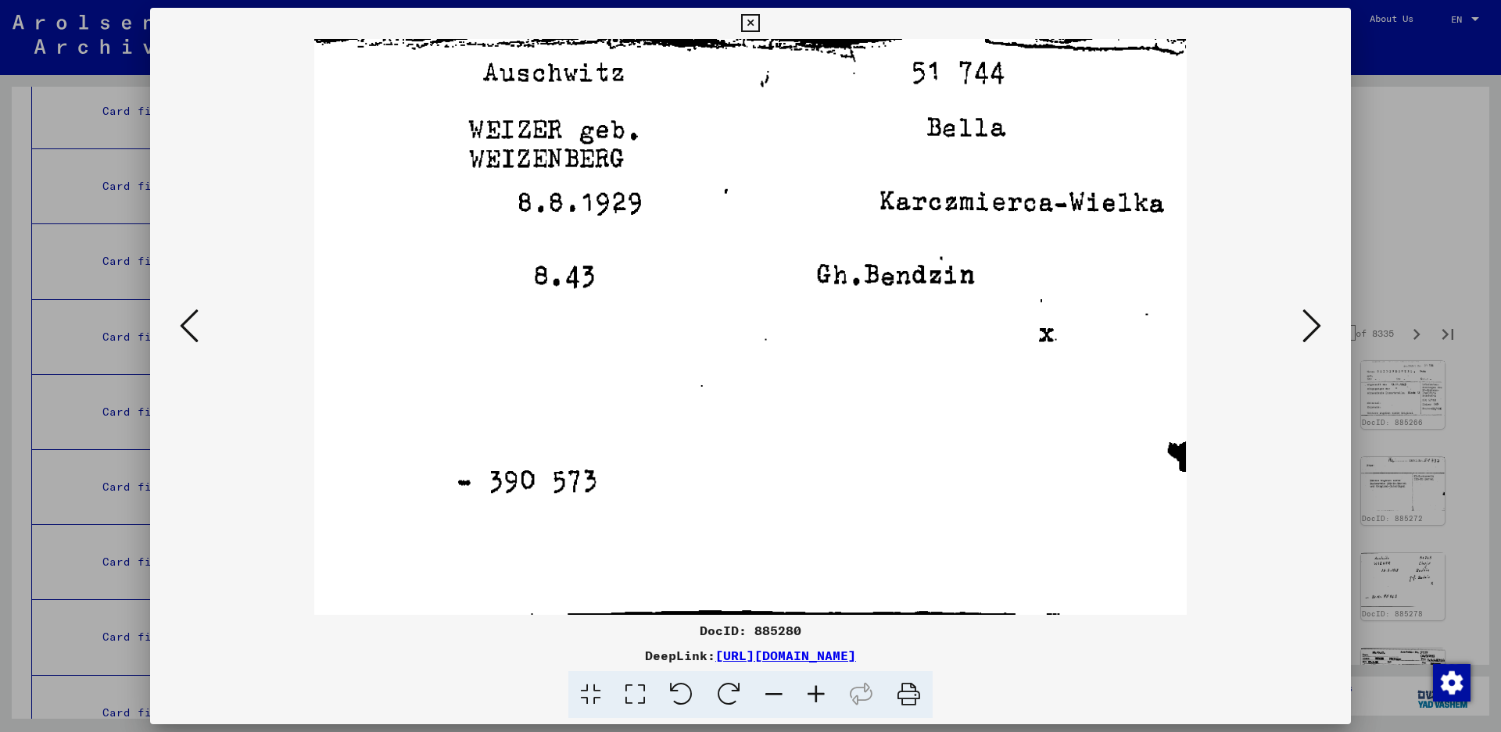
click at [1308, 335] on icon at bounding box center [1311, 326] width 19 height 38
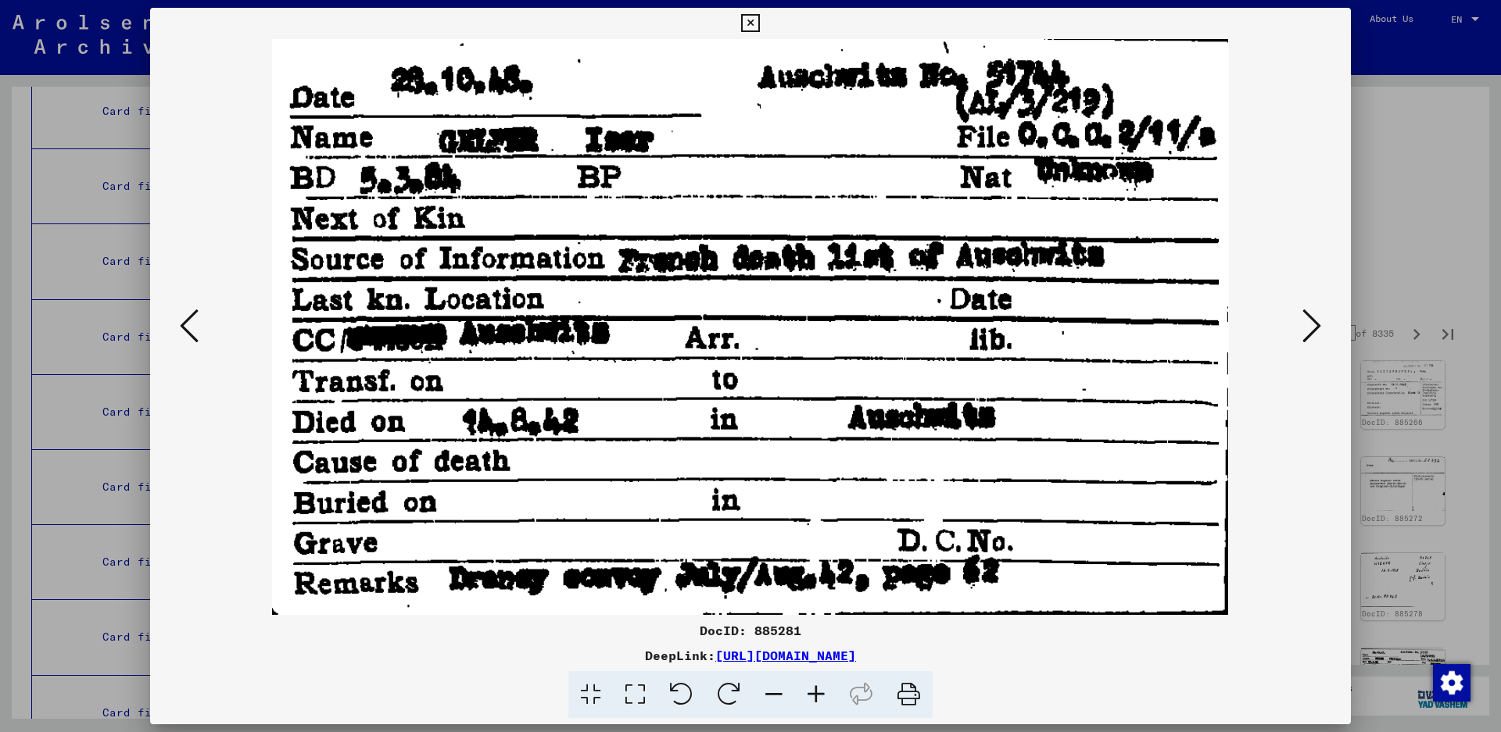
click at [1302, 331] on icon at bounding box center [1311, 326] width 19 height 38
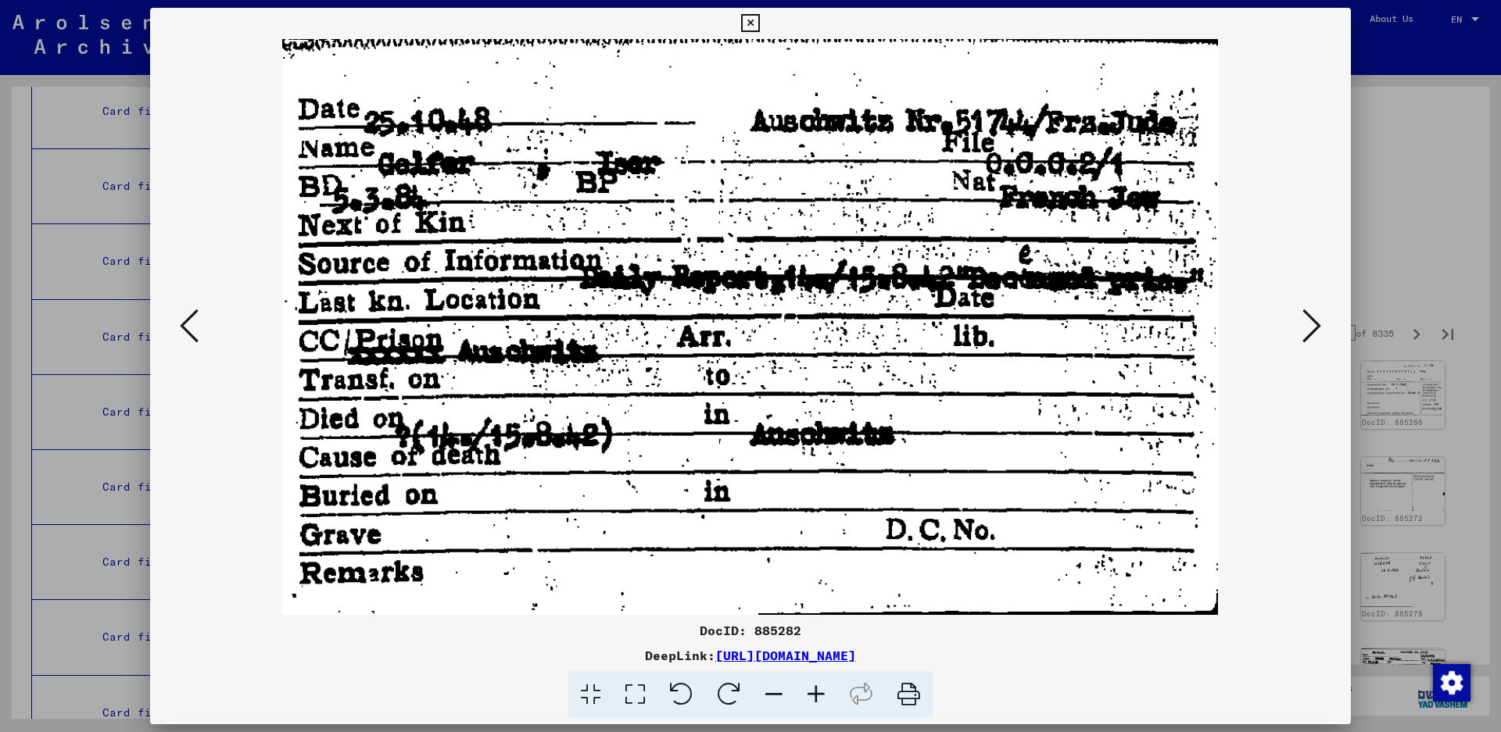
click at [1302, 331] on icon at bounding box center [1311, 326] width 19 height 38
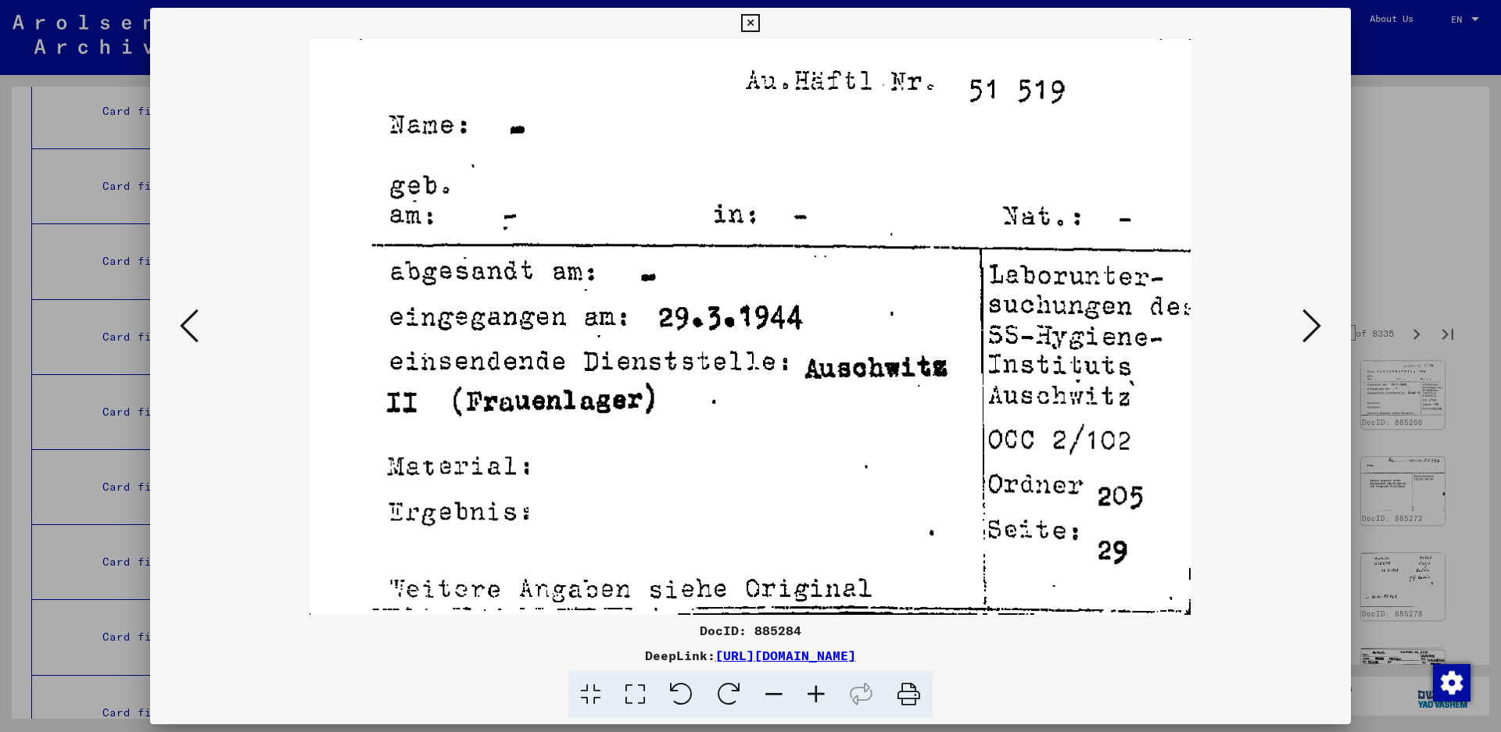
click at [1302, 331] on icon at bounding box center [1311, 326] width 19 height 38
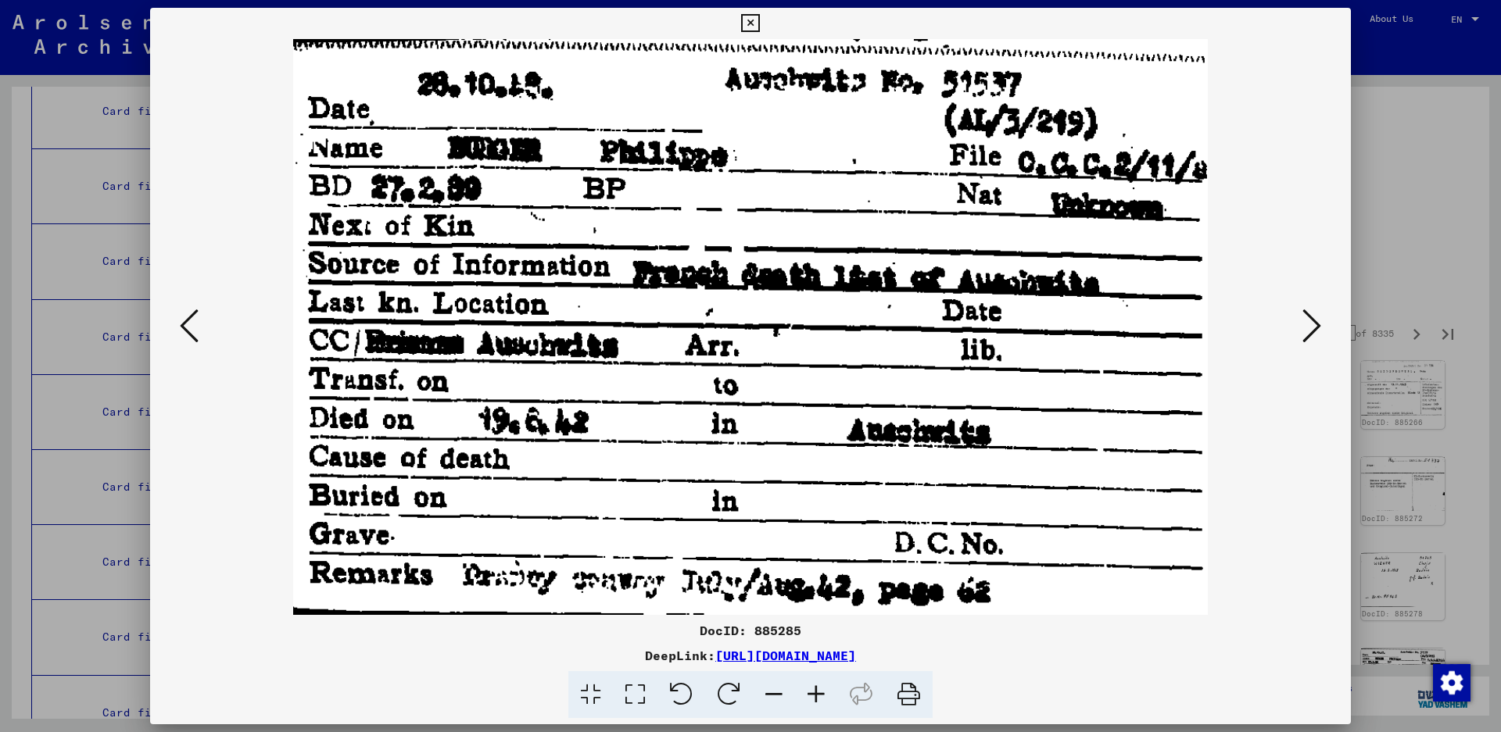
click at [1307, 322] on icon at bounding box center [1311, 326] width 19 height 38
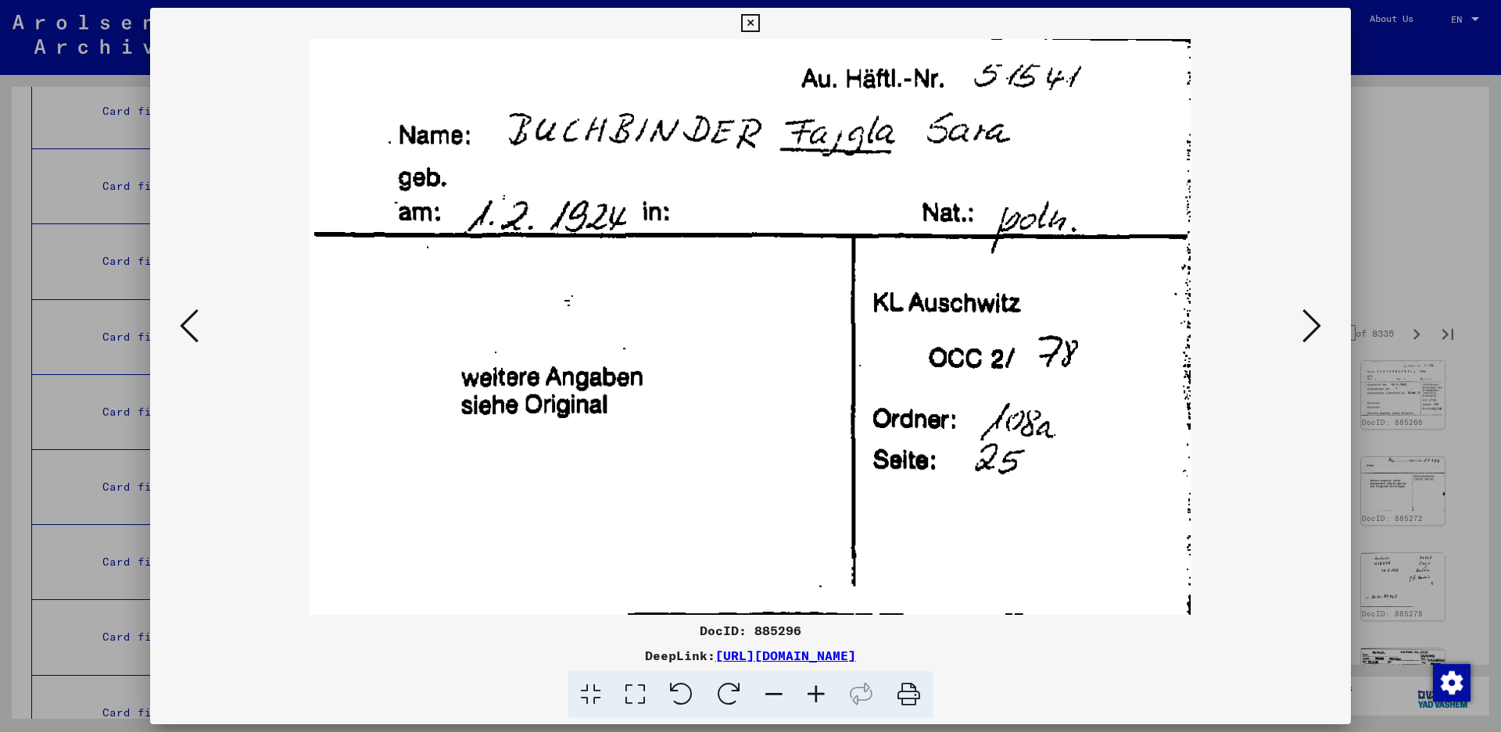
click at [1306, 326] on icon at bounding box center [1311, 326] width 19 height 38
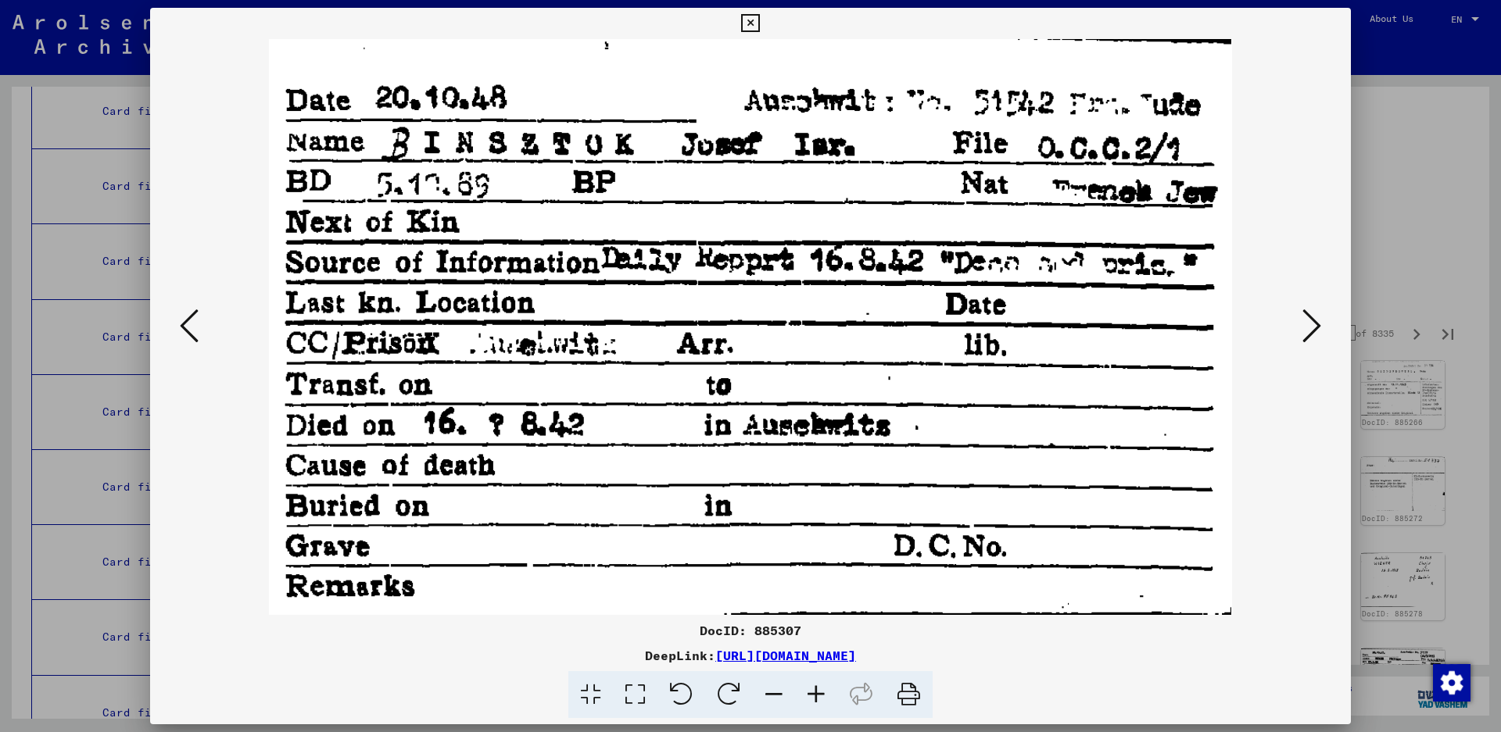
click at [1320, 329] on icon at bounding box center [1311, 326] width 19 height 38
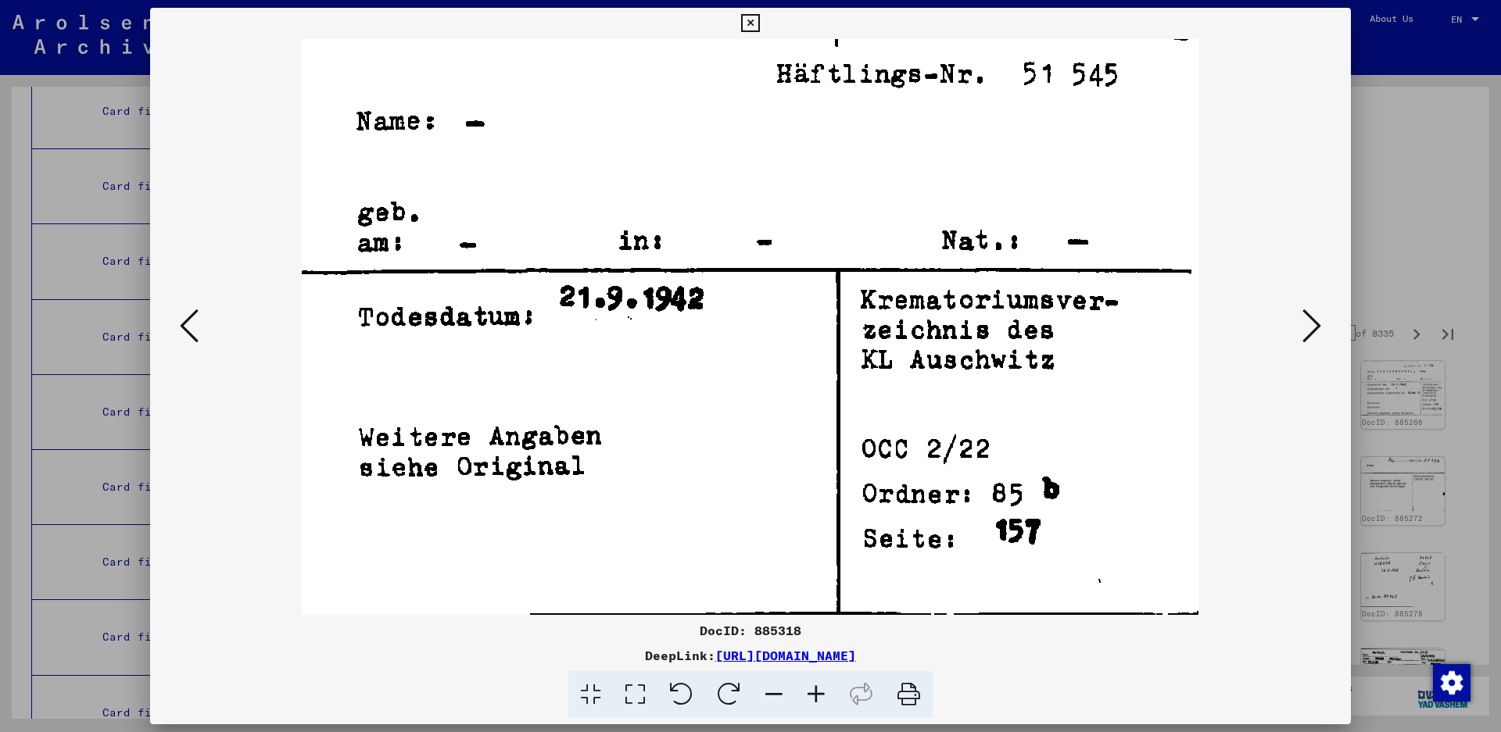
click at [1320, 329] on icon at bounding box center [1311, 326] width 19 height 38
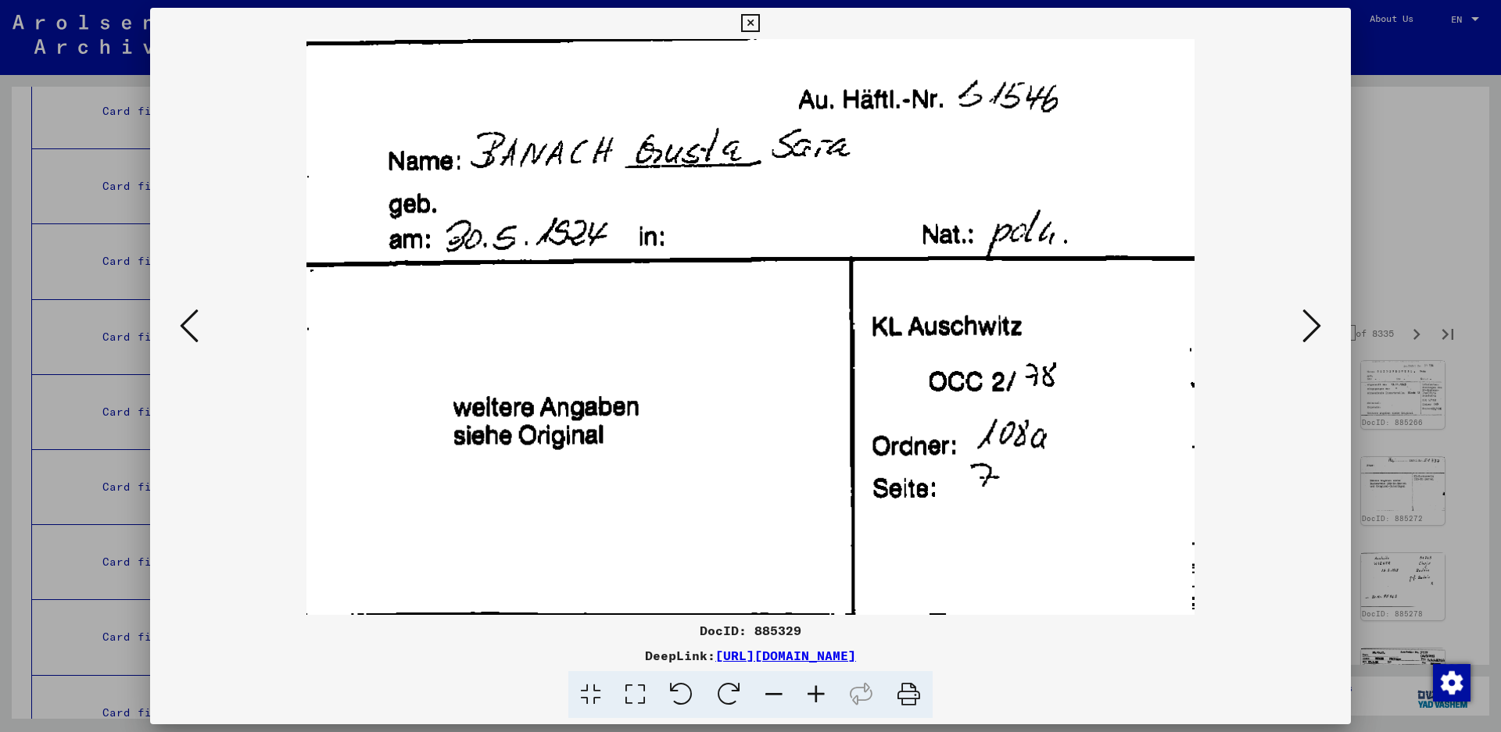
click at [1316, 316] on icon at bounding box center [1311, 326] width 19 height 38
